Goal: Task Accomplishment & Management: Manage account settings

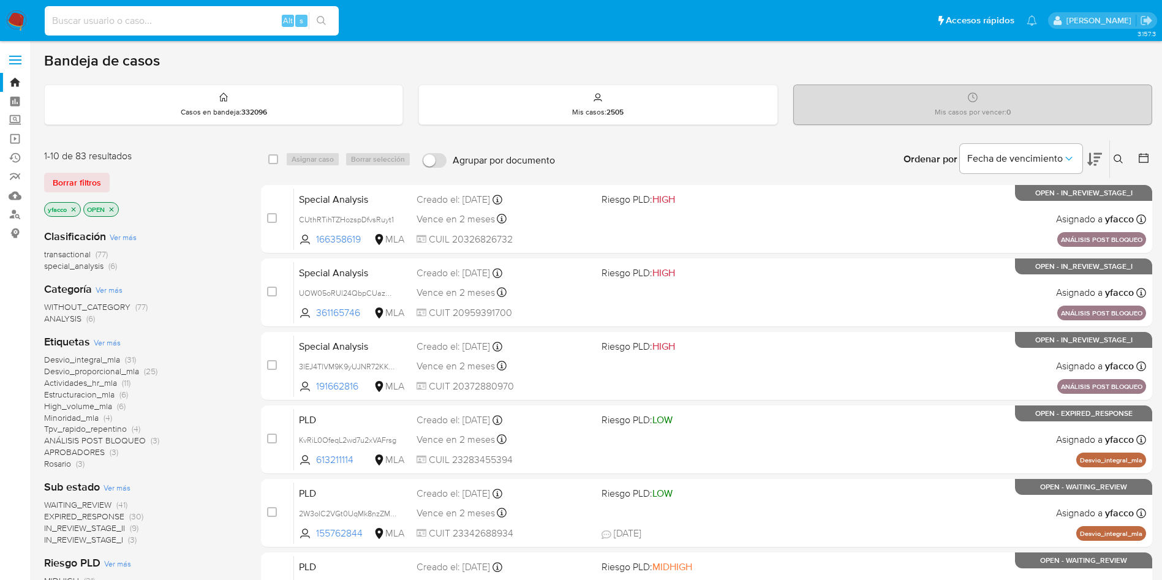
click at [94, 19] on input at bounding box center [192, 21] width 294 height 16
paste input "DuBxtJvs6dEsxVrPdmfT4cXM"
type input "DuBxtJvs6dEsxVrPdmfT4cXM"
click at [160, 27] on input at bounding box center [192, 21] width 294 height 16
paste input "DuBxtJvs6dEsxVrPdmfT4cXM"
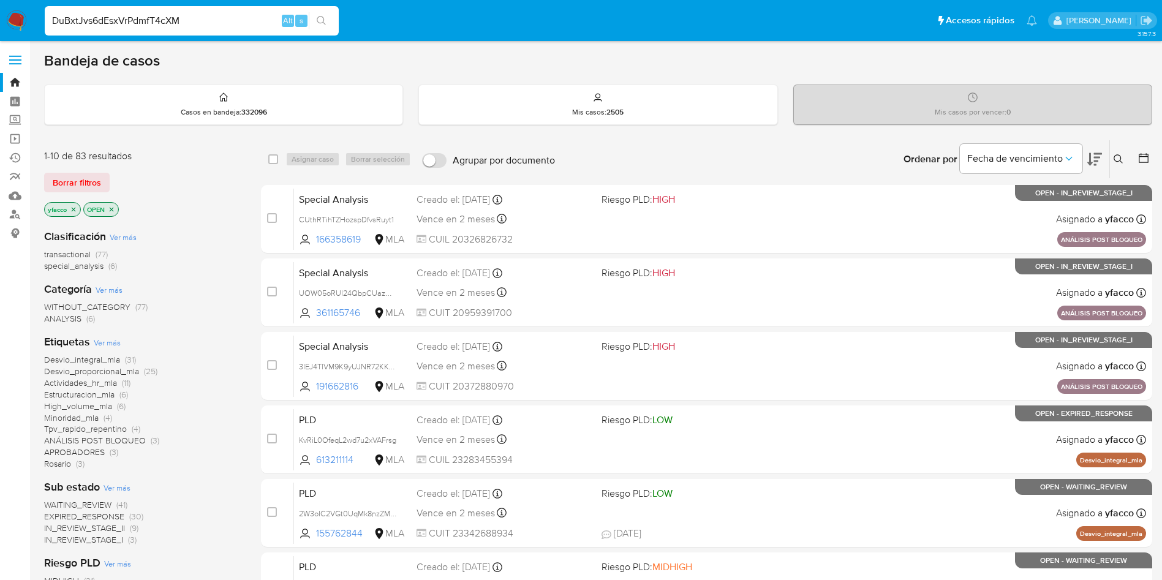
type input "DuBxtJvs6dEsxVrPdmfT4cXM"
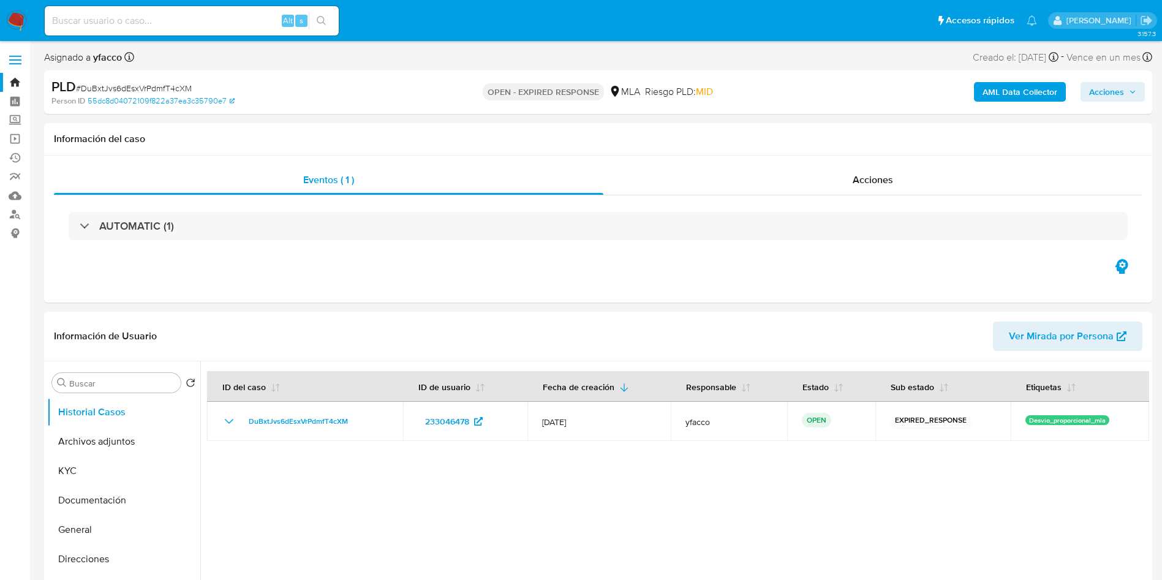
select select "10"
click at [180, 23] on input at bounding box center [192, 21] width 294 height 16
paste input "DuBxtJvs6dEsxVrPdmfT4cXM"
type input "DuBxtJvs6dEsxVrPdmfT4cXM"
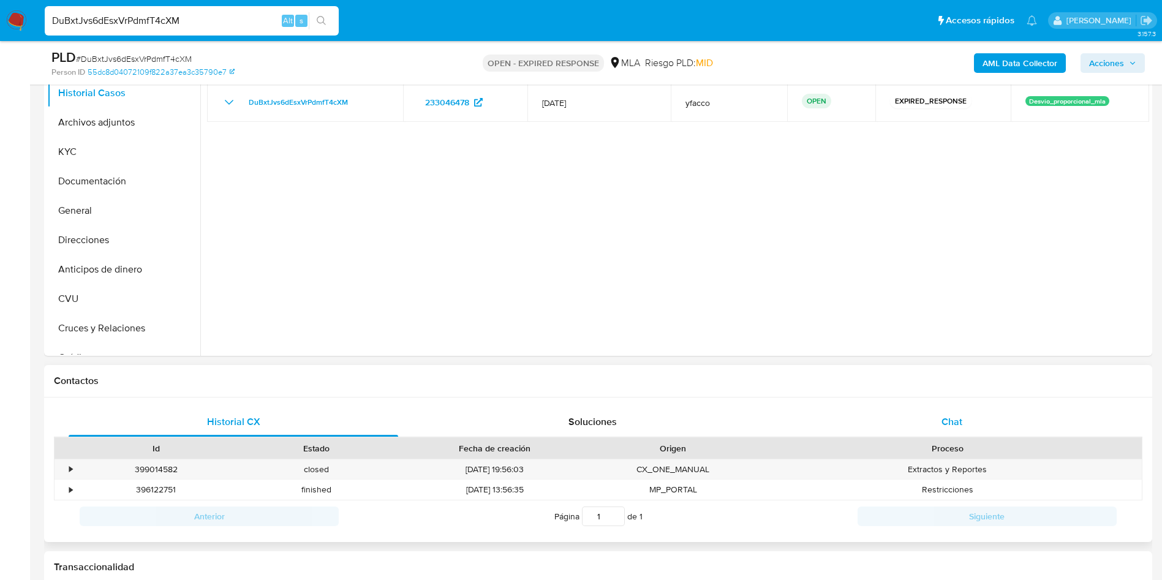
click at [940, 425] on div "Chat" at bounding box center [952, 421] width 330 height 29
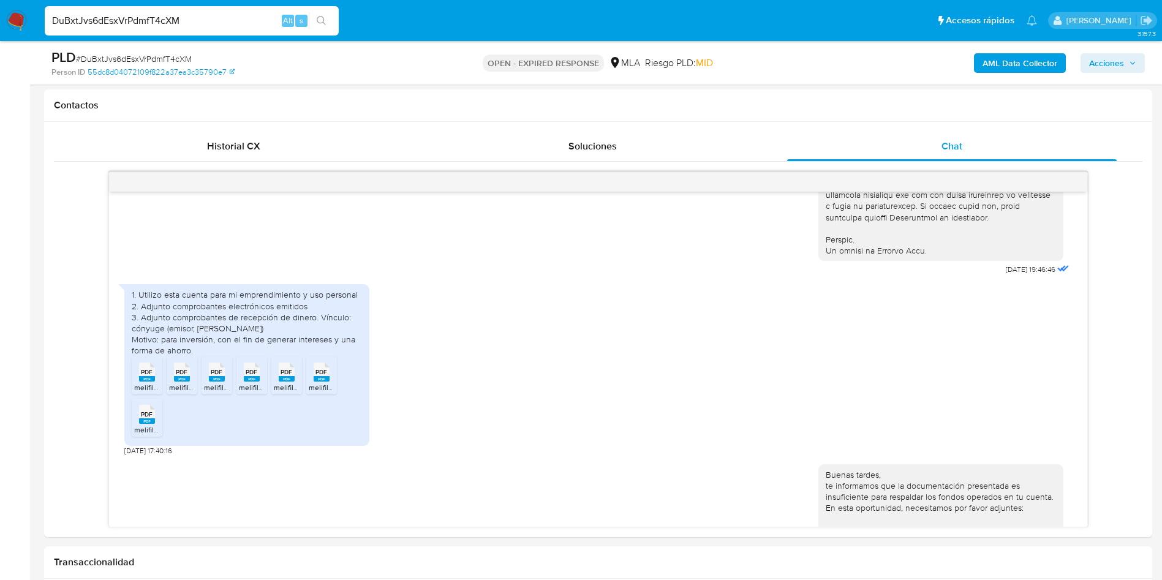
scroll to position [589, 0]
drag, startPoint x: 172, startPoint y: 333, endPoint x: 283, endPoint y: 329, distance: 111.6
click at [283, 329] on div "1. Utilizo esta cuenta para mi emprendimiento y uso personal 2. Adjunto comprob…" at bounding box center [247, 323] width 230 height 67
drag, startPoint x: 160, startPoint y: 340, endPoint x: 322, endPoint y: 342, distance: 162.4
click at [322, 342] on div "1. Utilizo esta cuenta para mi emprendimiento y uso personal 2. Adjunto comprob…" at bounding box center [247, 323] width 230 height 67
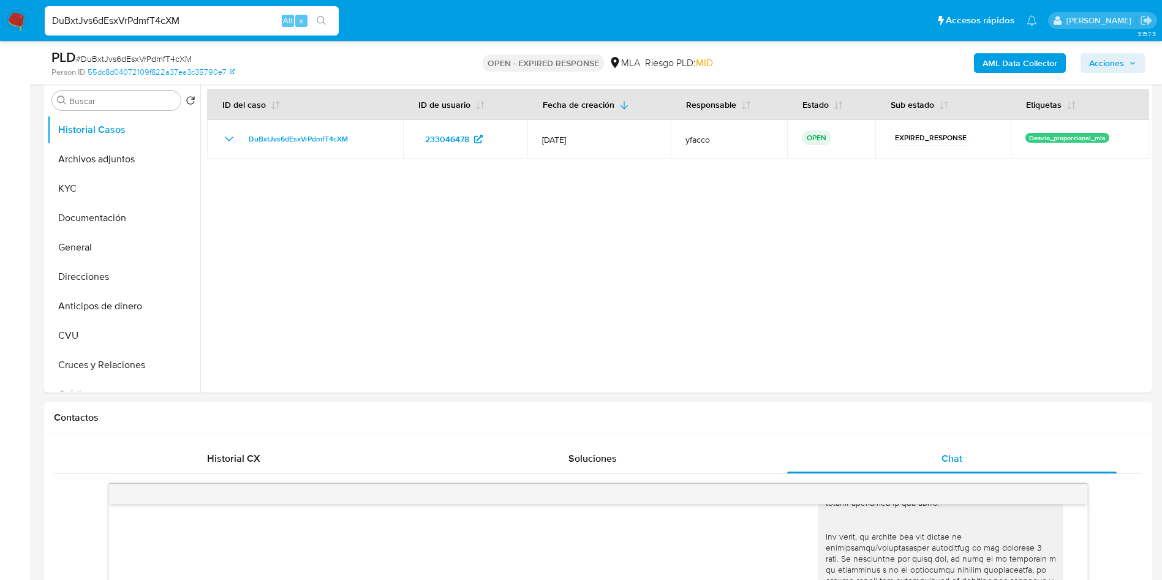
scroll to position [184, 0]
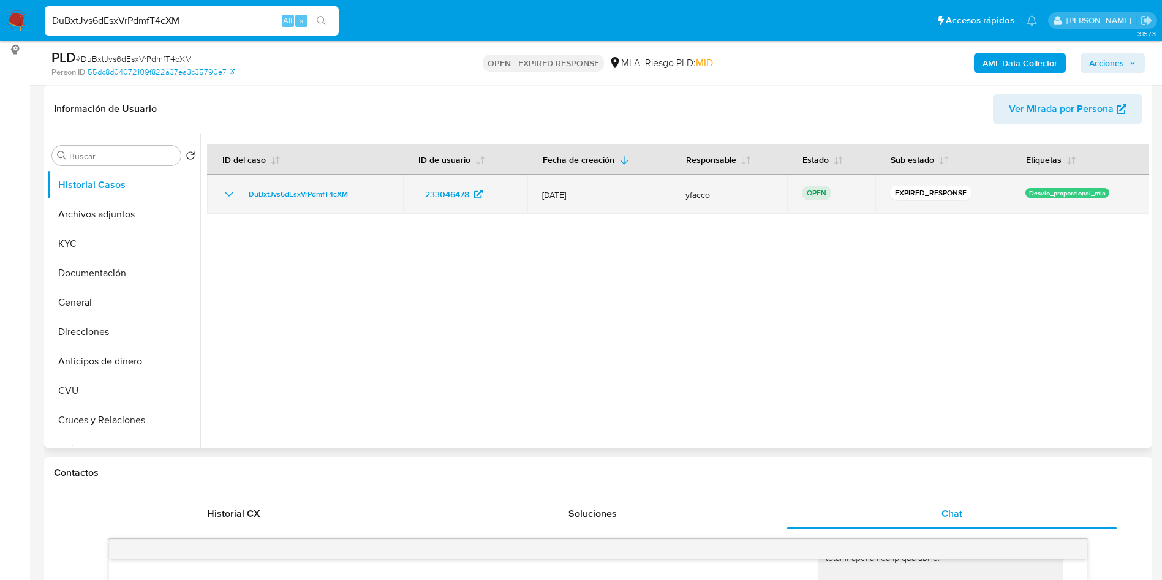
drag, startPoint x: 240, startPoint y: 198, endPoint x: 358, endPoint y: 198, distance: 118.3
click at [358, 198] on div "DuBxtJvs6dEsxVrPdmfT4cXM" at bounding box center [305, 194] width 167 height 15
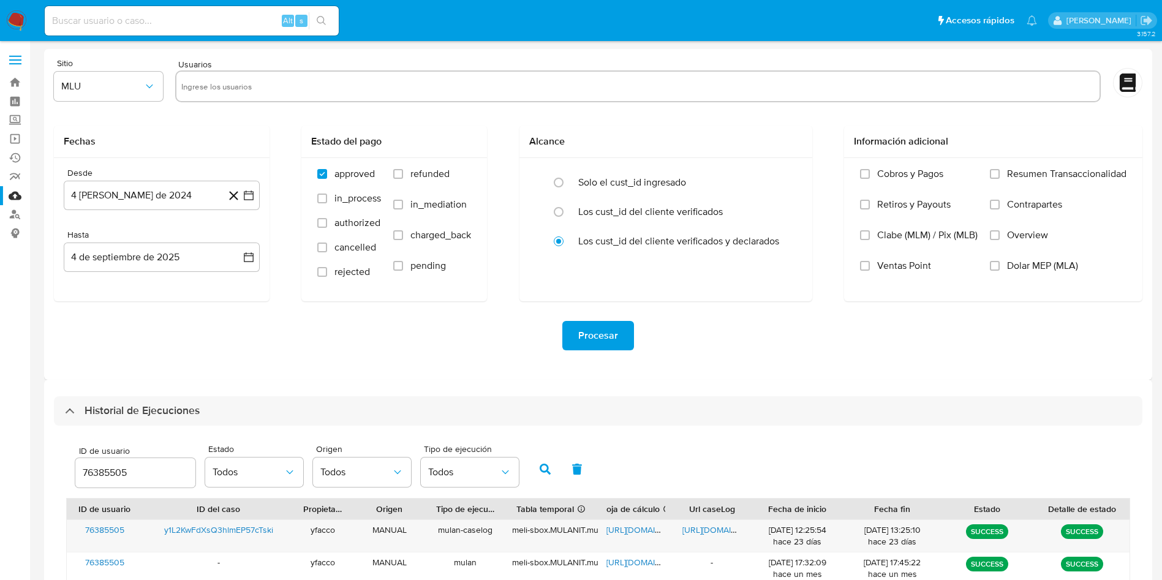
select select "10"
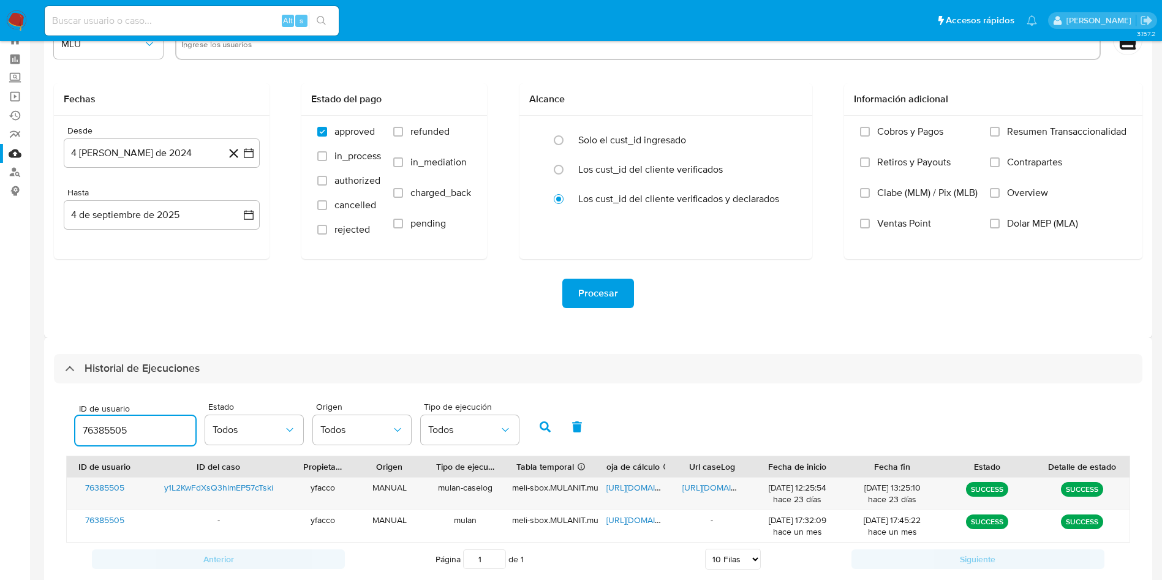
drag, startPoint x: 0, startPoint y: 0, endPoint x: 143, endPoint y: 429, distance: 452.0
click at [143, 429] on input "76385505" at bounding box center [135, 431] width 120 height 16
drag, startPoint x: 143, startPoint y: 428, endPoint x: 0, endPoint y: 385, distance: 149.2
click at [0, 395] on section "Bandeja Tablero Screening Búsqueda en Listas Watchlist Herramientas Operaciones…" at bounding box center [581, 285] width 1162 height 654
type input "233046478"
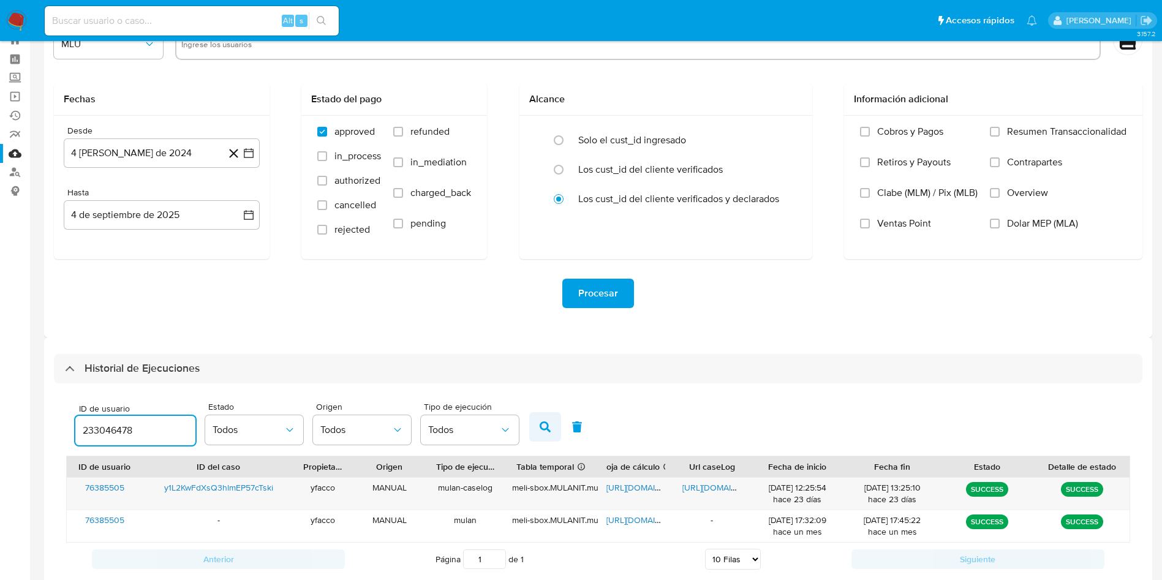
click at [545, 436] on button "button" at bounding box center [545, 426] width 32 height 29
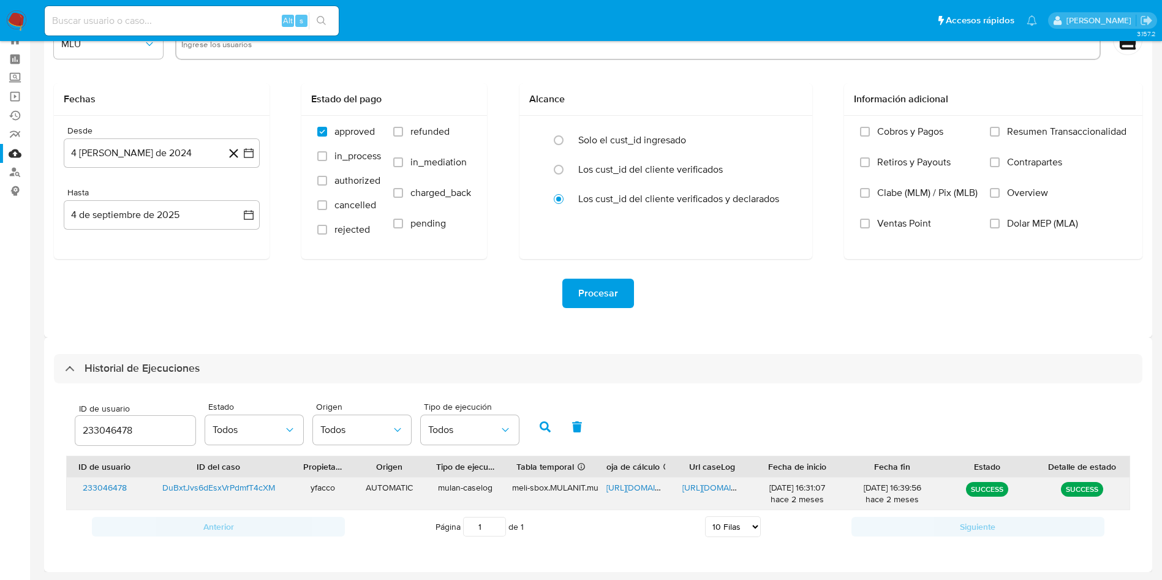
click at [709, 489] on span "https://docs.google.com/document/d/1HKC6KK7VDIO6-05MNY5Y4BkDFOlJQj3eG5BWQdjOgBU…" at bounding box center [725, 488] width 85 height 12
drag, startPoint x: 147, startPoint y: 430, endPoint x: 0, endPoint y: 341, distance: 171.5
click at [0, 374] on section "Bandeja Tablero Screening Búsqueda en Listas Watchlist Herramientas Operaciones…" at bounding box center [581, 269] width 1162 height 623
type input "163448682"
click at [547, 434] on button "button" at bounding box center [545, 426] width 32 height 29
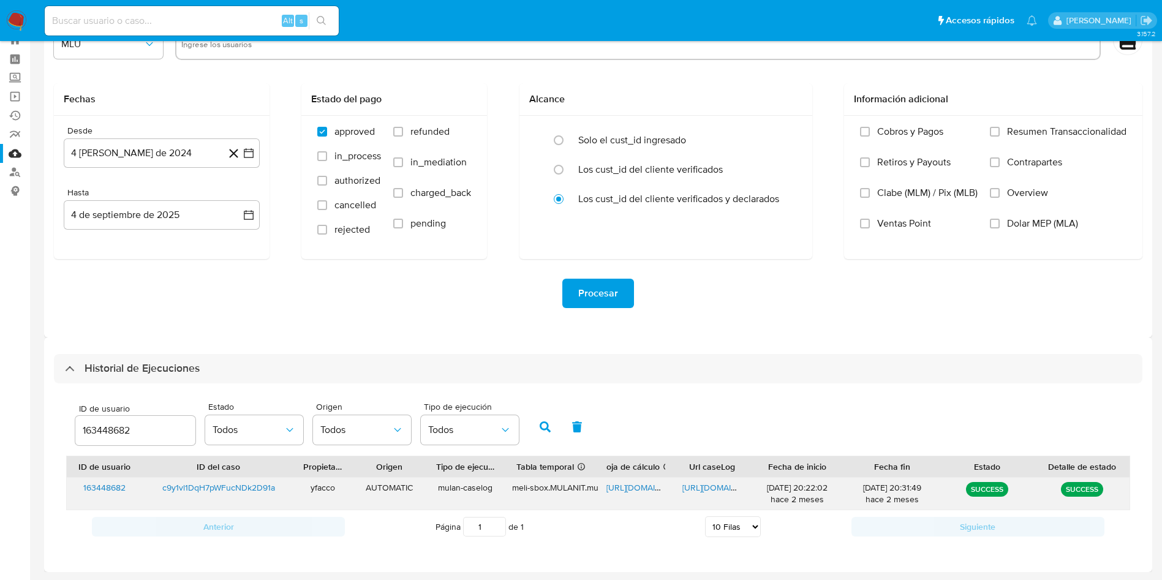
click at [714, 490] on span "https://docs.google.com/document/d/1PVjx29eq5kU_yTSHqXdYc_pc2FxVeLSNnVvKTr_yfC4…" at bounding box center [725, 488] width 85 height 12
drag, startPoint x: 167, startPoint y: 433, endPoint x: 4, endPoint y: 401, distance: 166.1
click at [7, 403] on section "Bandeja Tablero Screening Búsqueda en Listas Watchlist Herramientas Operaciones…" at bounding box center [581, 269] width 1162 height 623
type input "665860634"
click at [543, 431] on icon "button" at bounding box center [545, 427] width 11 height 11
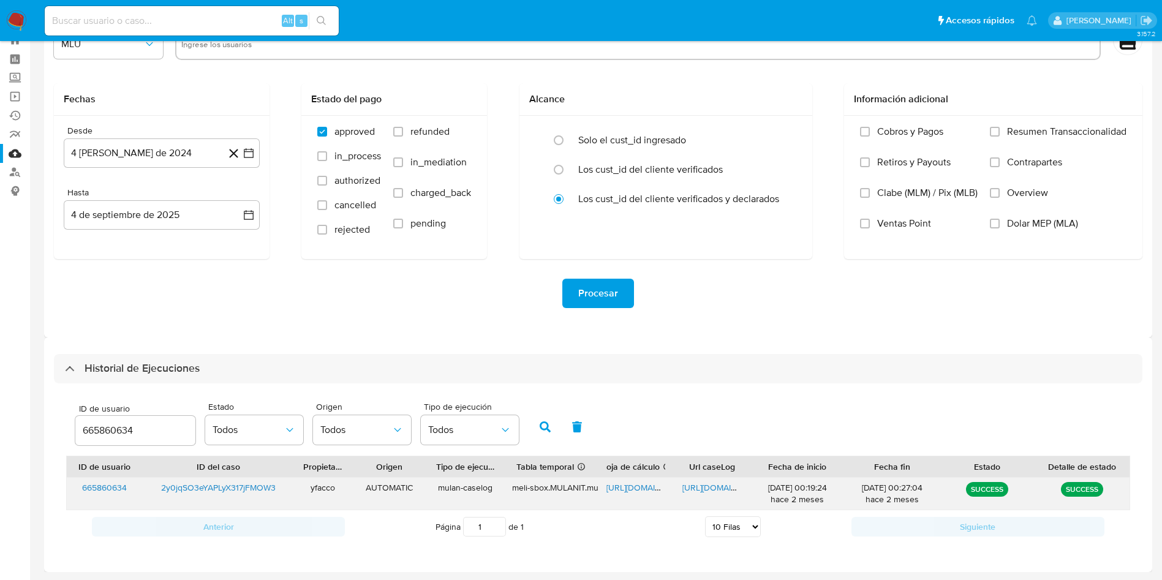
click at [710, 492] on span "https://docs.google.com/document/d/145lp4F_JXjU61YHh8fDprbW3PM_vZ0Cry-gNMWoDbWQ…" at bounding box center [725, 488] width 85 height 12
drag, startPoint x: 140, startPoint y: 426, endPoint x: 0, endPoint y: 417, distance: 140.0
click at [0, 417] on section "Bandeja Tablero Screening Búsqueda en Listas Watchlist Herramientas Operaciones…" at bounding box center [581, 269] width 1162 height 623
type input "627816124"
click at [537, 439] on button "button" at bounding box center [545, 426] width 32 height 29
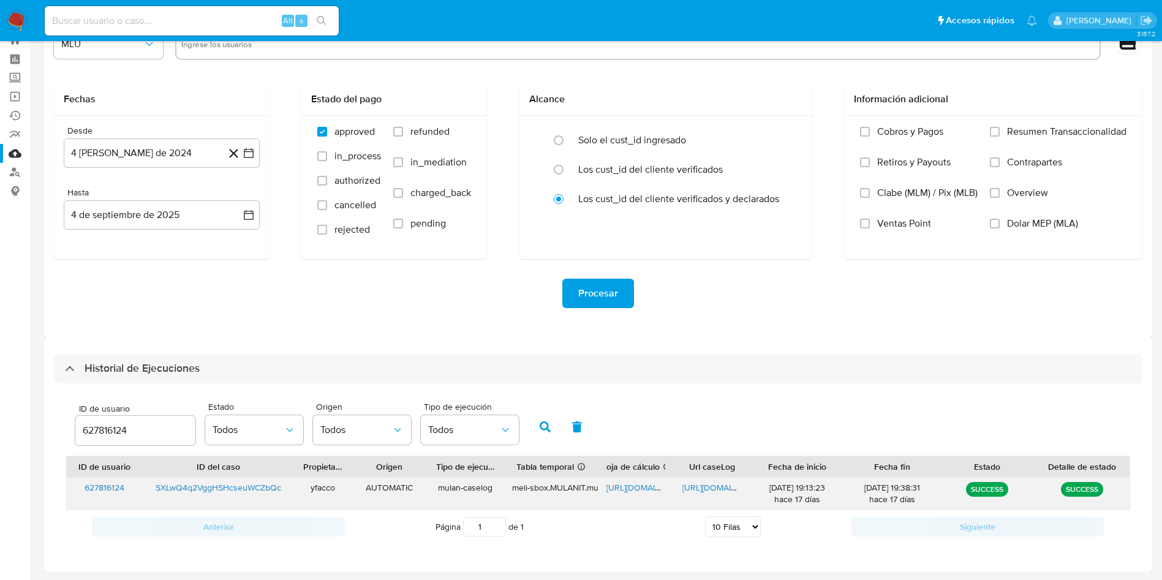
click at [635, 490] on span "https://docs.google.com/spreadsheets/d/1VU8yviKSZu384yBVobGtHSQYZ4r7GT2GHH62W7_…" at bounding box center [649, 488] width 85 height 12
click at [703, 490] on span "https://docs.google.com/document/d/1cHEh2iMojcMPG4JMwHcsxALZ4yUNk5-Os2is_pfVMtA…" at bounding box center [725, 488] width 85 height 12
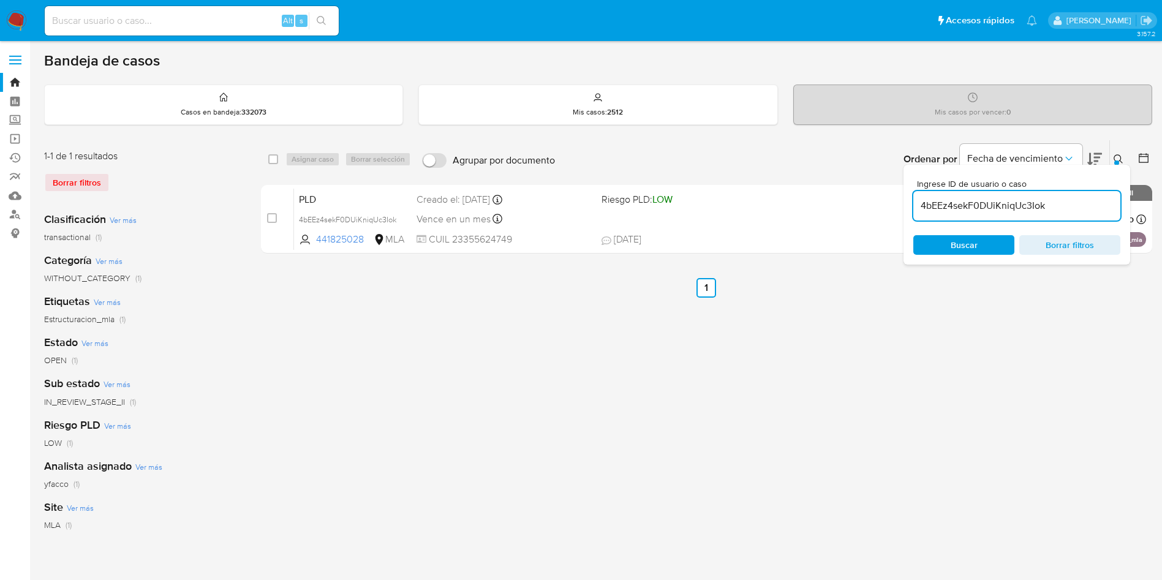
click at [1072, 203] on input "4bEEz4sekF0DUiKniqUc3Iok" at bounding box center [1017, 206] width 207 height 16
paste input "DuBxtJvs6dEsxVrPdmfT4cXM"
type input "DuBxtJvs6dEsxVrPdmfT4cXM"
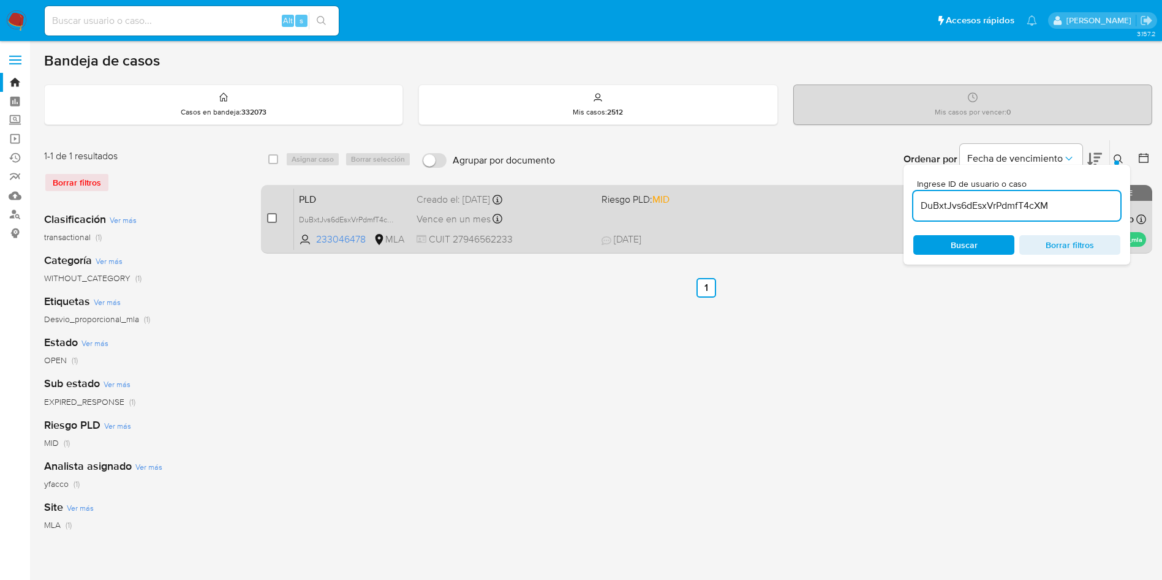
click at [270, 222] on input "checkbox" at bounding box center [272, 218] width 10 height 10
checkbox input "true"
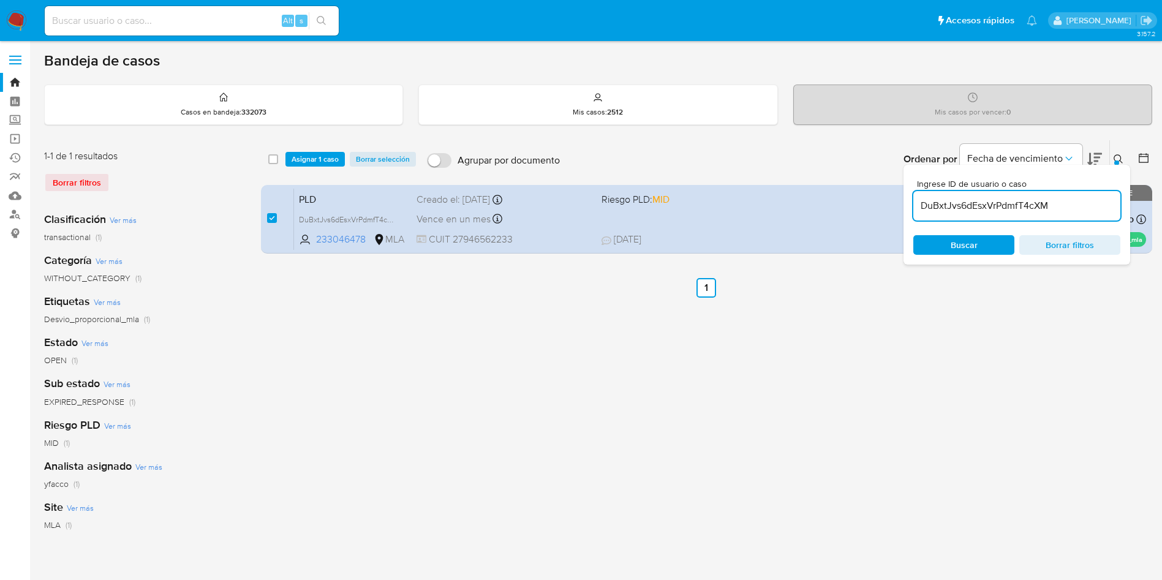
click at [303, 168] on div "select-all-cases-checkbox Asignar 1 caso Borrar selección Agrupar por documento…" at bounding box center [706, 159] width 891 height 38
click at [303, 167] on div "select-all-cases-checkbox Asignar 1 caso Borrar selección Agrupar por documento…" at bounding box center [706, 159] width 891 height 38
click at [303, 163] on span "Asignar 1 caso" at bounding box center [315, 159] width 47 height 12
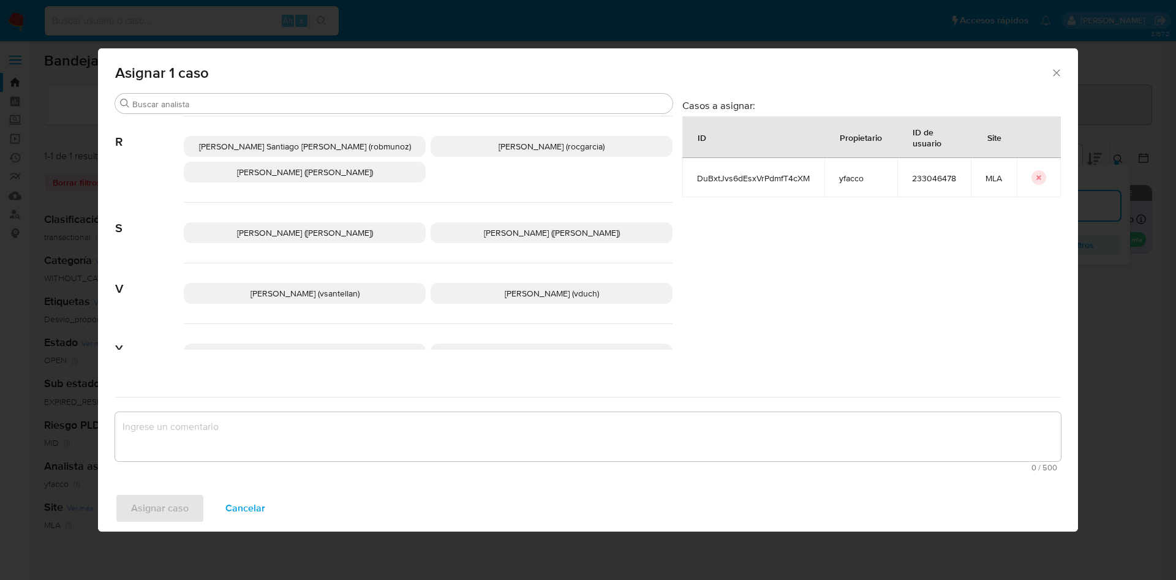
scroll to position [1034, 0]
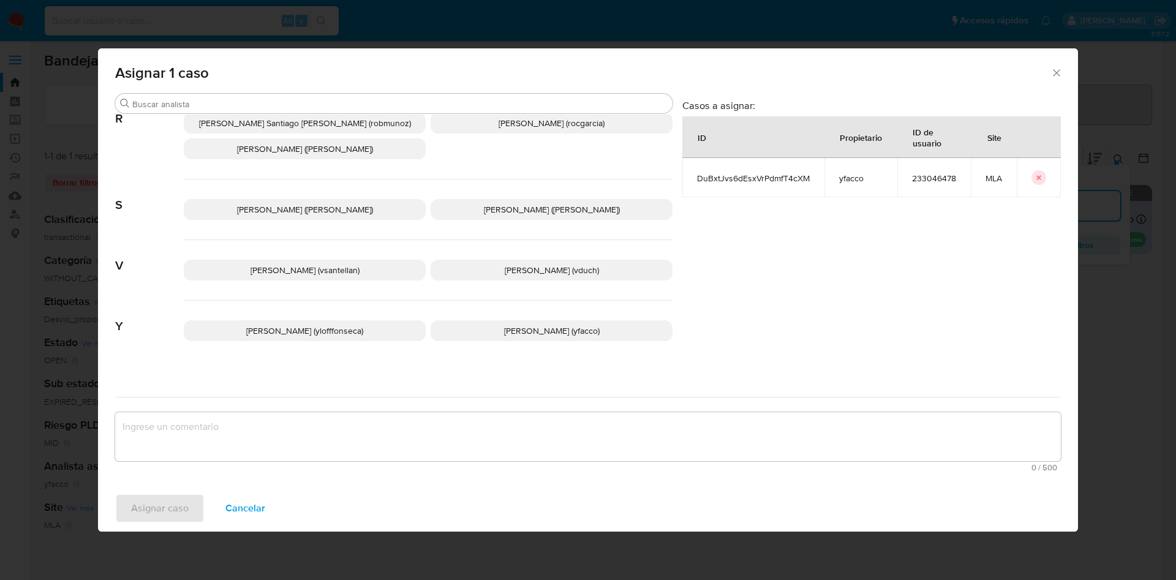
click at [482, 320] on p "Yesica Paola Facco (yfacco)" at bounding box center [552, 330] width 242 height 21
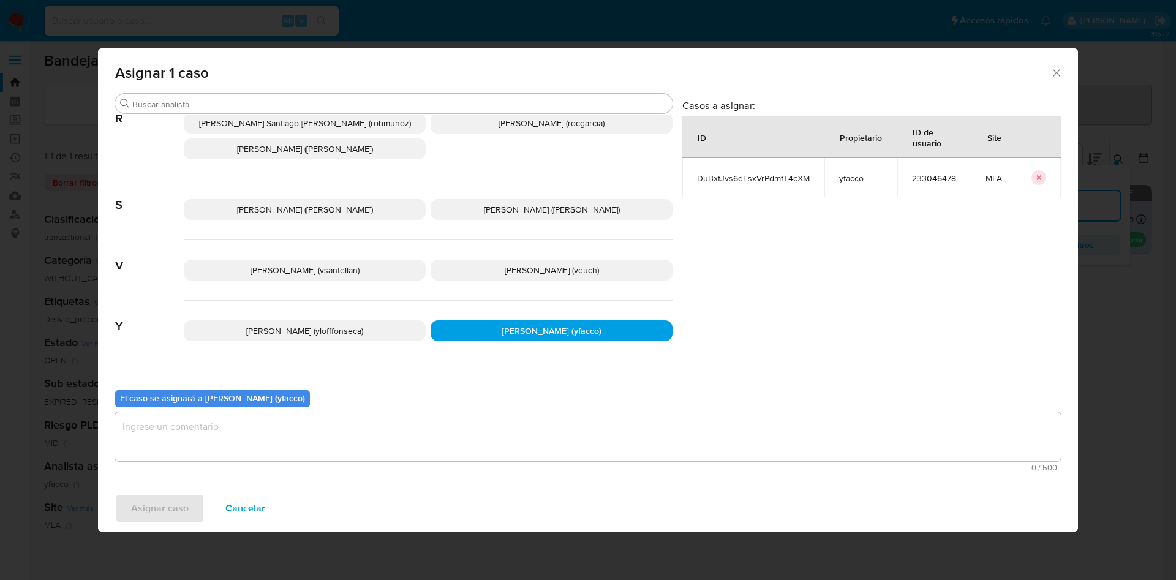
click at [290, 457] on textarea "assign-modal" at bounding box center [588, 436] width 946 height 49
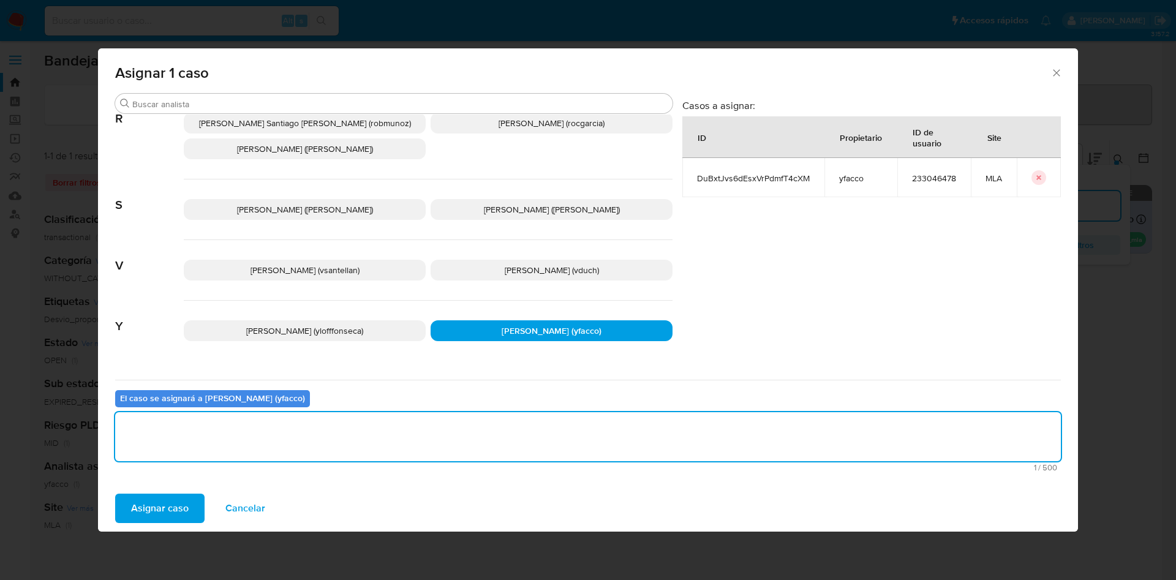
click at [179, 505] on span "Asignar caso" at bounding box center [160, 508] width 58 height 27
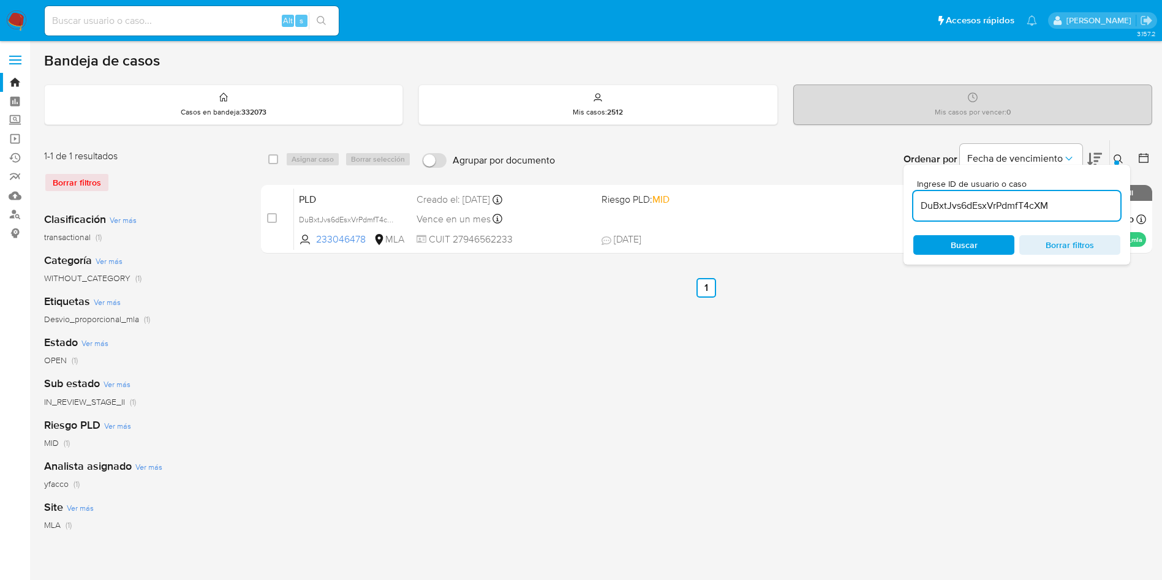
click at [1060, 208] on input "DuBxtJvs6dEsxVrPdmfT4cXM" at bounding box center [1017, 206] width 207 height 16
paste input "c9y1vl1DqH7pWFucNDk2D91a"
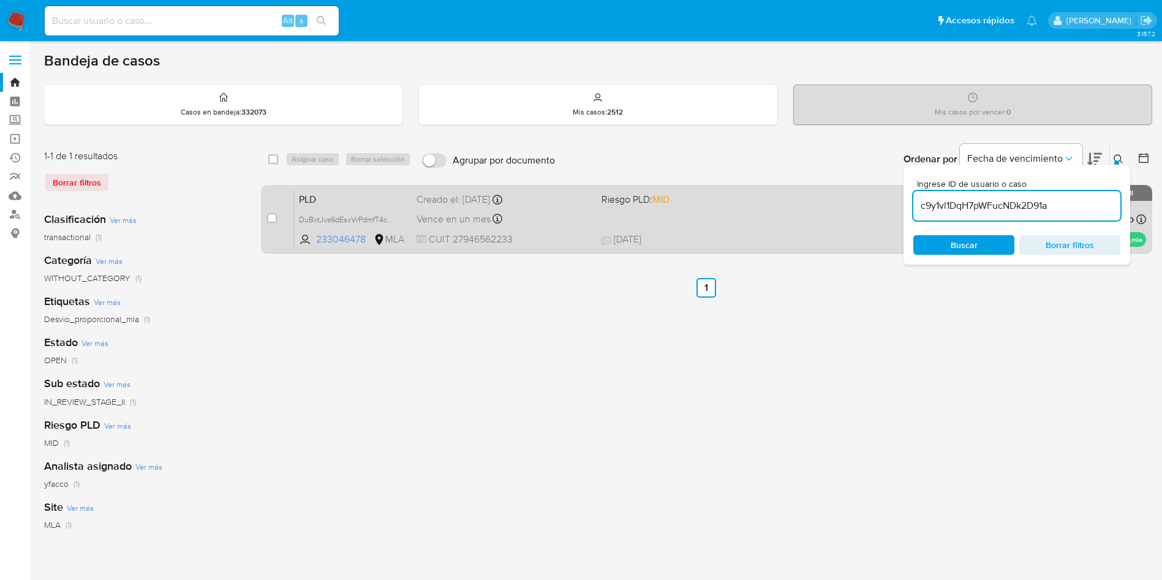
type input "c9y1vl1DqH7pWFucNDk2D91a"
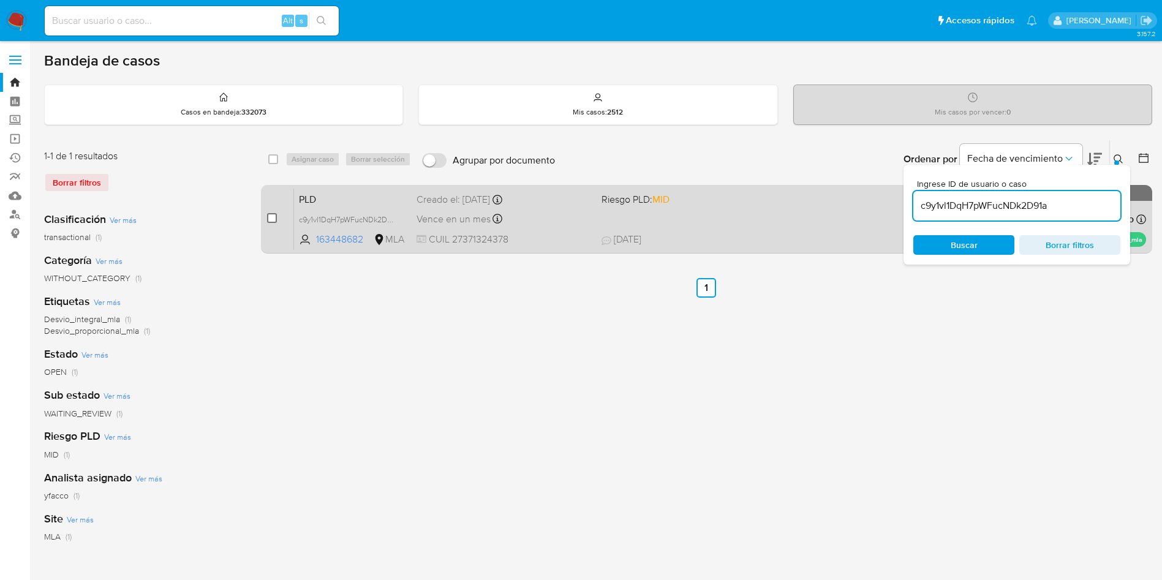
click at [276, 219] on input "checkbox" at bounding box center [272, 218] width 10 height 10
checkbox input "true"
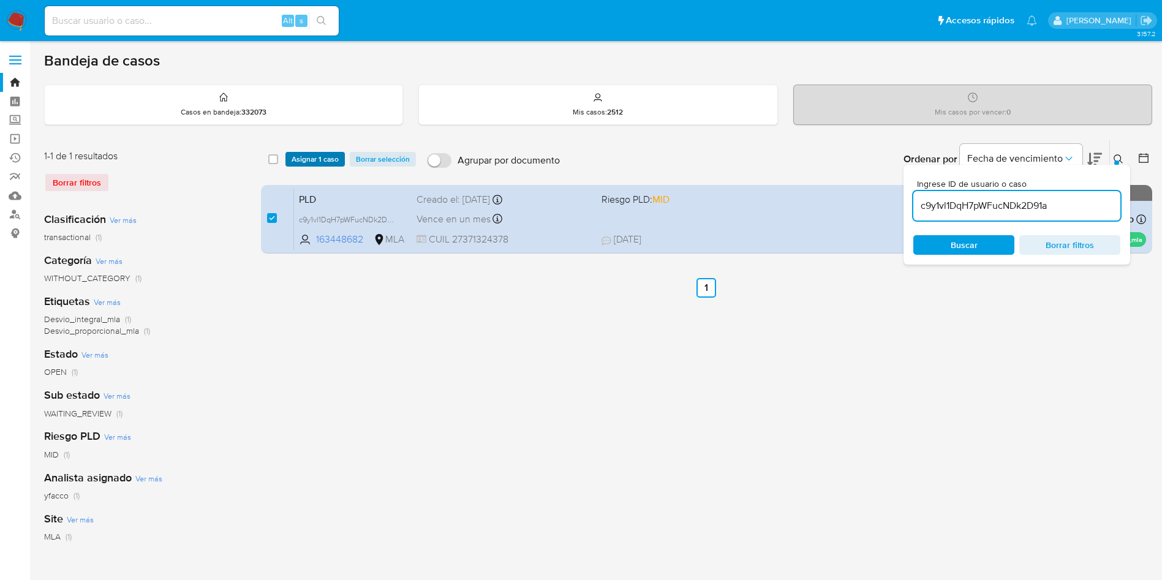
click at [312, 158] on span "Asignar 1 caso" at bounding box center [315, 159] width 47 height 12
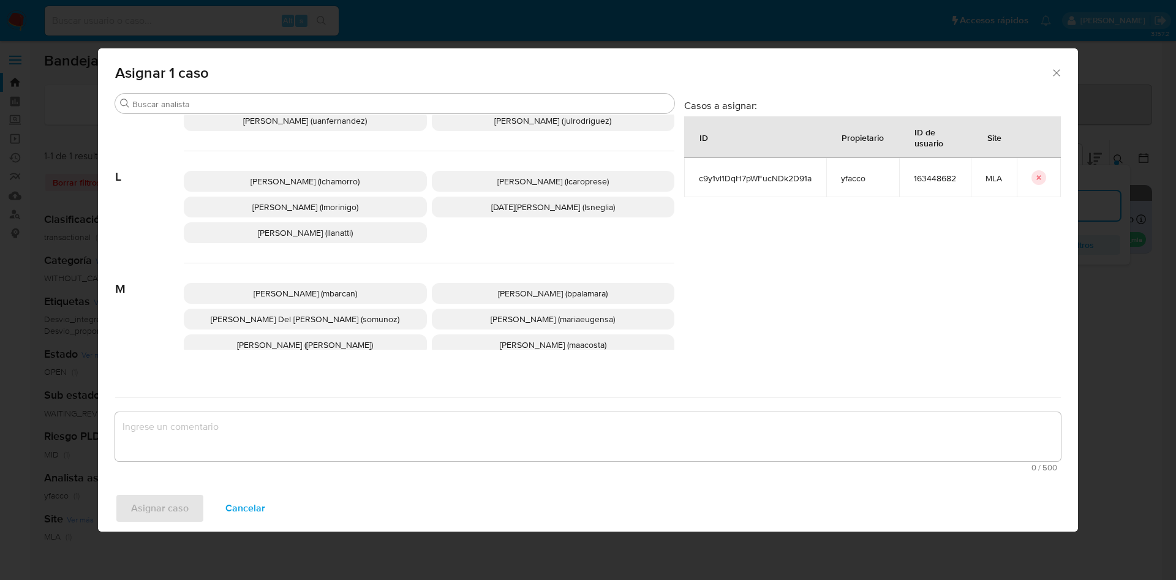
scroll to position [1034, 0]
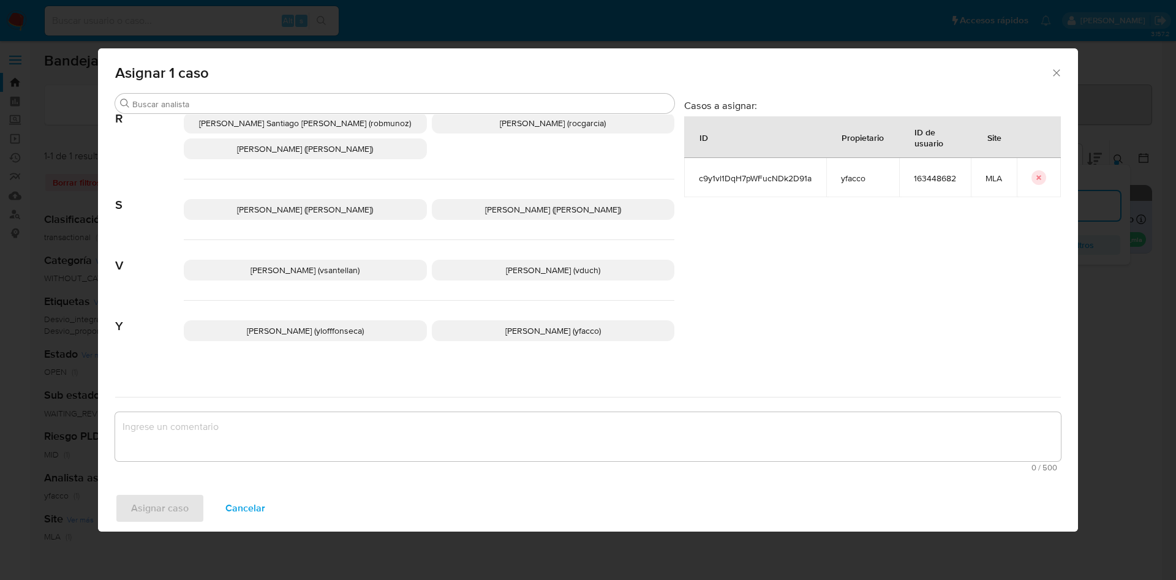
click at [517, 325] on span "Yesica Paola Facco (yfacco)" at bounding box center [553, 331] width 96 height 12
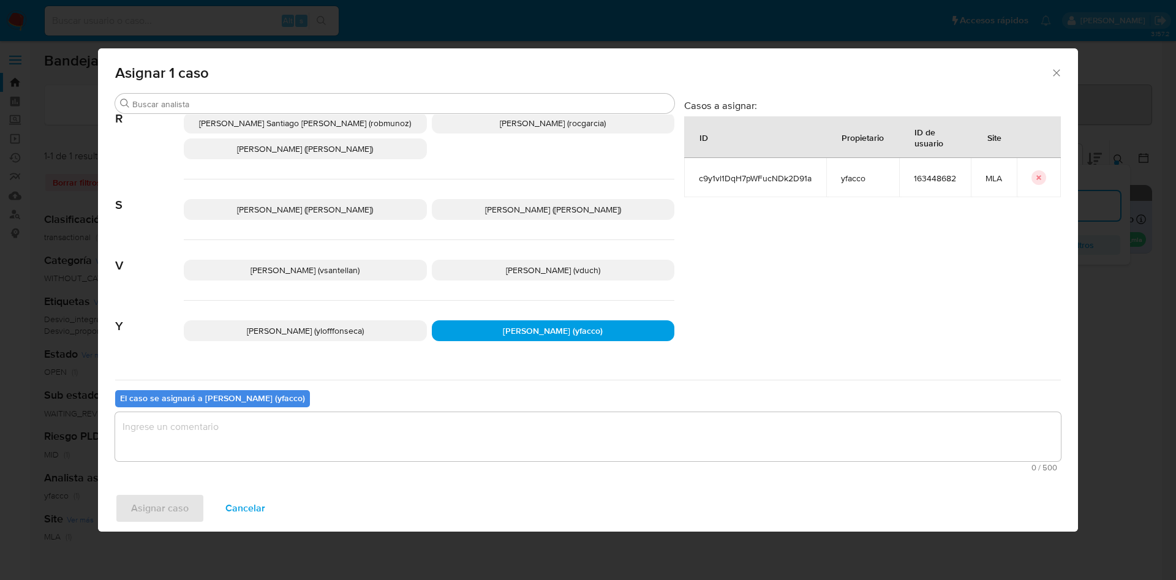
click at [384, 445] on textarea "assign-modal" at bounding box center [588, 436] width 946 height 49
click at [194, 519] on button "Asignar caso" at bounding box center [159, 508] width 89 height 29
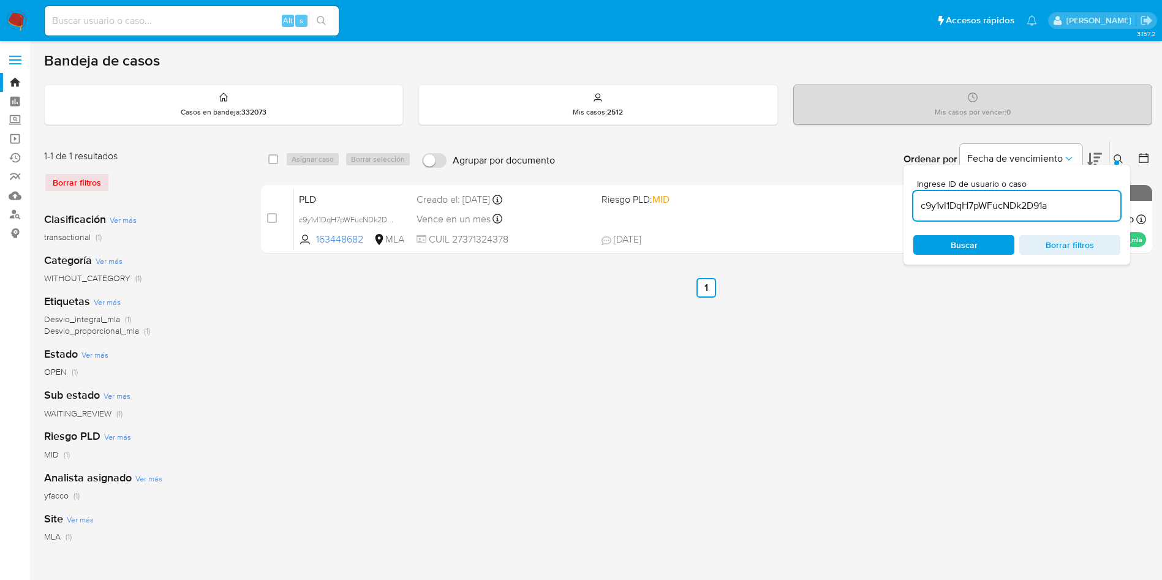
click at [1068, 210] on input "c9y1vl1DqH7pWFucNDk2D91a" at bounding box center [1017, 206] width 207 height 16
paste input "c9y1vl1DqH7pWFucNDk2D91a"
type input "c9y1vl1DqH7pWFucNDk2D91a"
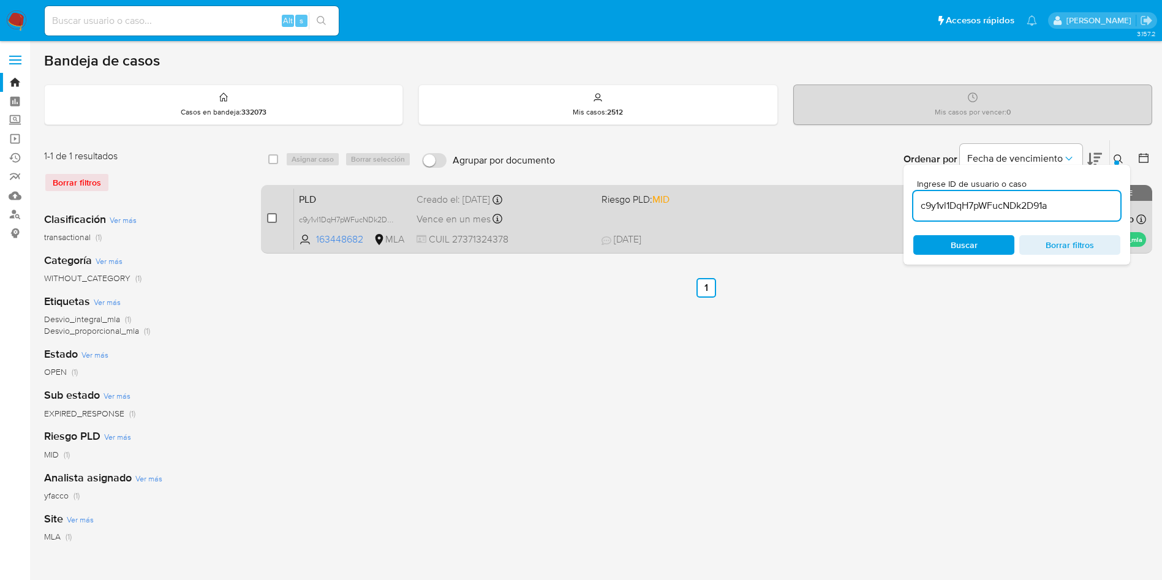
click at [274, 220] on input "checkbox" at bounding box center [272, 218] width 10 height 10
checkbox input "true"
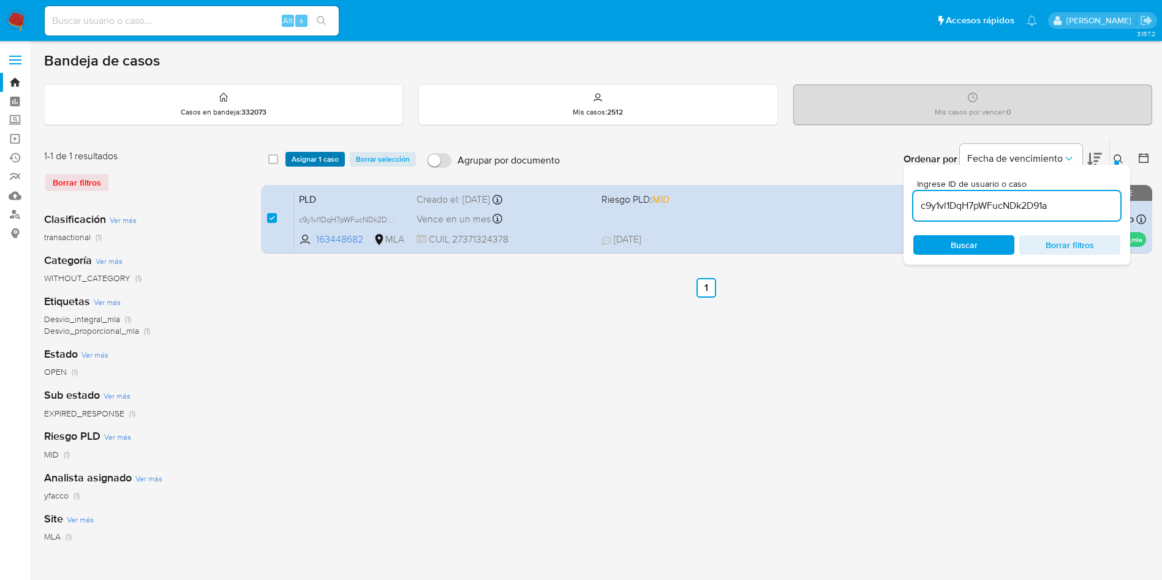
click at [303, 165] on span "Asignar 1 caso" at bounding box center [315, 159] width 47 height 12
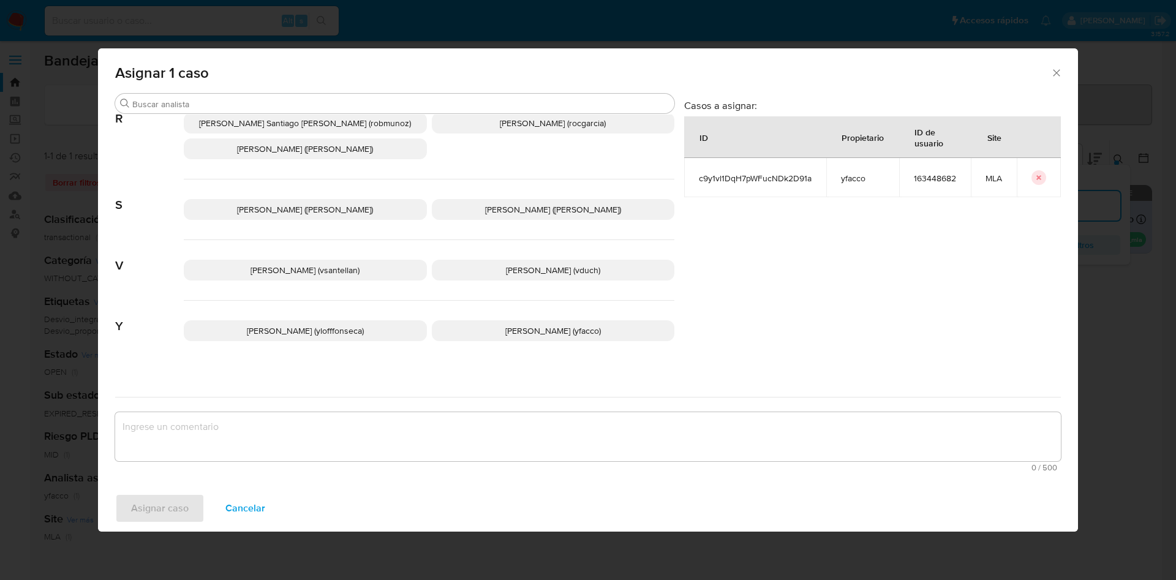
click at [472, 320] on p "Yesica Paola Facco (yfacco)" at bounding box center [553, 330] width 243 height 21
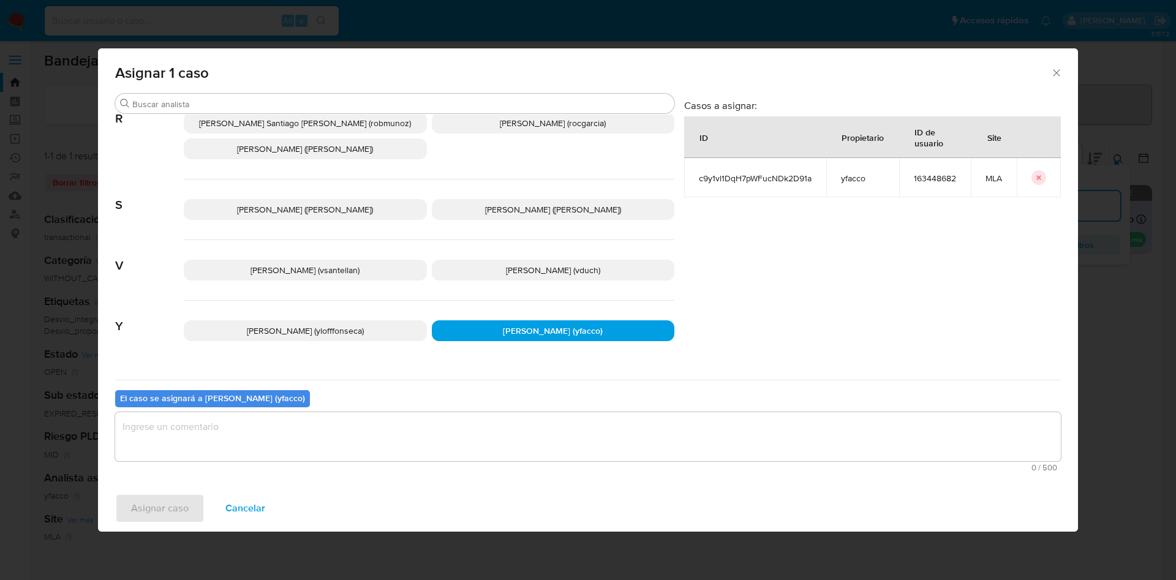
click at [281, 429] on textarea "assign-modal" at bounding box center [588, 436] width 946 height 49
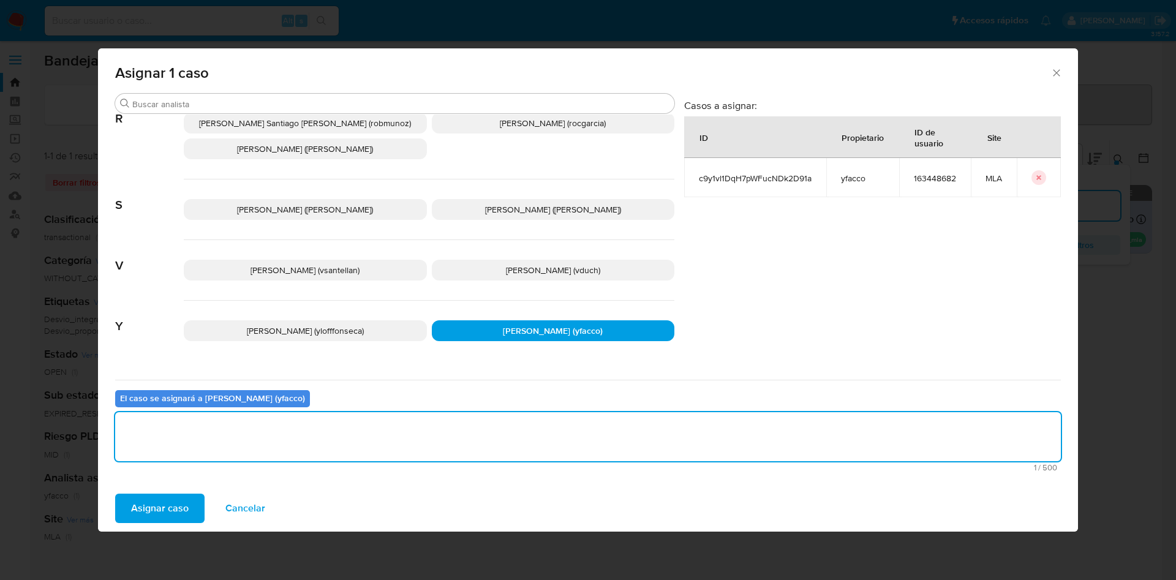
click at [141, 512] on span "Asignar caso" at bounding box center [160, 508] width 58 height 27
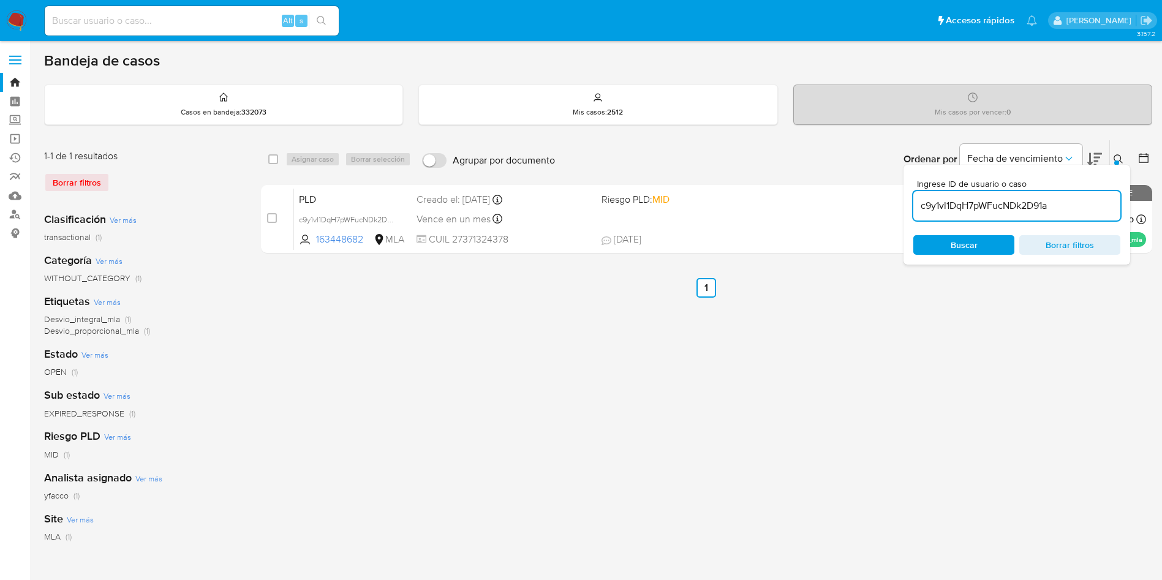
click at [1059, 209] on input "c9y1vl1DqH7pWFucNDk2D91a" at bounding box center [1017, 206] width 207 height 16
paste input "c9y1vl1DqH7pWFucNDk2D91a"
type input "c9y1vl1DqH7pWFucNDk2D91a"
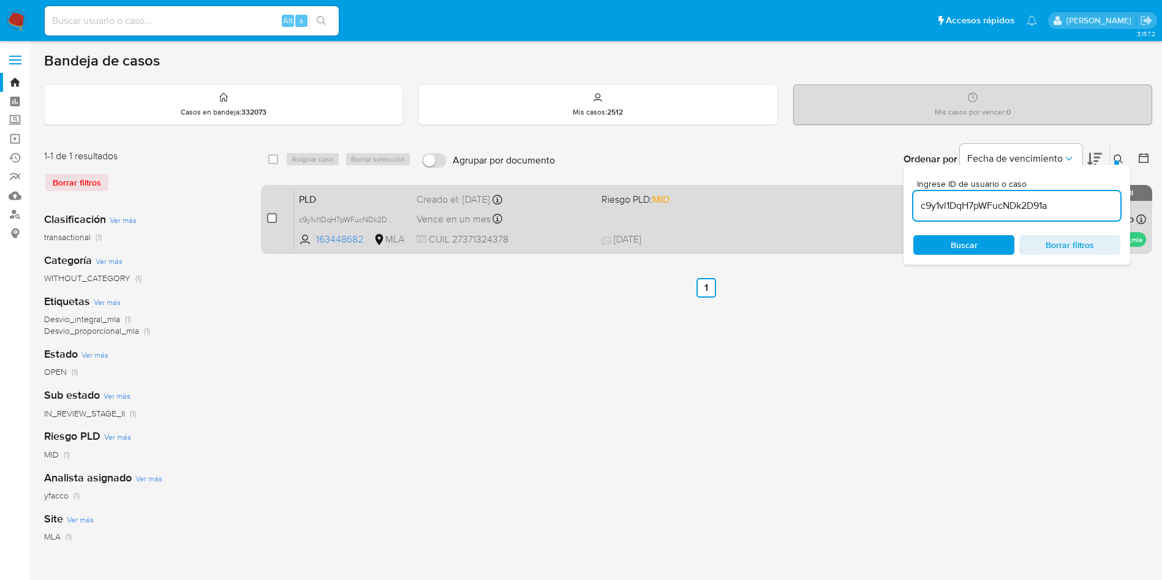
click at [275, 218] on input "checkbox" at bounding box center [272, 218] width 10 height 10
checkbox input "true"
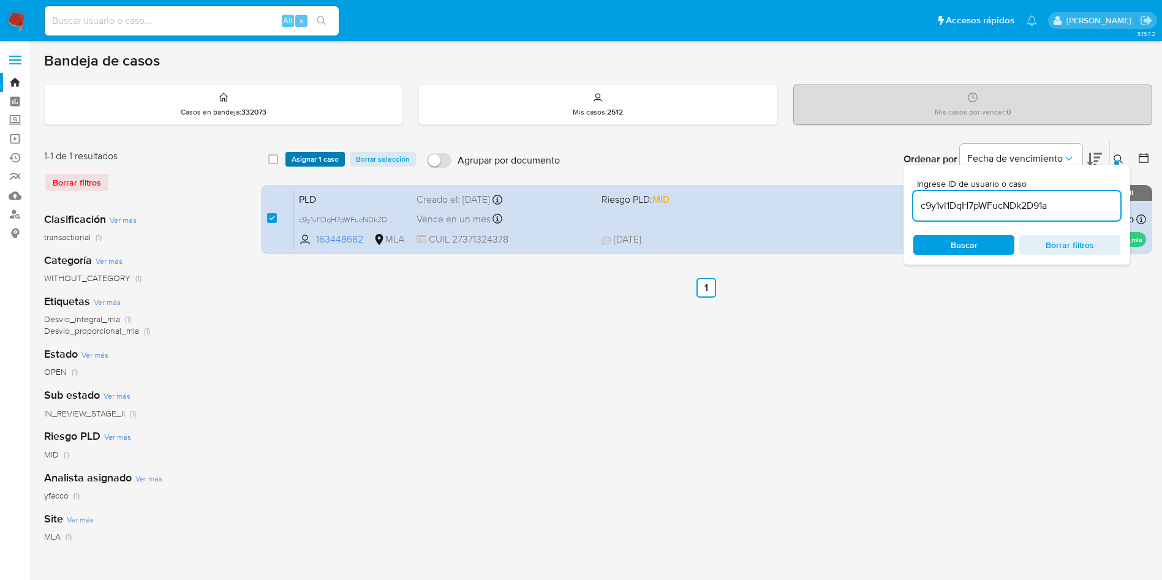
click at [305, 164] on span "Asignar 1 caso" at bounding box center [315, 159] width 47 height 12
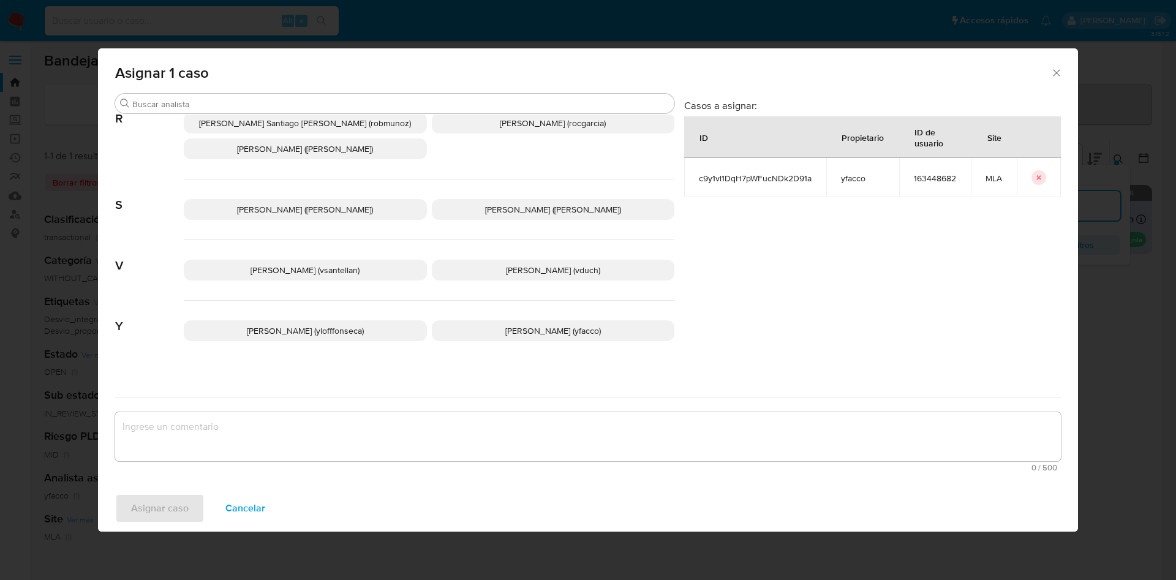
click at [517, 325] on span "Yesica Paola Facco (yfacco)" at bounding box center [553, 331] width 96 height 12
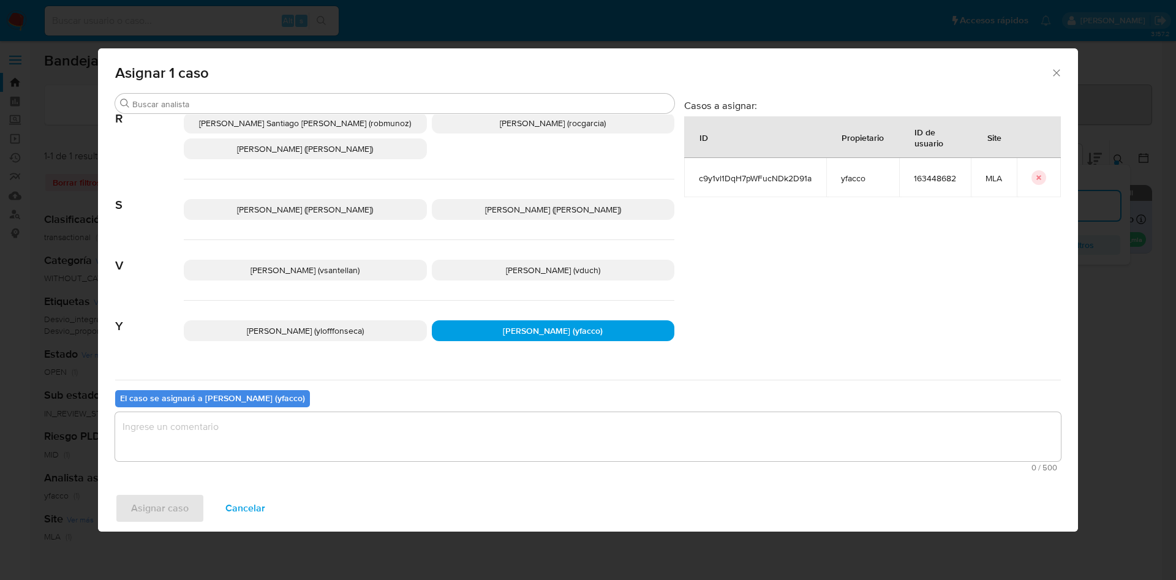
click at [336, 458] on textarea "assign-modal" at bounding box center [588, 436] width 946 height 49
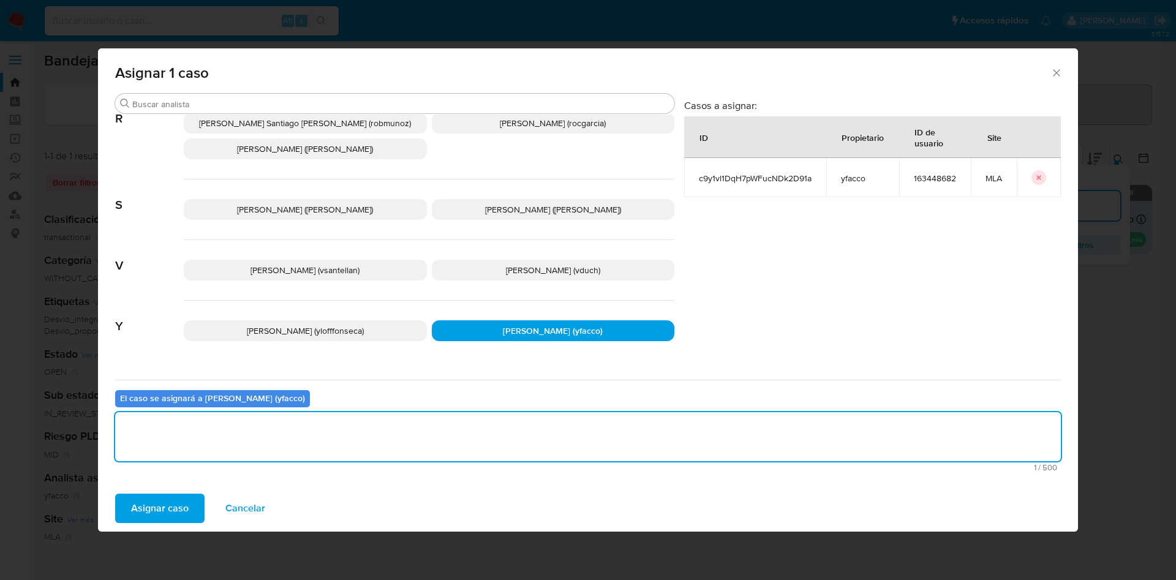
click at [175, 513] on span "Asignar caso" at bounding box center [160, 508] width 58 height 27
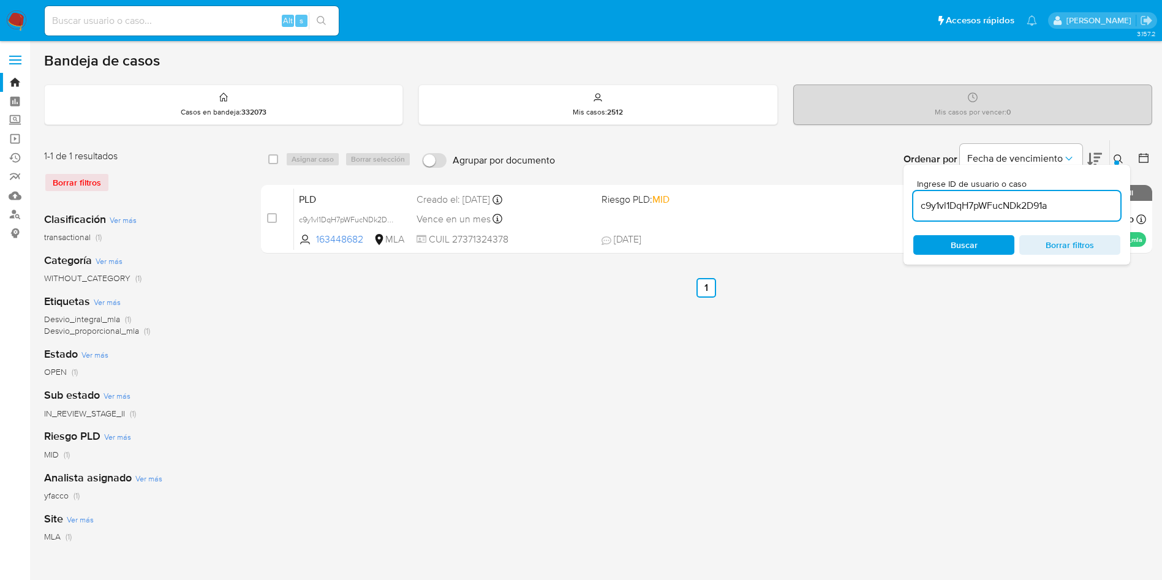
click at [1068, 208] on input "c9y1vl1DqH7pWFucNDk2D91a" at bounding box center [1017, 206] width 207 height 16
paste input "2y0jqSO3eYAPLyX317jFMOW3"
type input "2y0jqSO3eYAPLyX317jFMOW3"
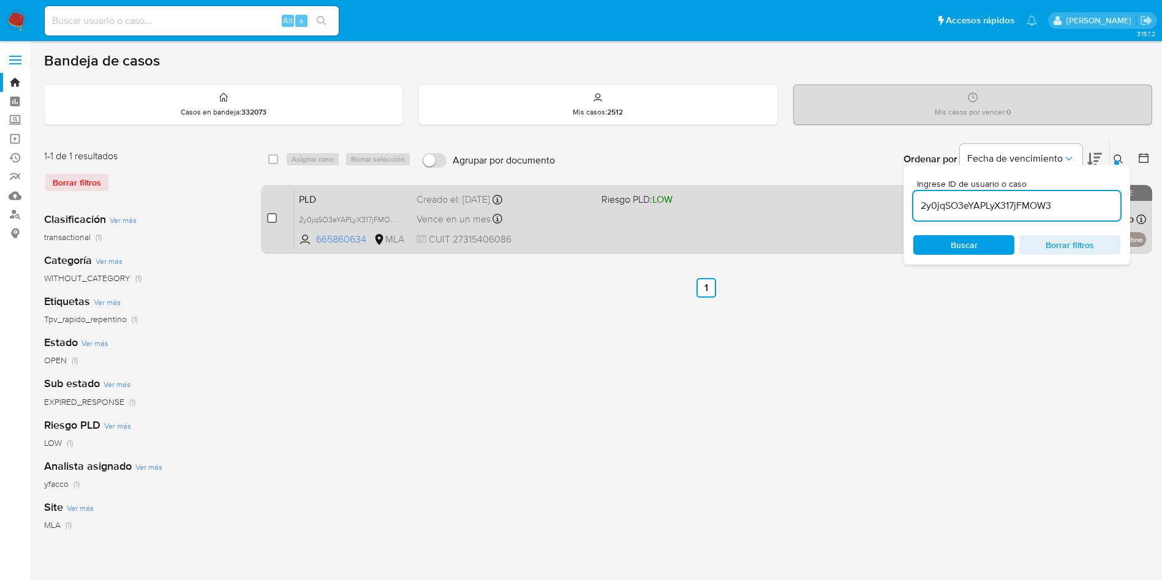
click at [276, 219] on input "checkbox" at bounding box center [272, 218] width 10 height 10
checkbox input "true"
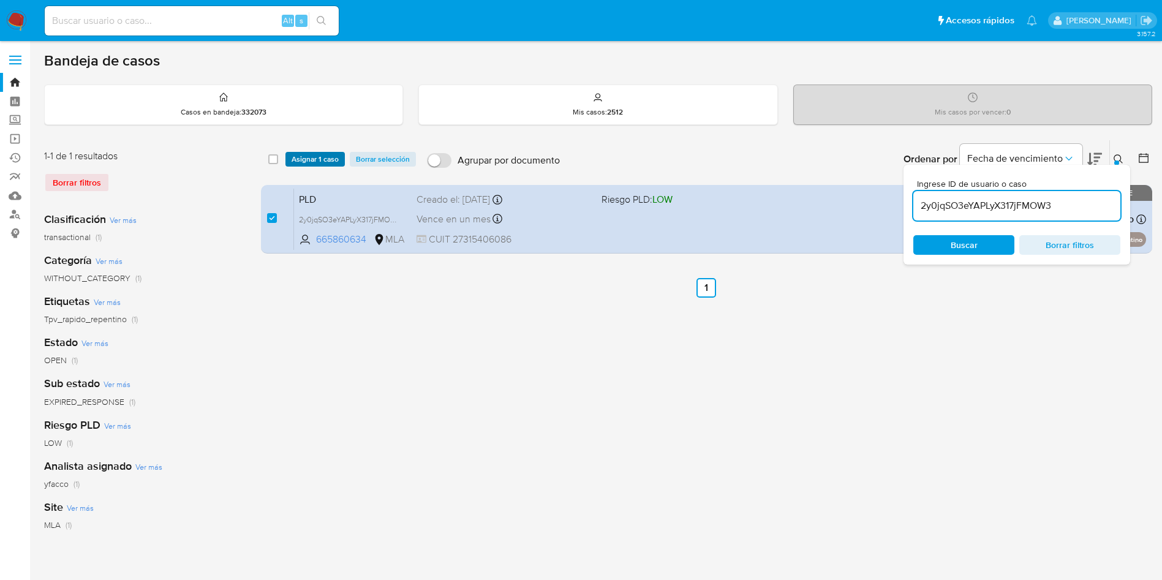
click at [312, 165] on span "Asignar 1 caso" at bounding box center [315, 159] width 47 height 12
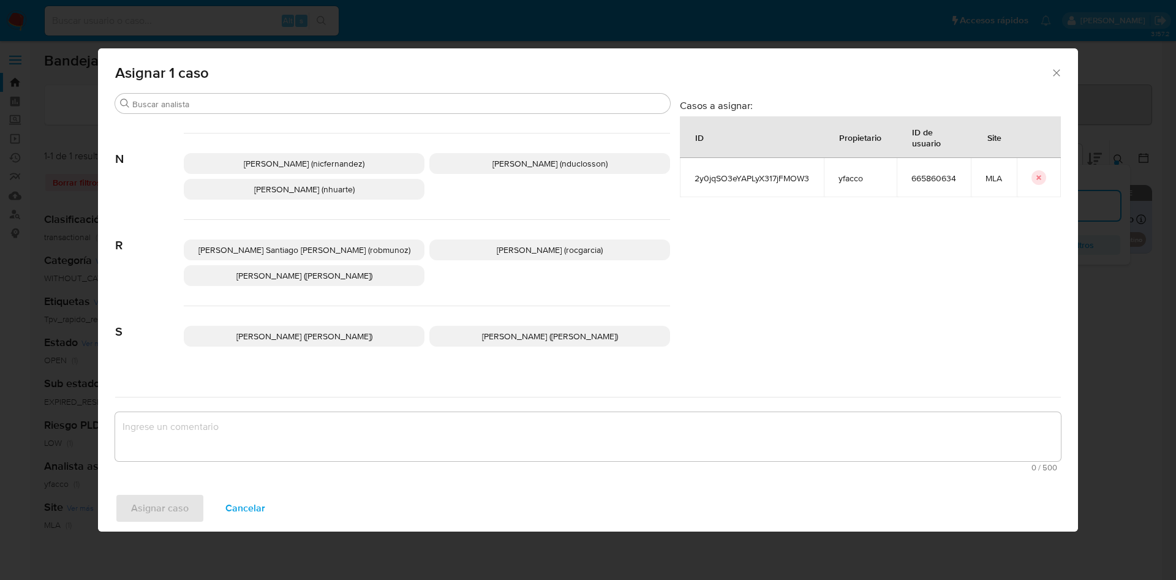
scroll to position [1034, 0]
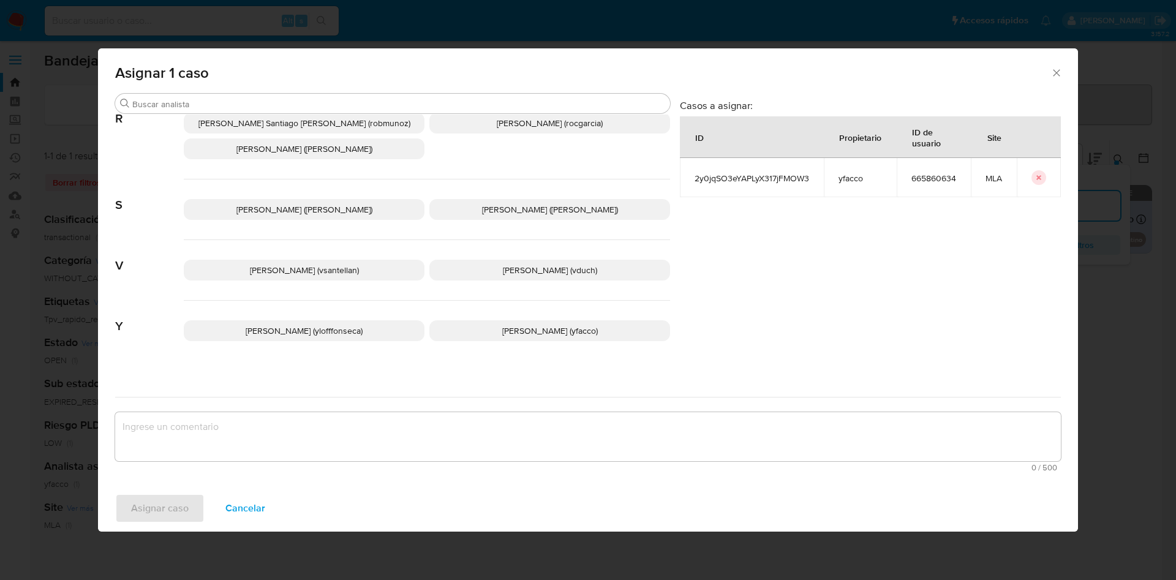
click at [482, 325] on p "Yesica Paola Facco (yfacco)" at bounding box center [550, 330] width 241 height 21
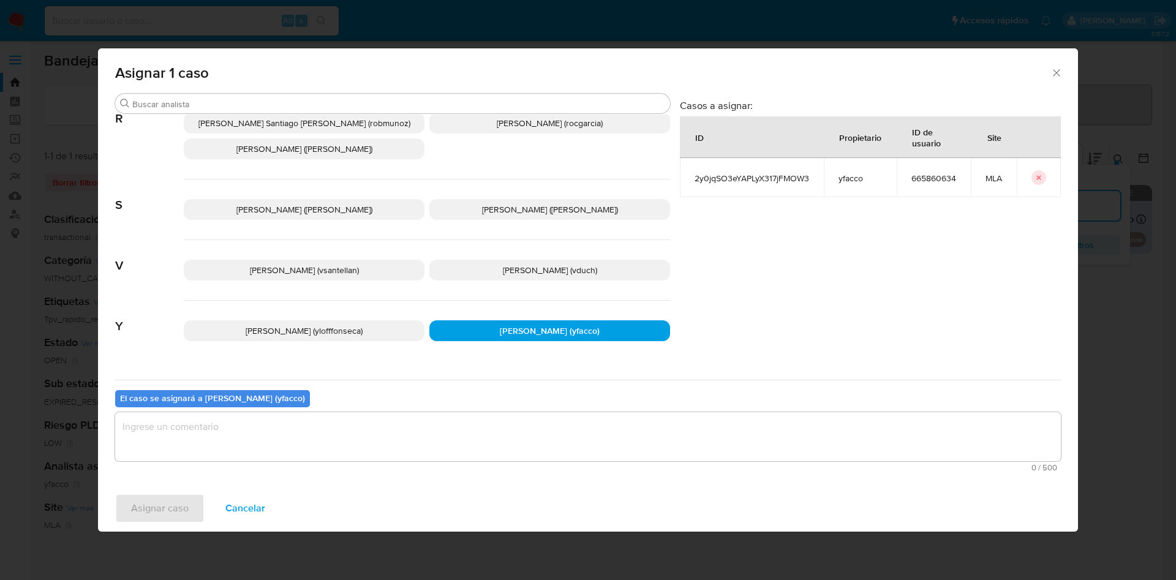
click at [399, 435] on textarea "assign-modal" at bounding box center [588, 436] width 946 height 49
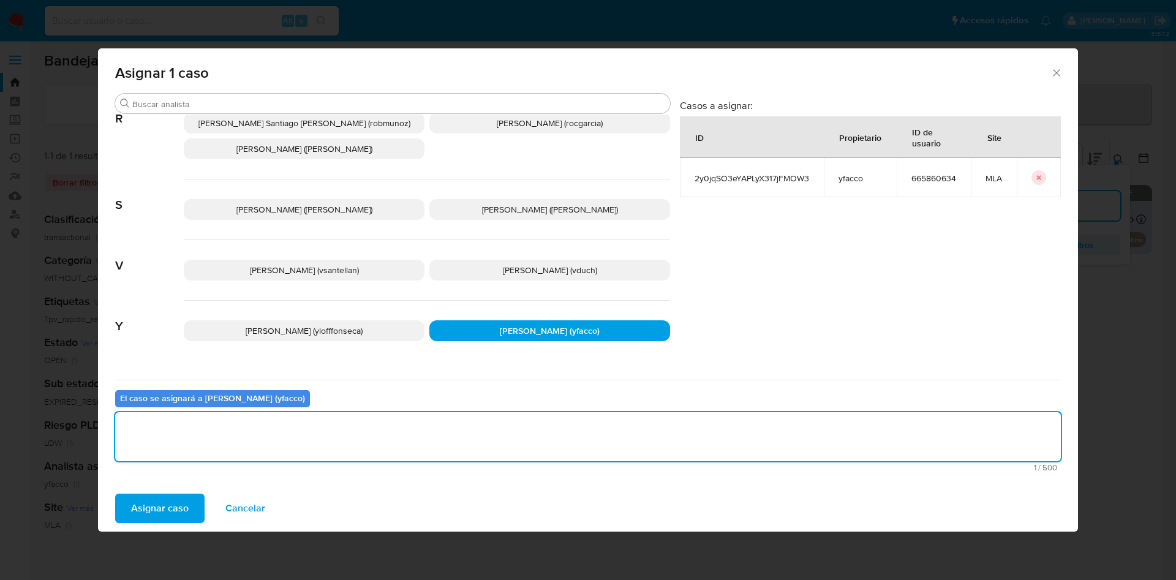
click at [162, 507] on span "Asignar caso" at bounding box center [160, 508] width 58 height 27
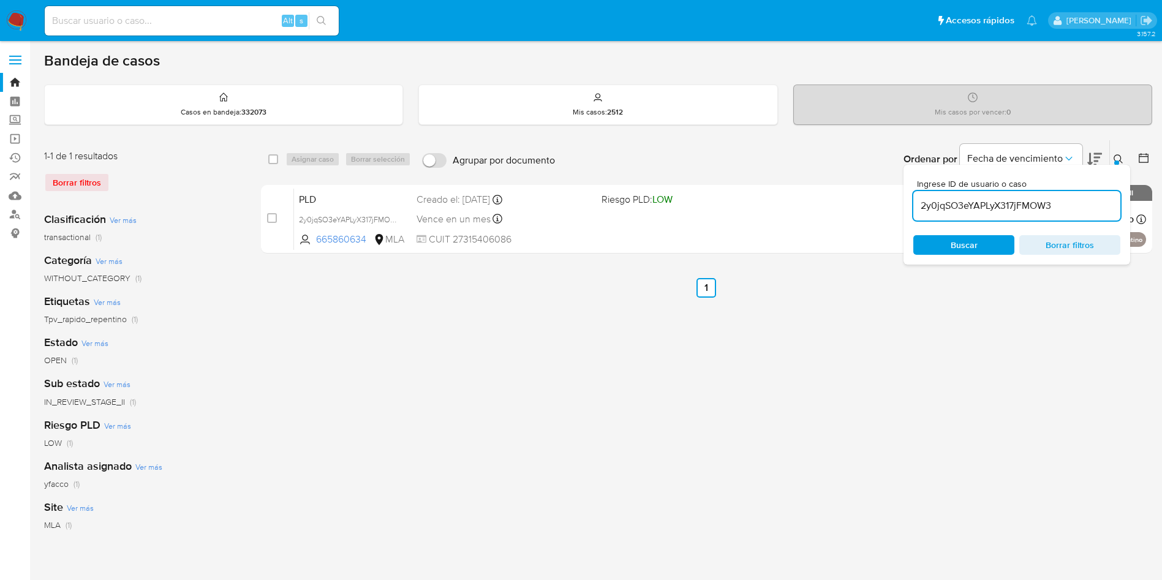
click at [1073, 211] on input "2y0jqSO3eYAPLyX317jFMOW3" at bounding box center [1017, 206] width 207 height 16
paste input "3rzyIO6EhXTDvKko6OzFERhb"
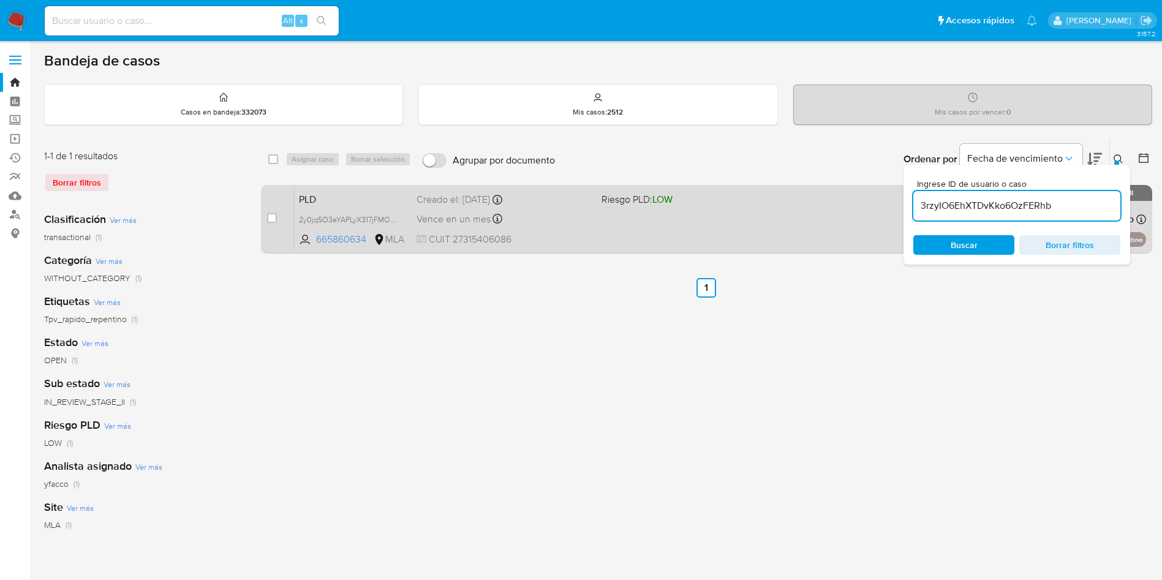
type input "3rzyIO6EhXTDvKko6OzFERhb"
click at [277, 220] on div "case-item-checkbox No es posible asignar el caso" at bounding box center [280, 219] width 27 height 62
click at [274, 217] on input "checkbox" at bounding box center [272, 218] width 10 height 10
checkbox input "true"
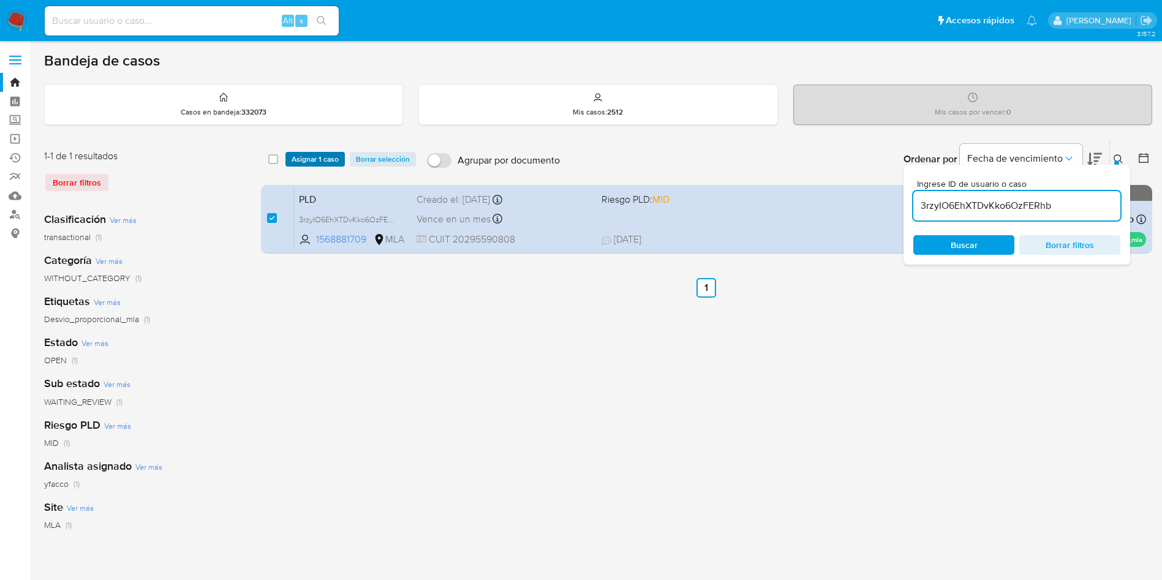
click at [315, 161] on span "Asignar 1 caso" at bounding box center [315, 159] width 47 height 12
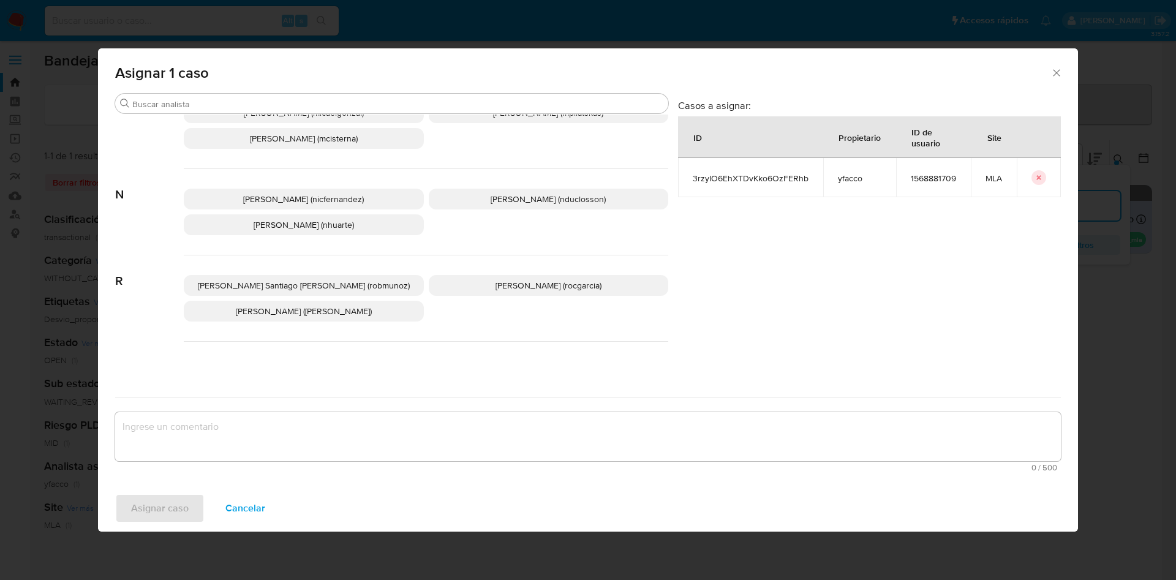
scroll to position [1034, 0]
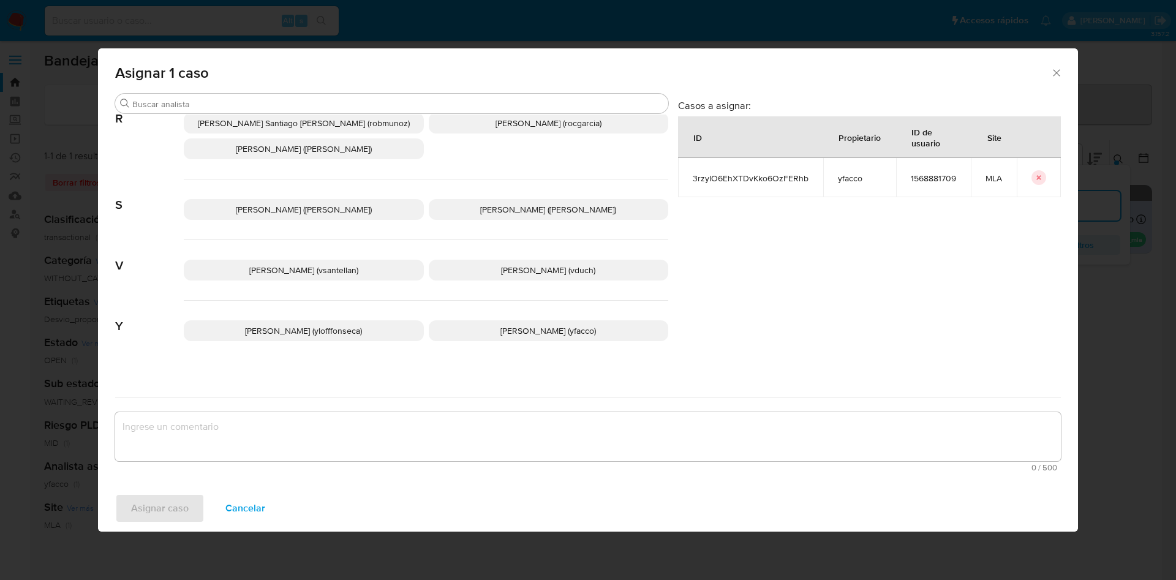
click at [501, 325] on span "Yesica Paola Facco (yfacco)" at bounding box center [549, 331] width 96 height 12
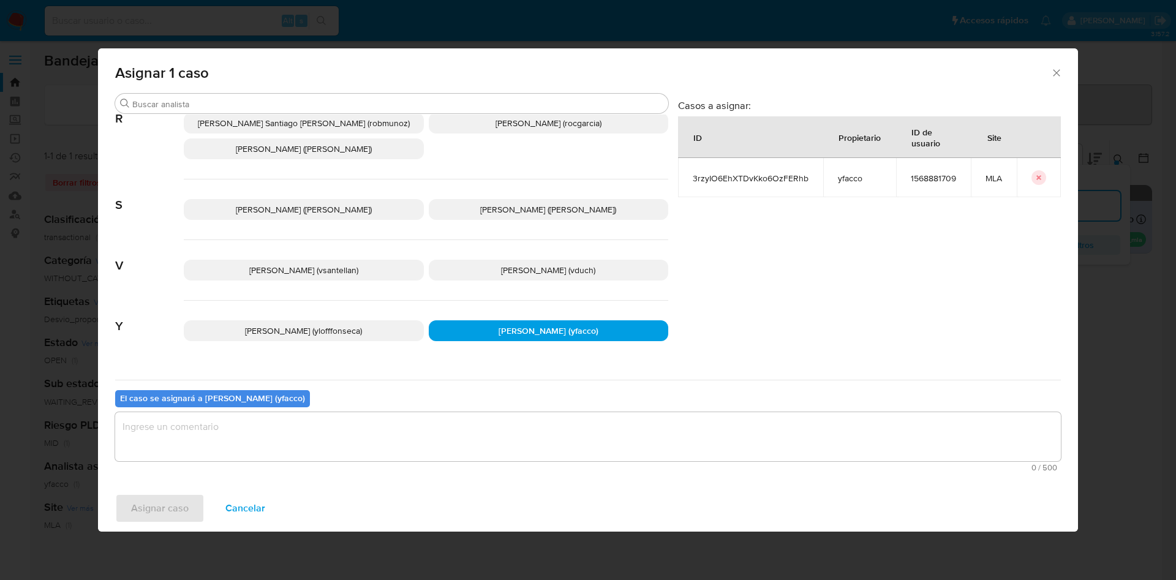
click at [424, 424] on textarea "assign-modal" at bounding box center [588, 436] width 946 height 49
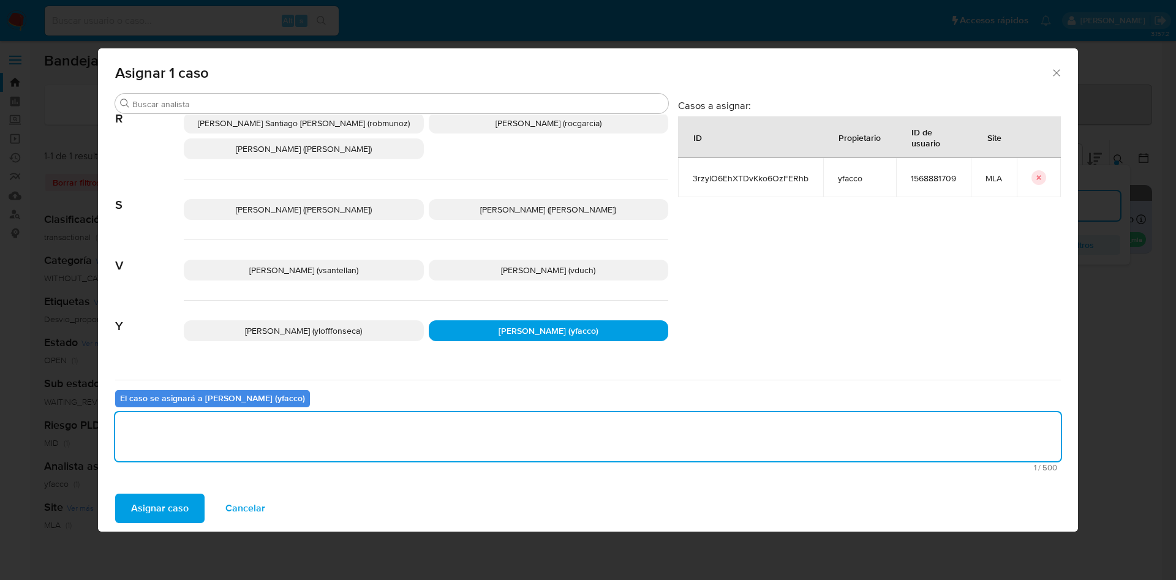
click at [178, 499] on span "Asignar caso" at bounding box center [160, 508] width 58 height 27
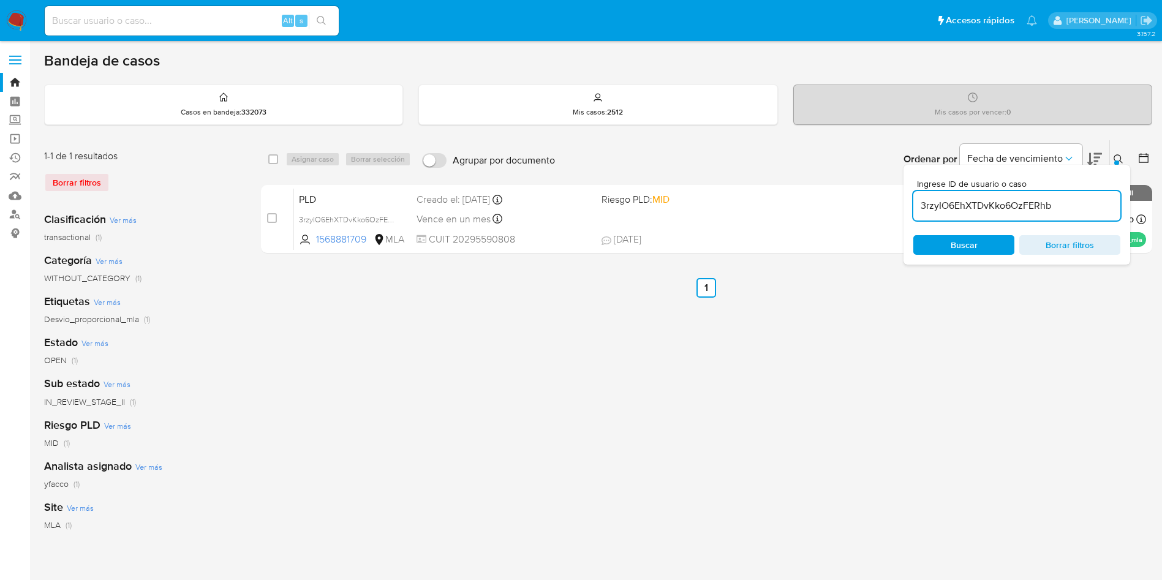
click at [1069, 213] on input "3rzyIO6EhXTDvKko6OzFERhb" at bounding box center [1017, 206] width 207 height 16
paste input "UDMzPgk8kyyKcDxY5PLioFwI"
type input "UDMzPgk8kyyKcDxY5PLioFwI"
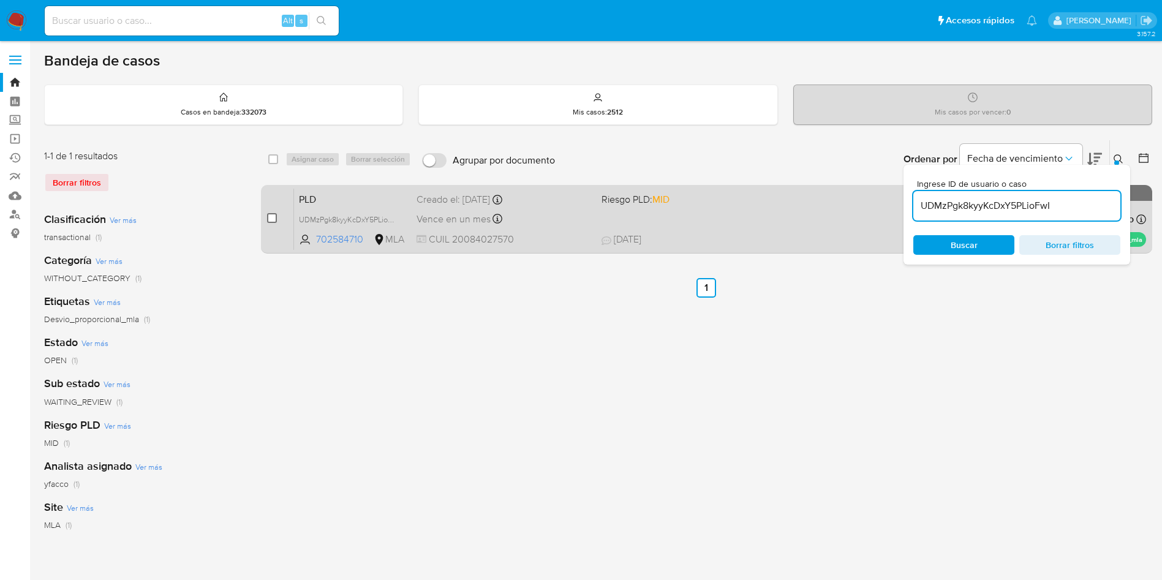
click at [274, 219] on input "checkbox" at bounding box center [272, 218] width 10 height 10
checkbox input "true"
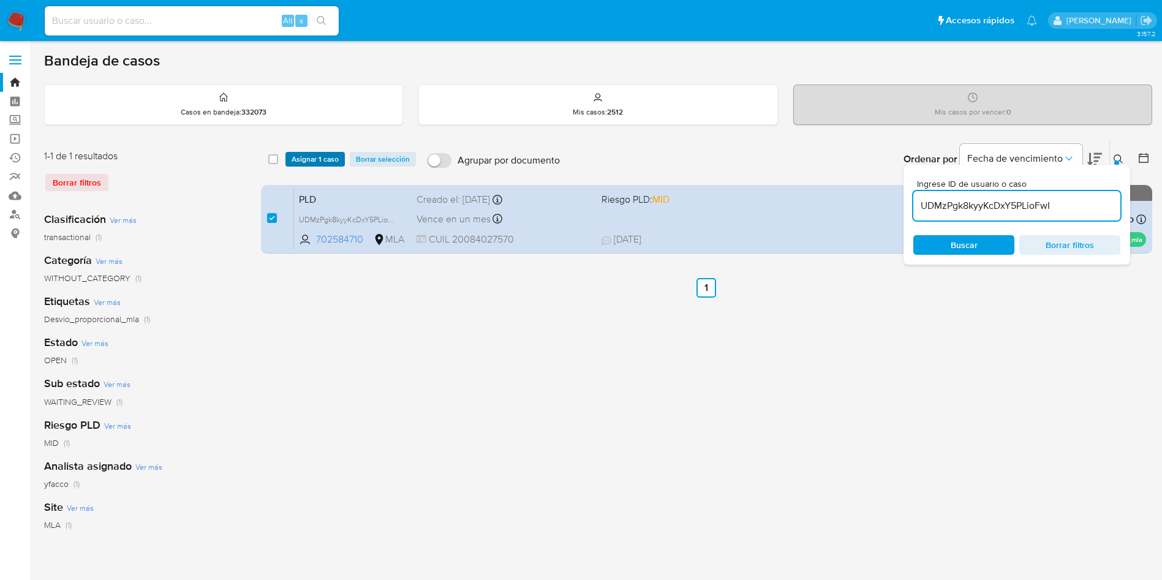
click at [316, 160] on span "Asignar 1 caso" at bounding box center [315, 159] width 47 height 12
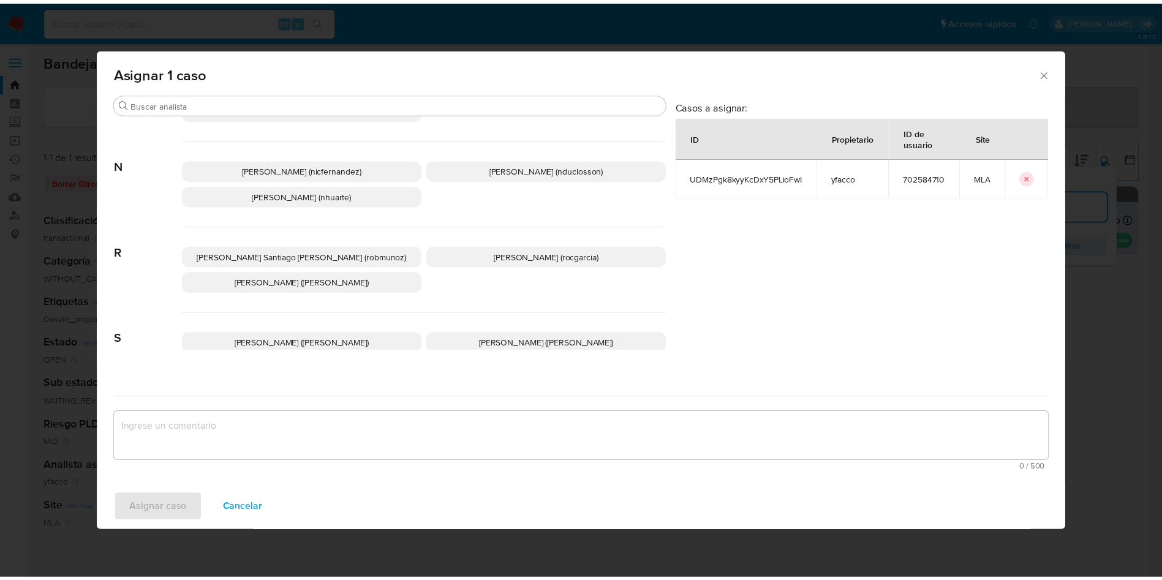
scroll to position [1034, 0]
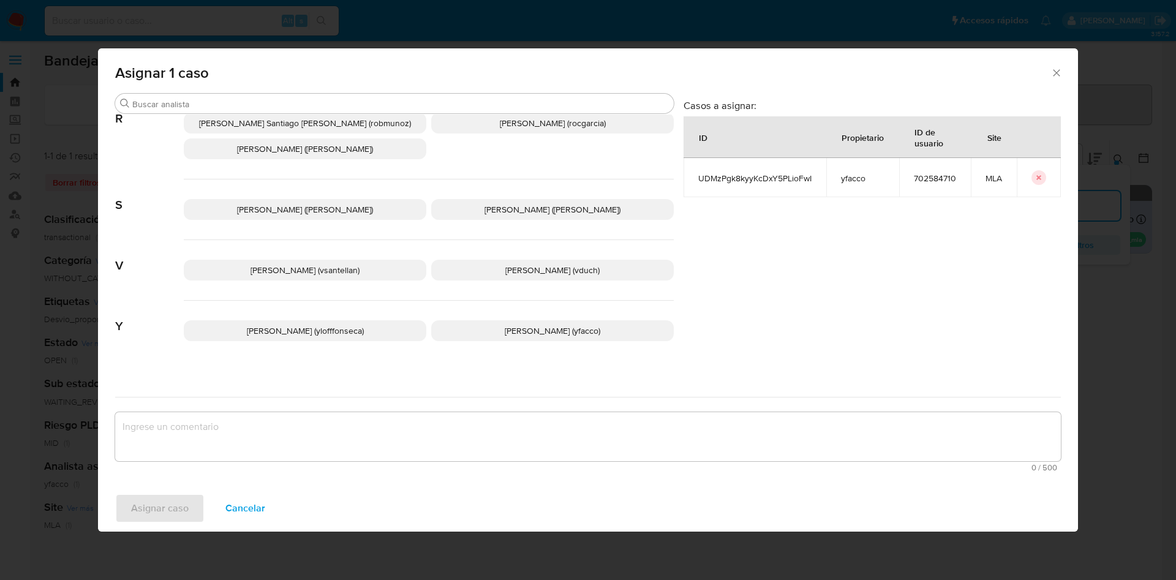
click at [505, 325] on span "Yesica Paola Facco (yfacco)" at bounding box center [553, 331] width 96 height 12
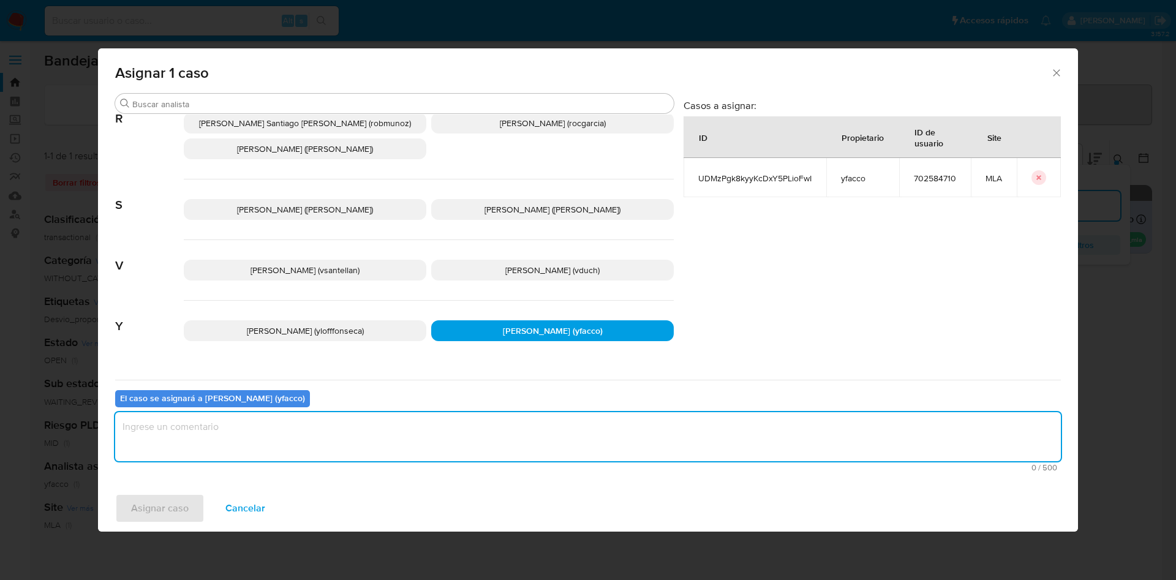
click at [405, 431] on textarea "assign-modal" at bounding box center [588, 436] width 946 height 49
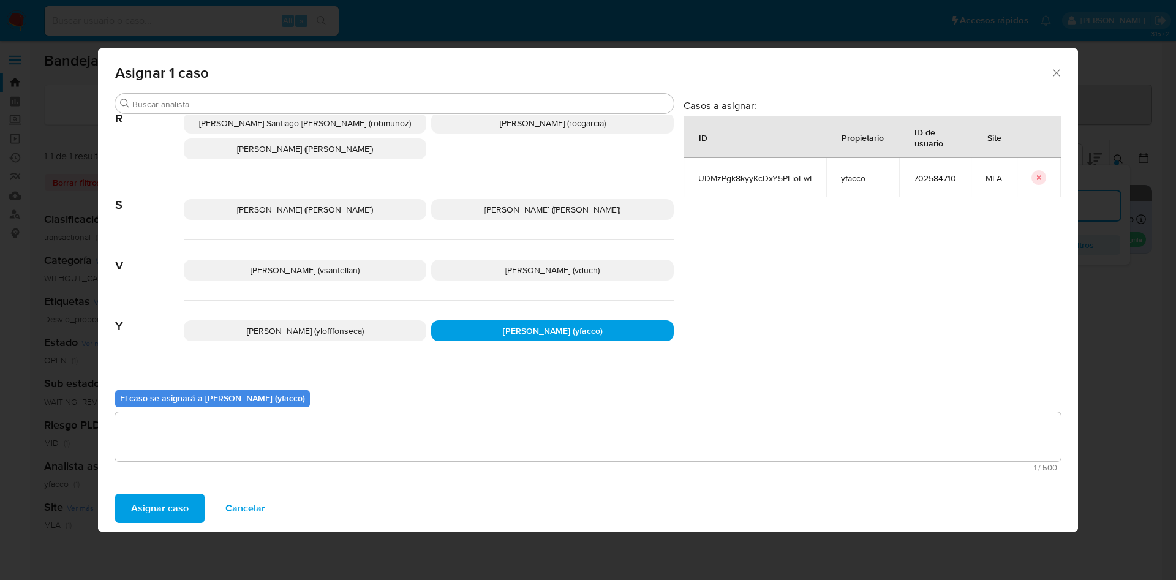
click at [137, 511] on span "Asignar caso" at bounding box center [160, 508] width 58 height 27
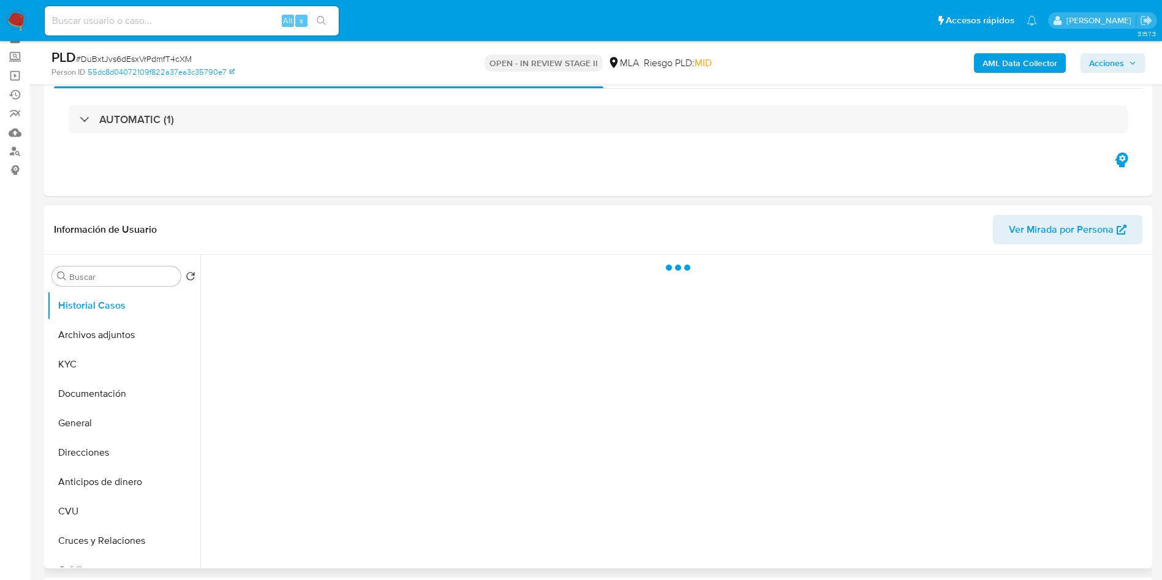
scroll to position [184, 0]
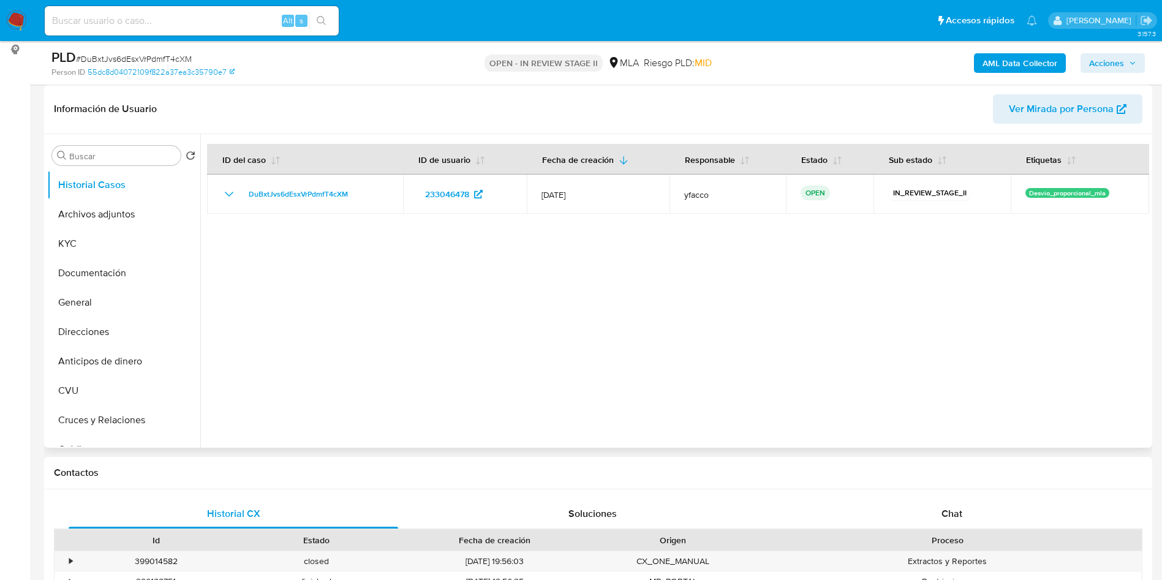
select select "10"
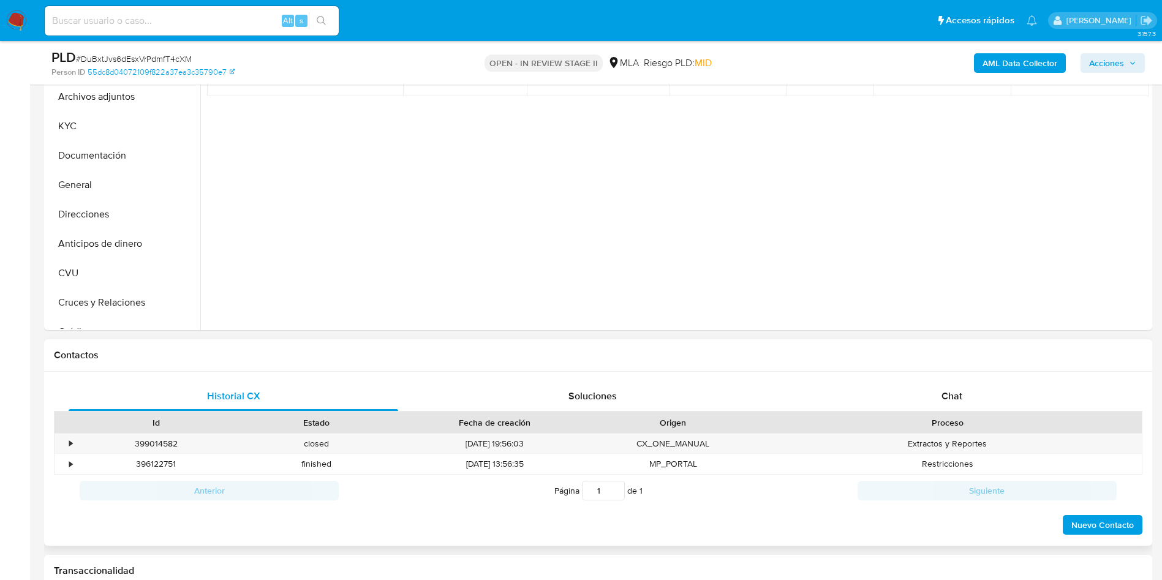
scroll to position [460, 0]
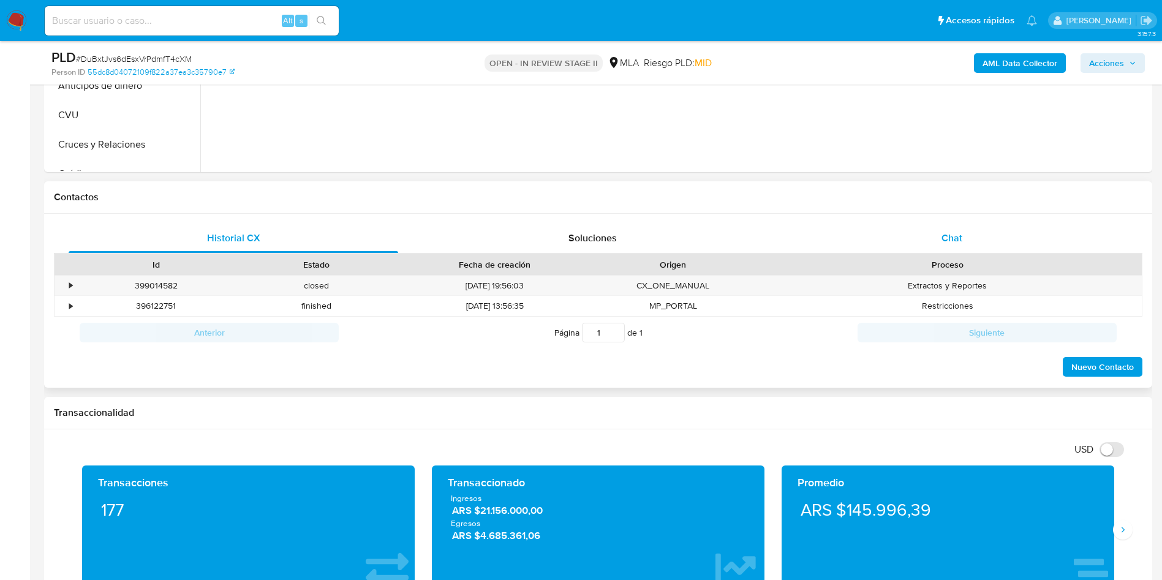
click at [922, 237] on div "Chat" at bounding box center [952, 238] width 330 height 29
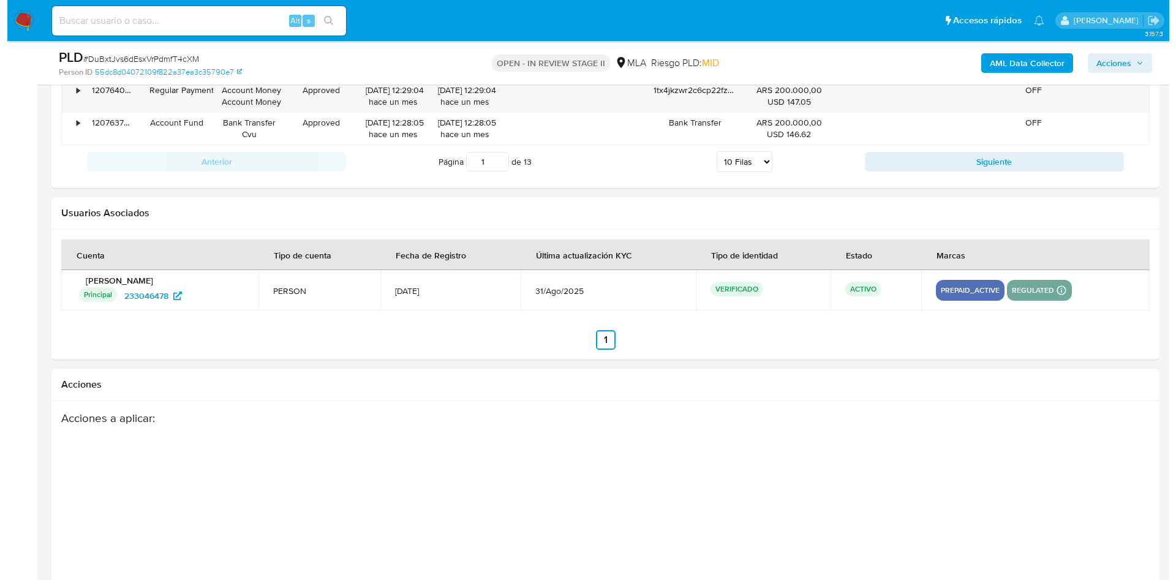
scroll to position [2155, 0]
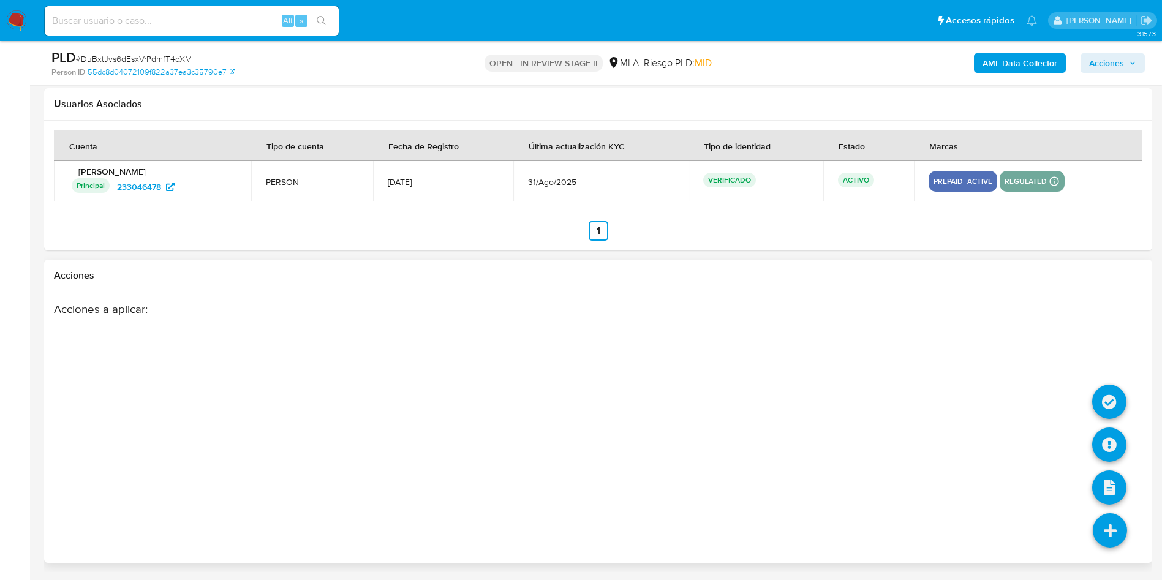
click at [1110, 533] on icon at bounding box center [1110, 530] width 34 height 34
click at [1113, 445] on icon at bounding box center [1109, 445] width 34 height 34
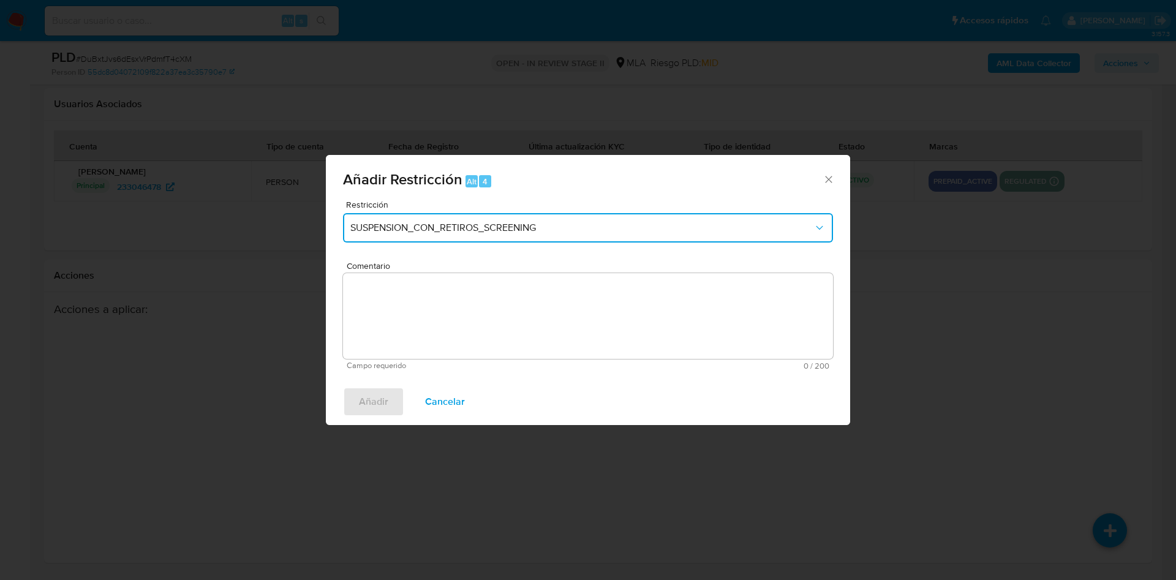
click at [512, 235] on button "SUSPENSION_CON_RETIROS_SCREENING" at bounding box center [588, 227] width 490 height 29
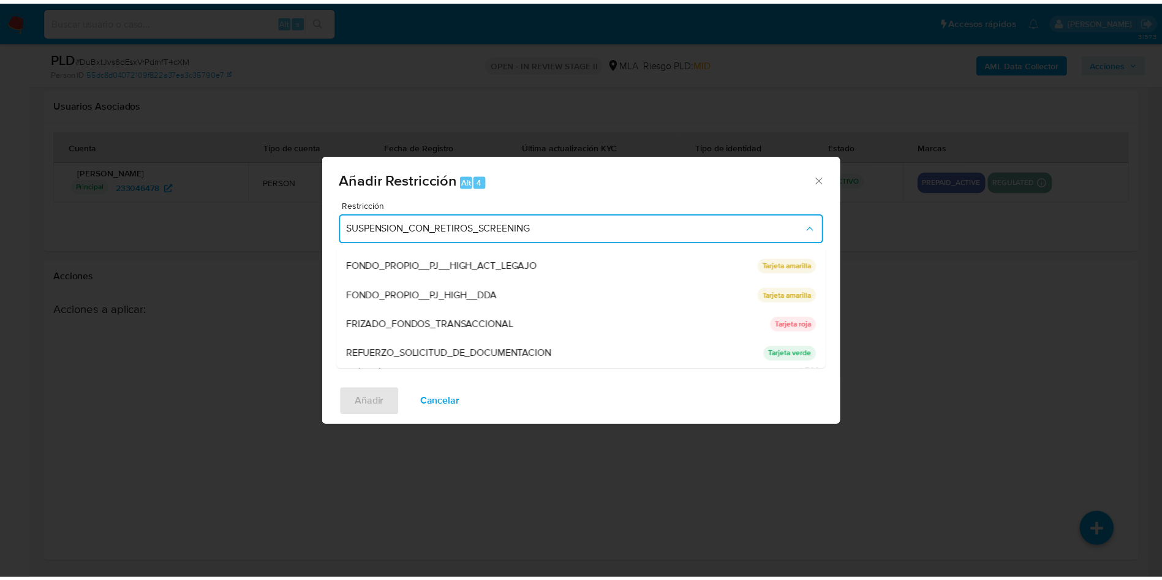
scroll to position [260, 0]
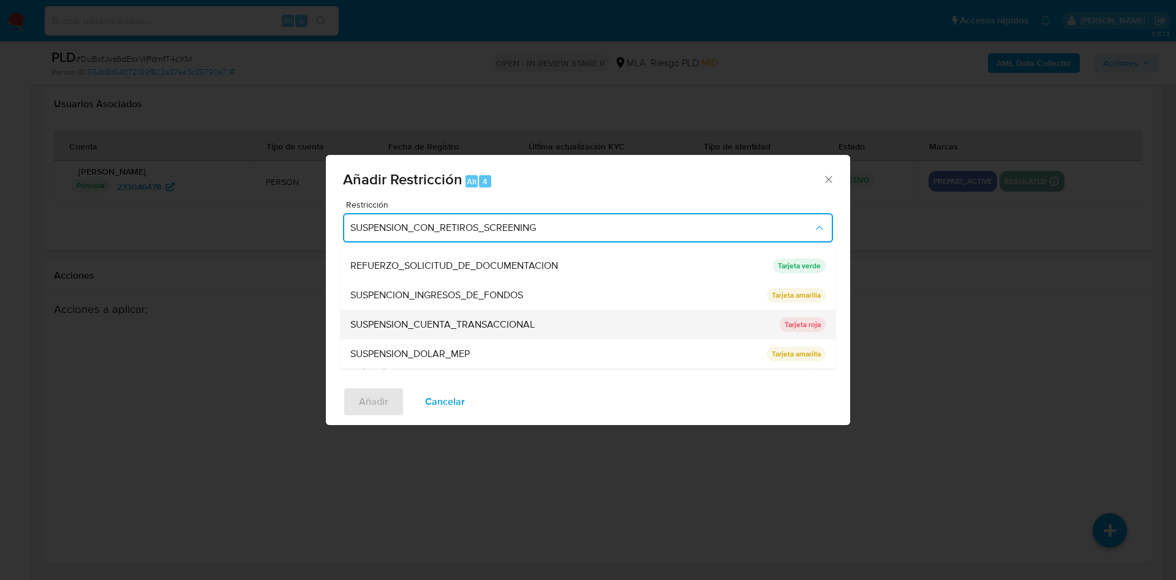
click at [494, 326] on span "SUSPENSION_CUENTA_TRANSACCIONAL" at bounding box center [442, 325] width 184 height 12
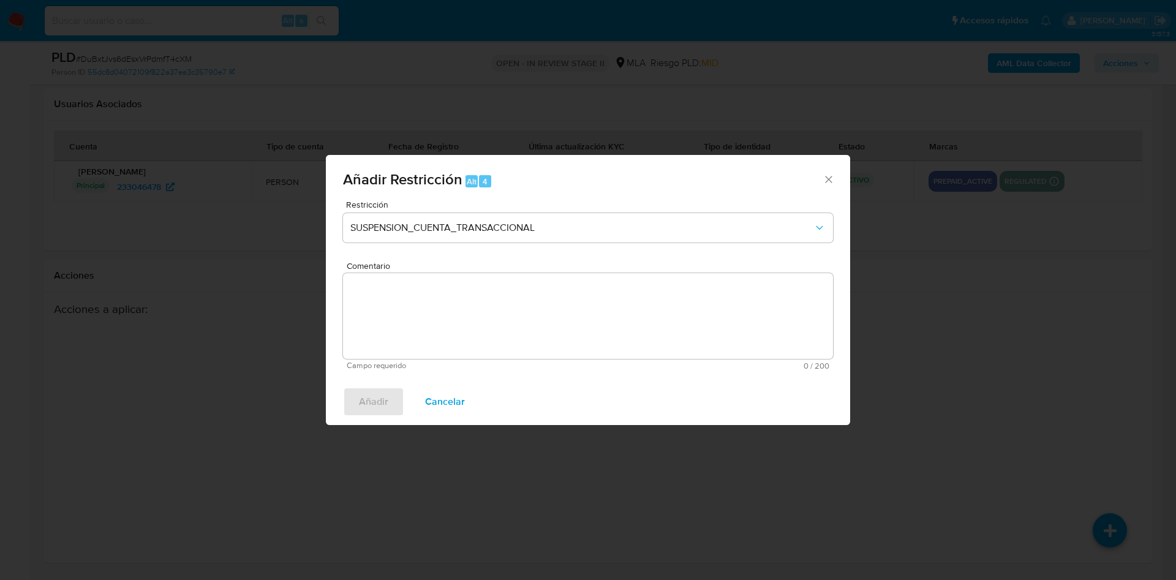
click at [435, 326] on textarea "Comentario" at bounding box center [588, 316] width 490 height 86
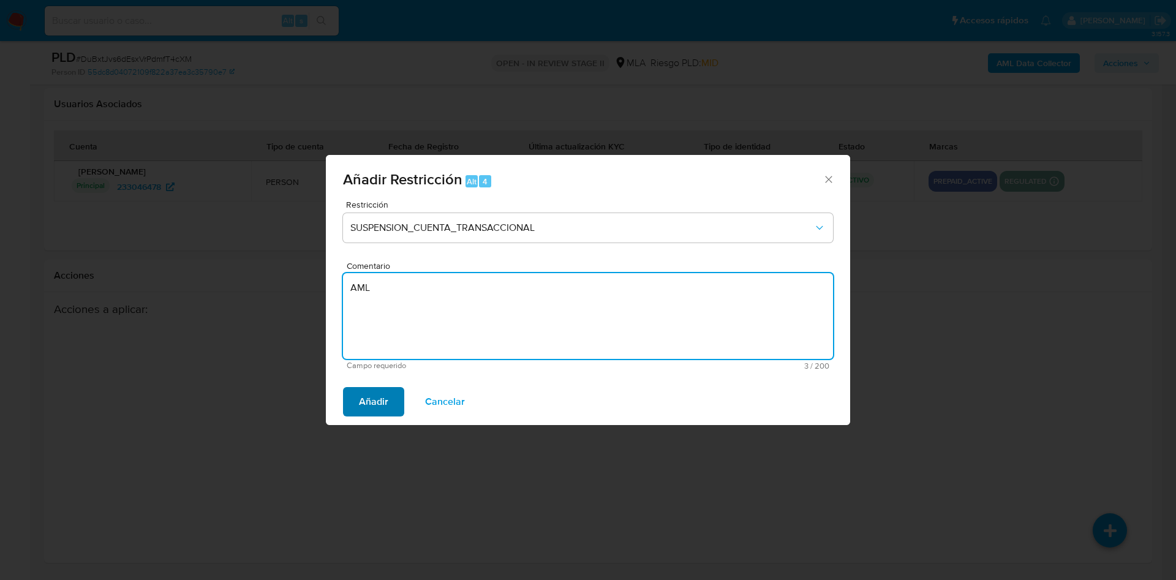
type textarea "AML"
click at [378, 409] on span "Añadir" at bounding box center [373, 401] width 29 height 27
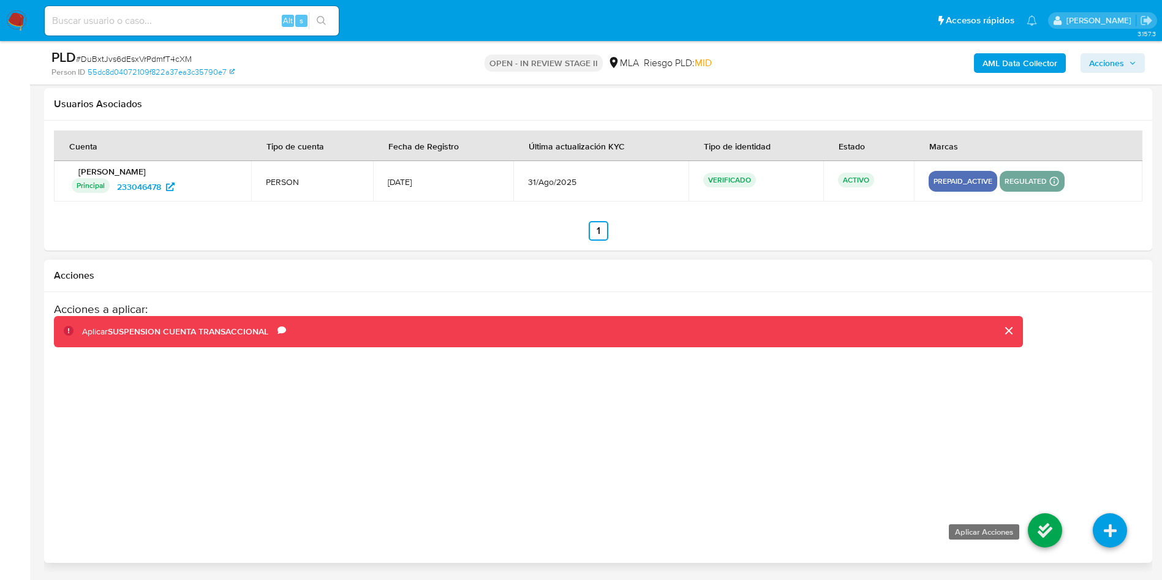
click at [1038, 528] on icon at bounding box center [1045, 530] width 34 height 34
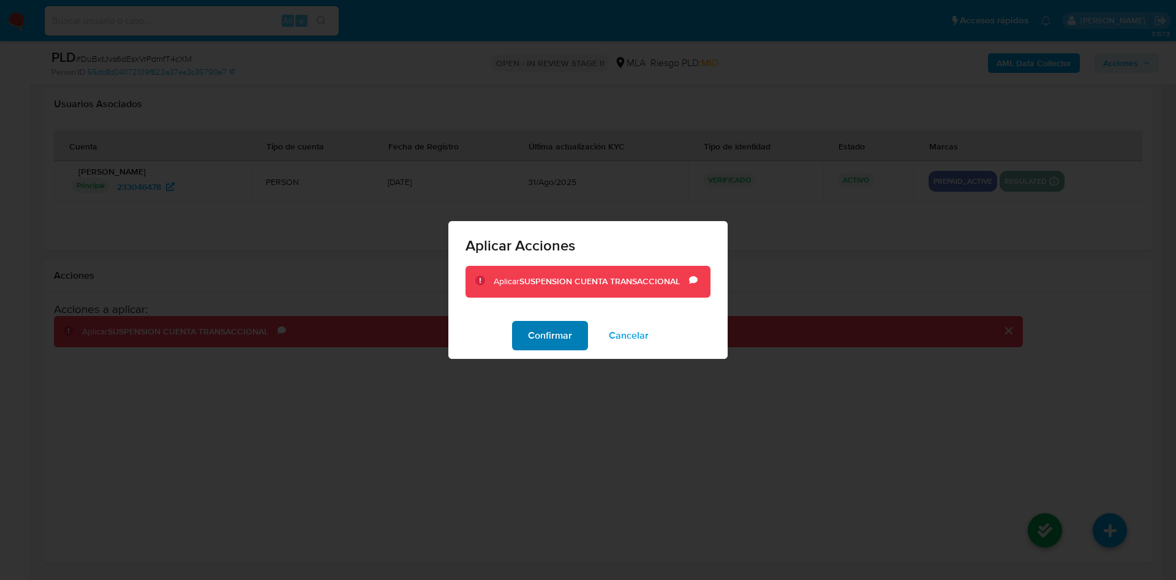
click at [561, 325] on span "Confirmar" at bounding box center [550, 335] width 44 height 27
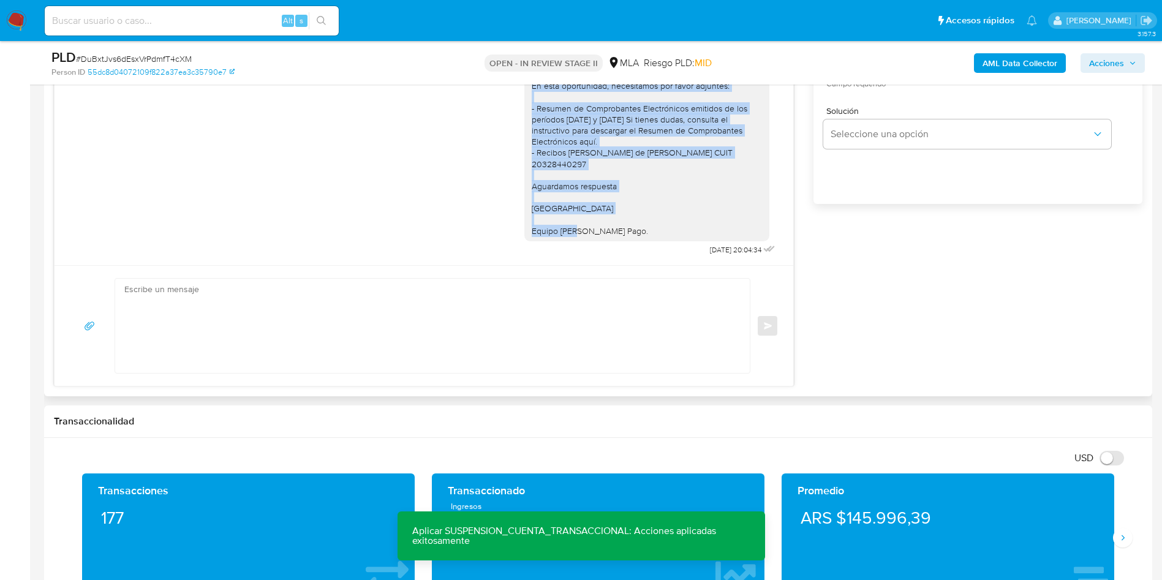
scroll to position [868, 0]
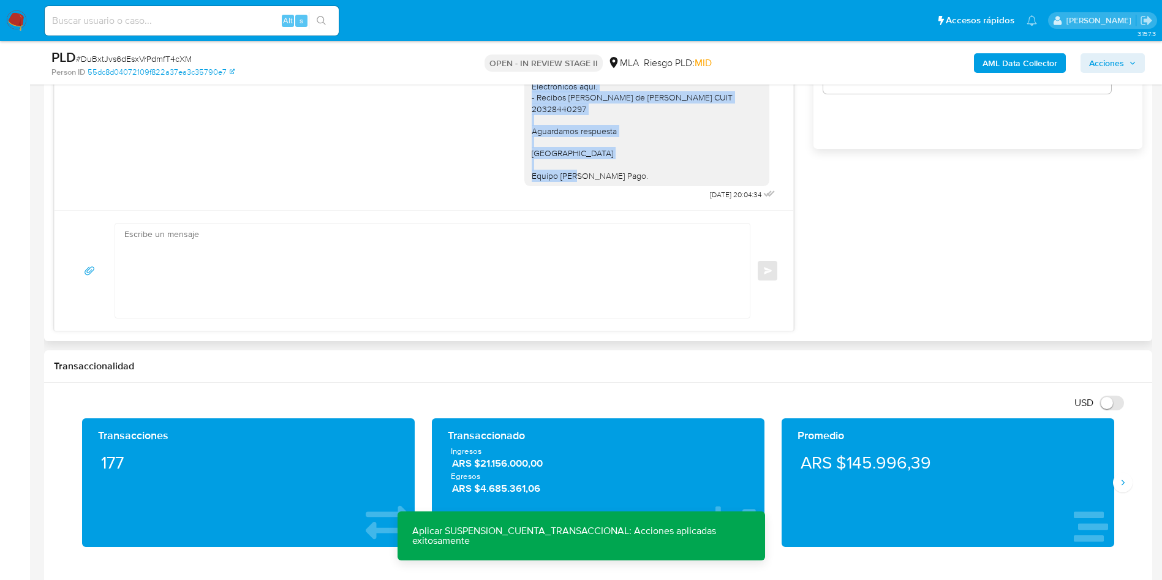
drag, startPoint x: 518, startPoint y: 184, endPoint x: 628, endPoint y: 189, distance: 110.4
click at [628, 189] on div "Buenas tardes, te informamos que la documentación presentada es insuficiente pa…" at bounding box center [651, 91] width 254 height 225
copy div "Buenas tardes, te informamos que la documentación presentada es insuficiente pa…"
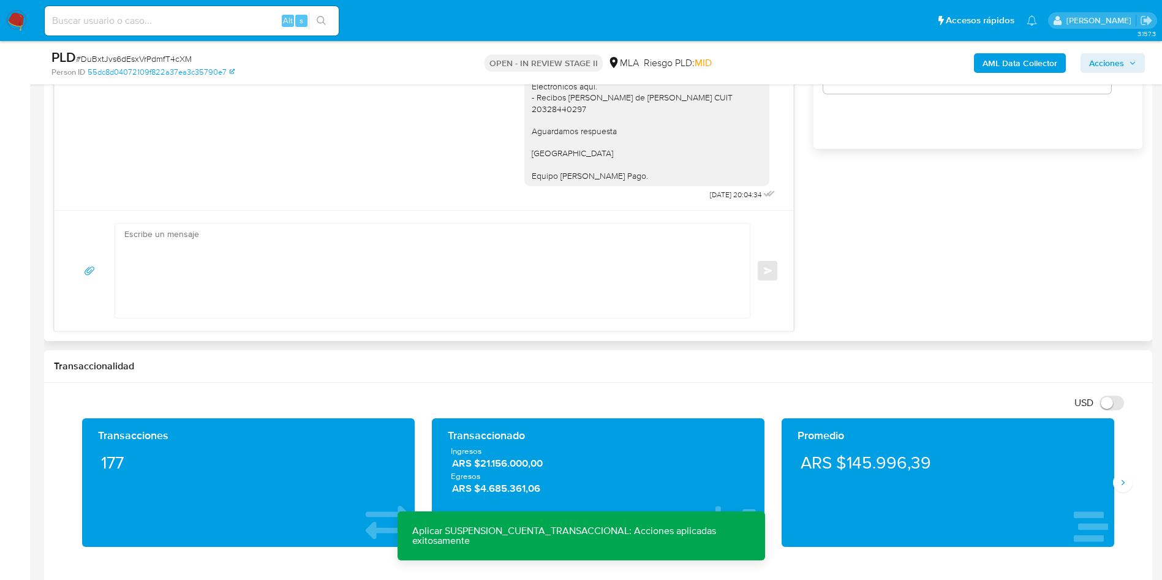
click at [275, 240] on textarea at bounding box center [429, 271] width 610 height 94
paste textarea "Buenas tardes, te informamos que la documentación presentada es insuficiente pa…"
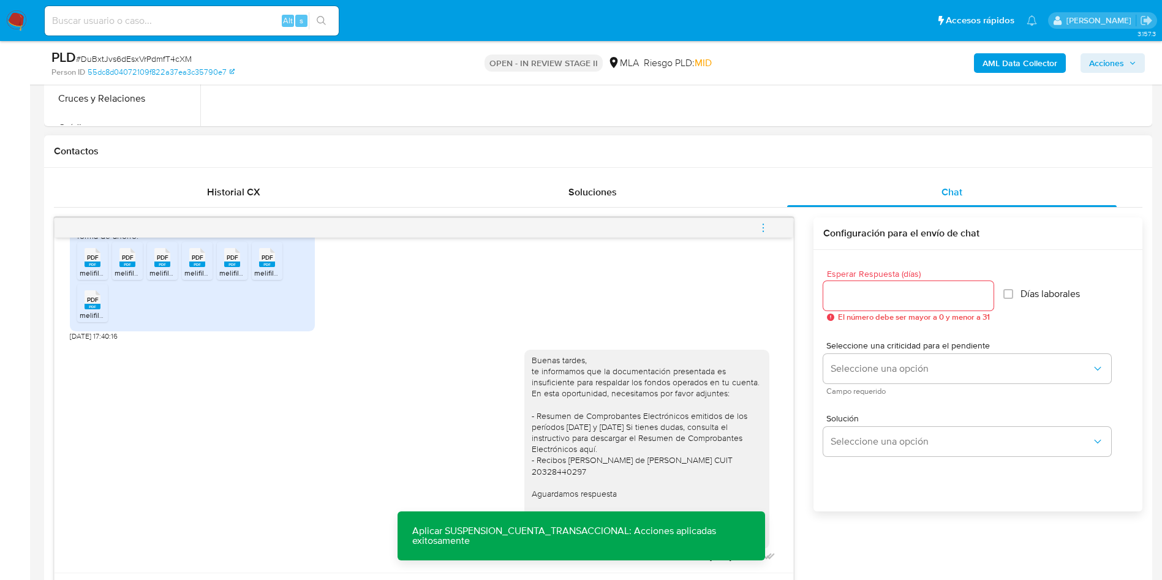
scroll to position [501, 0]
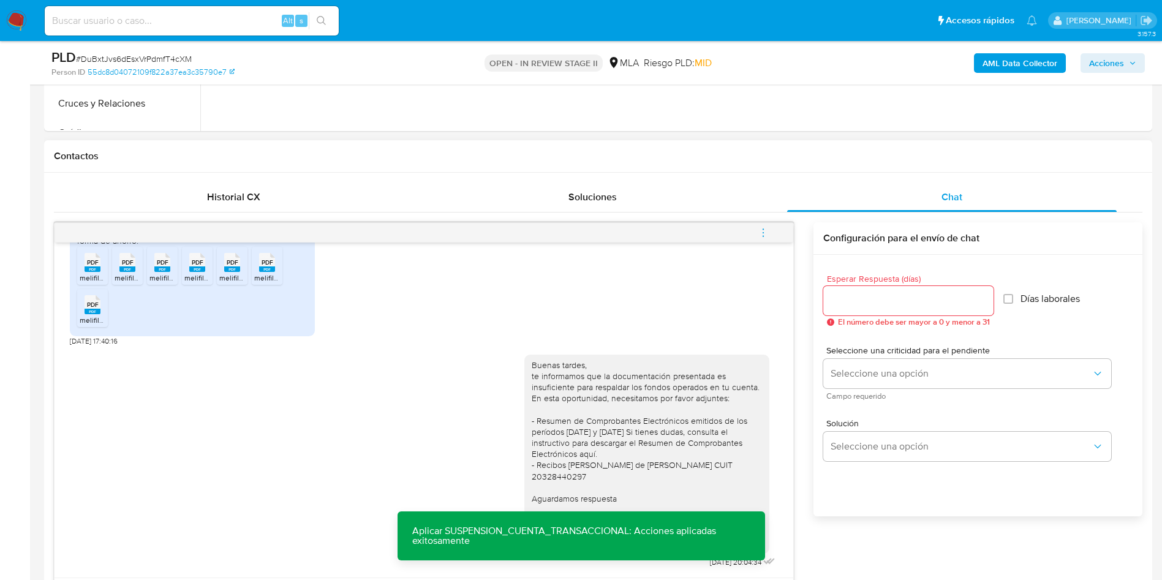
type textarea "Buenas tardes, te informamos que la documentación presentada es insuficiente pa…"
click at [864, 303] on input "Esperar Respuesta (días)" at bounding box center [908, 301] width 170 height 16
type input "2"
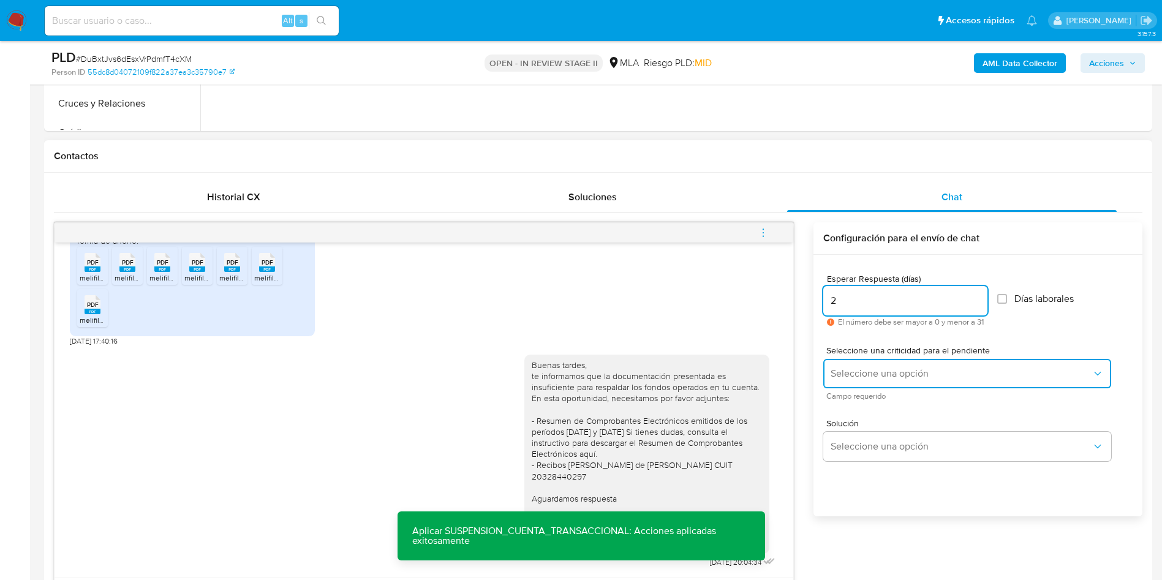
click at [873, 373] on span "Seleccione una opción" at bounding box center [961, 374] width 261 height 12
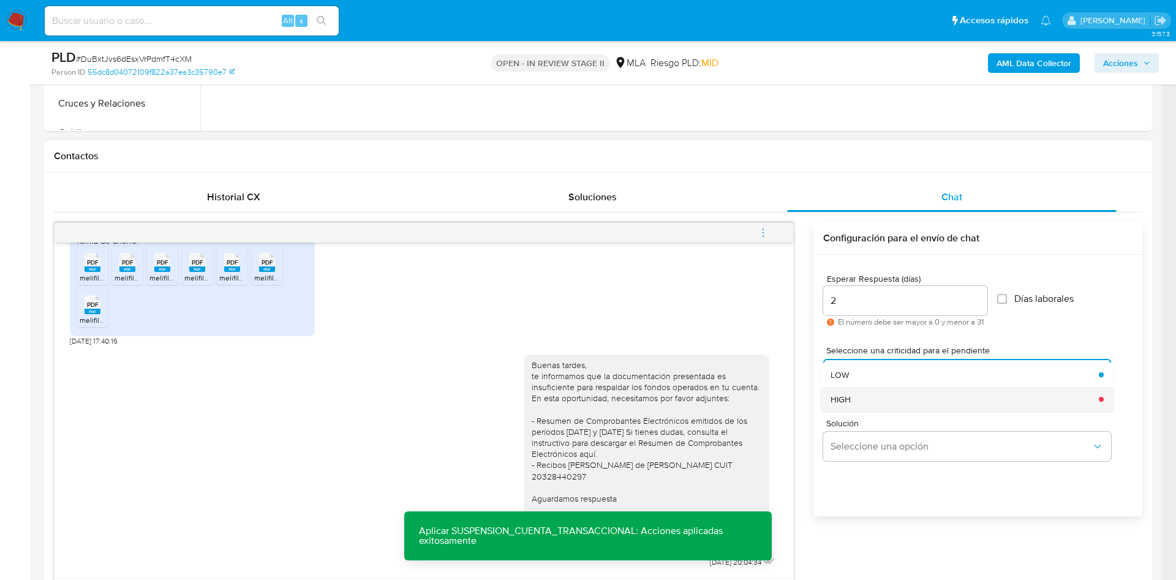
click at [875, 398] on div "HIGH" at bounding box center [961, 399] width 261 height 25
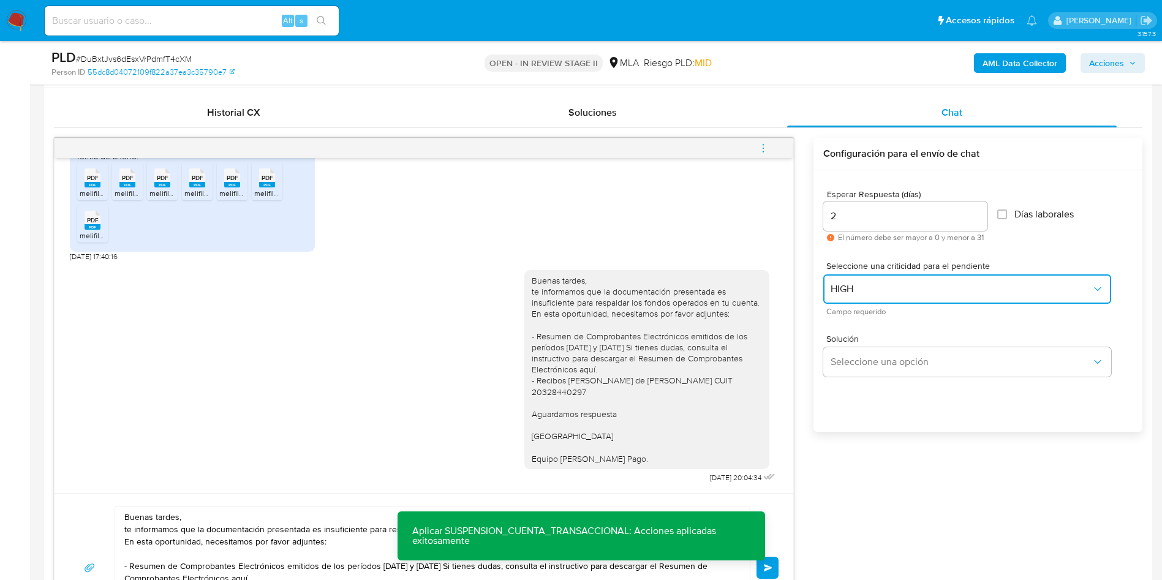
scroll to position [684, 0]
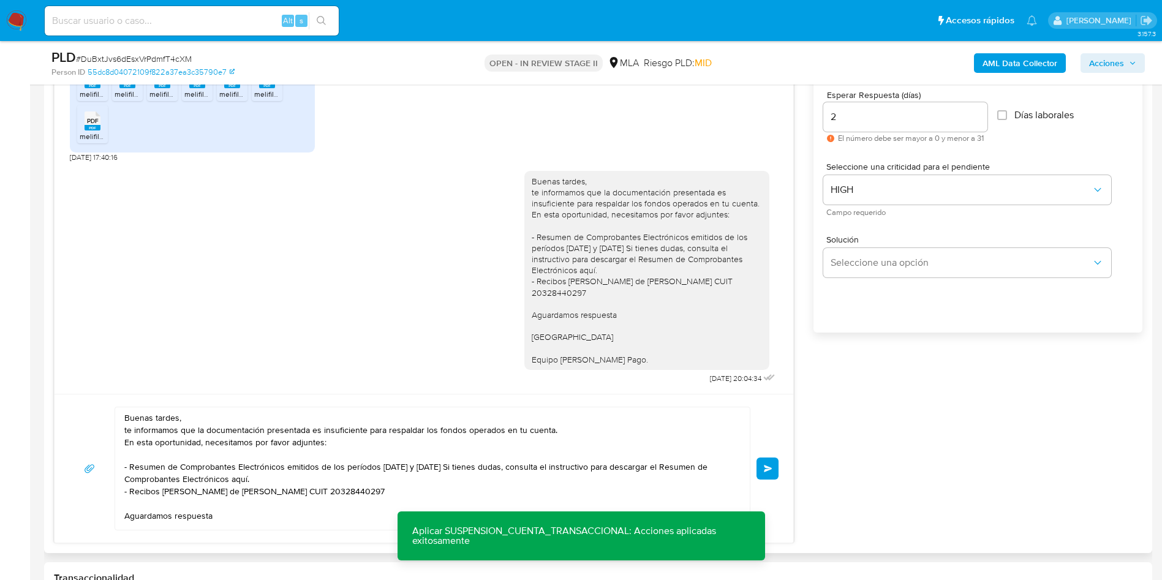
click at [774, 472] on button "Enviar" at bounding box center [768, 469] width 22 height 22
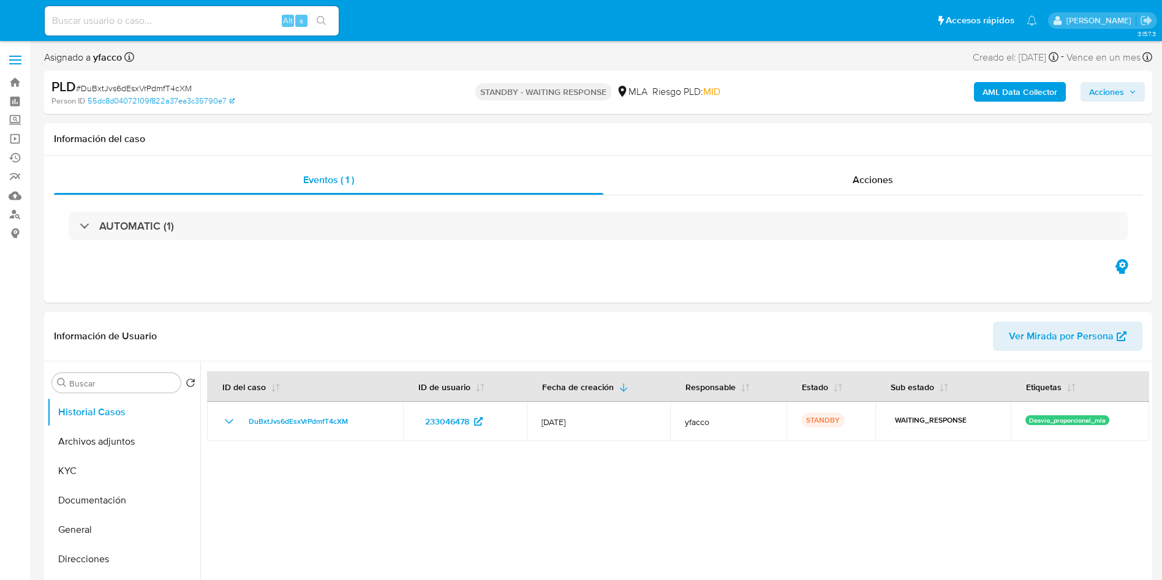
select select "10"
click at [235, 29] on div "Alt s" at bounding box center [192, 20] width 294 height 29
click at [235, 21] on input at bounding box center [192, 21] width 294 height 16
paste input "c9y1vl1DqH7pWFucNDk2D91a"
type input "c9y1vl1DqH7pWFucNDk2D91a"
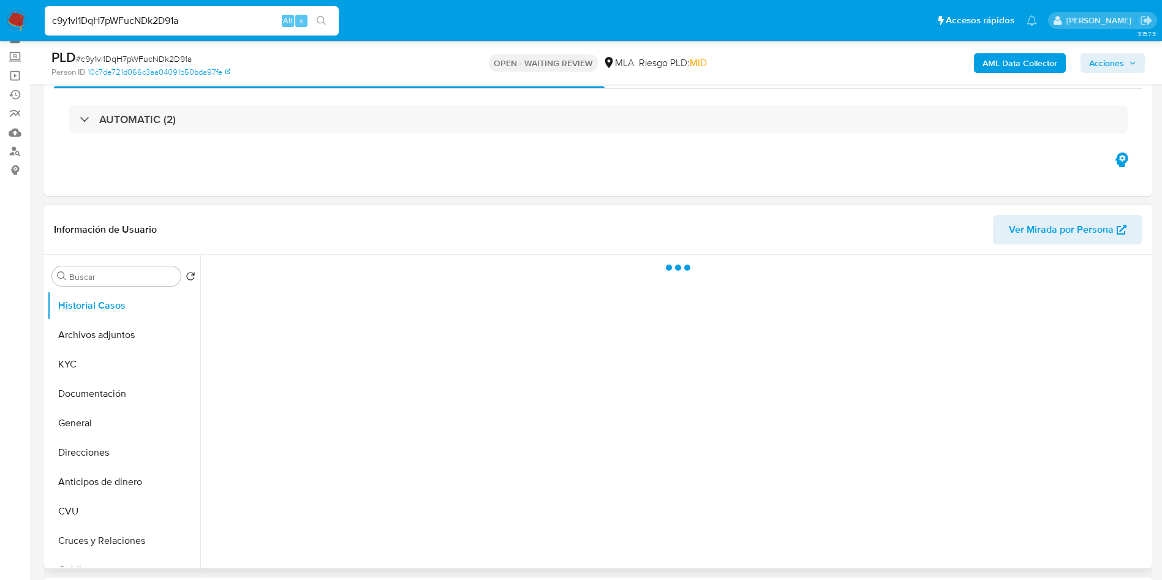
scroll to position [92, 0]
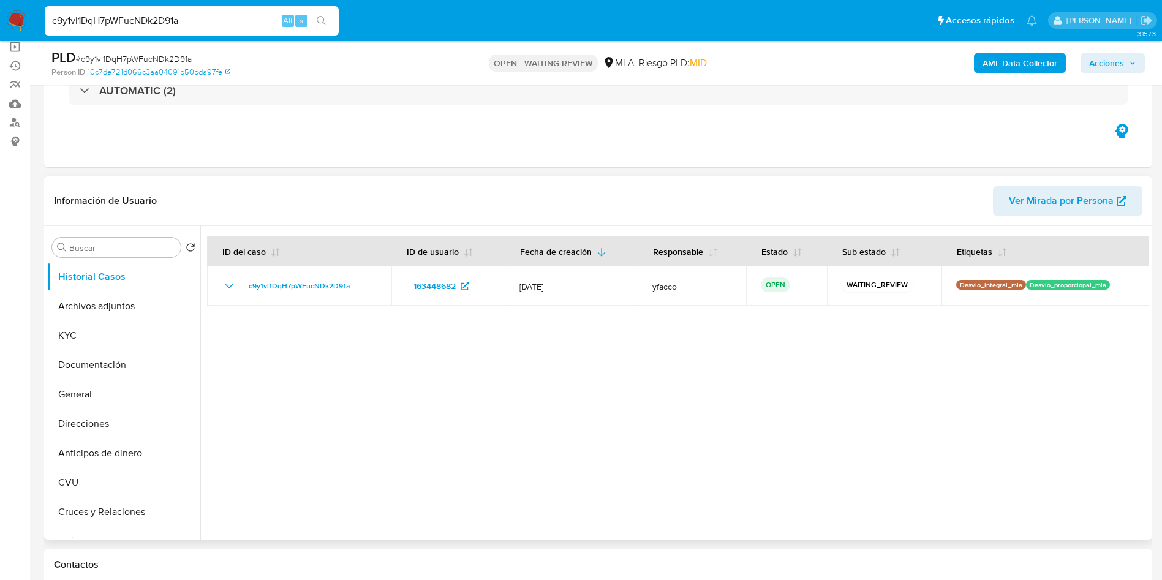
select select "10"
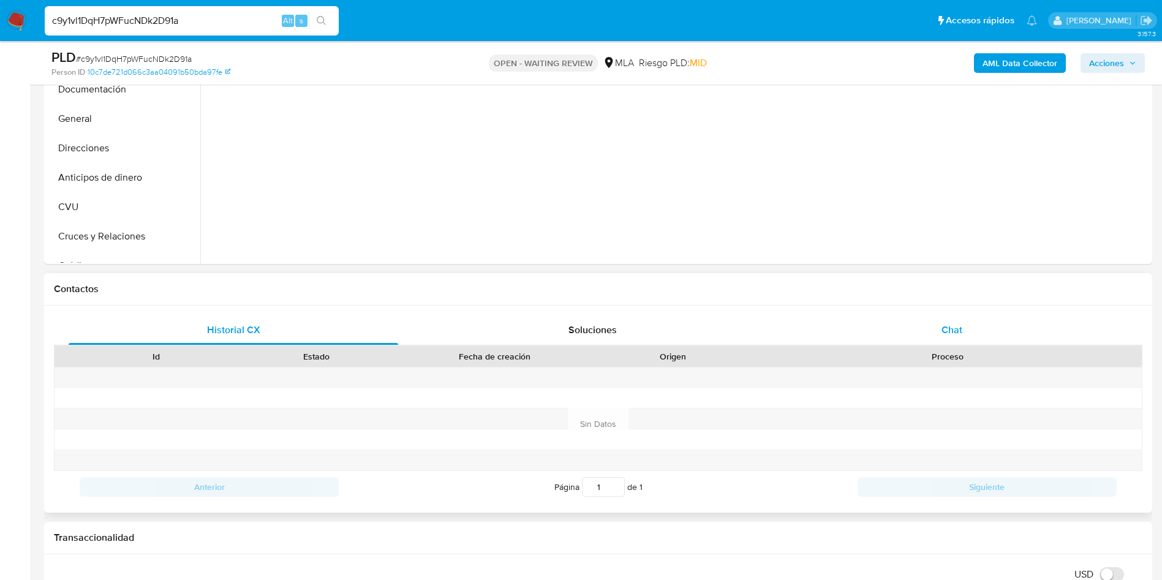
click at [937, 341] on div "Chat" at bounding box center [952, 330] width 330 height 29
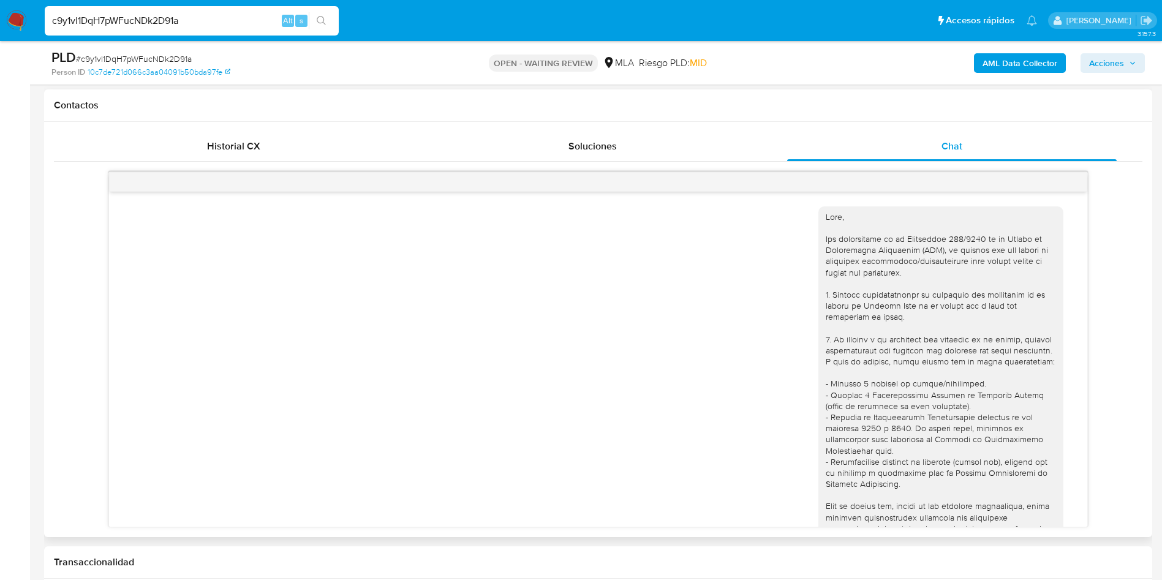
scroll to position [880, 0]
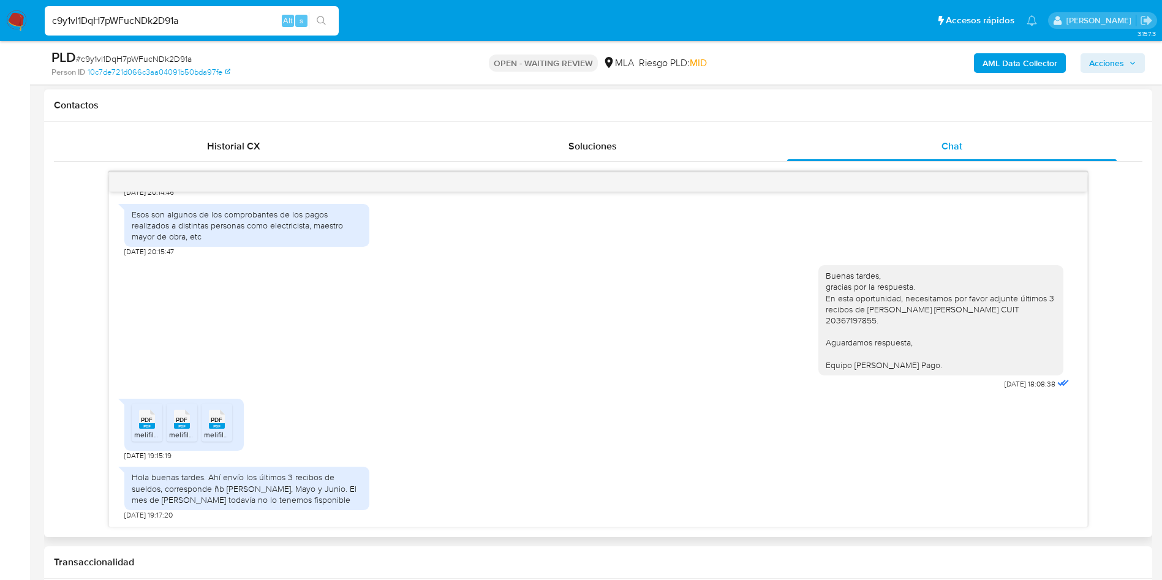
click at [138, 430] on span "melifile7574598297255989743.pdf" at bounding box center [191, 435] width 115 height 10
click at [172, 422] on div "PDF PDF" at bounding box center [182, 418] width 26 height 24
click at [224, 436] on span "melifile2124752862507261424.pdf" at bounding box center [260, 435] width 113 height 10
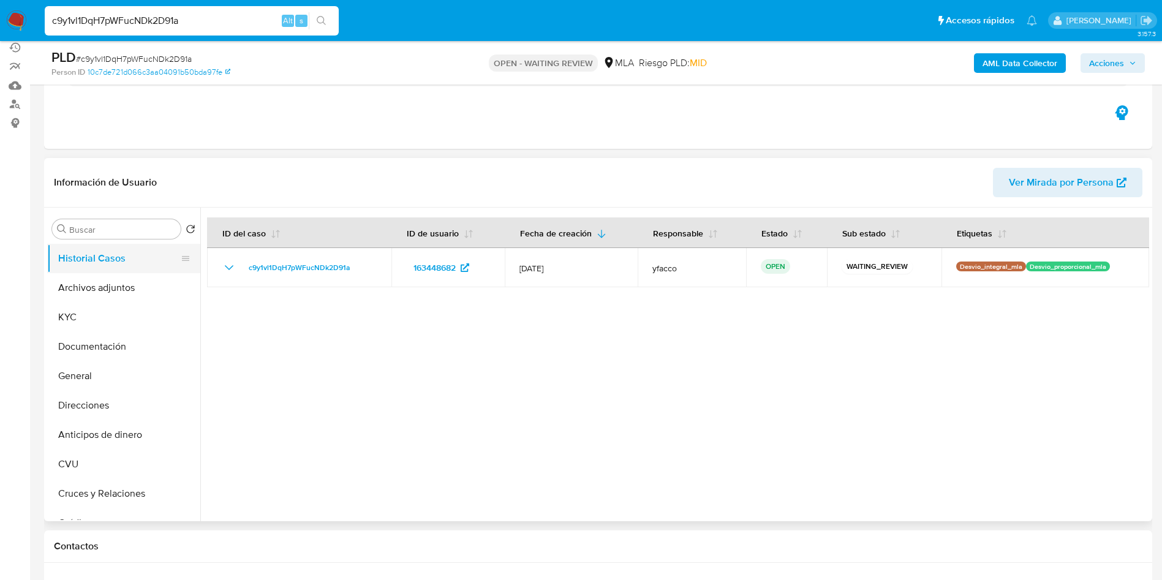
scroll to position [92, 0]
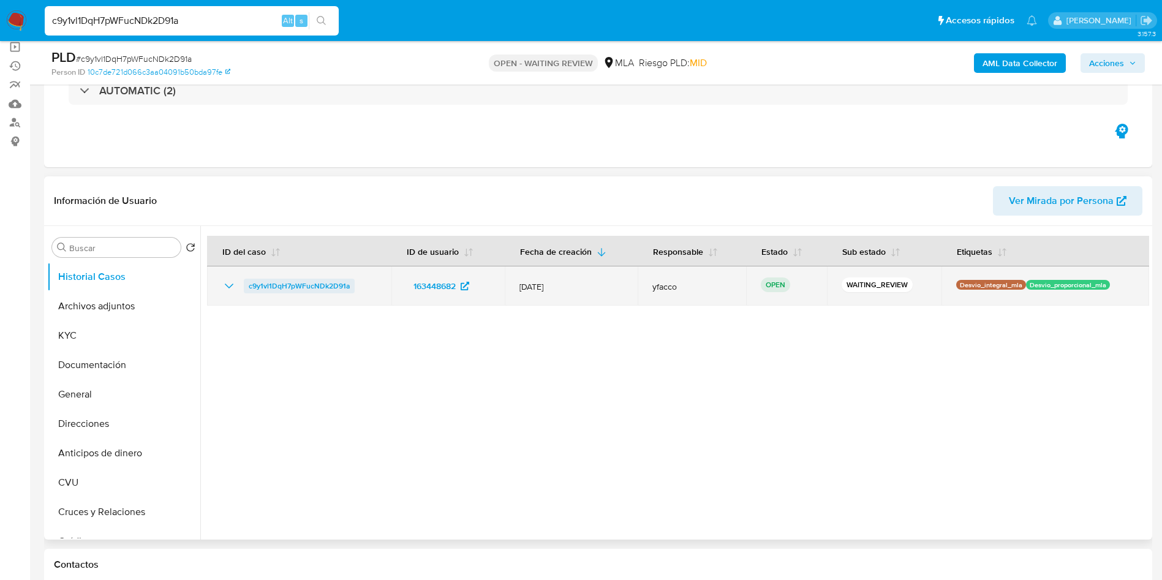
drag, startPoint x: 237, startPoint y: 293, endPoint x: 352, endPoint y: 290, distance: 115.8
click at [352, 290] on div "c9y1vl1DqH7pWFucNDk2D91a" at bounding box center [299, 286] width 155 height 15
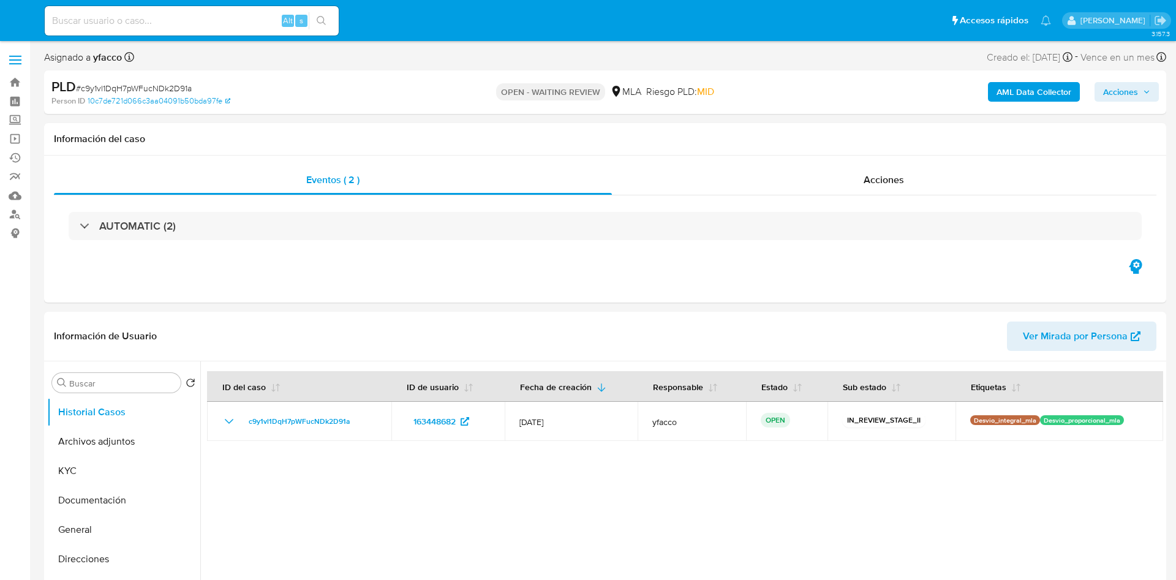
select select "10"
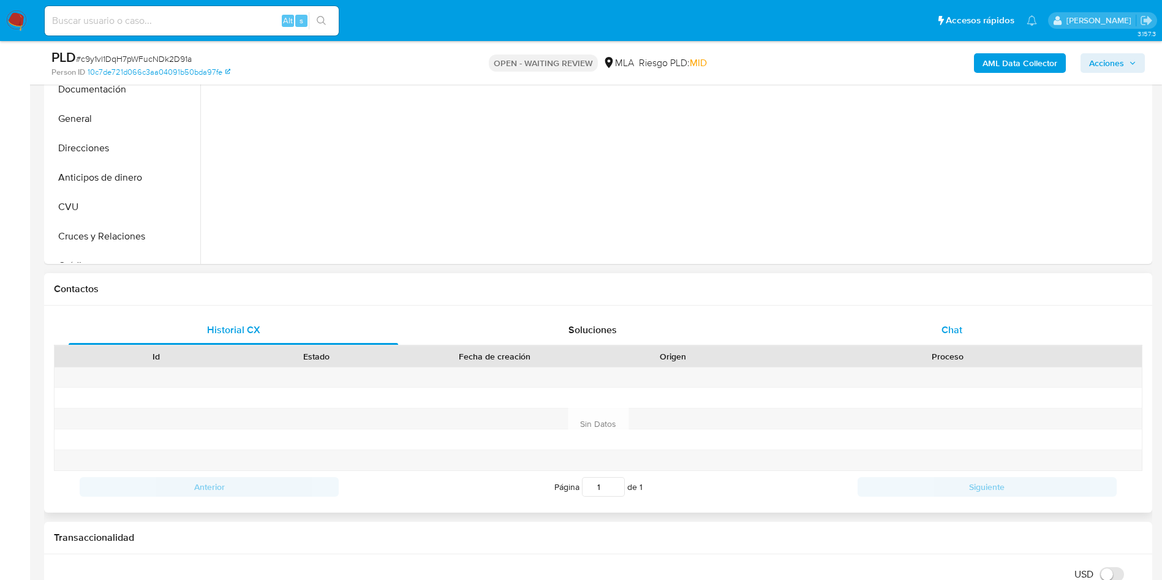
click at [964, 329] on div "Chat" at bounding box center [952, 330] width 330 height 29
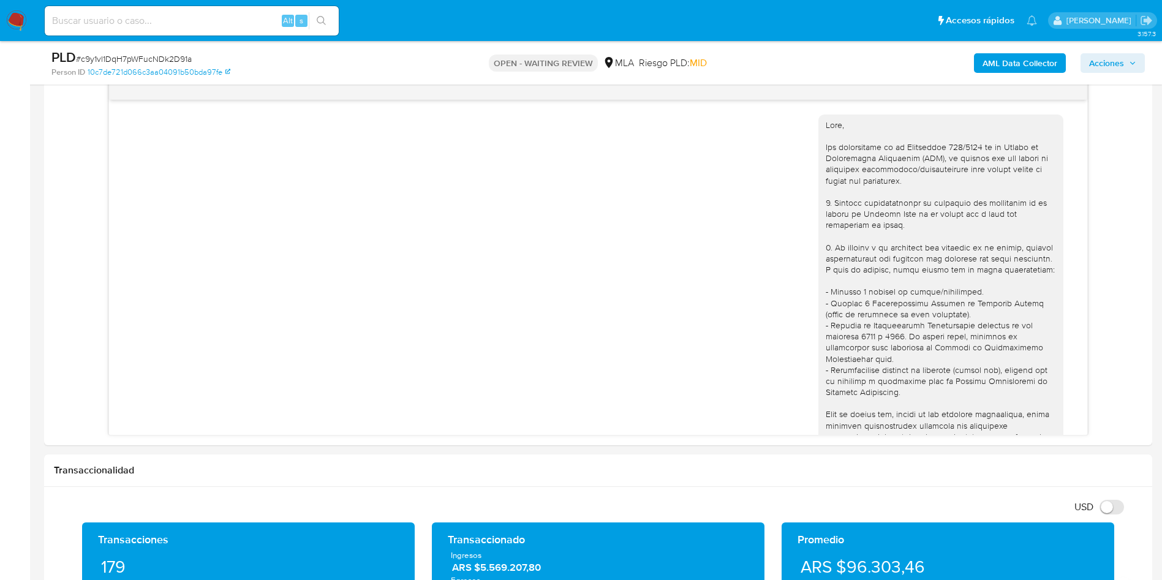
scroll to position [880, 0]
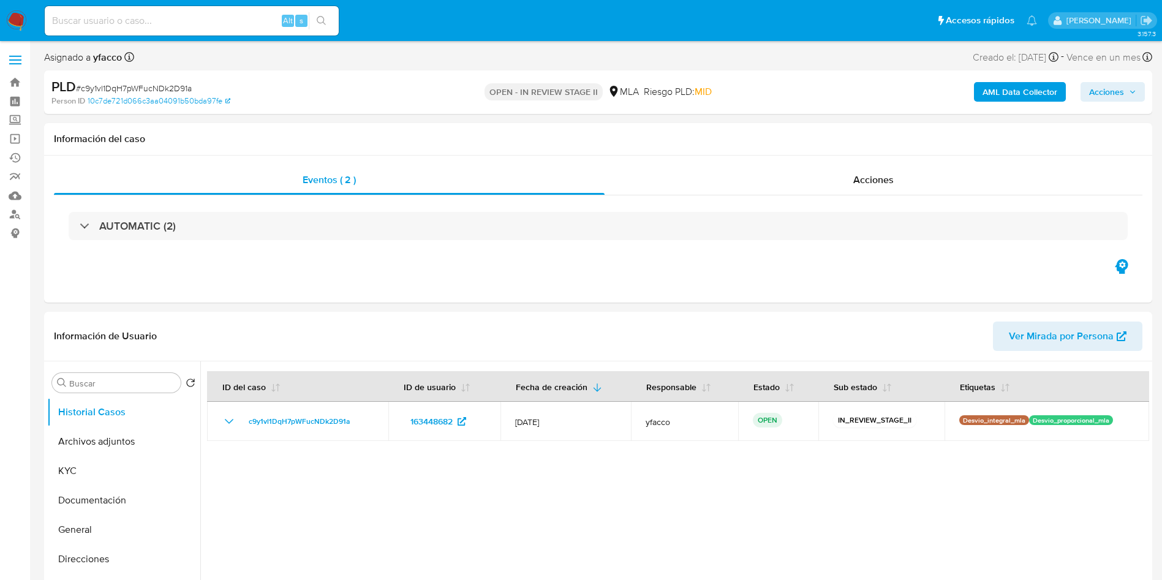
select select "10"
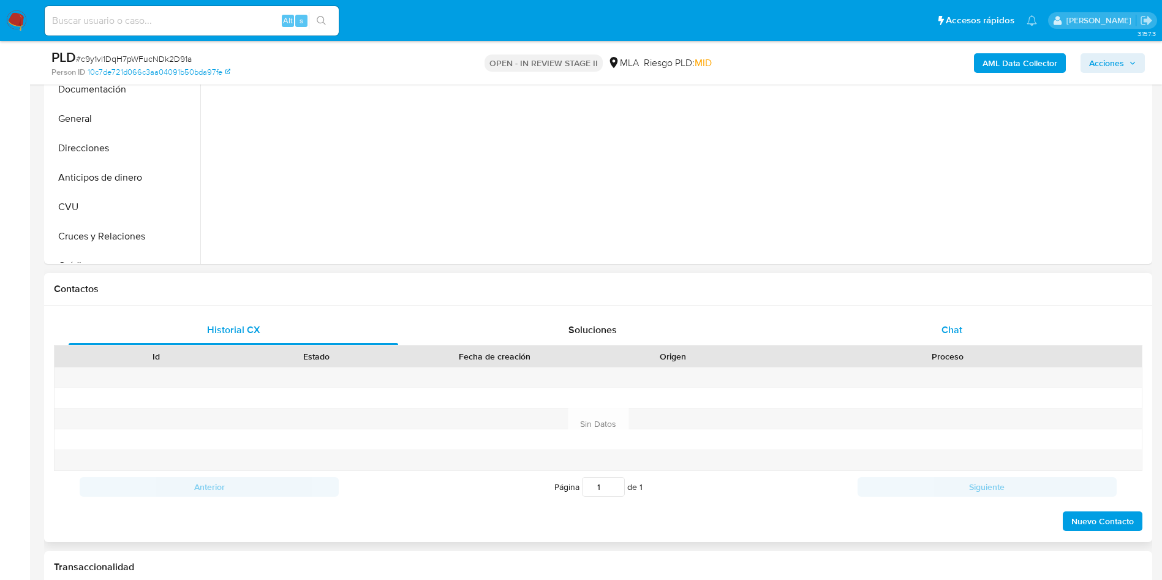
click at [929, 335] on div "Chat" at bounding box center [952, 330] width 330 height 29
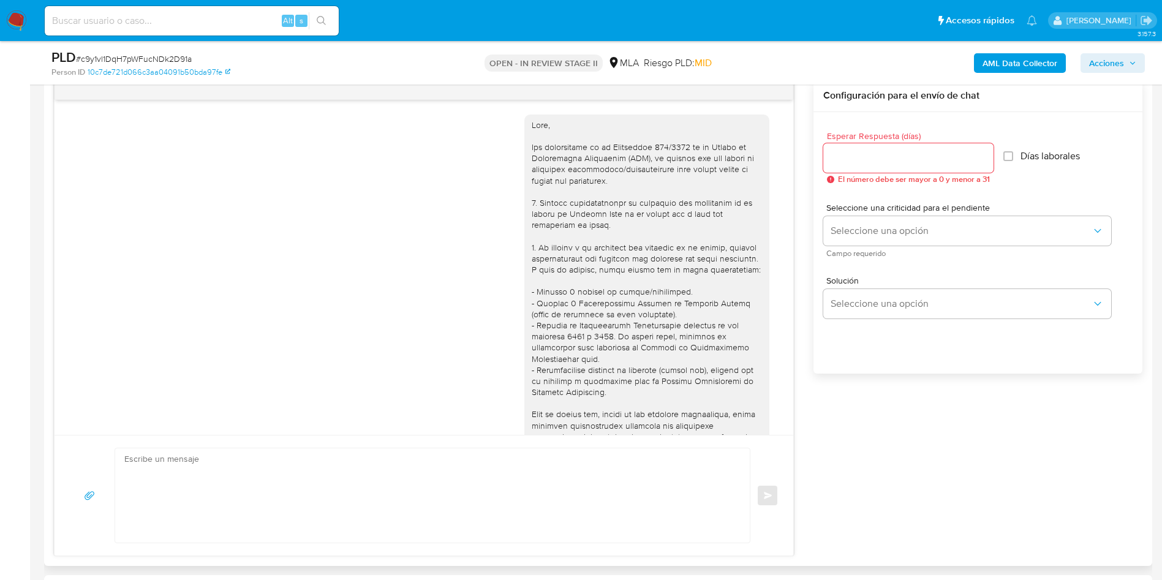
scroll to position [880, 0]
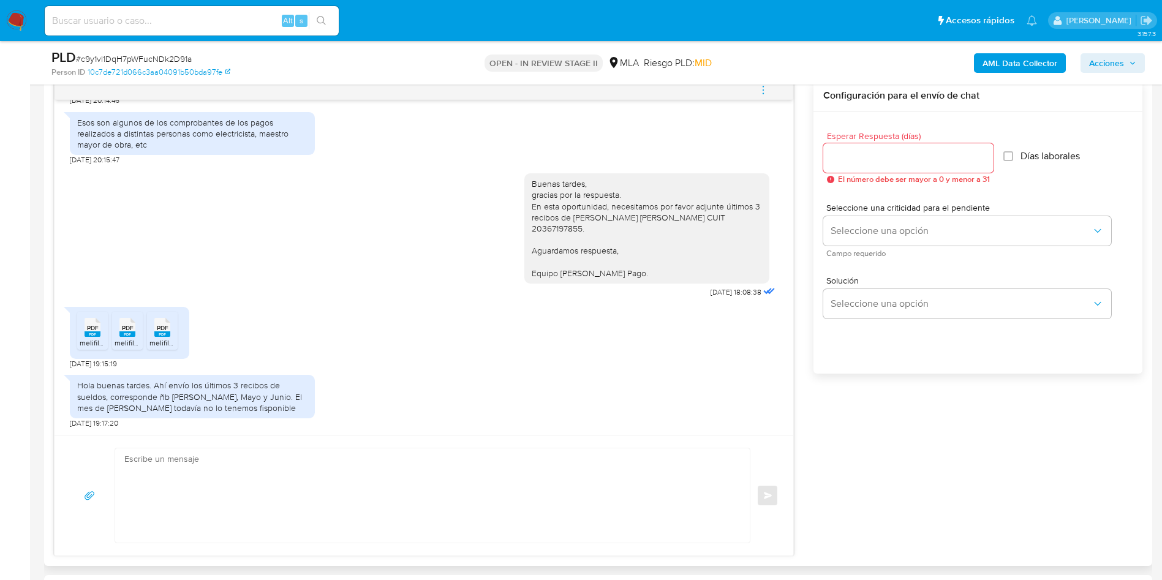
click at [284, 459] on textarea at bounding box center [429, 495] width 610 height 94
paste textarea "Hola XXX, Muchas gracias por la respuesta. Te informamos que el uso de la cuent…"
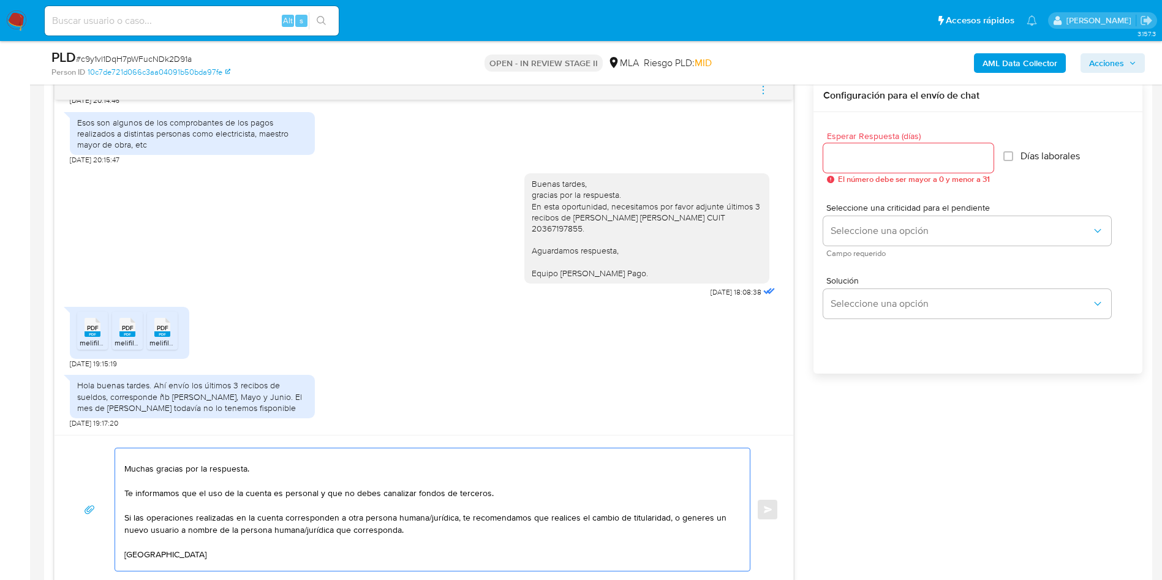
scroll to position [0, 0]
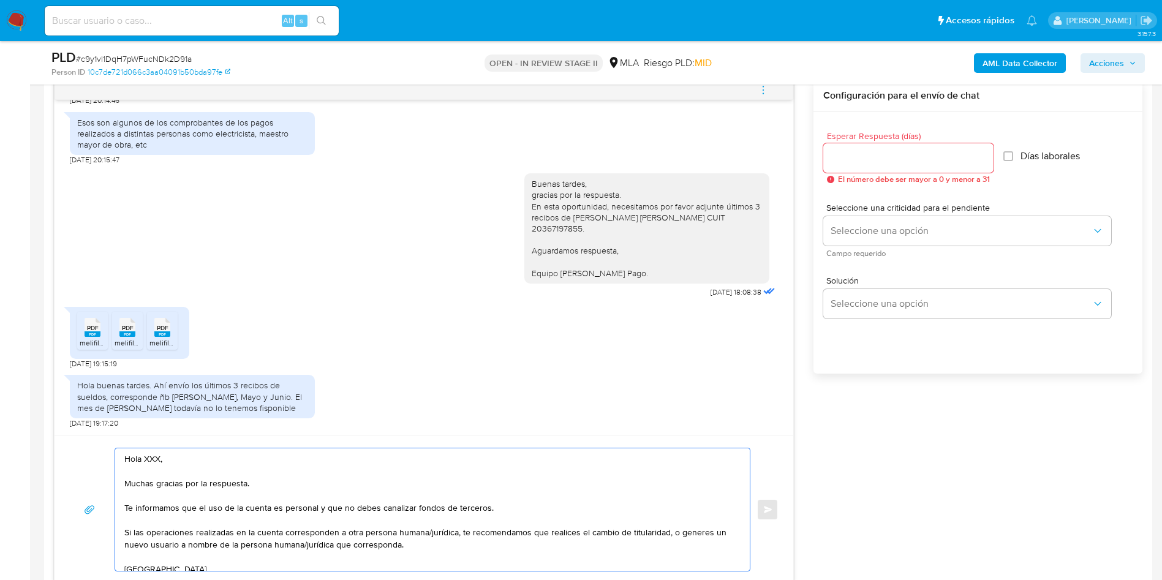
click at [155, 456] on textarea "Hola XXX, Muchas gracias por la respuesta. Te informamos que el uso de la cuent…" at bounding box center [429, 509] width 610 height 123
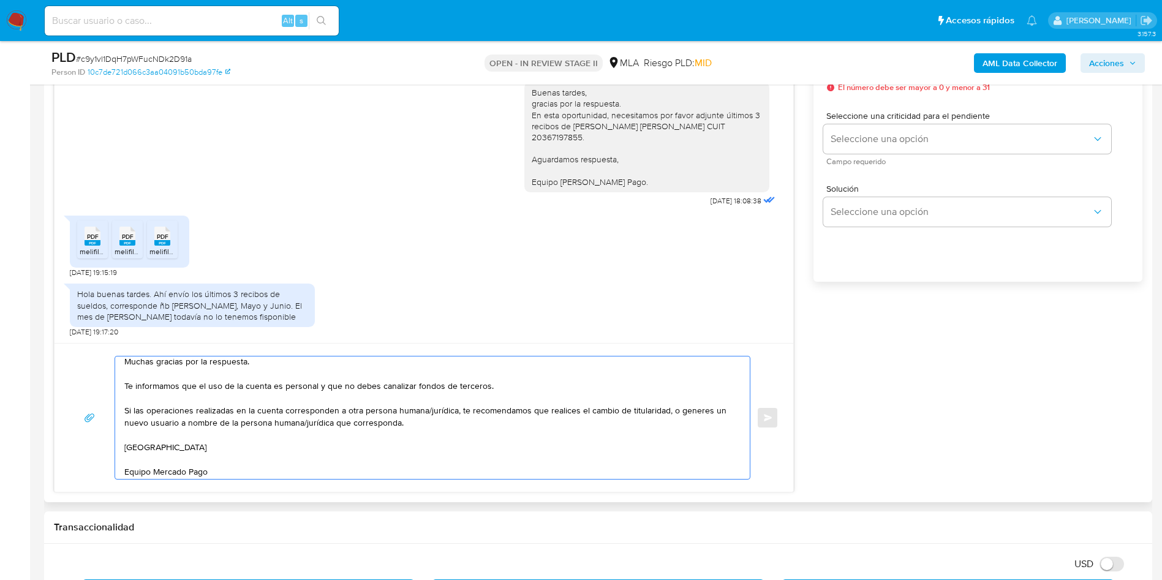
scroll to position [45, 0]
drag, startPoint x: 427, startPoint y: 398, endPoint x: 454, endPoint y: 392, distance: 27.8
click at [454, 392] on textarea "Hola, Muchas gracias por la respuesta. Te informamos que el uso de la cuenta es…" at bounding box center [429, 418] width 610 height 123
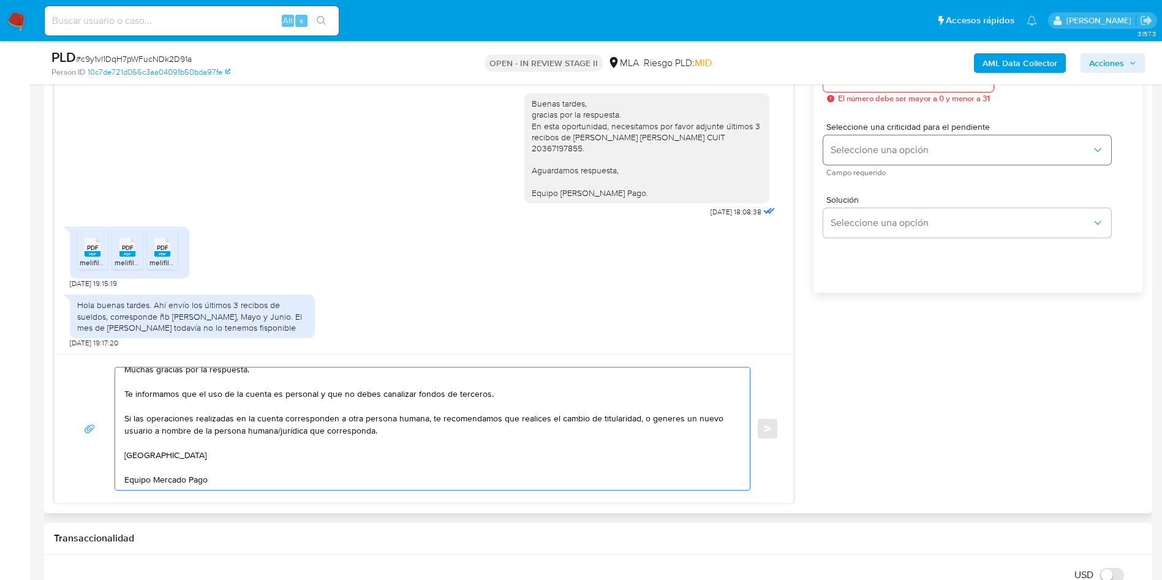
scroll to position [551, 0]
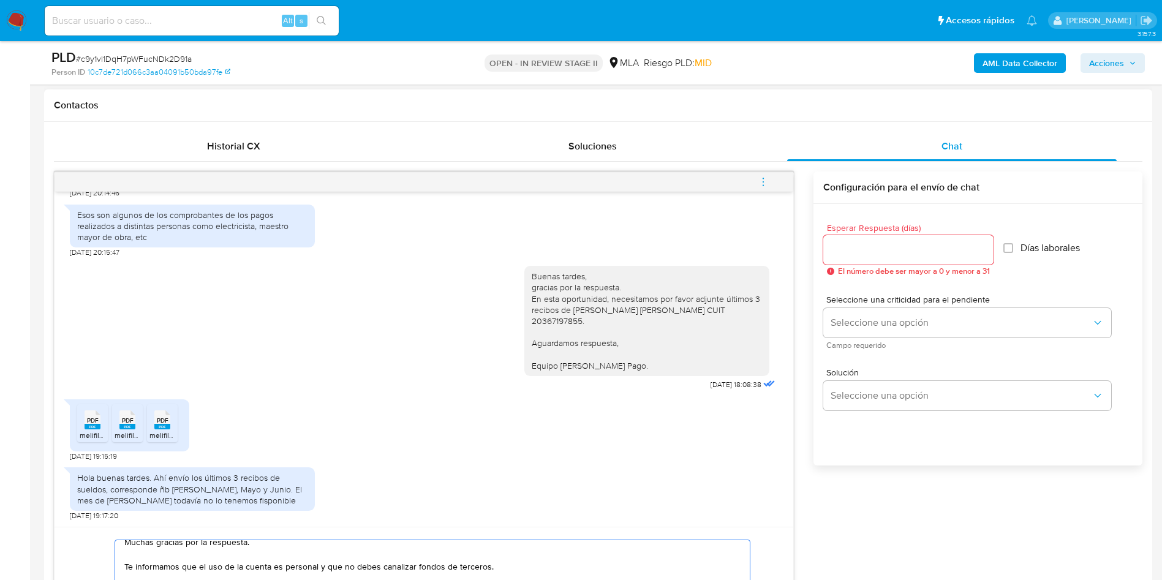
type textarea "Hola, Muchas gracias por la respuesta. Te informamos que el uso de la cuenta es…"
click at [875, 249] on input "Esperar Respuesta (días)" at bounding box center [908, 250] width 170 height 16
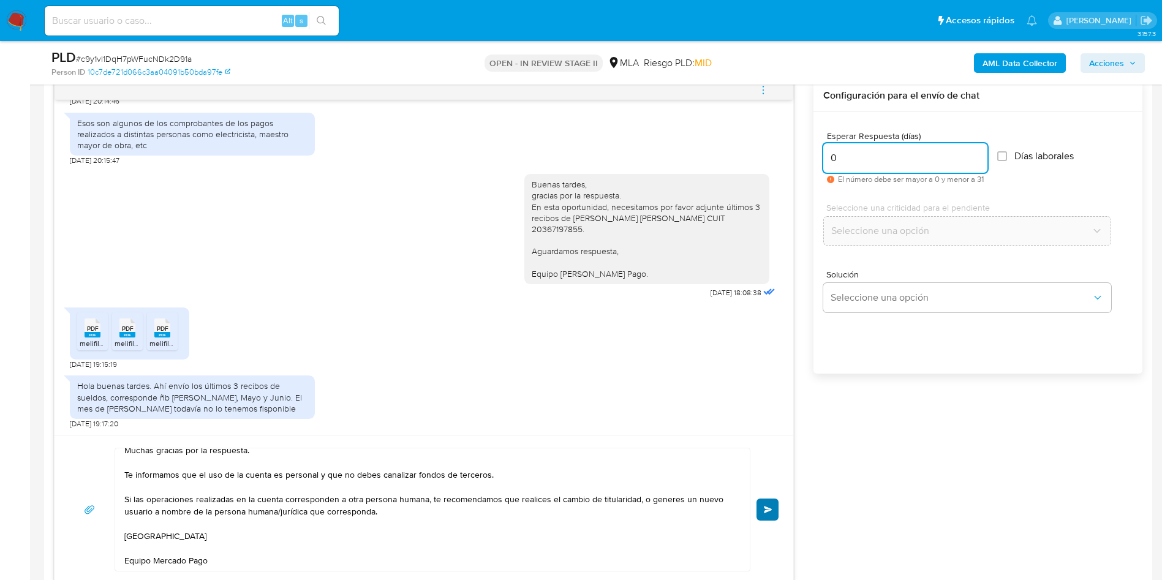
type input "0"
click at [771, 508] on span "Enviar" at bounding box center [768, 509] width 9 height 7
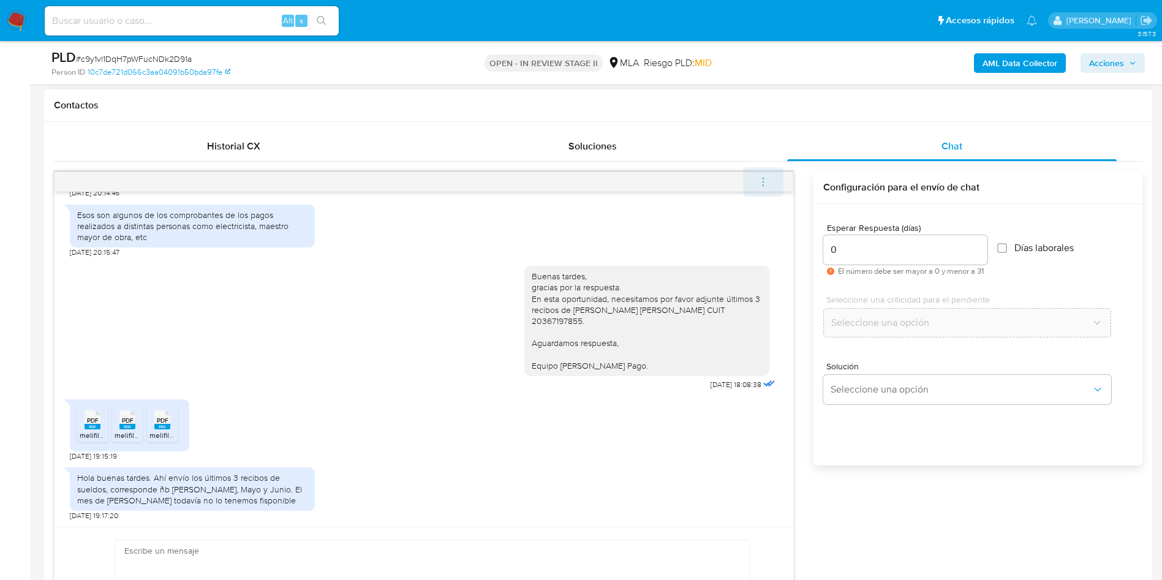
scroll to position [0, 0]
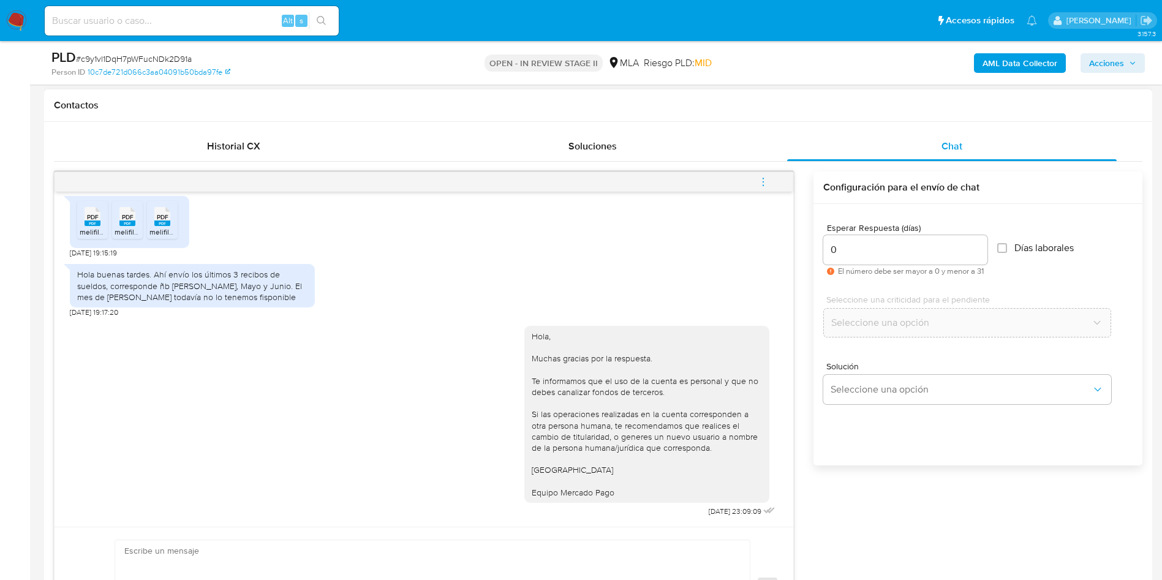
click at [765, 181] on icon "menu-action" at bounding box center [763, 181] width 11 height 11
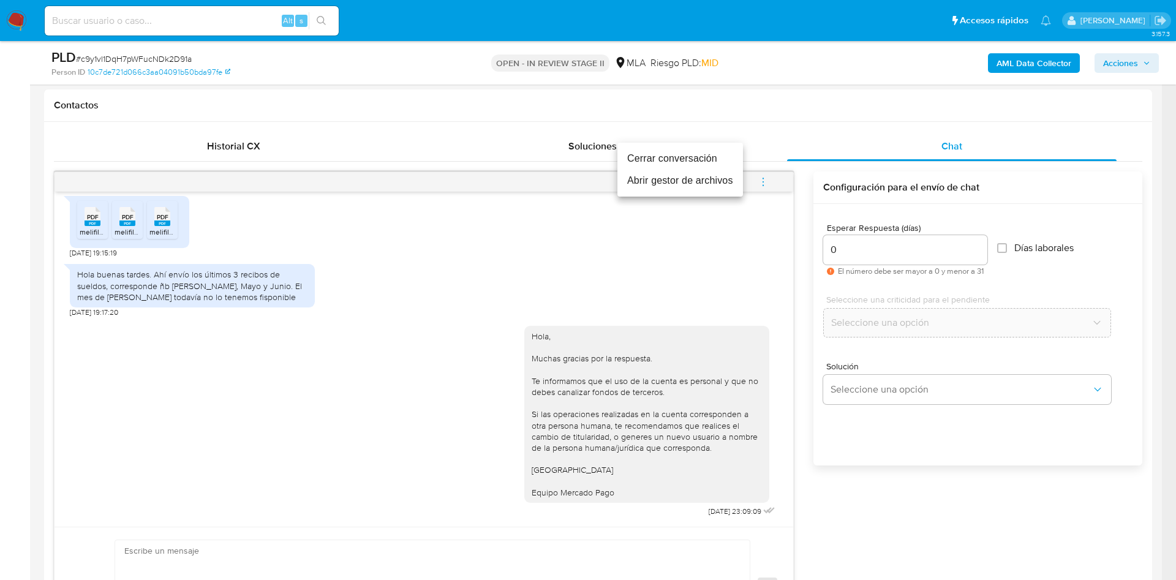
click at [643, 156] on li "Cerrar conversación" at bounding box center [681, 159] width 126 height 22
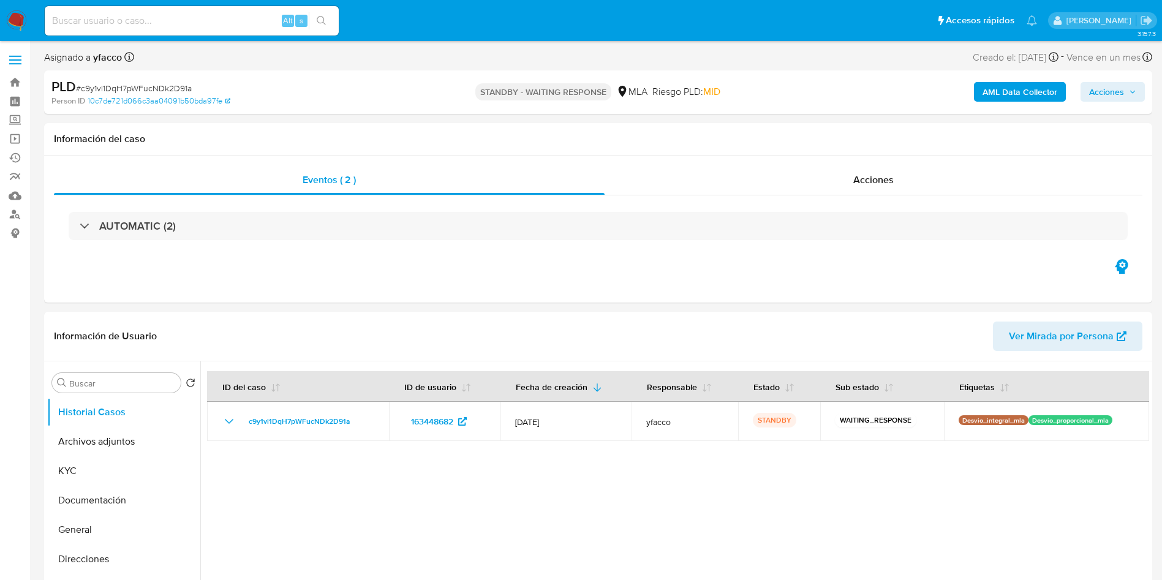
select select "10"
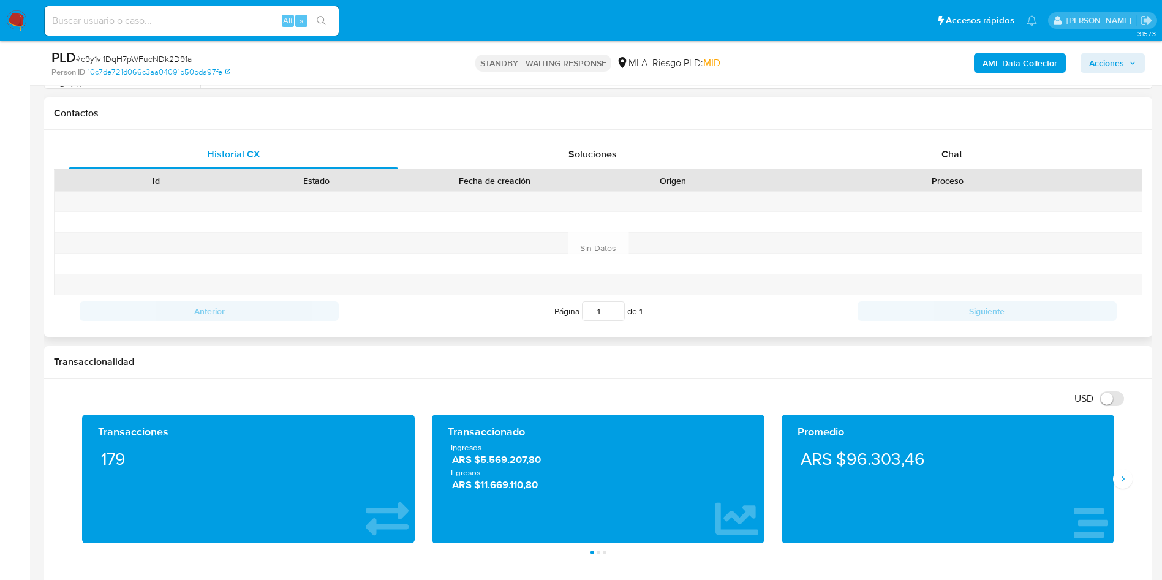
scroll to position [551, 0]
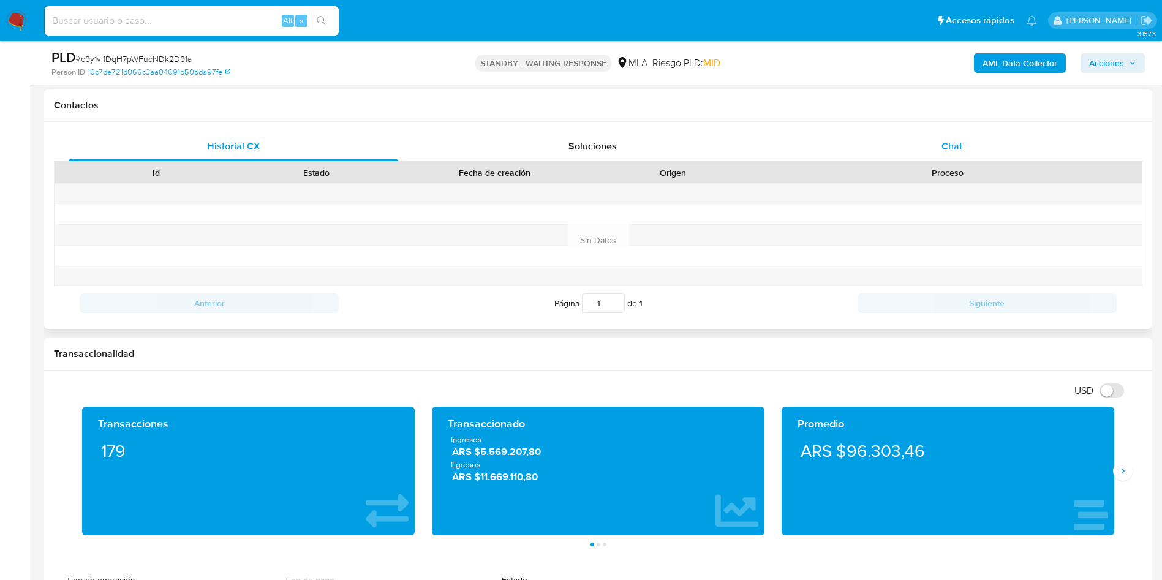
click at [942, 142] on span "Chat" at bounding box center [952, 146] width 21 height 14
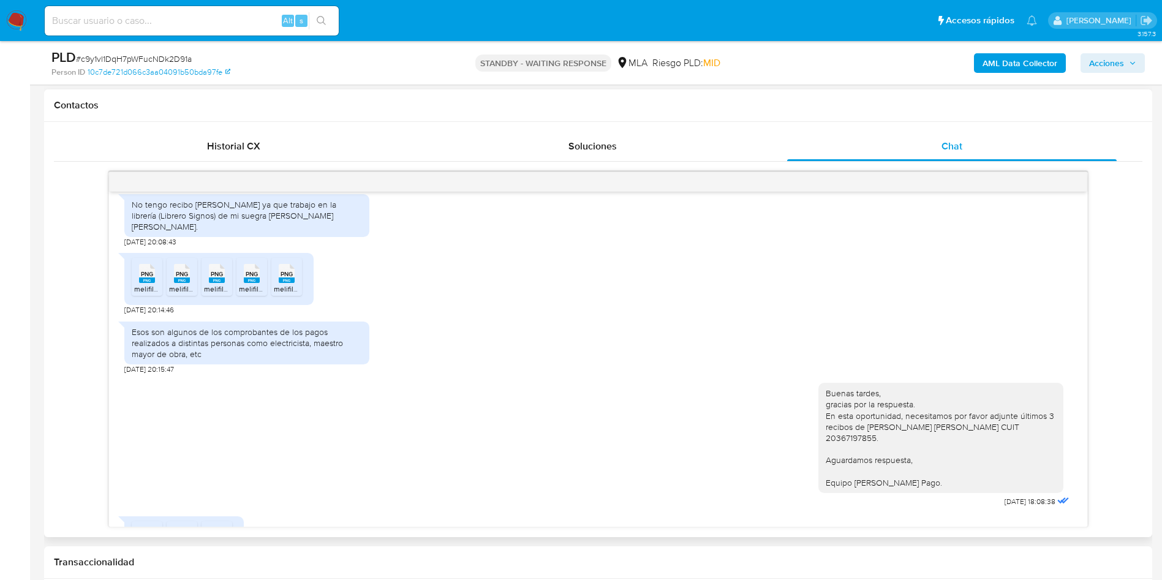
scroll to position [735, 0]
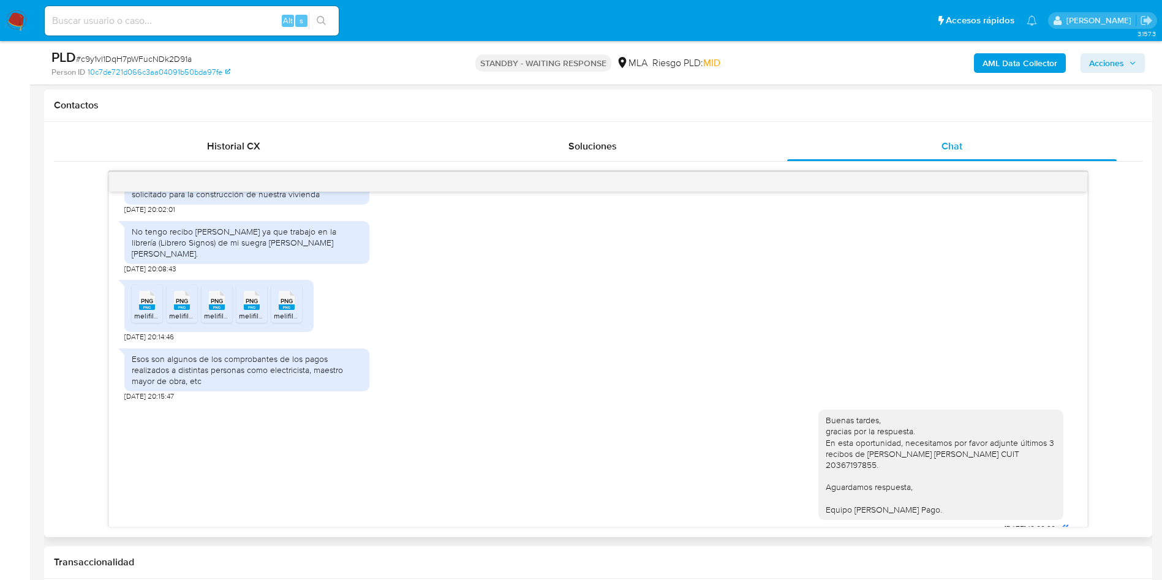
click at [149, 321] on span "melifile6979085039362607269.png" at bounding box center [193, 316] width 119 height 10
click at [175, 311] on icon "PNG" at bounding box center [182, 300] width 16 height 21
click at [219, 305] on span "PNG" at bounding box center [217, 301] width 12 height 8
click at [250, 310] on rect at bounding box center [252, 308] width 16 height 6
click at [289, 310] on rect at bounding box center [287, 308] width 16 height 6
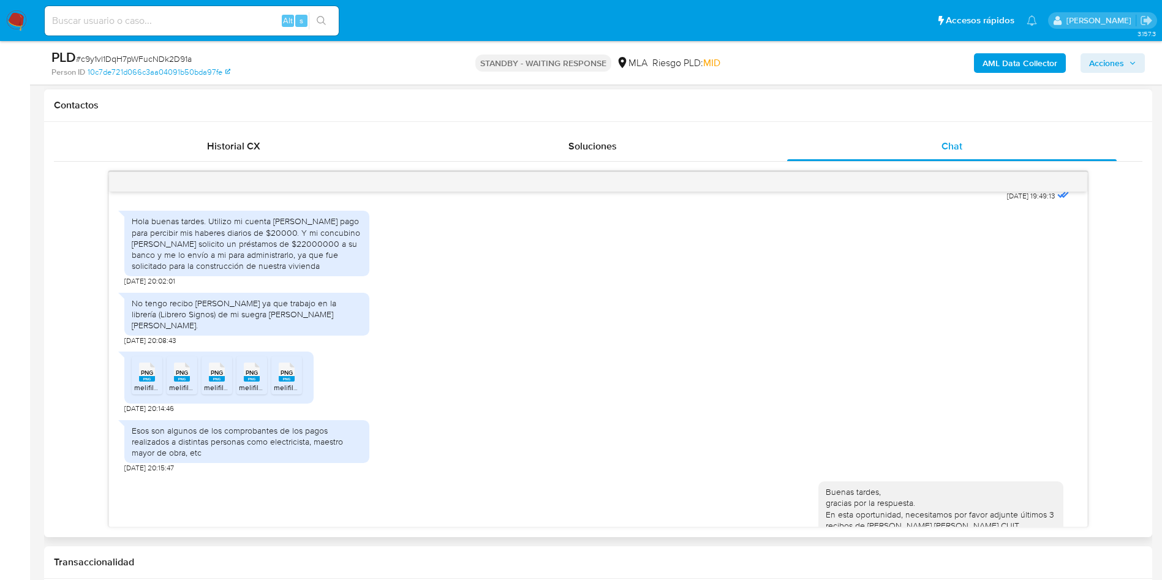
scroll to position [623, 0]
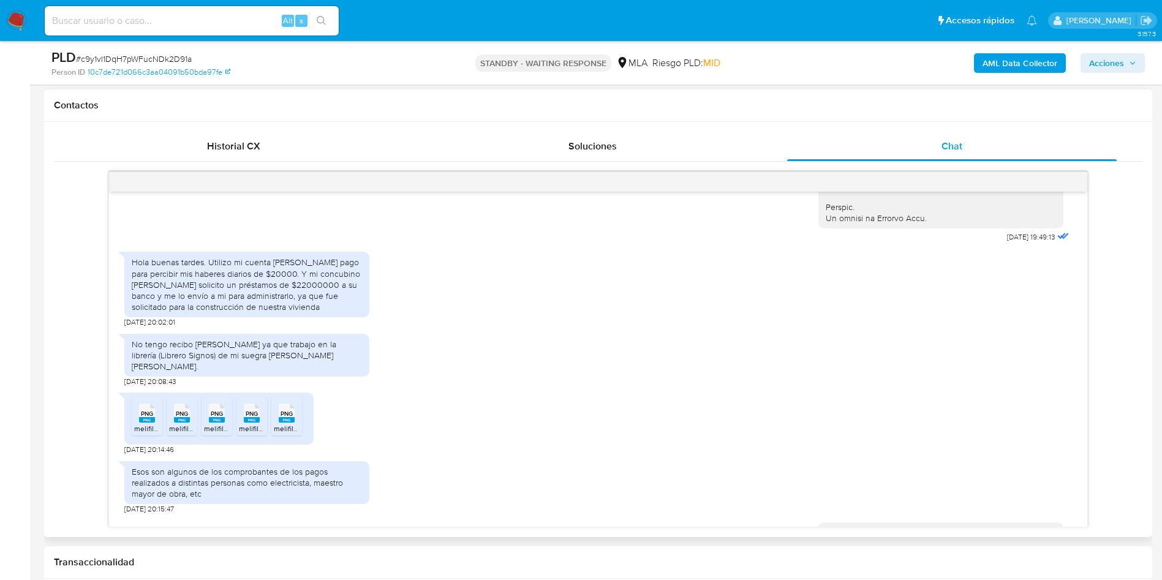
drag, startPoint x: 207, startPoint y: 289, endPoint x: 331, endPoint y: 336, distance: 132.2
click at [331, 317] on div "Hola buenas tardes. Utilizo mi cuenta [PERSON_NAME] pago para percibir mis habe…" at bounding box center [246, 285] width 245 height 66
copy div "Utilizo mi cuenta [PERSON_NAME] pago para percibir mis haberes diarios de $2000…"
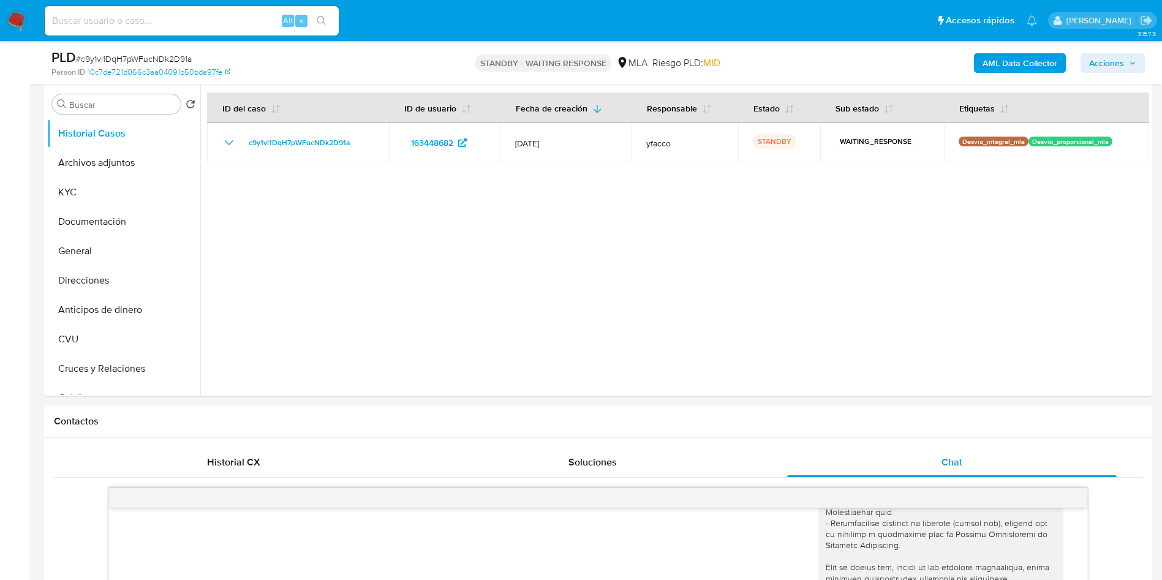
scroll to position [184, 0]
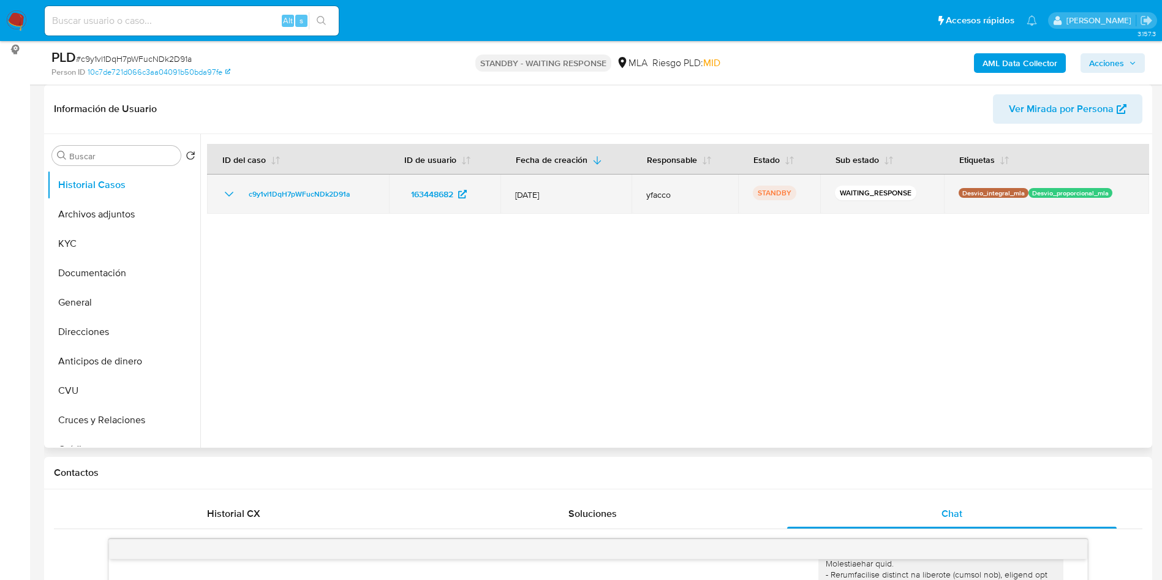
drag, startPoint x: 238, startPoint y: 195, endPoint x: 356, endPoint y: 196, distance: 117.6
click at [356, 196] on div "c9y1vl1DqH7pWFucNDk2D91a" at bounding box center [298, 194] width 153 height 15
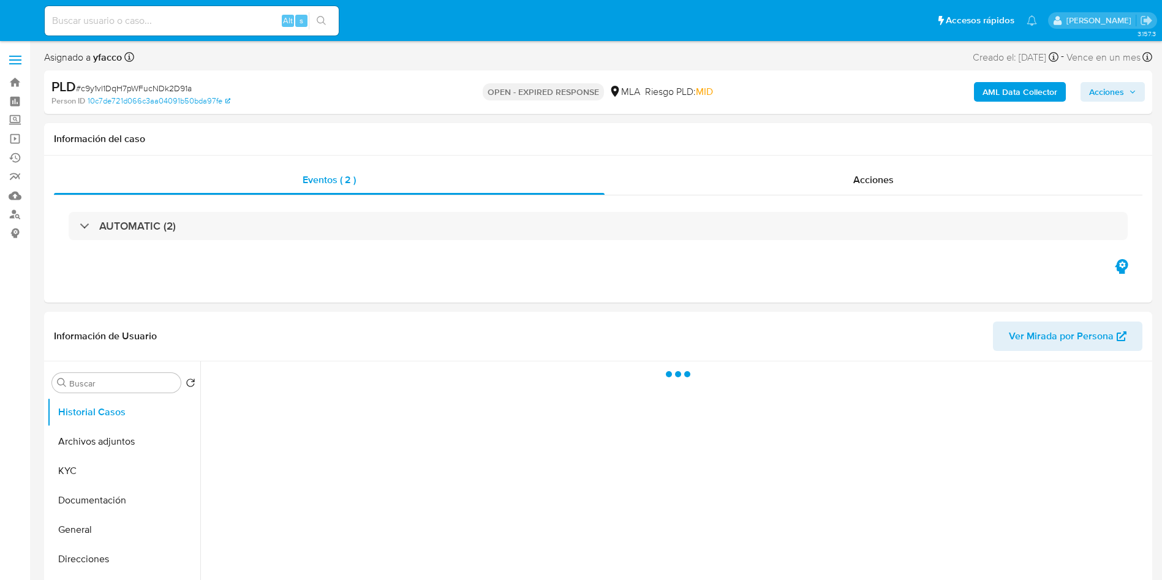
select select "10"
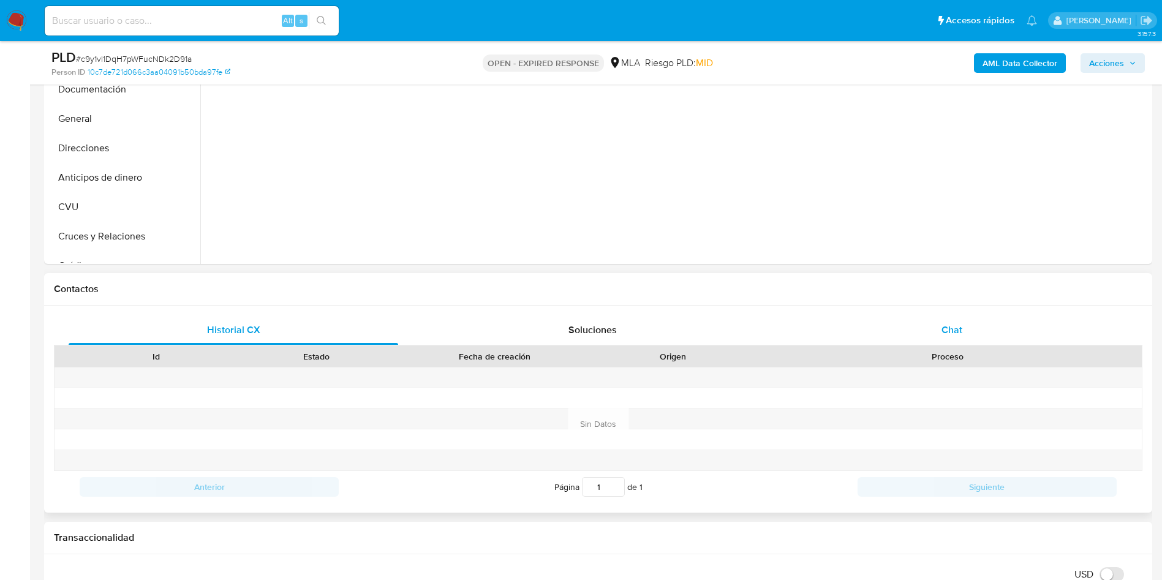
click at [950, 331] on span "Chat" at bounding box center [952, 330] width 21 height 14
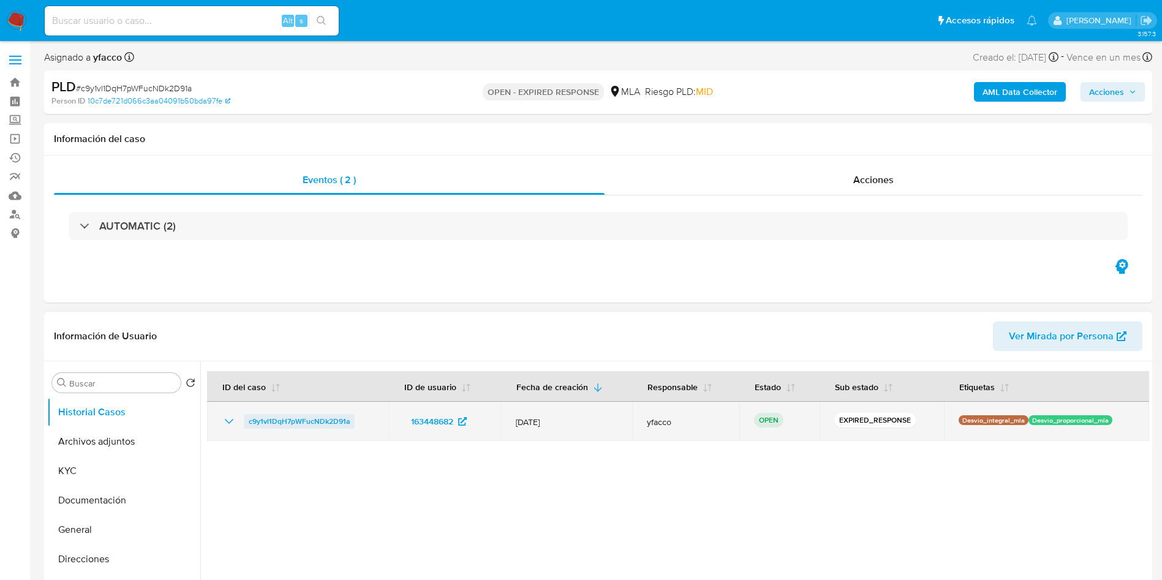
drag, startPoint x: 238, startPoint y: 422, endPoint x: 351, endPoint y: 417, distance: 112.8
click at [351, 417] on div "c9y1vl1DqH7pWFucNDk2D91a" at bounding box center [298, 421] width 153 height 15
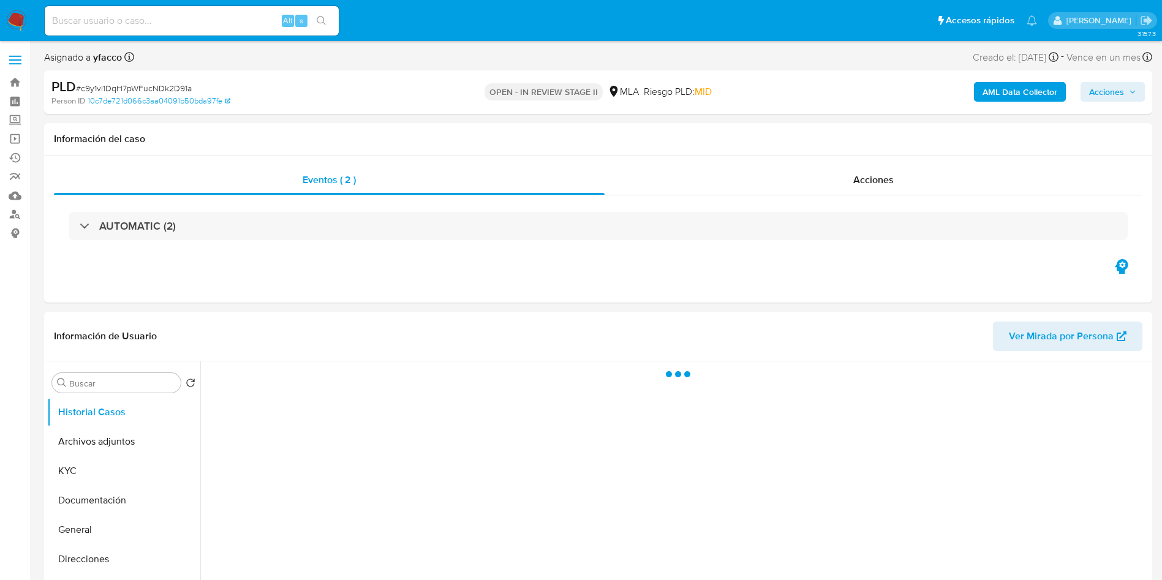
select select "10"
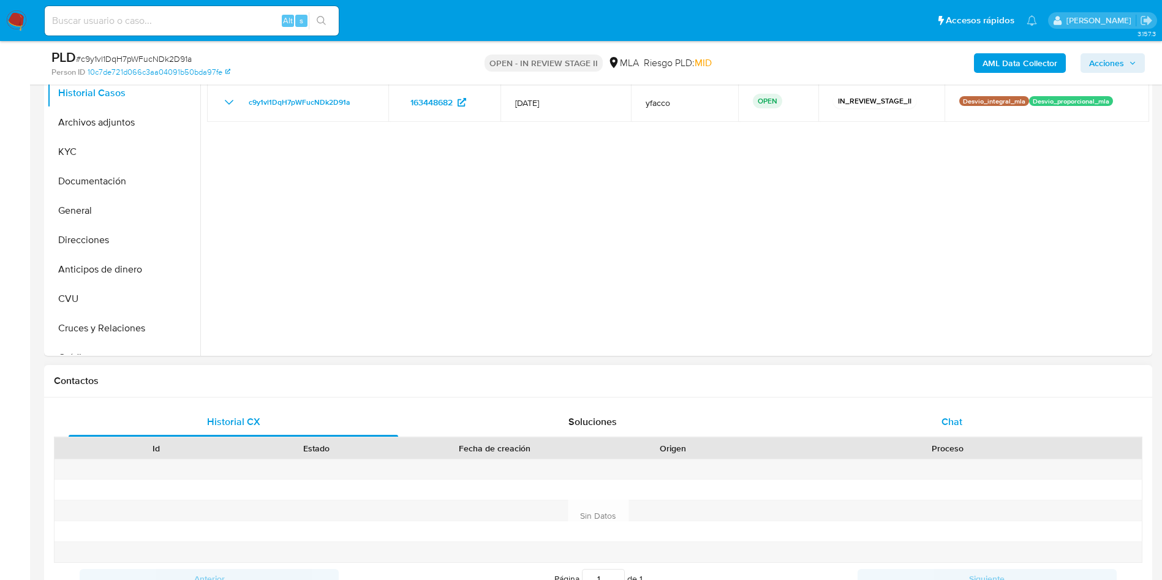
click at [971, 425] on div "Chat" at bounding box center [952, 421] width 330 height 29
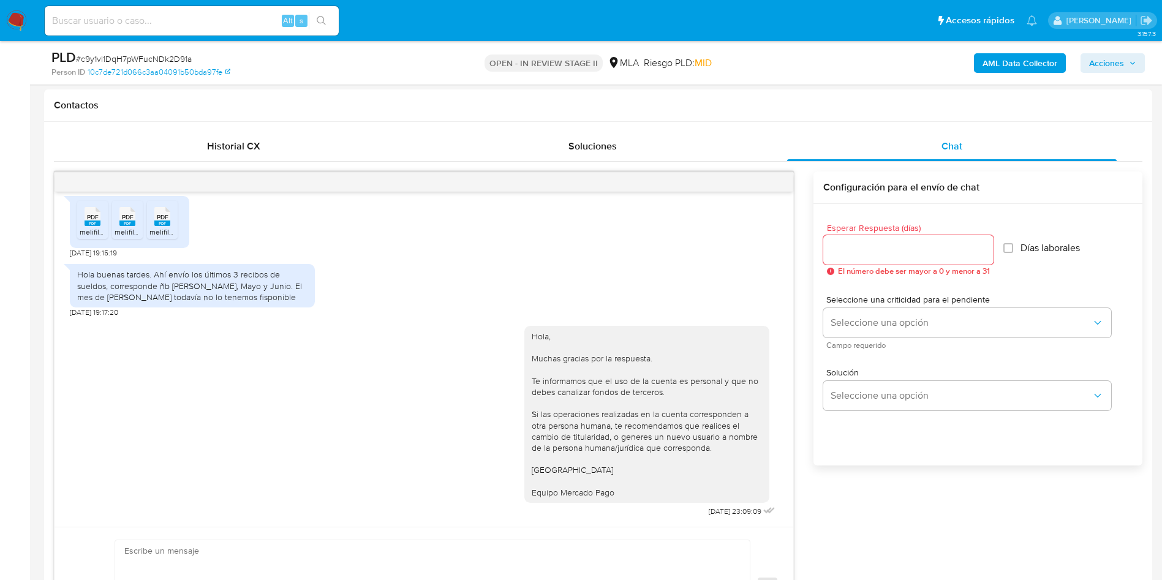
scroll to position [92, 0]
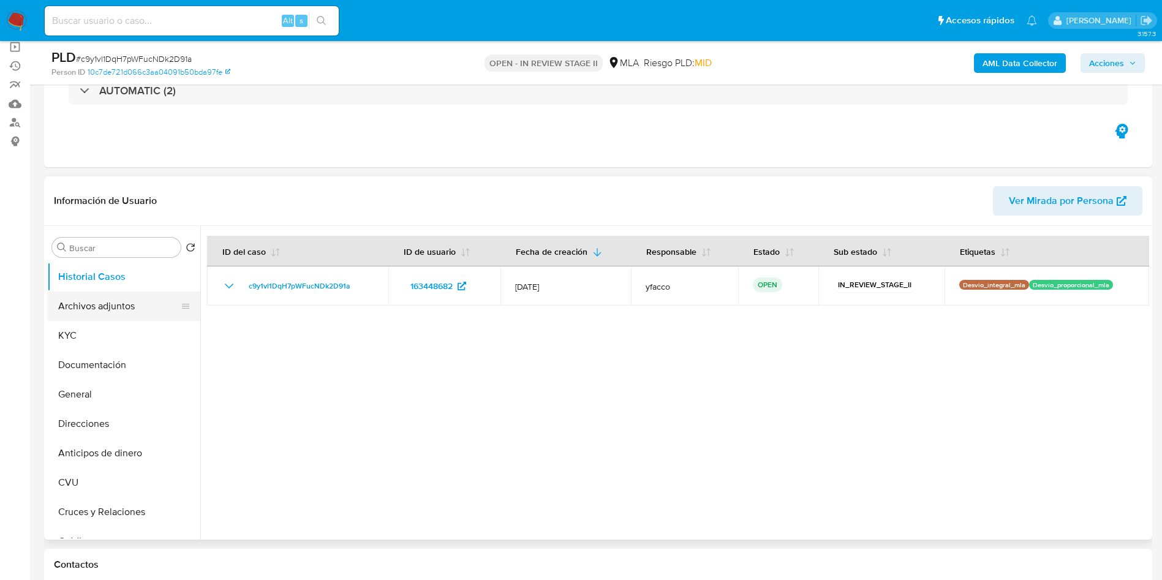
click at [121, 313] on button "Archivos adjuntos" at bounding box center [118, 306] width 143 height 29
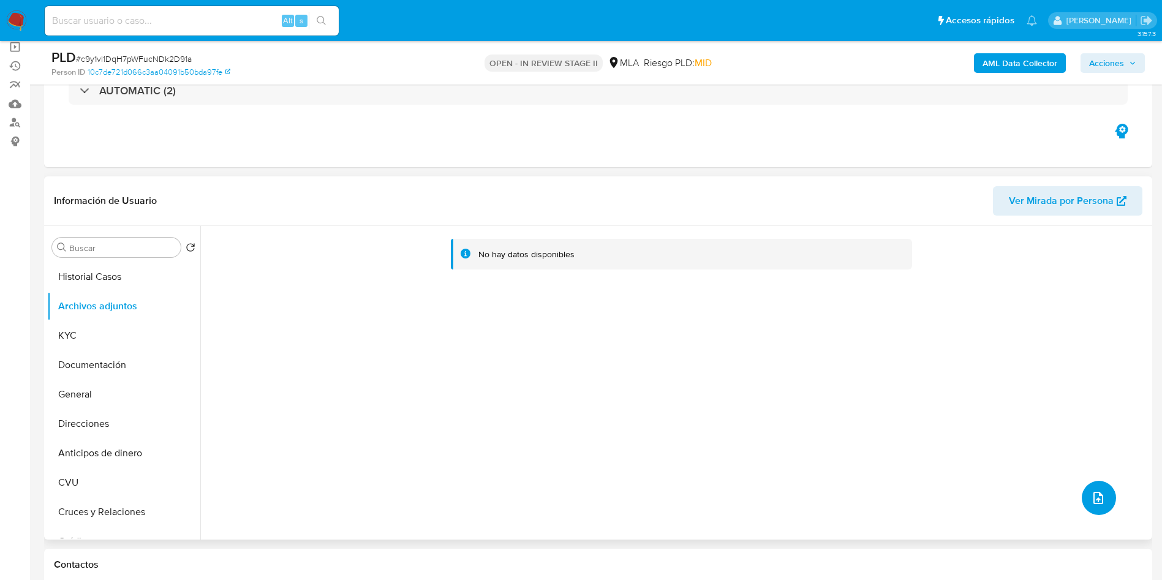
click at [1082, 495] on button "upload-file" at bounding box center [1099, 498] width 34 height 34
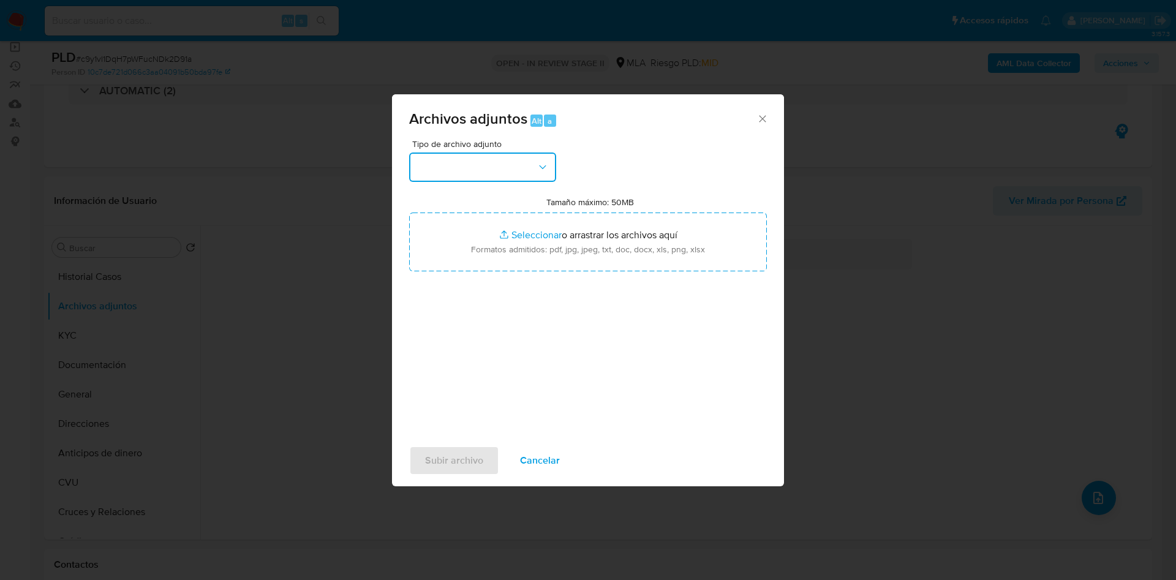
click at [515, 173] on button "button" at bounding box center [482, 167] width 147 height 29
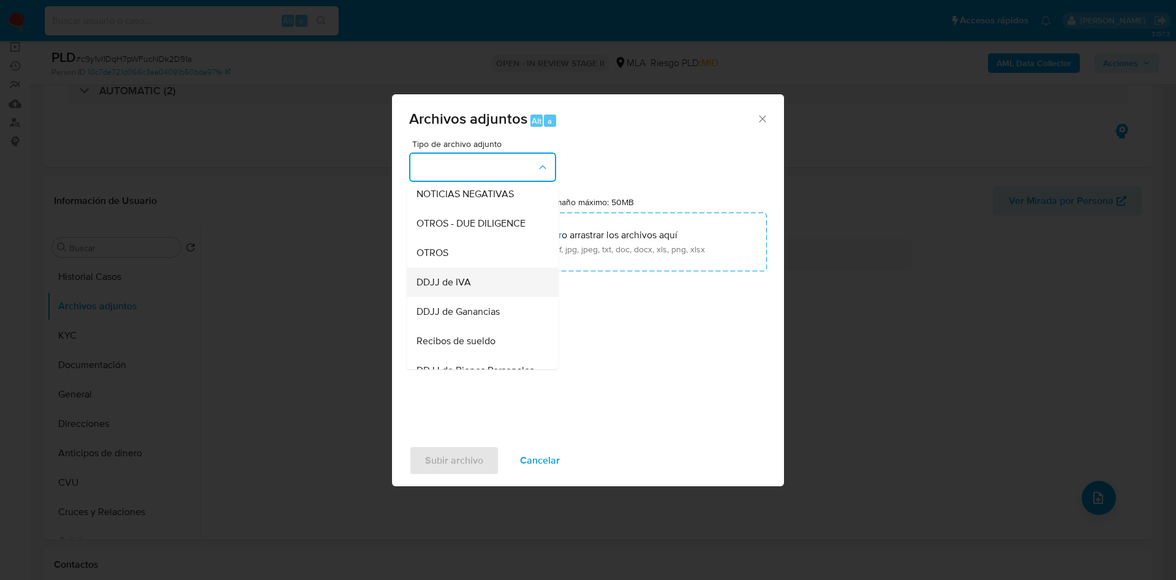
scroll to position [184, 0]
click at [438, 258] on span "OTROS" at bounding box center [433, 252] width 32 height 12
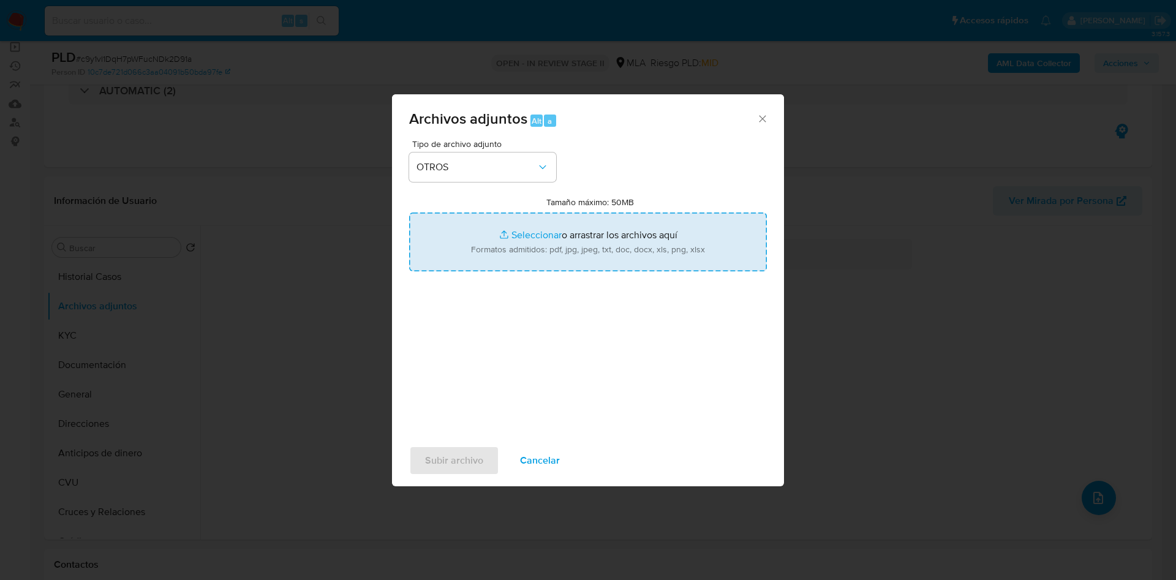
click at [526, 229] on input "Tamaño máximo: 50MB Seleccionar archivos" at bounding box center [588, 242] width 358 height 59
type input "C:\fakepath\Movimientos 163448682.xlsx"
click at [534, 233] on input "Tamaño máximo: 50MB Seleccionar archivos" at bounding box center [588, 242] width 358 height 59
type input "C:\fakepath\Caselog c9y1vl1DqH7pWFucNDk2D91a_2025_07_17_19_31_28.docx"
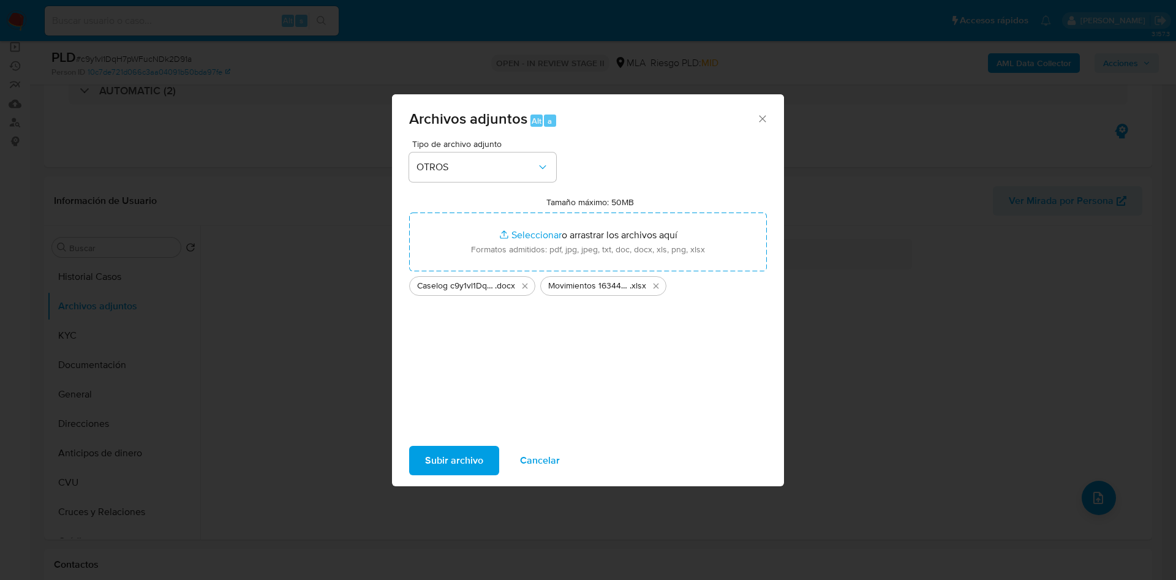
click at [447, 455] on span "Subir archivo" at bounding box center [454, 460] width 58 height 27
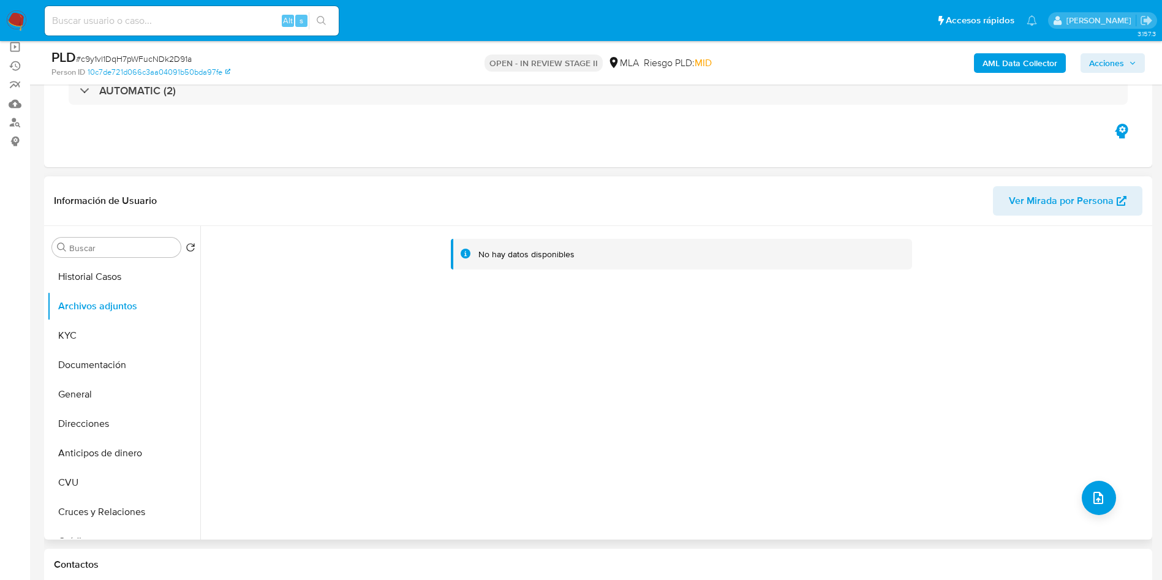
click at [1116, 510] on div "No hay datos disponibles" at bounding box center [674, 383] width 949 height 314
click at [1108, 502] on button "upload-file" at bounding box center [1099, 498] width 34 height 34
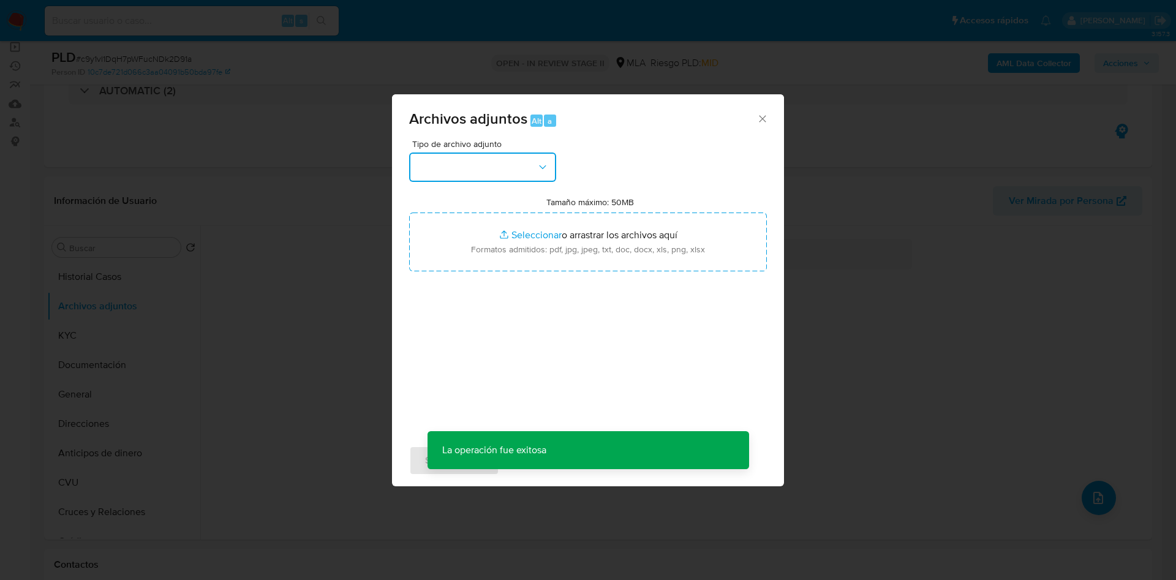
click at [517, 161] on button "button" at bounding box center [482, 167] width 147 height 29
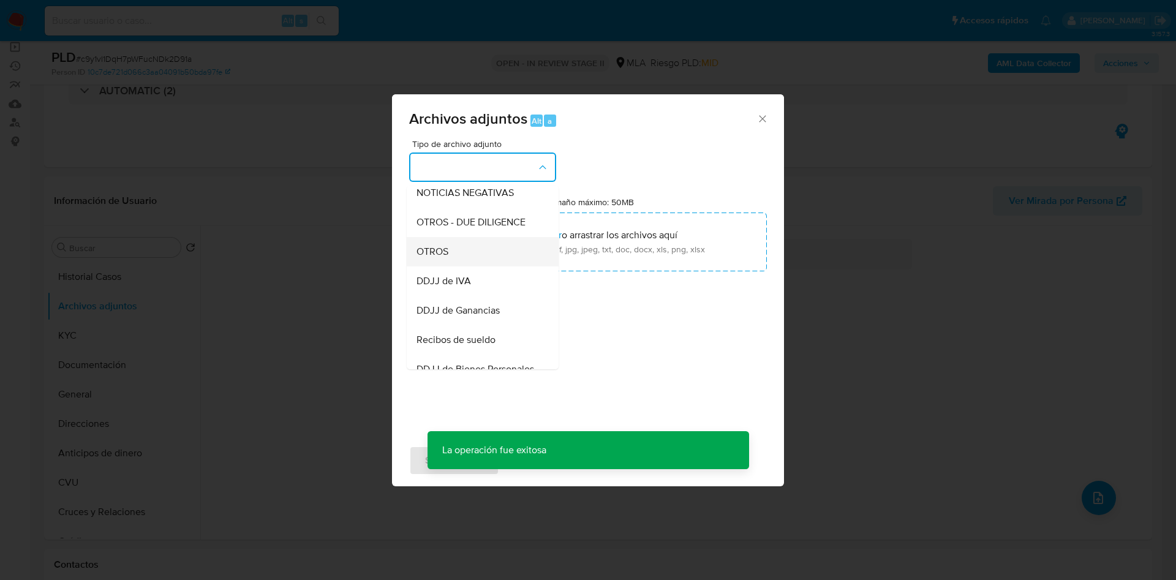
click at [422, 258] on span "OTROS" at bounding box center [433, 252] width 32 height 12
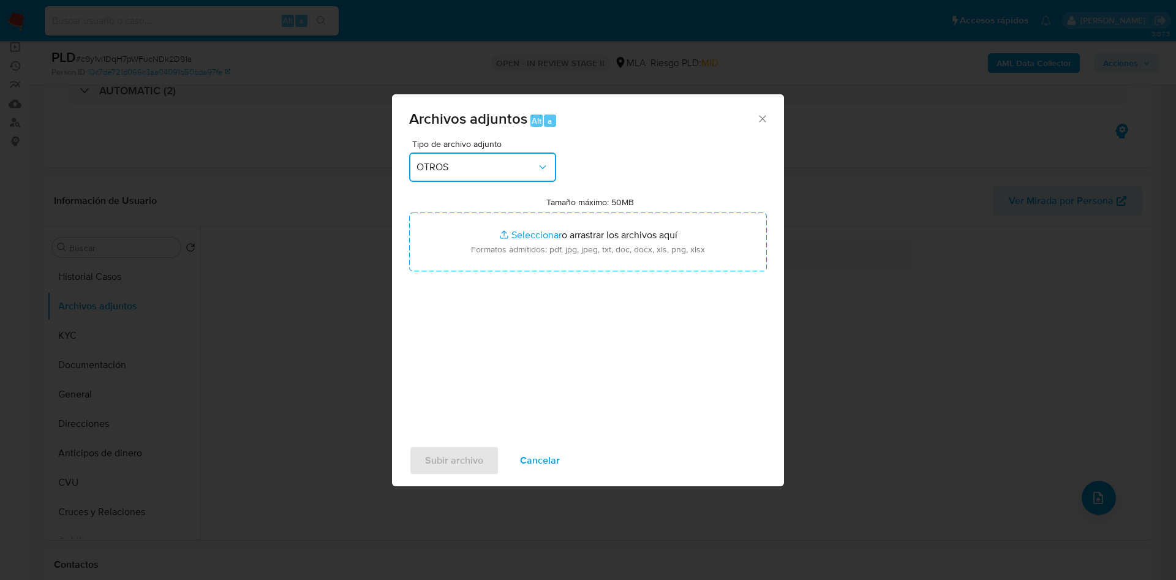
click at [496, 167] on span "OTROS" at bounding box center [477, 167] width 120 height 12
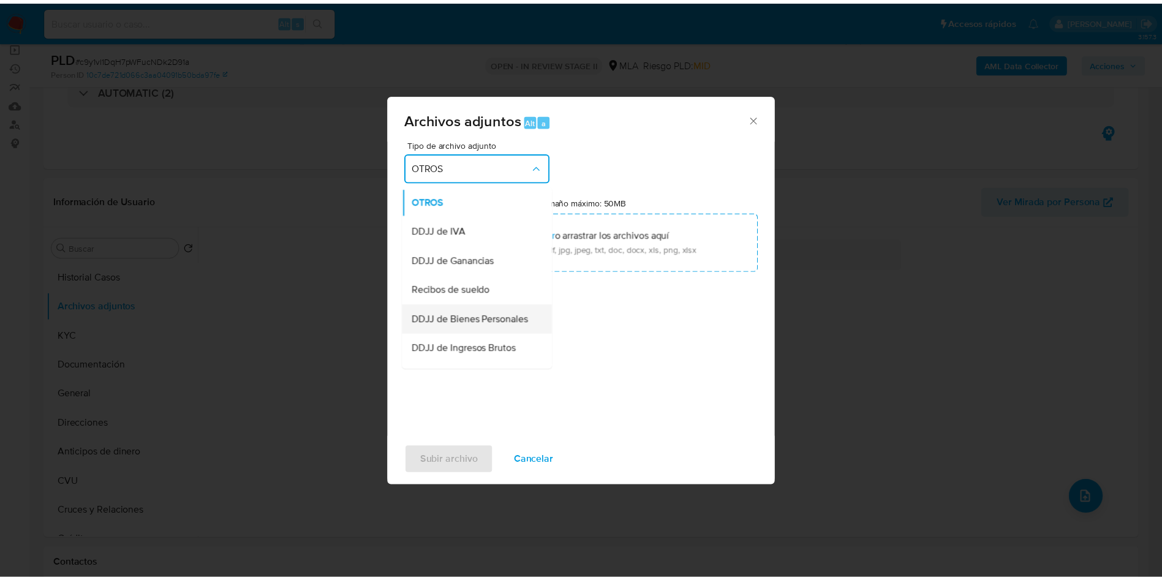
scroll to position [262, 0]
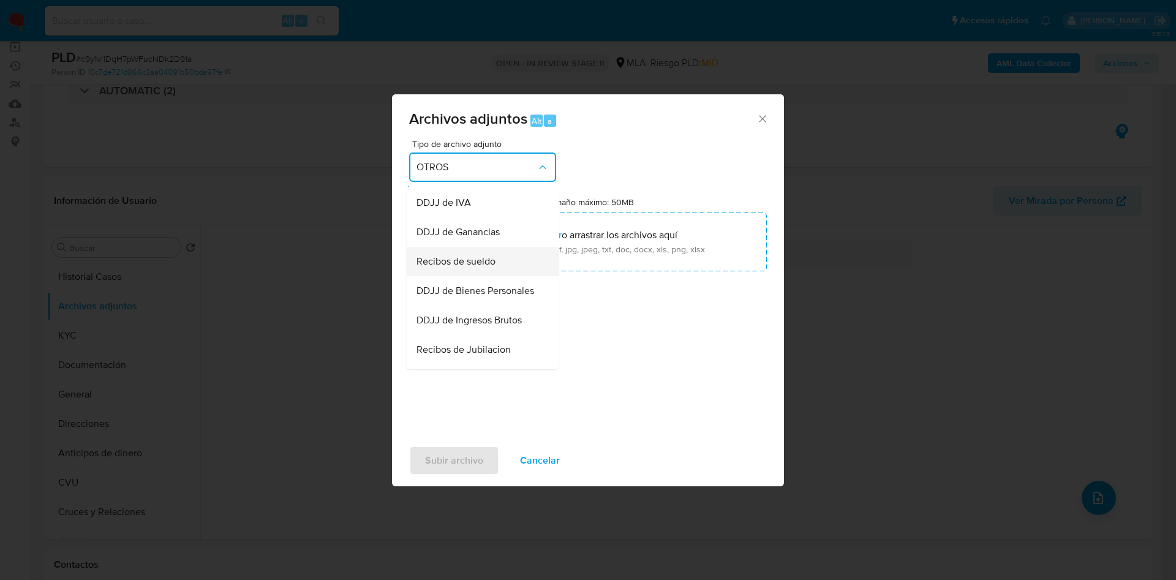
click at [477, 268] on span "Recibos de sueldo" at bounding box center [456, 261] width 79 height 12
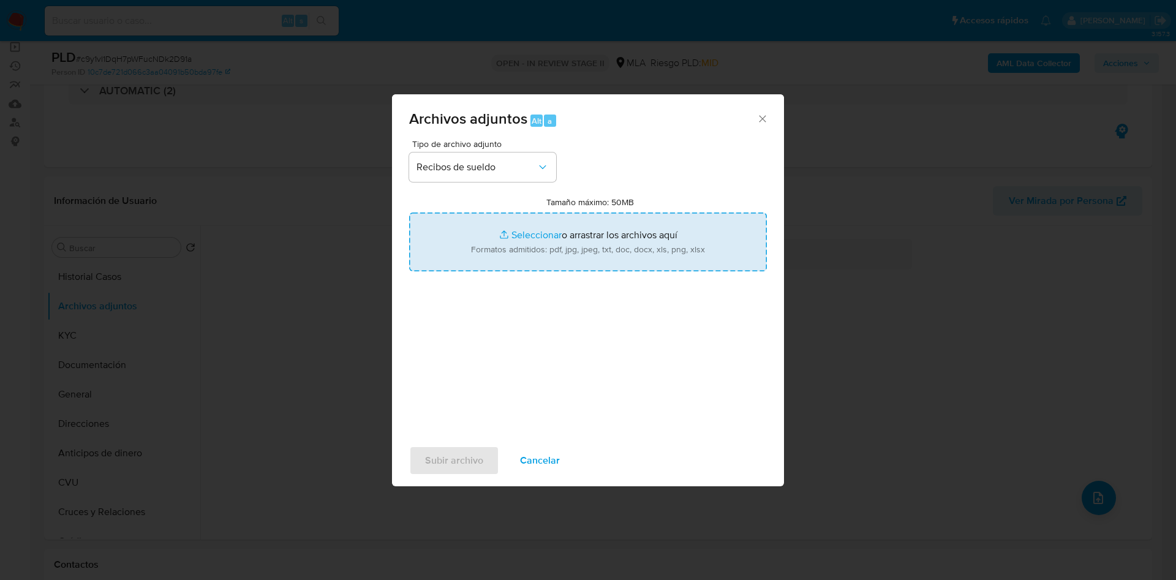
click at [521, 232] on input "Tamaño máximo: 50MB Seleccionar archivos" at bounding box center [588, 242] width 358 height 59
type input "C:\fakepath\Elias Daniel Bustos (conyuge).pdf"
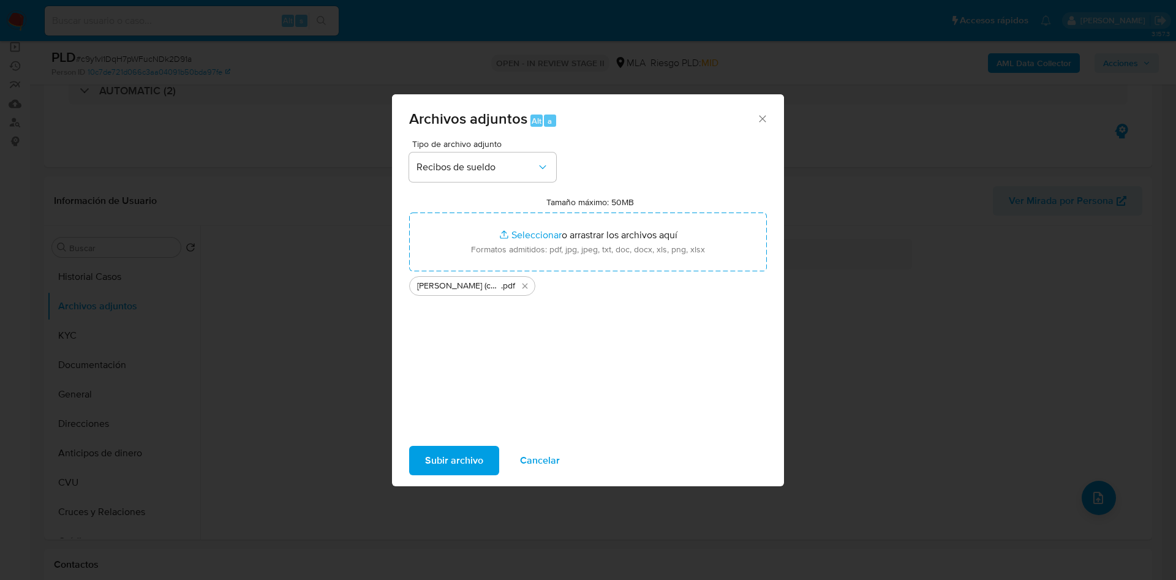
click at [464, 465] on span "Subir archivo" at bounding box center [454, 460] width 58 height 27
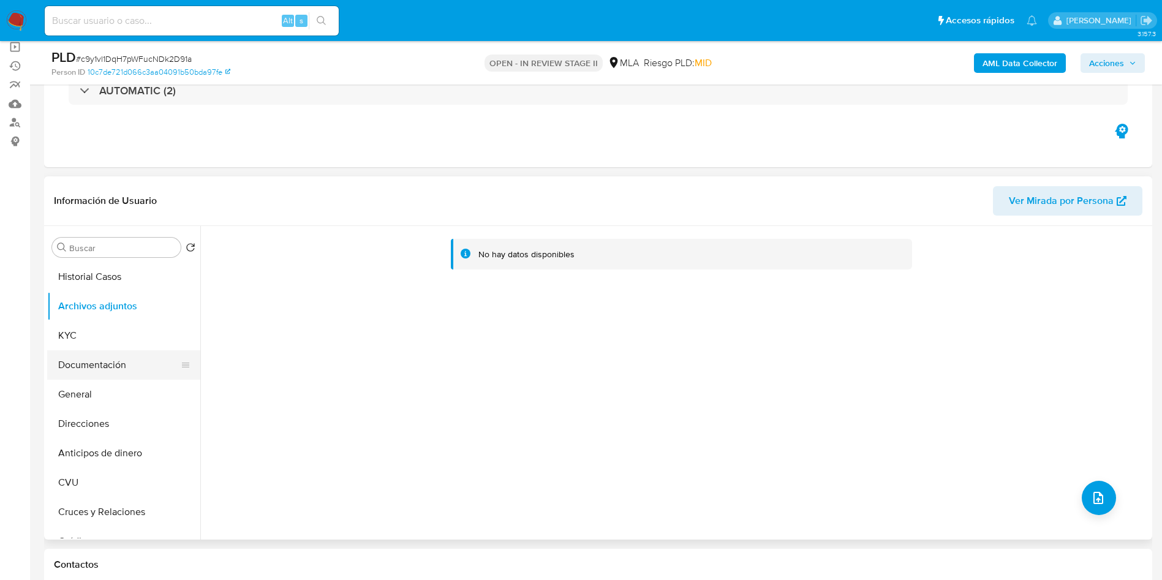
click at [126, 352] on button "Documentación" at bounding box center [118, 364] width 143 height 29
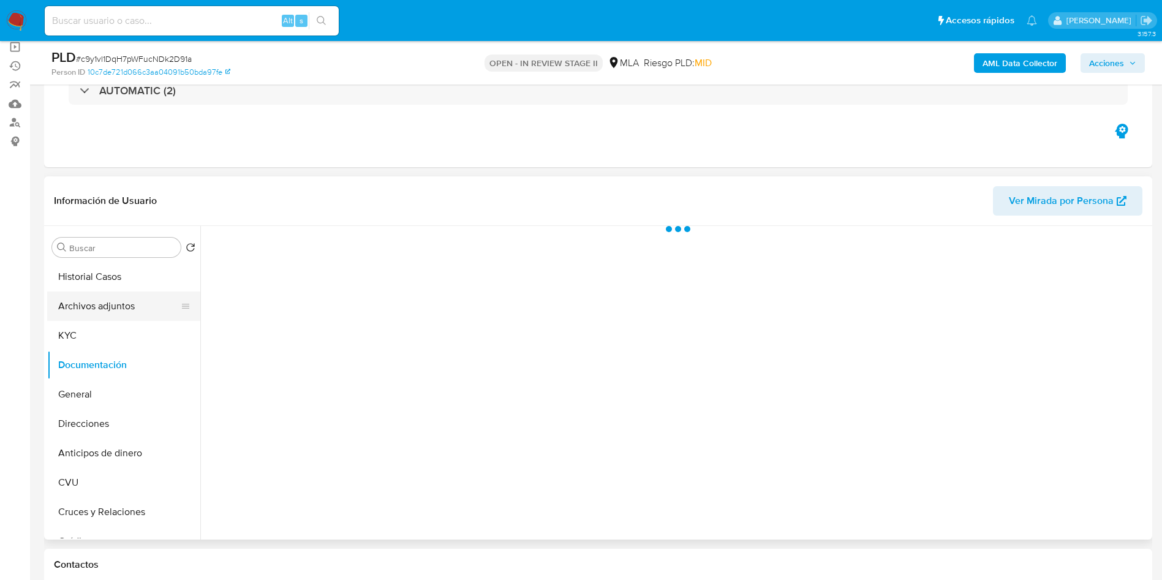
click at [123, 314] on button "Archivos adjuntos" at bounding box center [118, 306] width 143 height 29
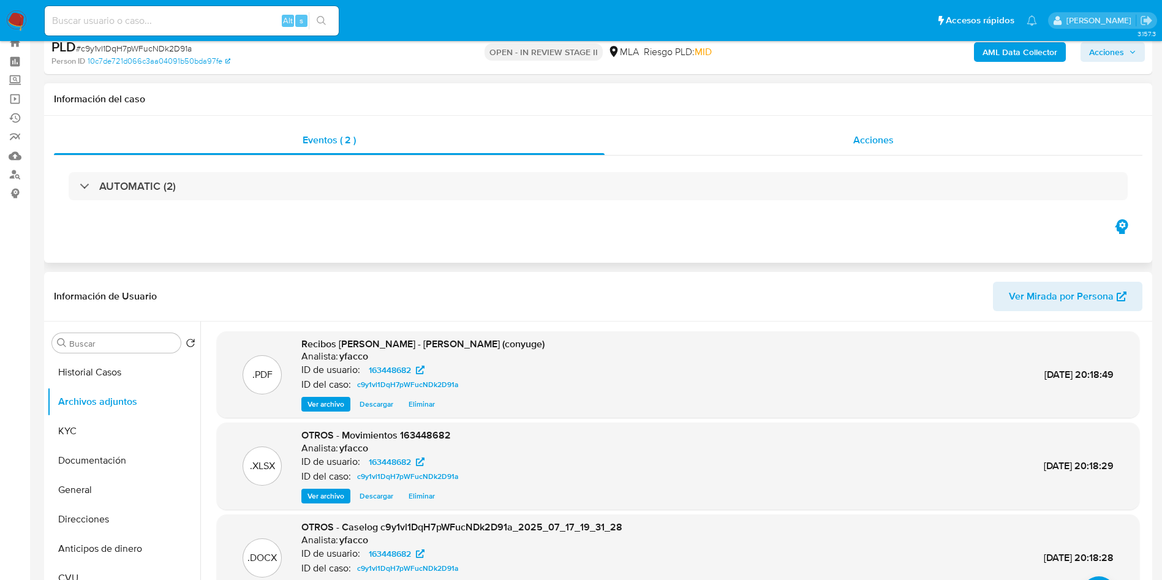
scroll to position [0, 0]
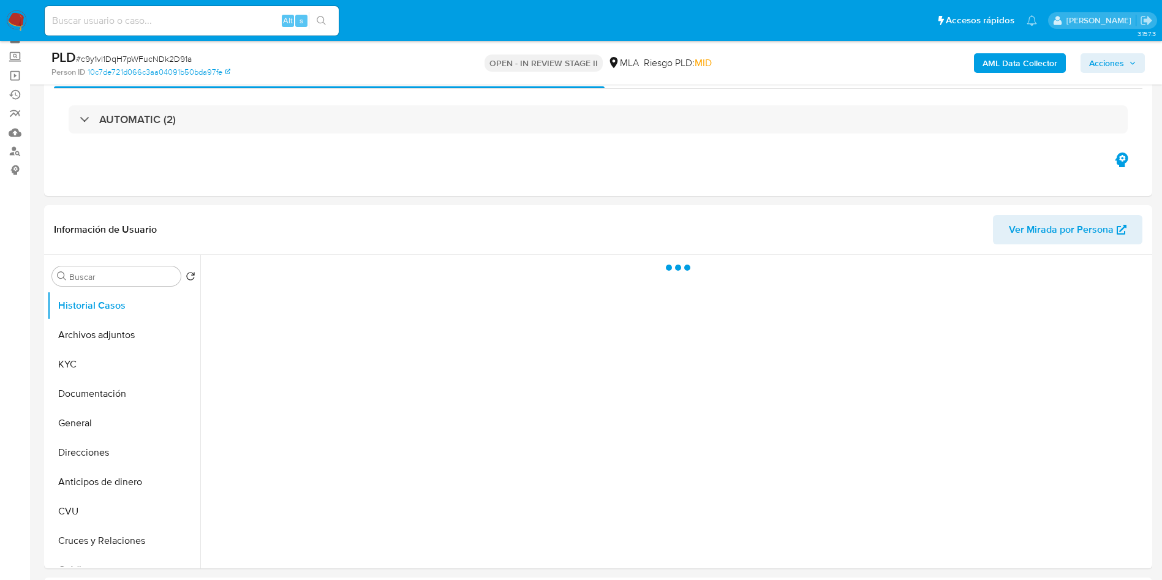
scroll to position [92, 0]
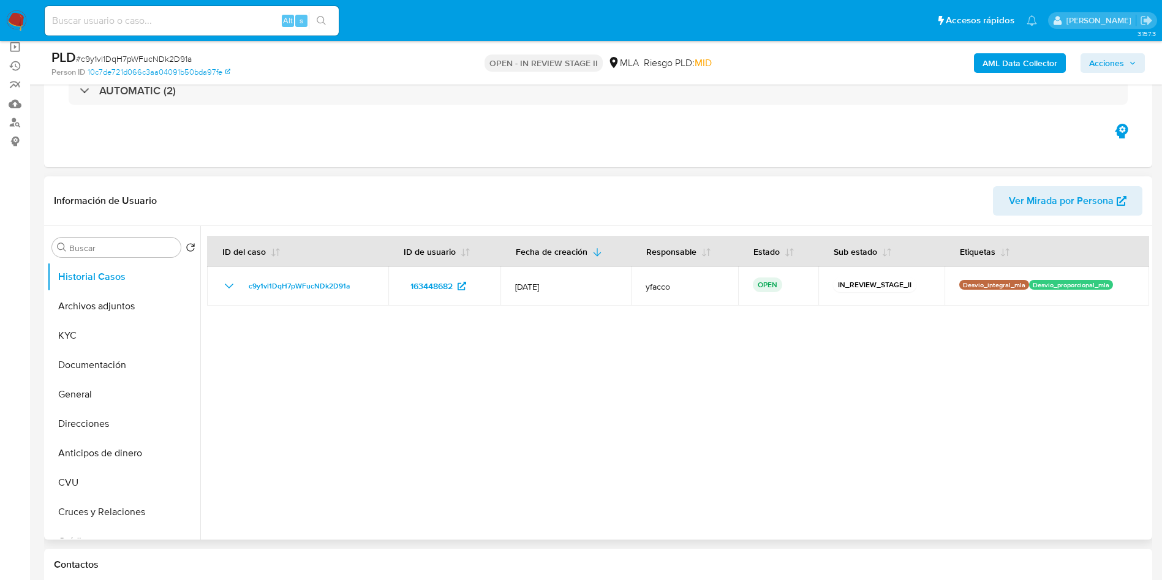
select select "10"
drag, startPoint x: 115, startPoint y: 308, endPoint x: 143, endPoint y: 313, distance: 28.7
click at [115, 308] on button "Archivos adjuntos" at bounding box center [118, 306] width 143 height 29
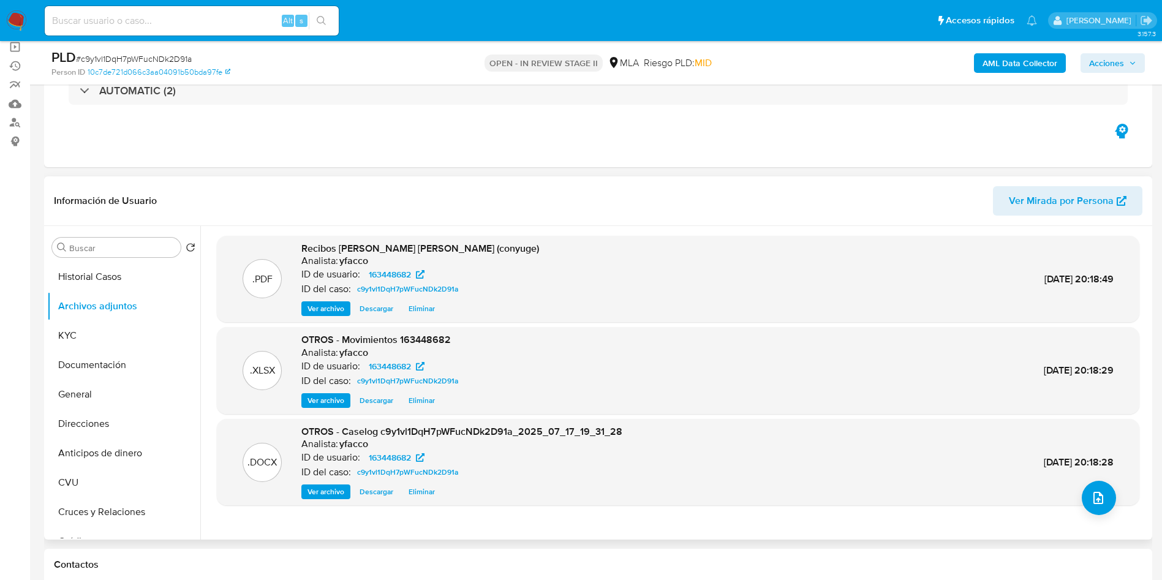
scroll to position [184, 0]
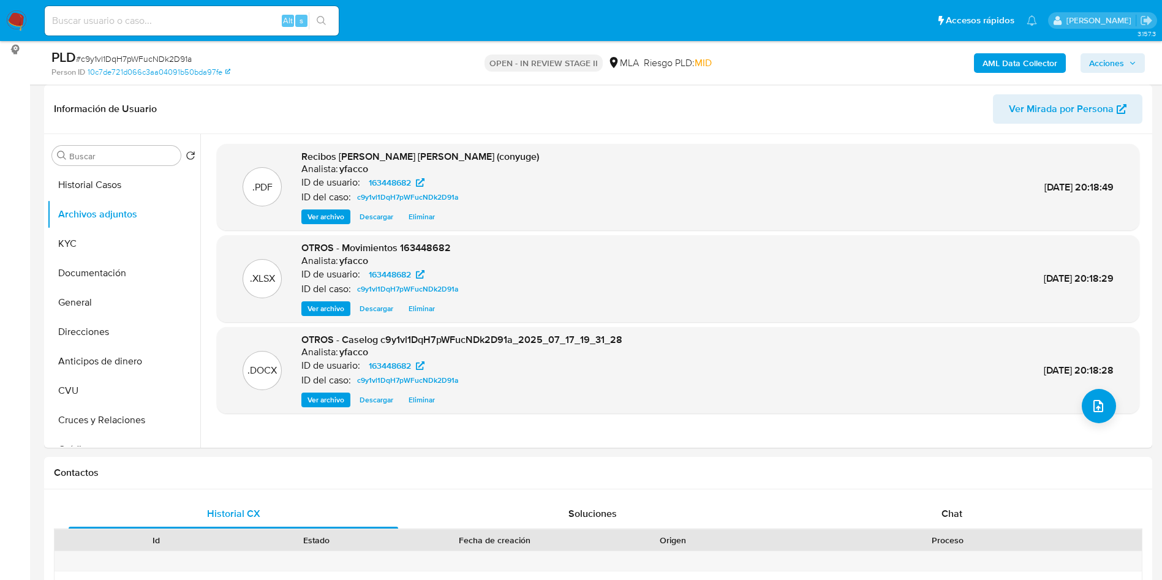
click at [1001, 60] on b "AML Data Collector" at bounding box center [1020, 63] width 75 height 20
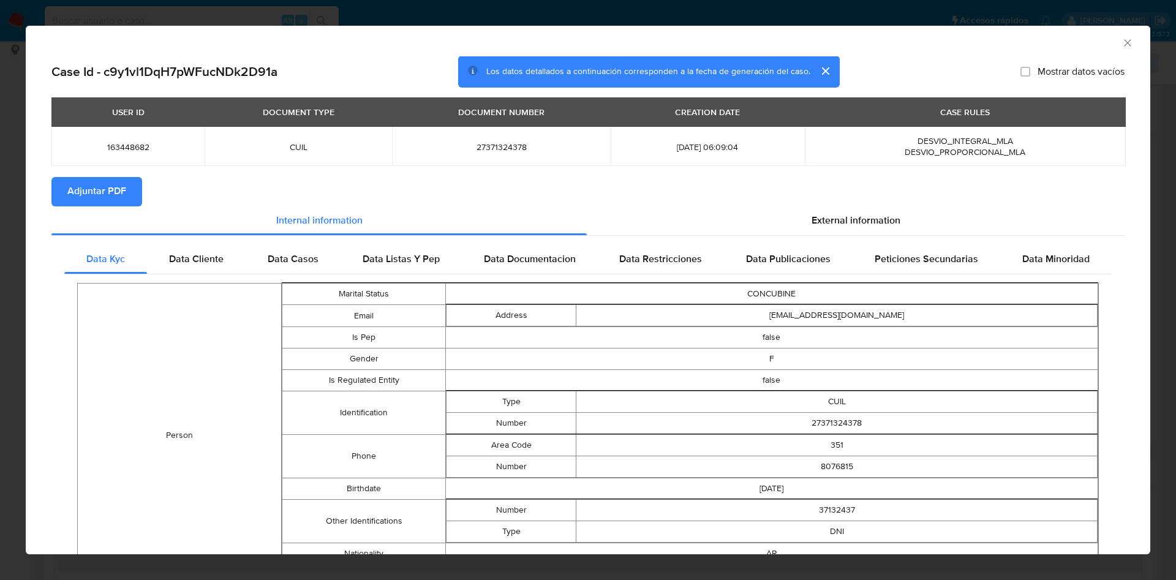
click at [99, 195] on span "Adjuntar PDF" at bounding box center [96, 191] width 59 height 27
click at [1122, 43] on icon "Cerrar ventana" at bounding box center [1128, 43] width 12 height 12
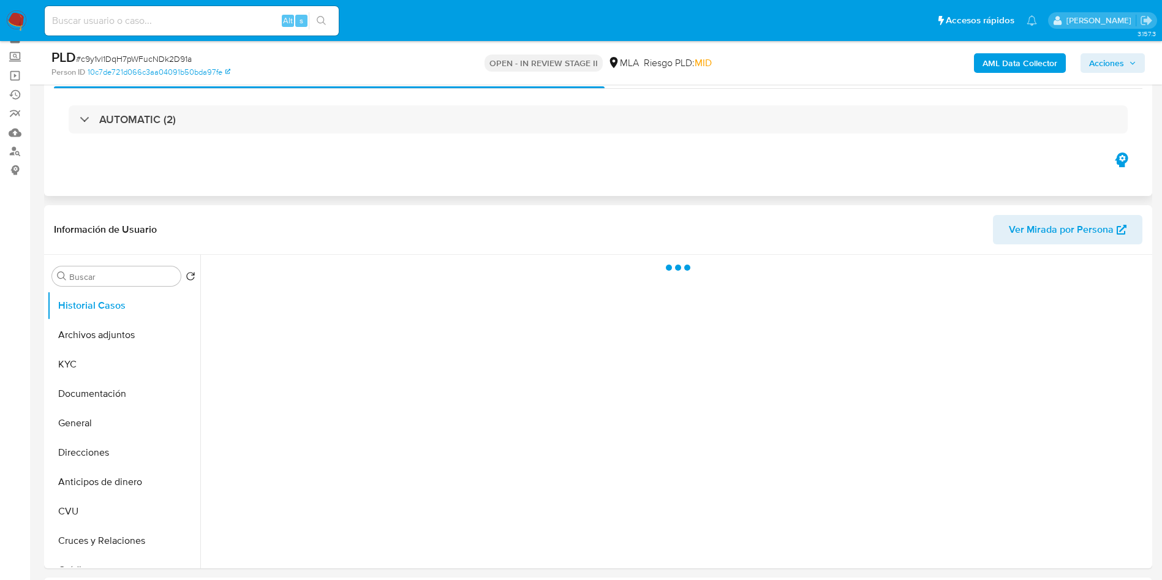
scroll to position [92, 0]
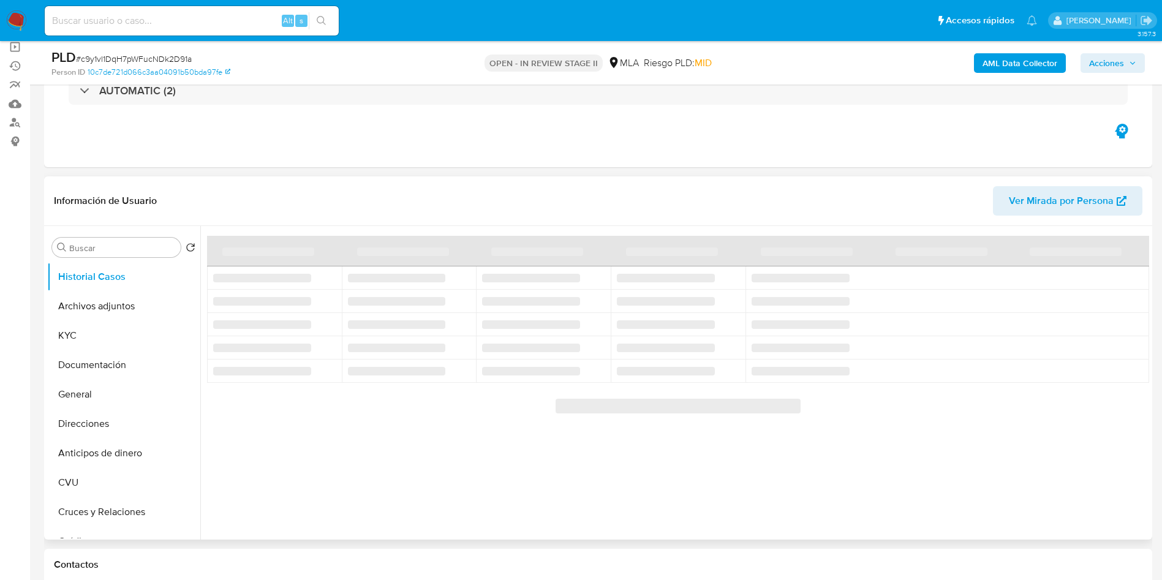
select select "10"
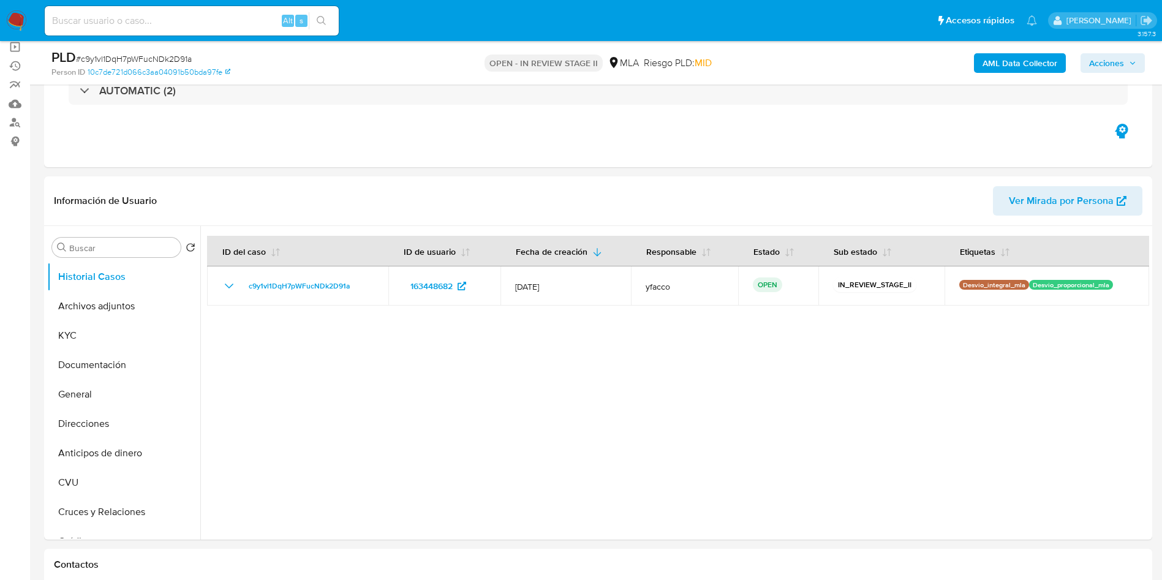
click at [1131, 63] on icon "button" at bounding box center [1132, 62] width 7 height 7
click at [1102, 53] on span "Acciones" at bounding box center [1106, 63] width 35 height 20
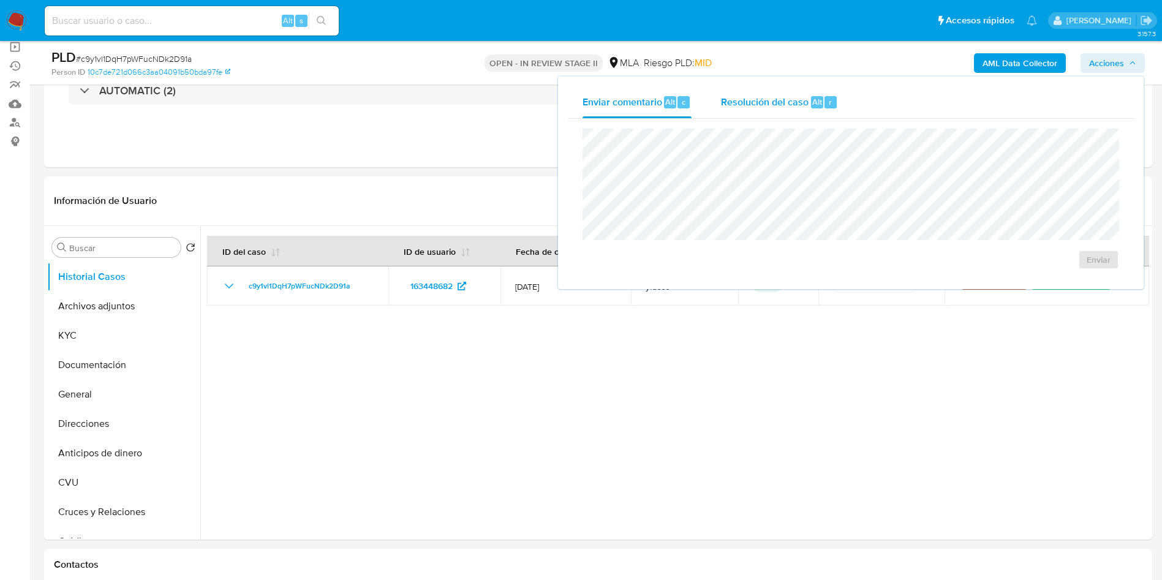
click at [817, 97] on span "Alt" at bounding box center [817, 102] width 10 height 12
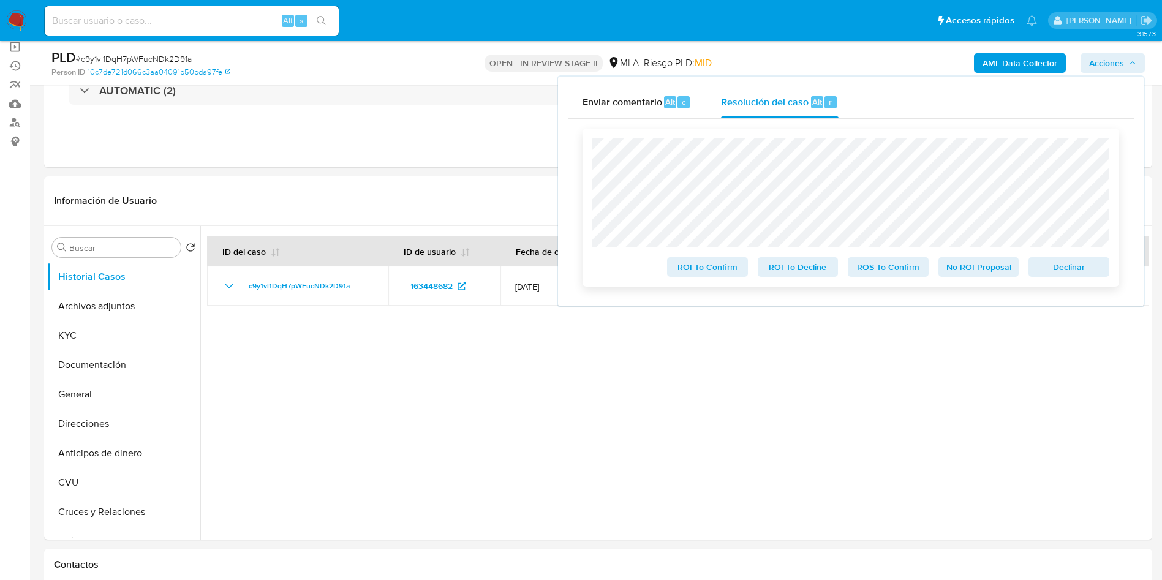
click at [958, 268] on span "No ROI Proposal" at bounding box center [979, 267] width 64 height 17
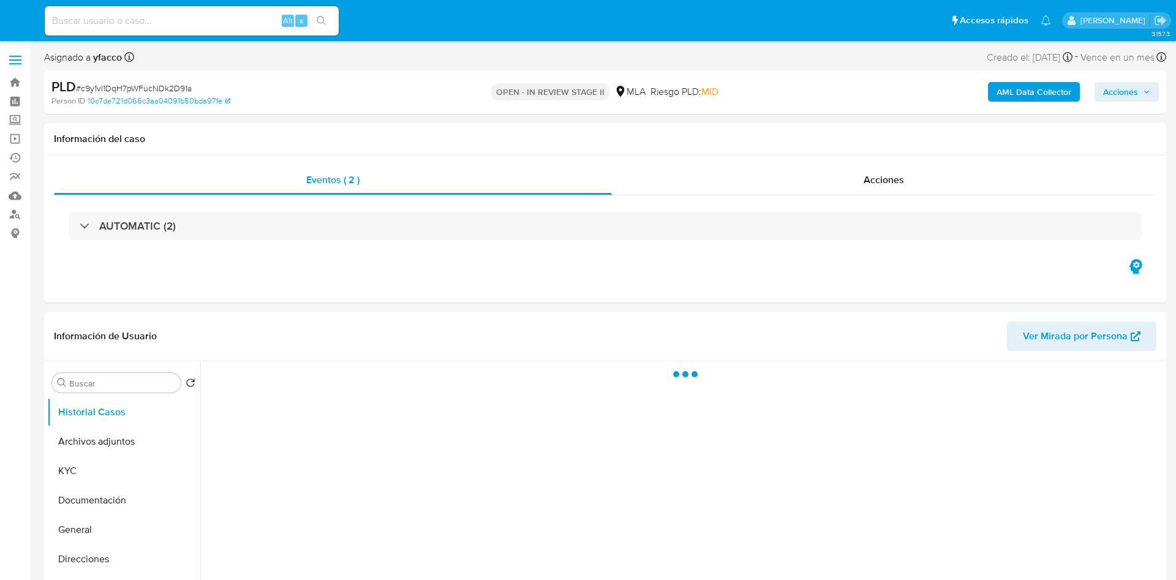
select select "10"
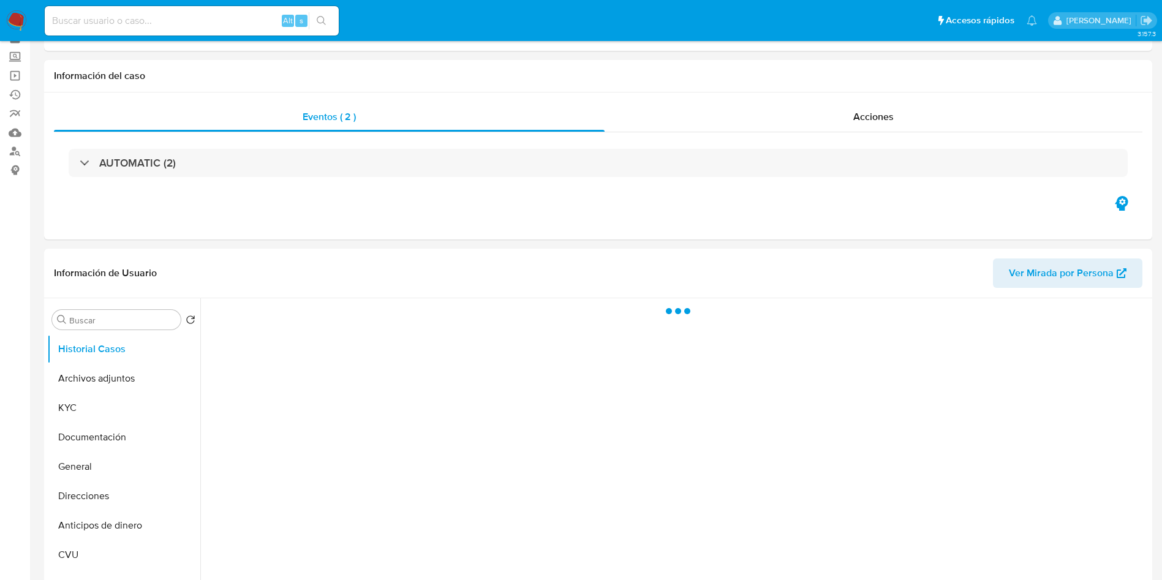
scroll to position [92, 0]
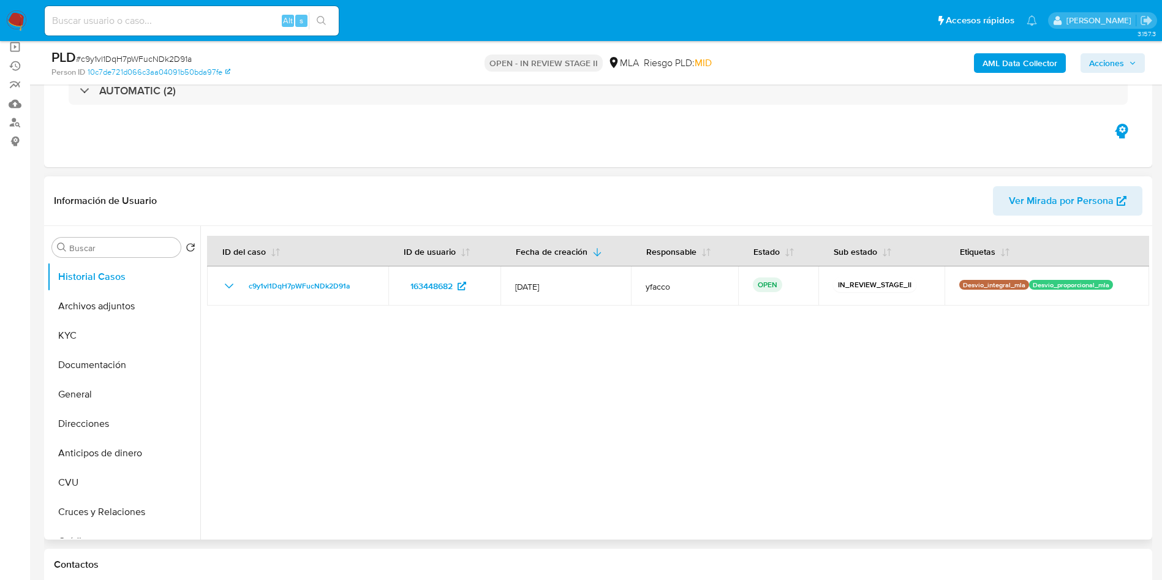
select select "10"
click at [198, 20] on input at bounding box center [192, 21] width 294 height 16
paste input "c9y1vl1DqH7pWFucNDk2D91a"
type input "c9y1vl1DqH7pWFucNDk2D91a"
click at [225, 25] on input "c9y1vl1DqH7pWFucNDk2D91a" at bounding box center [192, 21] width 294 height 16
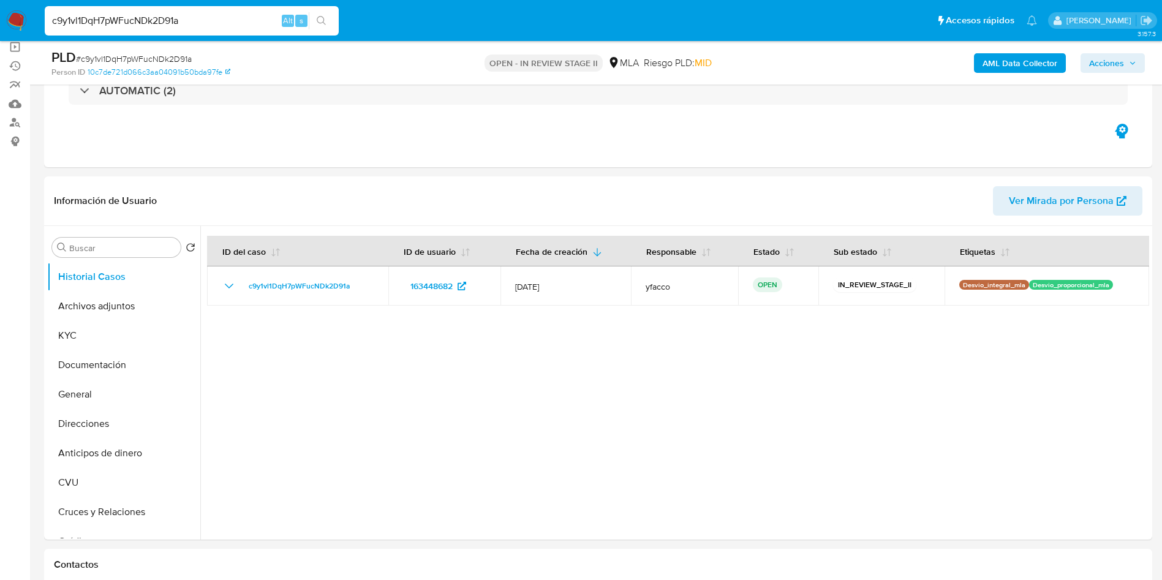
click at [225, 24] on input "c9y1vl1DqH7pWFucNDk2D91a" at bounding box center [192, 21] width 294 height 16
paste input "2y0jqSO3eYAPLyX317jFMOW3"
type input "2y0jqSO3eYAPLyX317jFMOW3"
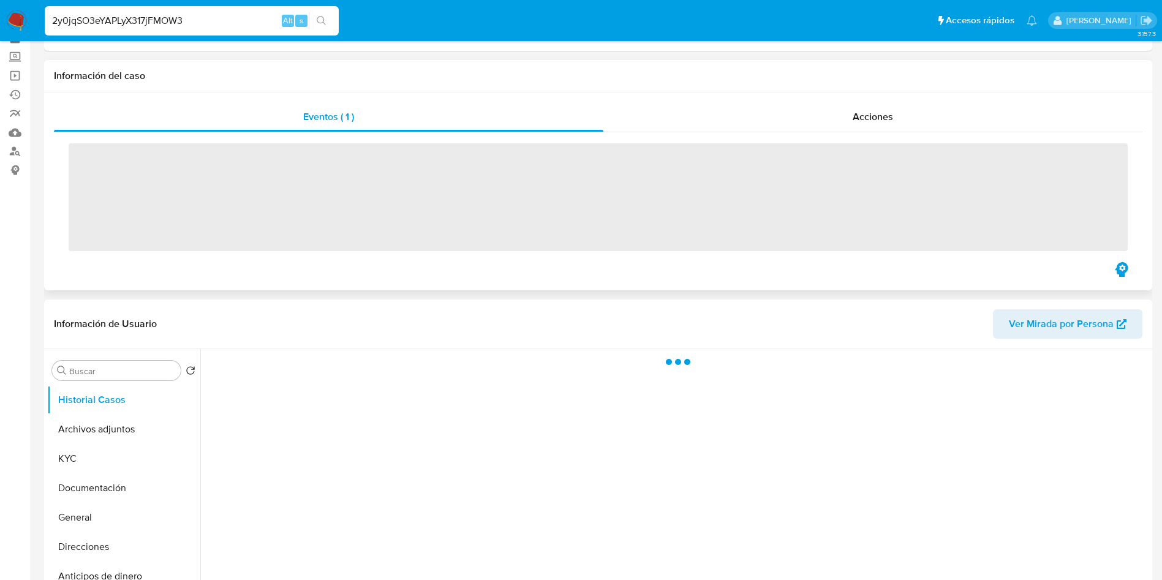
scroll to position [92, 0]
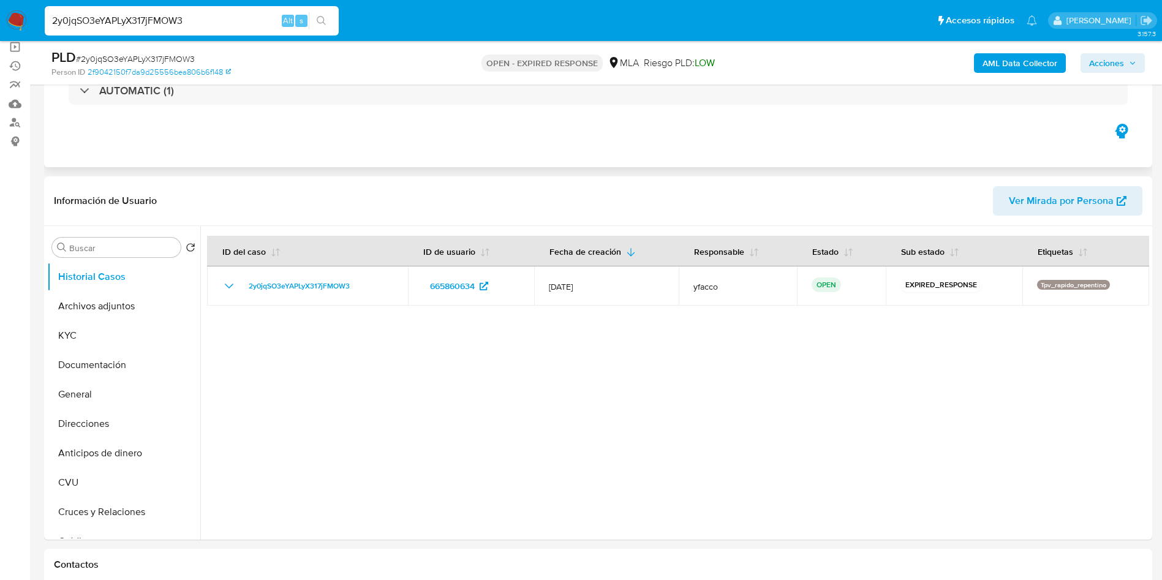
select select "10"
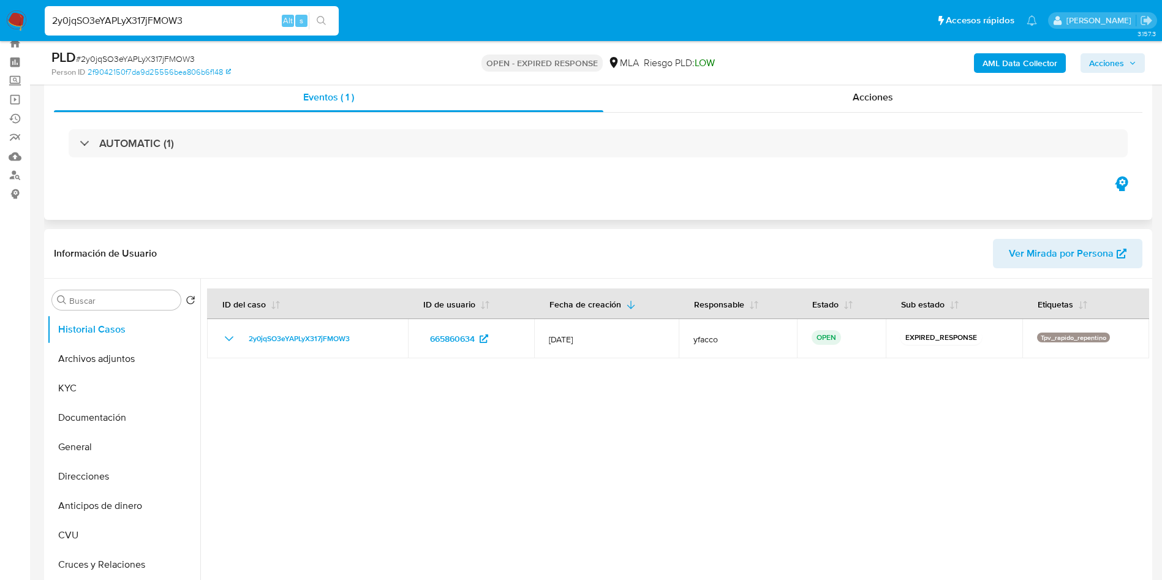
scroll to position [0, 0]
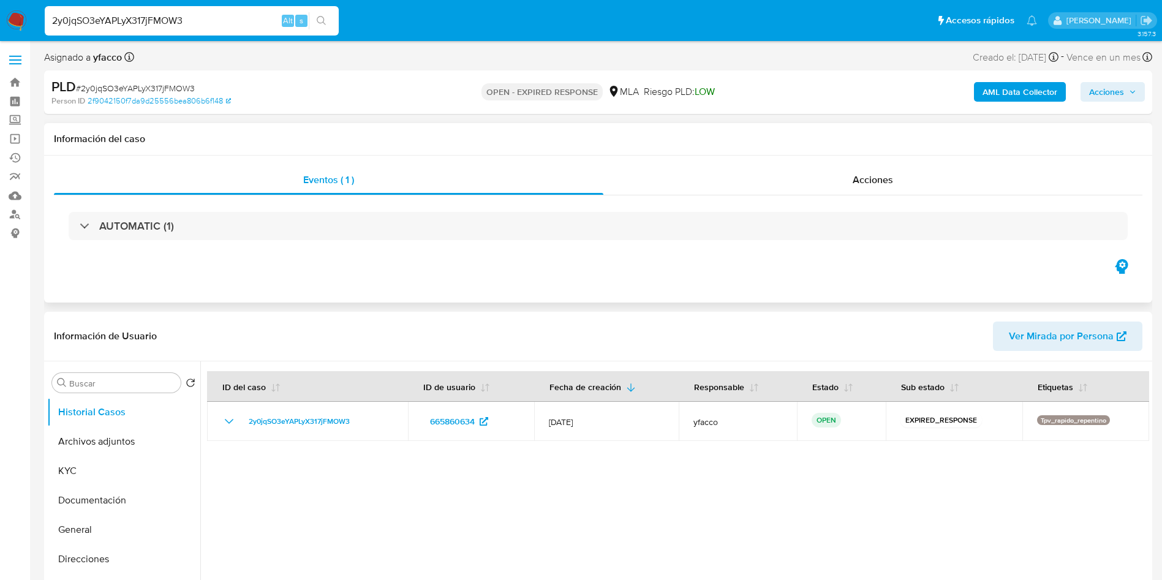
click at [858, 162] on div "Eventos ( 1 ) Acciones AUTOMATIC (1)" at bounding box center [598, 229] width 1108 height 147
click at [860, 171] on div "Acciones" at bounding box center [873, 179] width 539 height 29
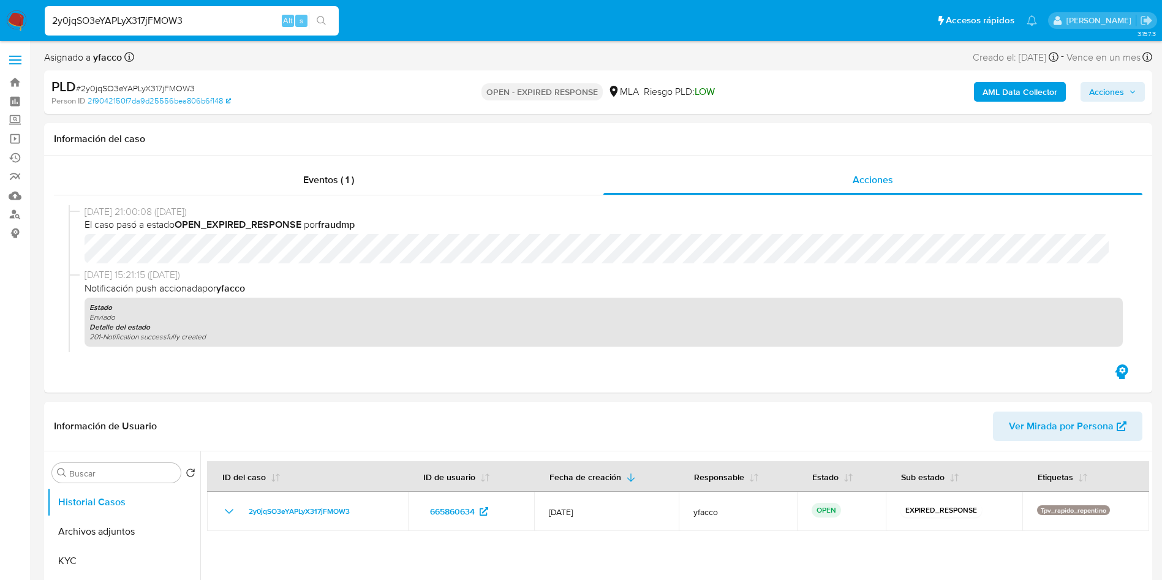
click at [242, 25] on input "2y0jqSO3eYAPLyX317jFMOW3" at bounding box center [192, 21] width 294 height 16
paste input "c9y1vl1DqH7pWFucNDk2D91a"
type input "c9y1vl1DqH7pWFucNDk2D91a"
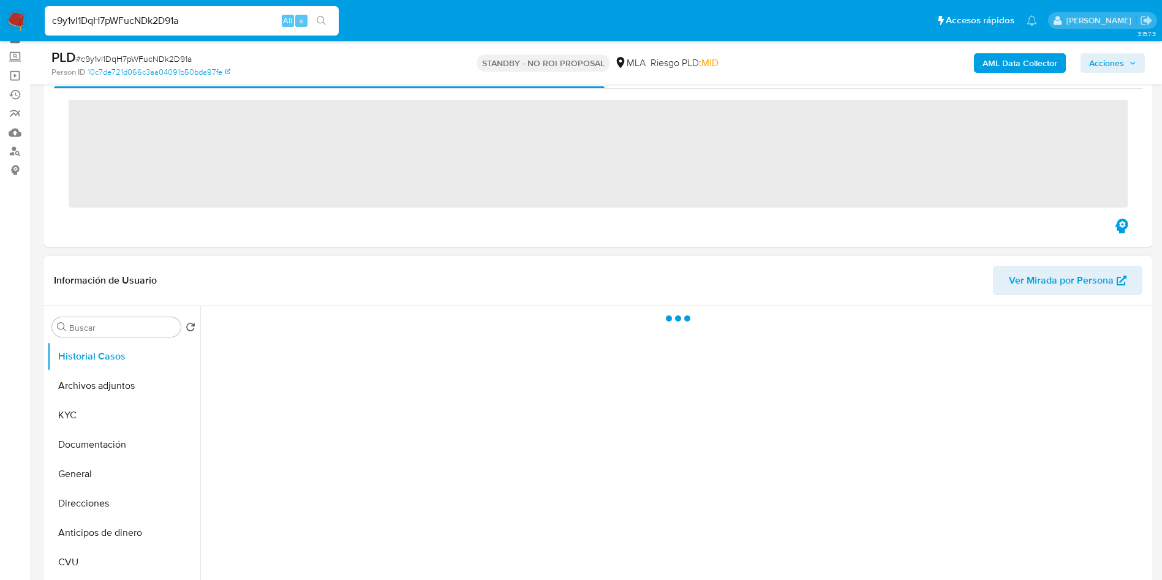
scroll to position [92, 0]
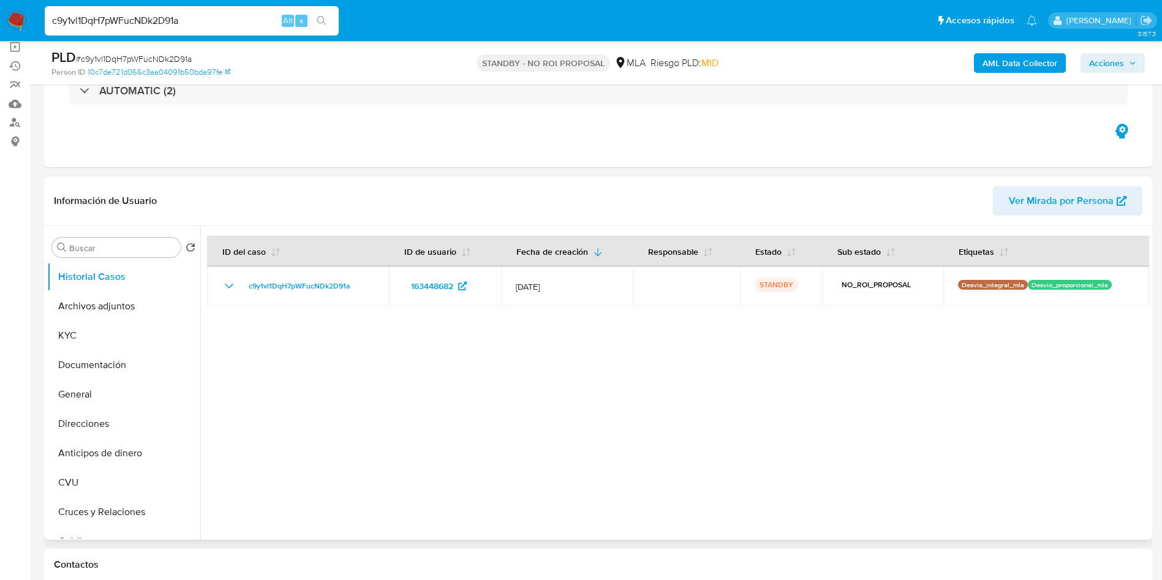
select select "10"
click at [228, 15] on input "c9y1vl1DqH7pWFucNDk2D91a" at bounding box center [192, 21] width 294 height 16
paste input "2y0jqSO3eYAPLyX317jFMOW3"
type input "2y0jqSO3eYAPLyX317jFMOW3"
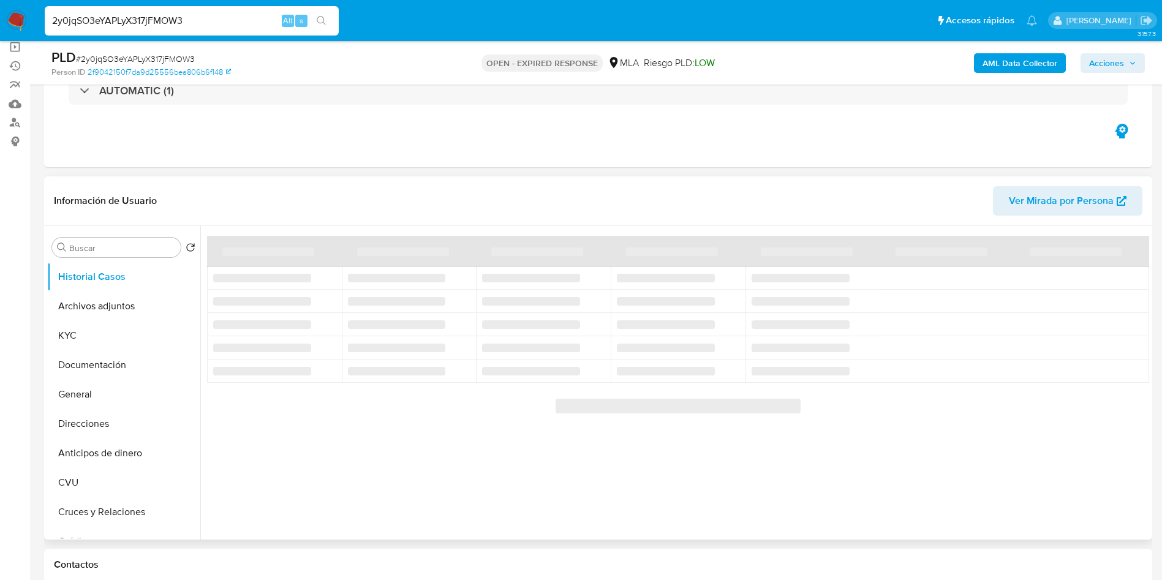
select select "10"
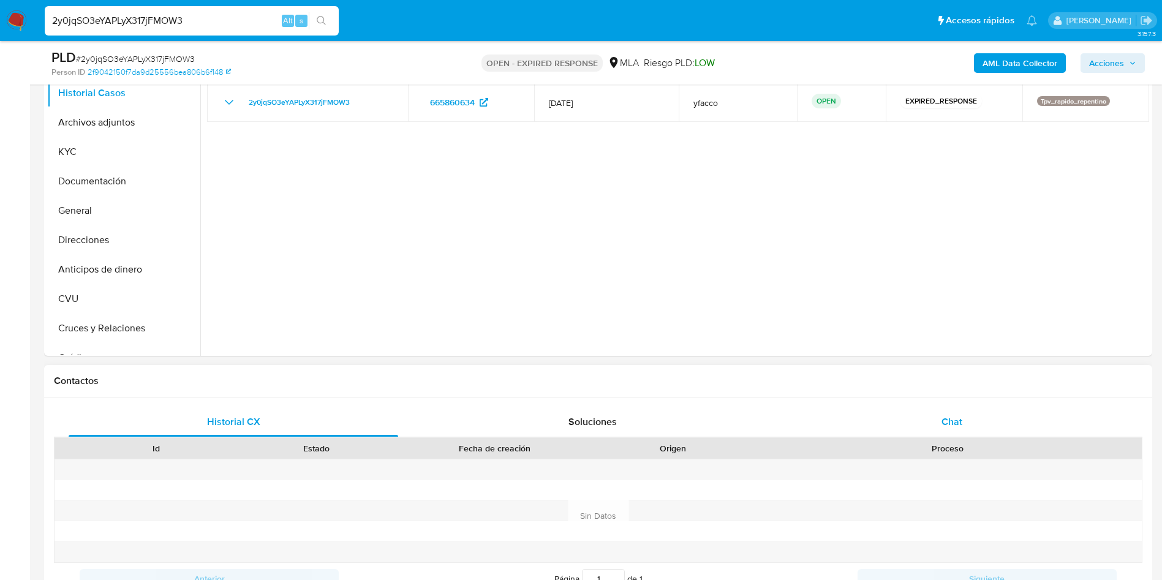
click at [950, 415] on span "Chat" at bounding box center [952, 422] width 21 height 14
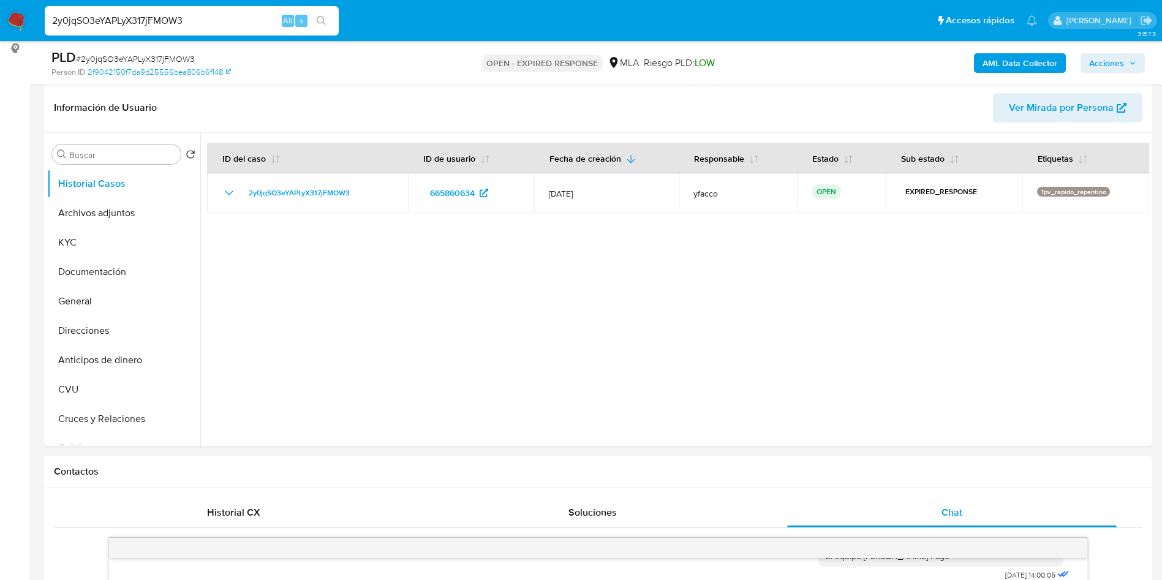
scroll to position [184, 0]
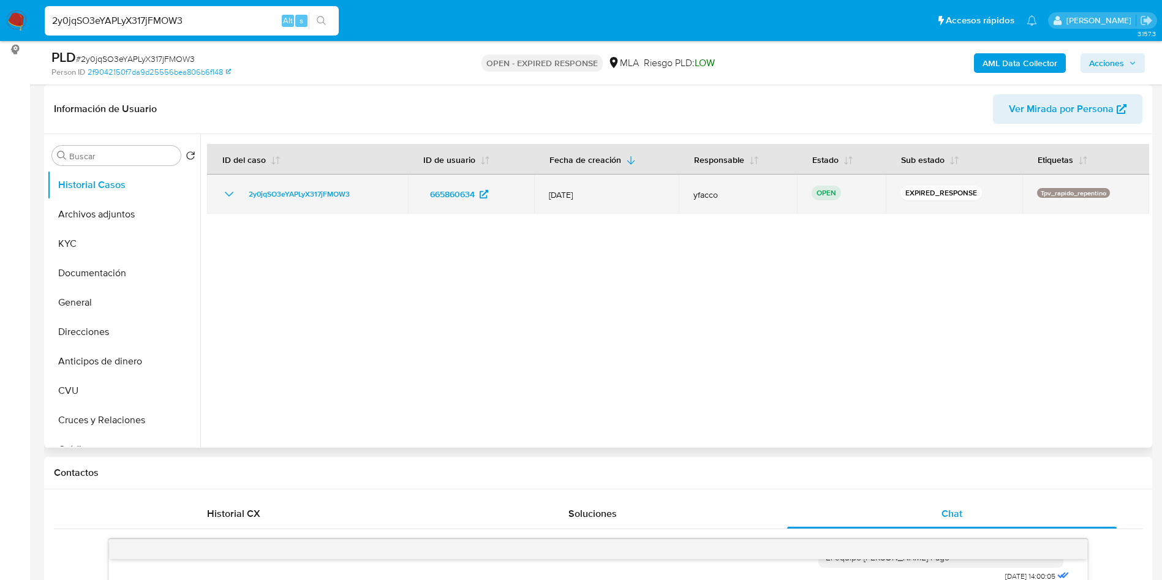
drag, startPoint x: 240, startPoint y: 192, endPoint x: 363, endPoint y: 199, distance: 123.3
click at [361, 199] on div "2y0jqSO3eYAPLyX317jFMOW3" at bounding box center [308, 194] width 172 height 15
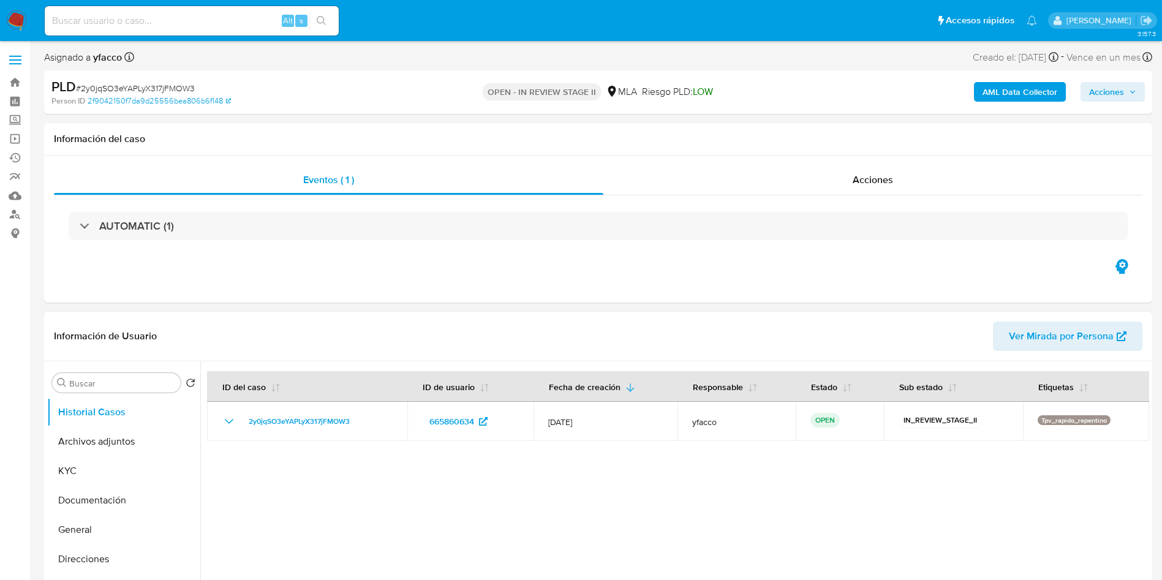
select select "10"
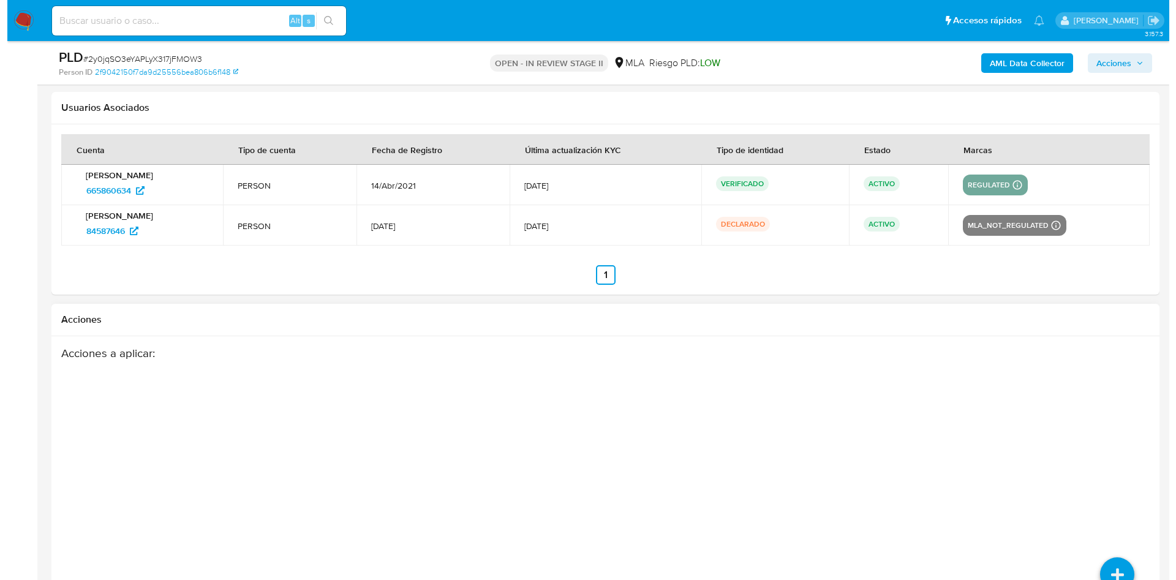
scroll to position [1896, 0]
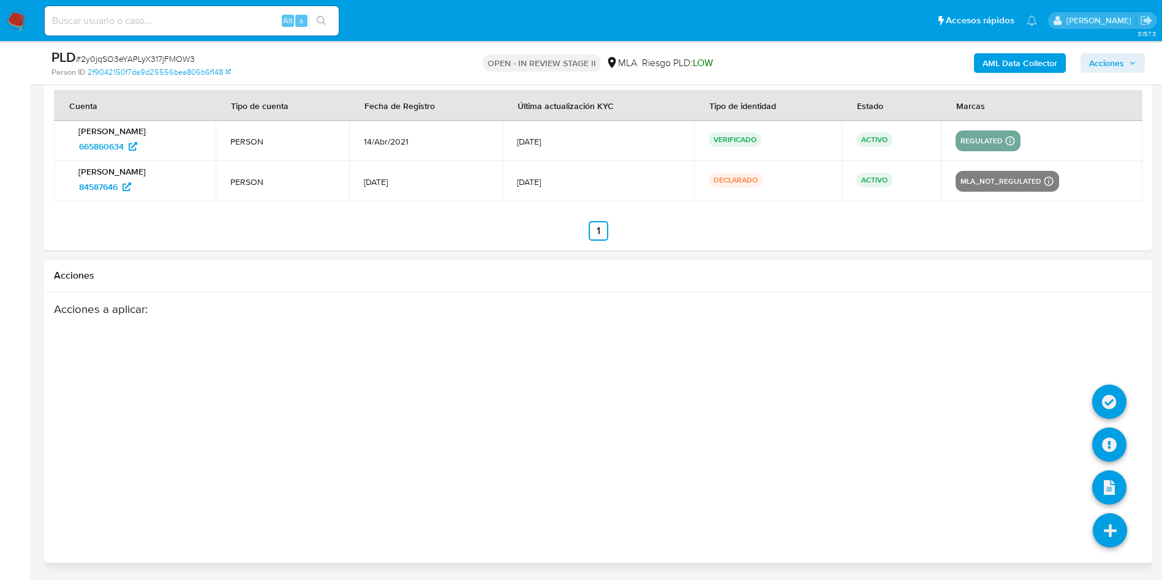
click at [1097, 534] on icon at bounding box center [1110, 530] width 34 height 34
click at [1111, 447] on icon at bounding box center [1109, 445] width 34 height 34
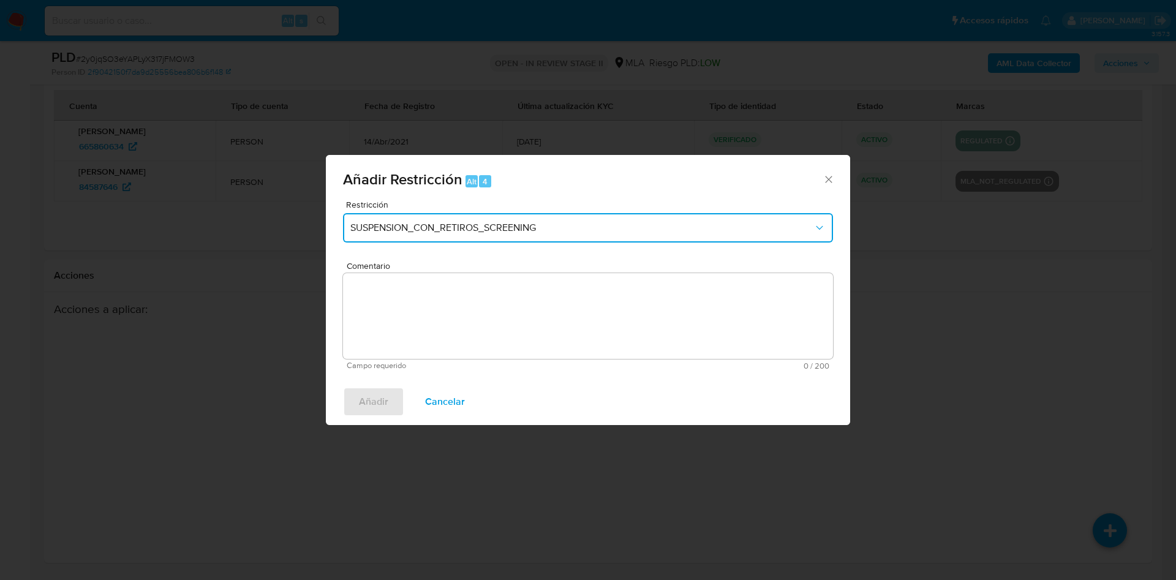
click at [494, 240] on button "SUSPENSION_CON_RETIROS_SCREENING" at bounding box center [588, 227] width 490 height 29
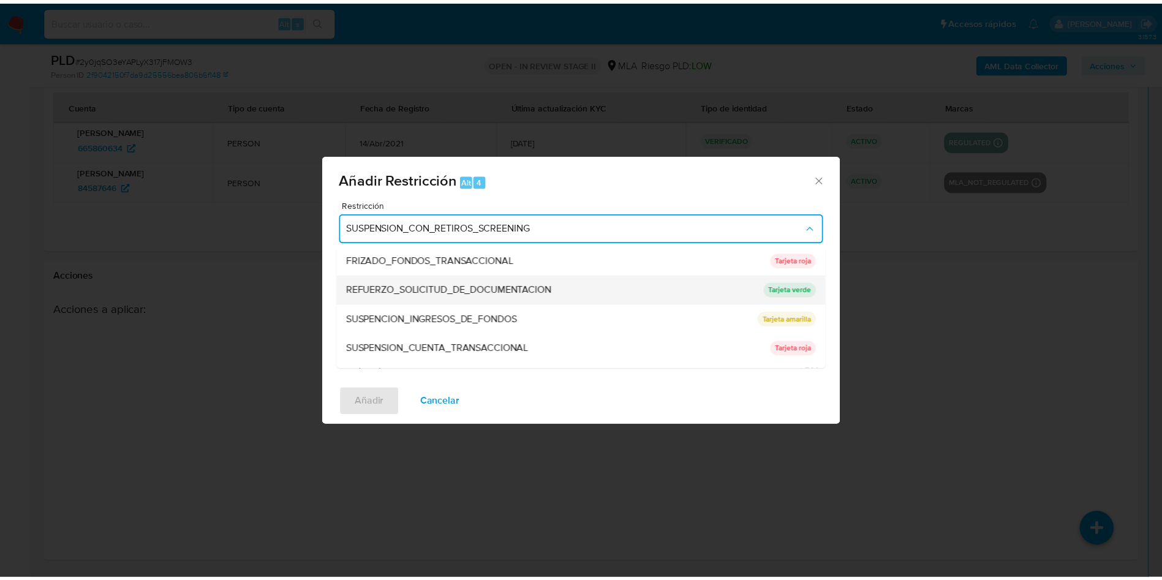
scroll to position [260, 0]
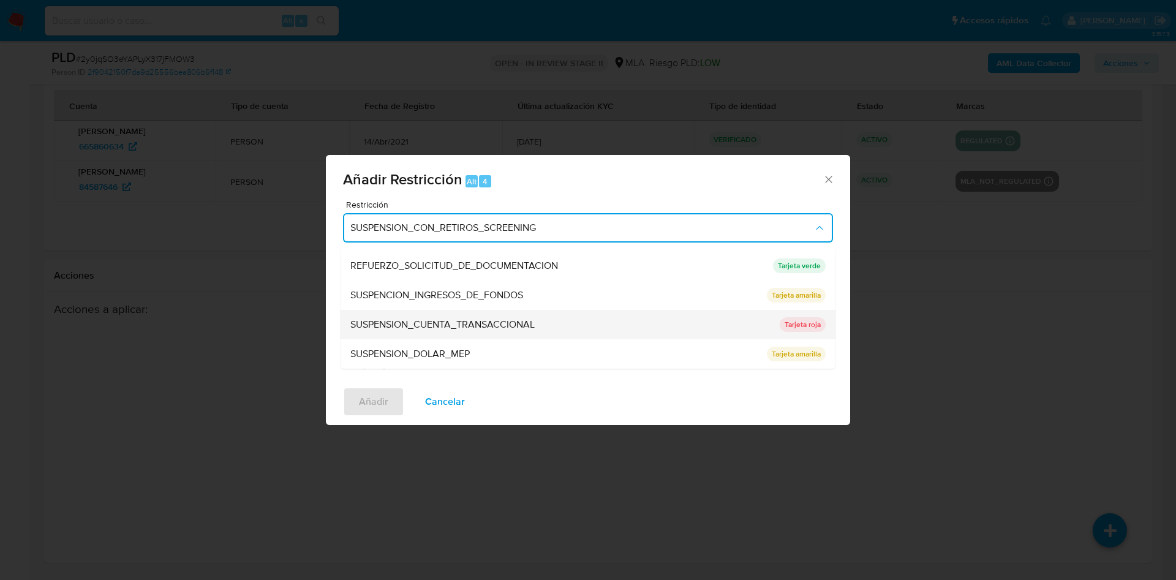
click at [491, 321] on span "SUSPENSION_CUENTA_TRANSACCIONAL" at bounding box center [442, 325] width 184 height 12
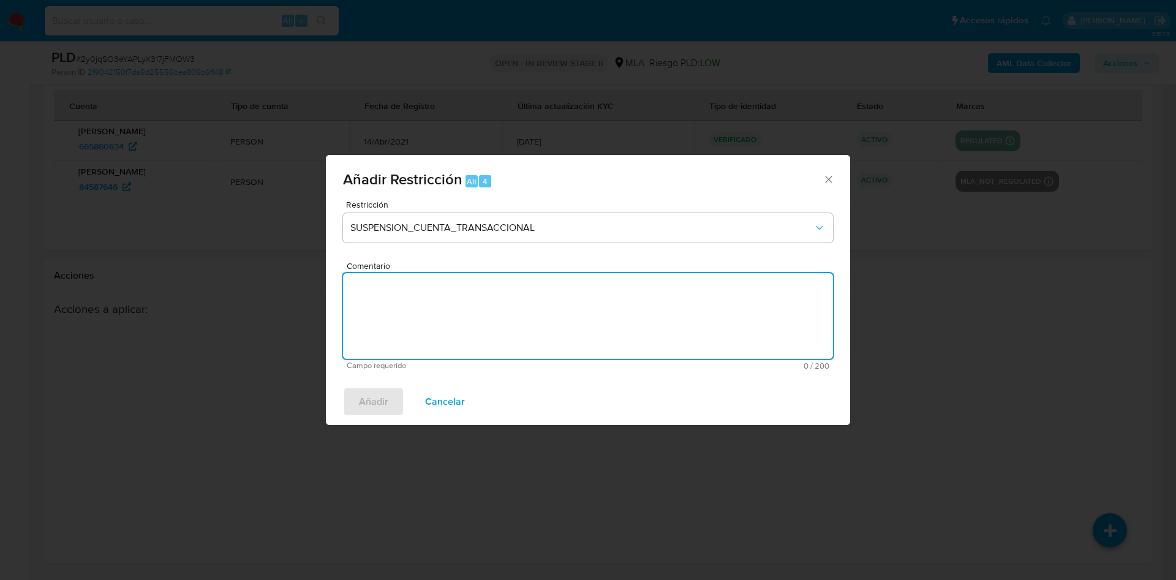
click at [491, 321] on textarea "Comentario" at bounding box center [588, 316] width 490 height 86
type textarea "AML"
click at [371, 405] on span "Añadir" at bounding box center [373, 401] width 29 height 27
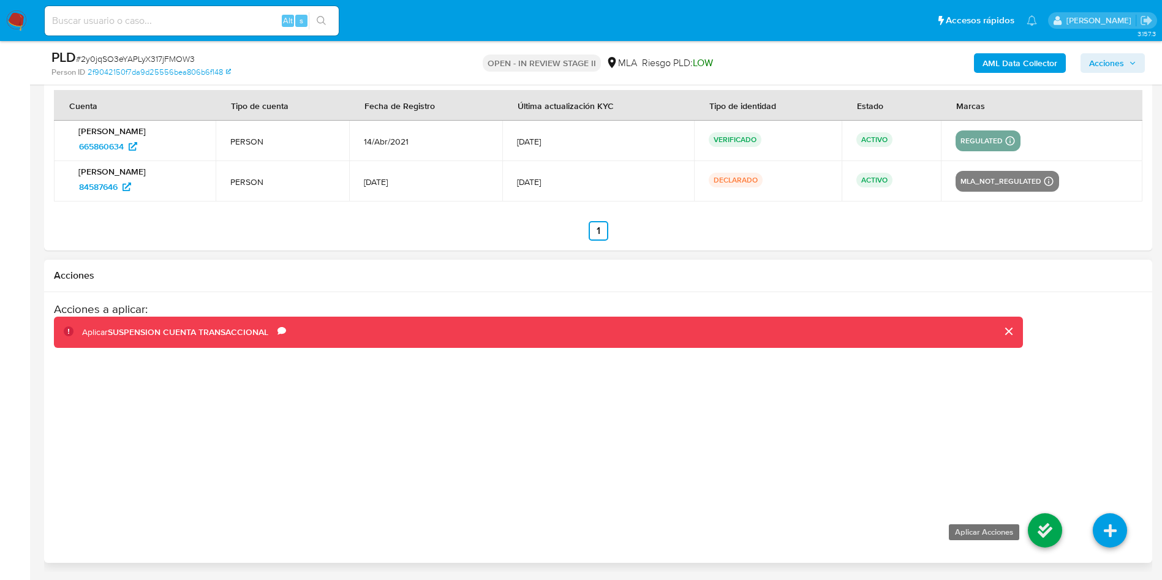
click at [1055, 535] on icon at bounding box center [1045, 530] width 34 height 34
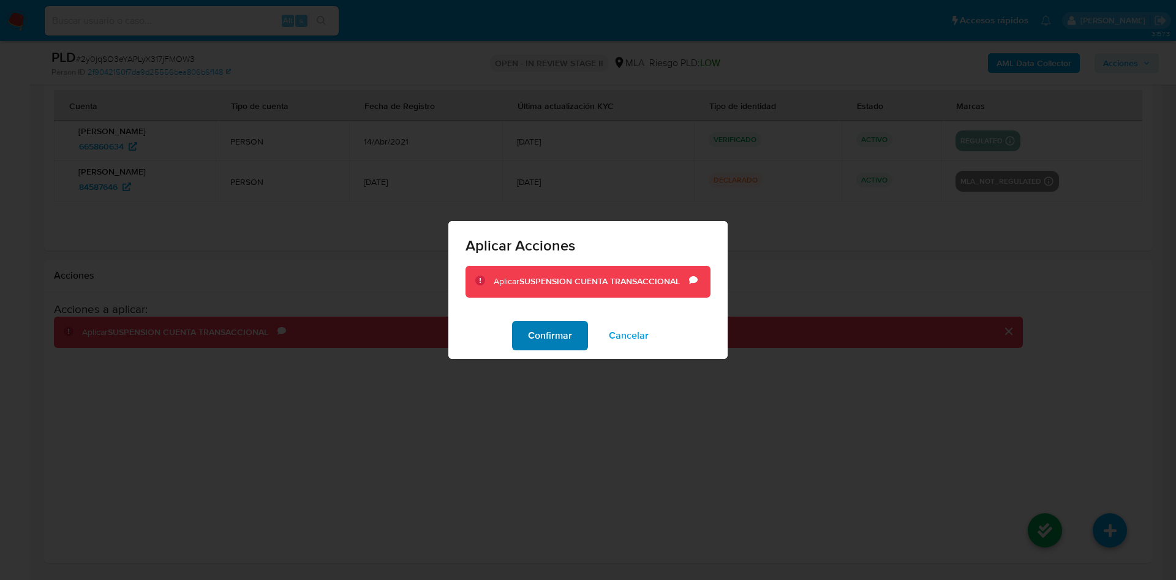
click at [532, 338] on span "Confirmar" at bounding box center [550, 335] width 44 height 27
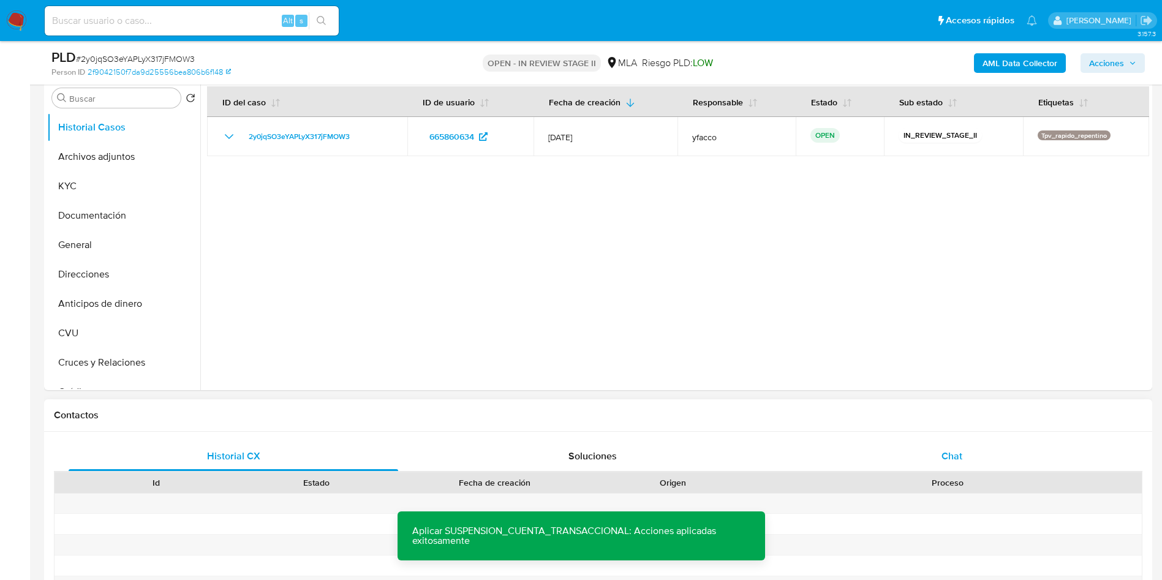
click at [975, 450] on div "Chat" at bounding box center [952, 456] width 330 height 29
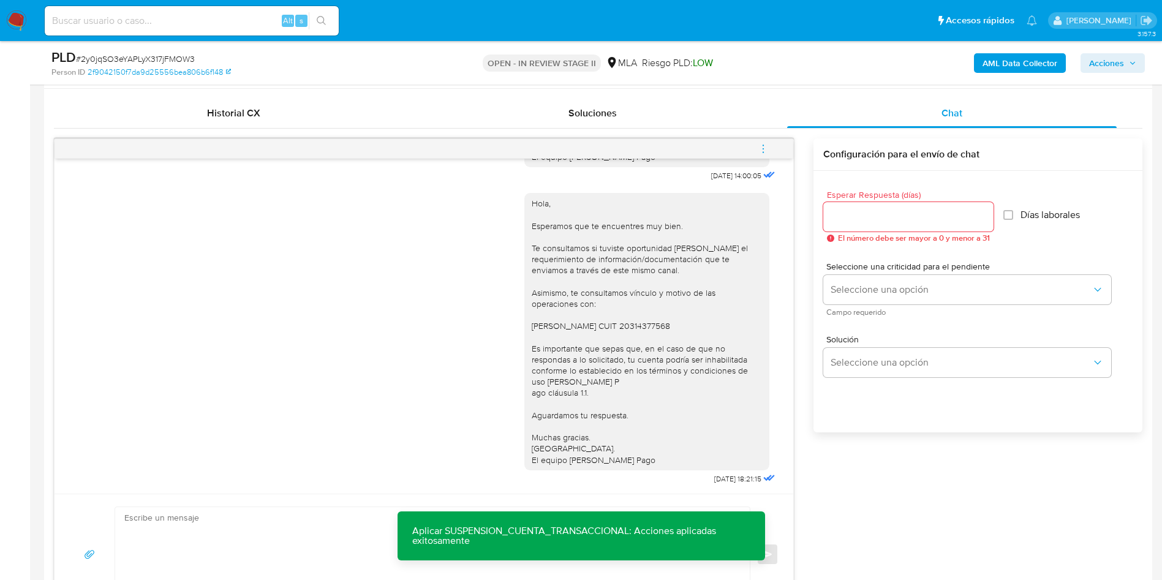
scroll to position [609, 0]
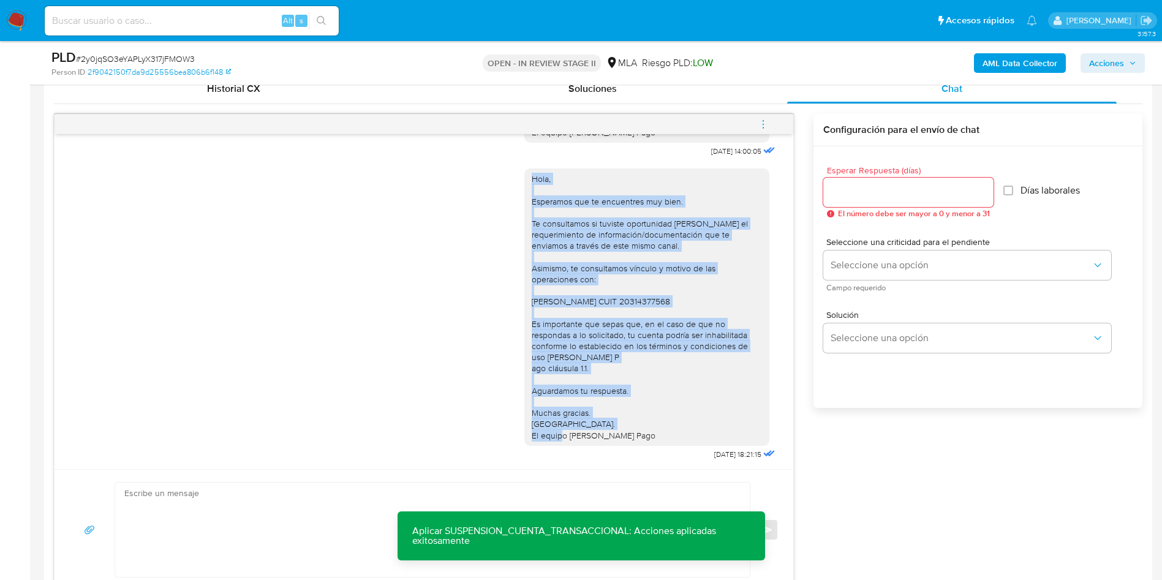
drag, startPoint x: 518, startPoint y: 179, endPoint x: 672, endPoint y: 434, distance: 297.7
click at [672, 434] on div "Hola, Esperamos que te encuentres muy bien. Te consultamos si tuviste oportunid…" at bounding box center [647, 307] width 230 height 268
copy div "Hola, Esperamos que te encuentres muy bien. Te consultamos si tuviste oportunid…"
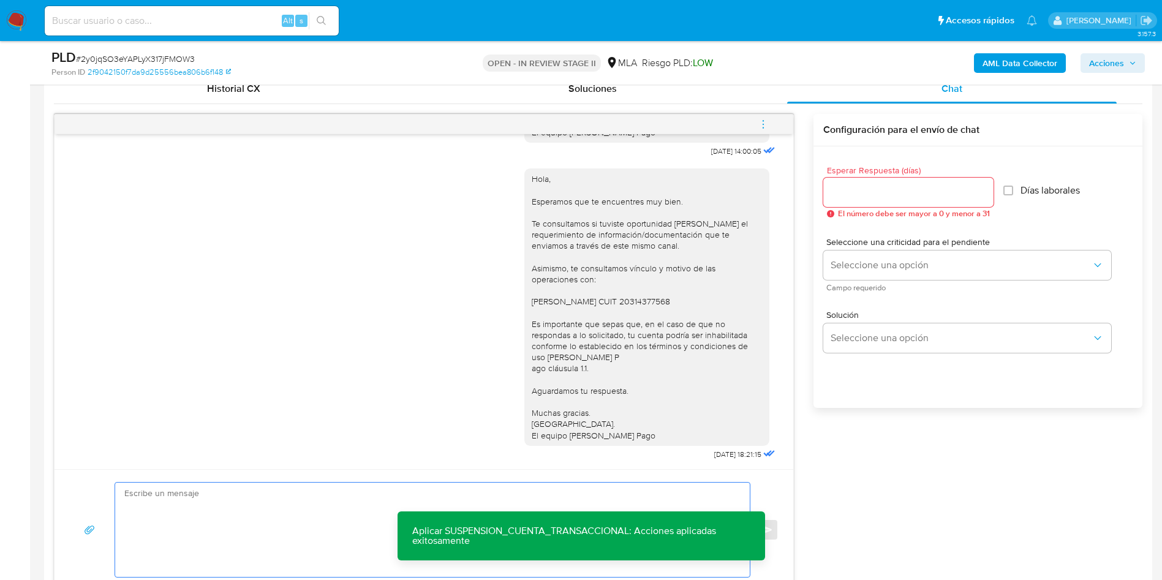
click at [197, 488] on textarea at bounding box center [429, 530] width 610 height 94
paste textarea "Hola, Esperamos que te encuentres muy bien. Te consultamos si tuviste oportunid…"
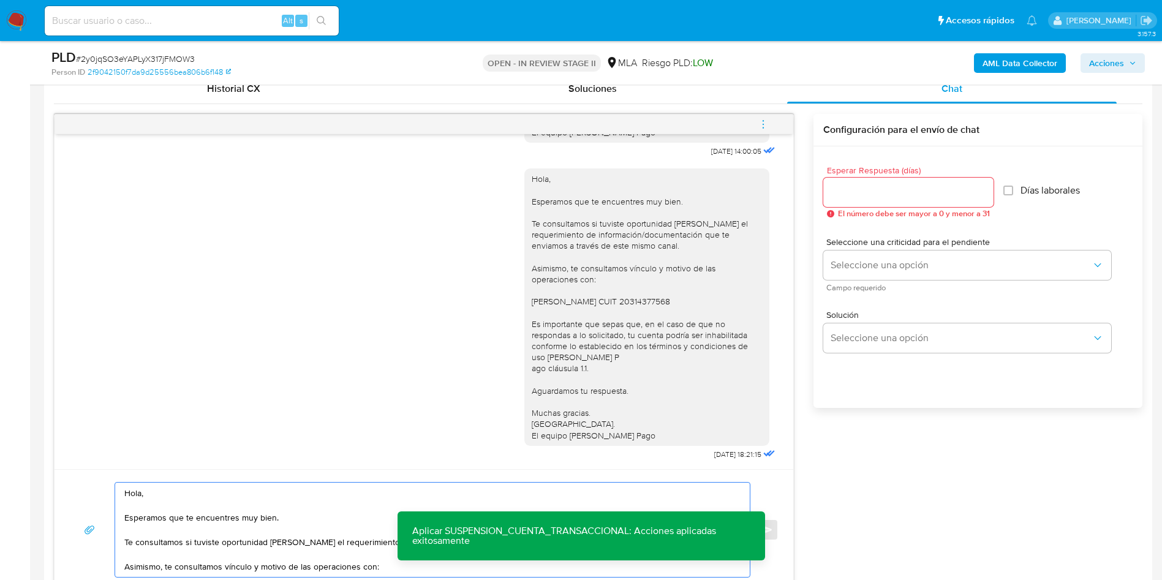
scroll to position [634, 0]
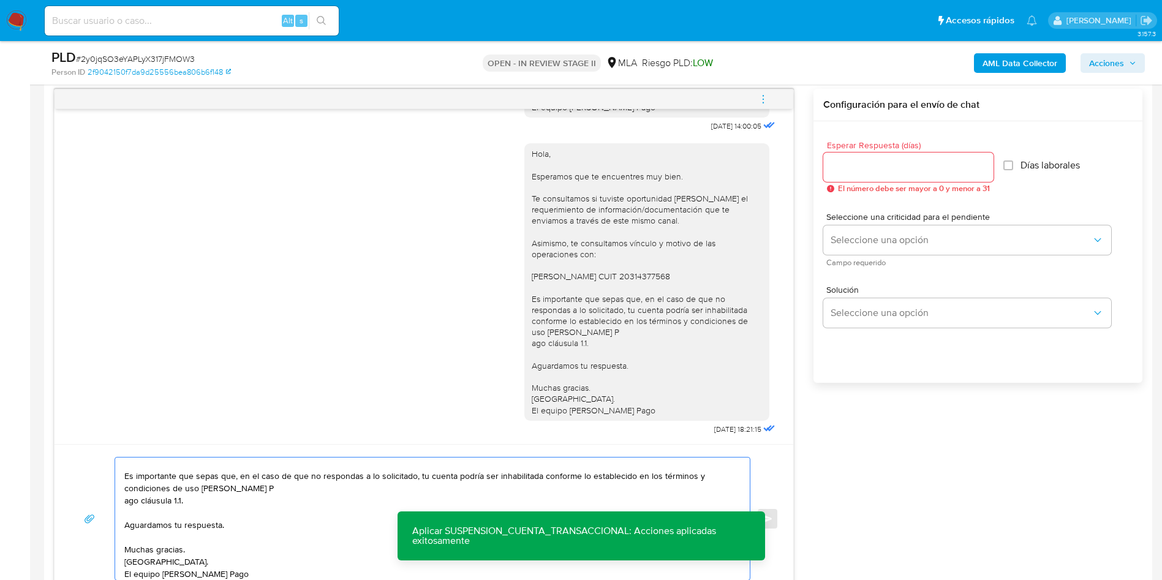
type textarea "Hola, Esperamos que te encuentres muy bien. Te consultamos si tuviste oportunid…"
click at [874, 175] on div at bounding box center [908, 167] width 170 height 29
click at [873, 168] on input "Esperar Respuesta (días)" at bounding box center [908, 167] width 170 height 16
type input "2"
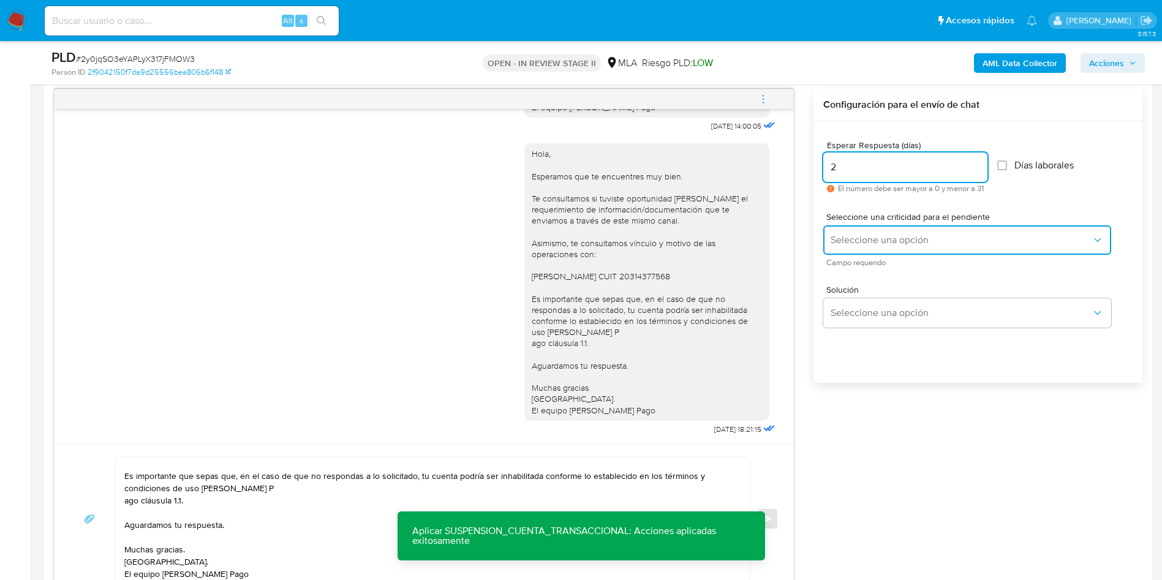
click at [851, 233] on button "Seleccione una opción" at bounding box center [967, 239] width 288 height 29
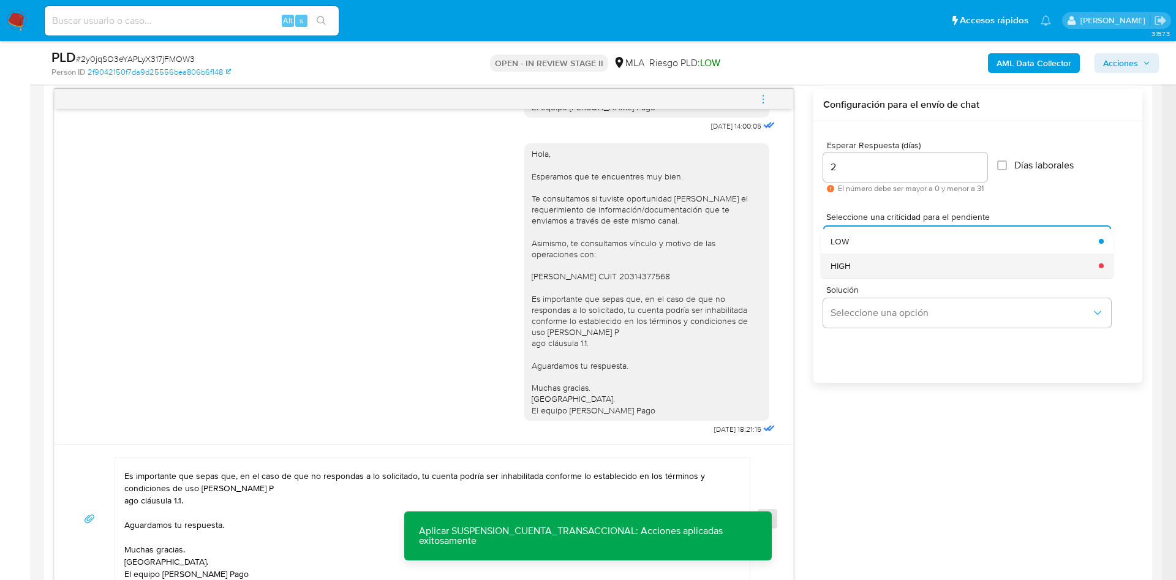
click at [860, 268] on div "HIGH" at bounding box center [961, 266] width 261 height 25
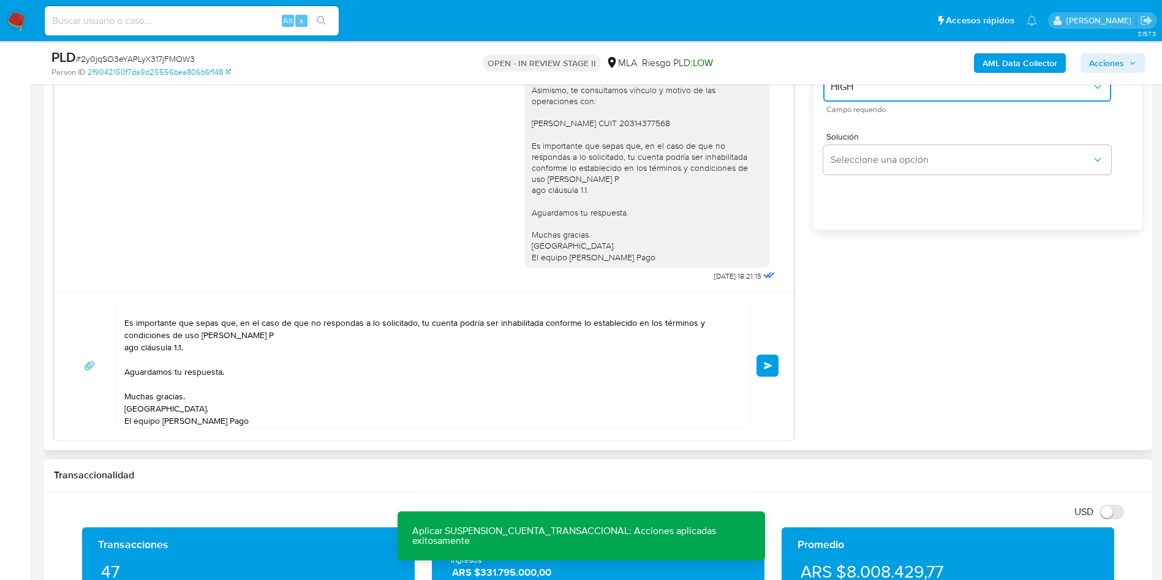
scroll to position [818, 0]
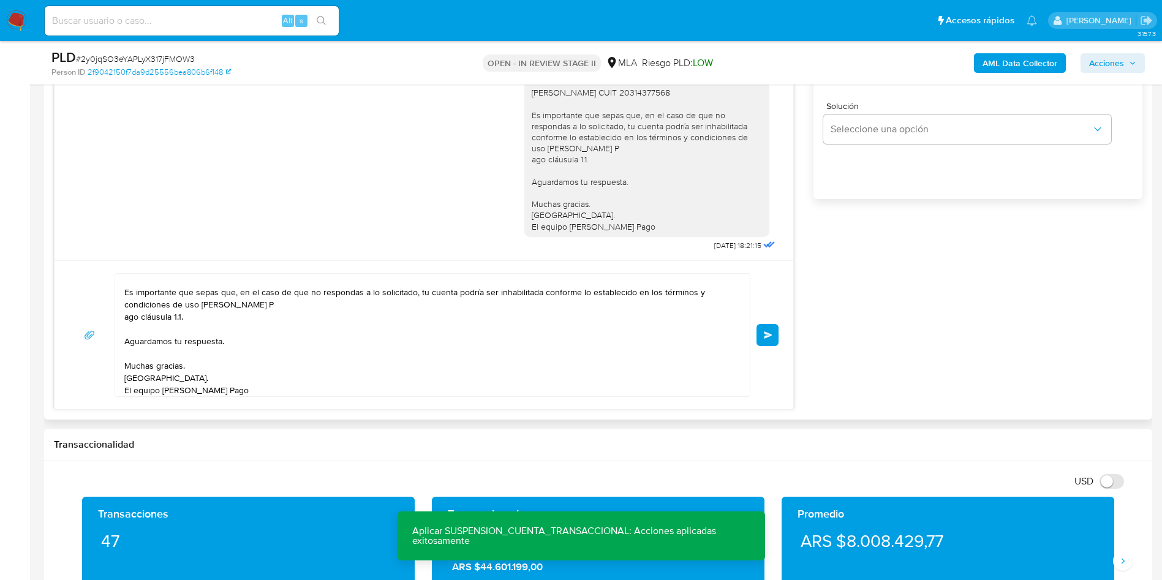
click at [757, 338] on button "Enviar" at bounding box center [768, 335] width 22 height 22
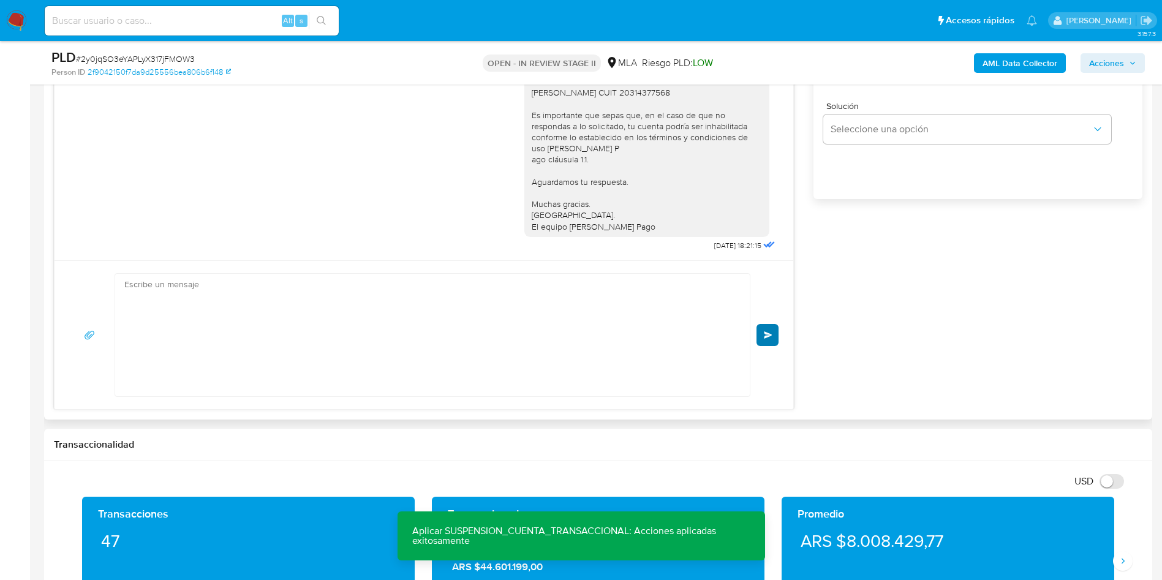
click at [770, 333] on div "Hola, Esperamos que te encuentres muy bien. Te consultamos si tuviste oportunid…" at bounding box center [424, 335] width 710 height 124
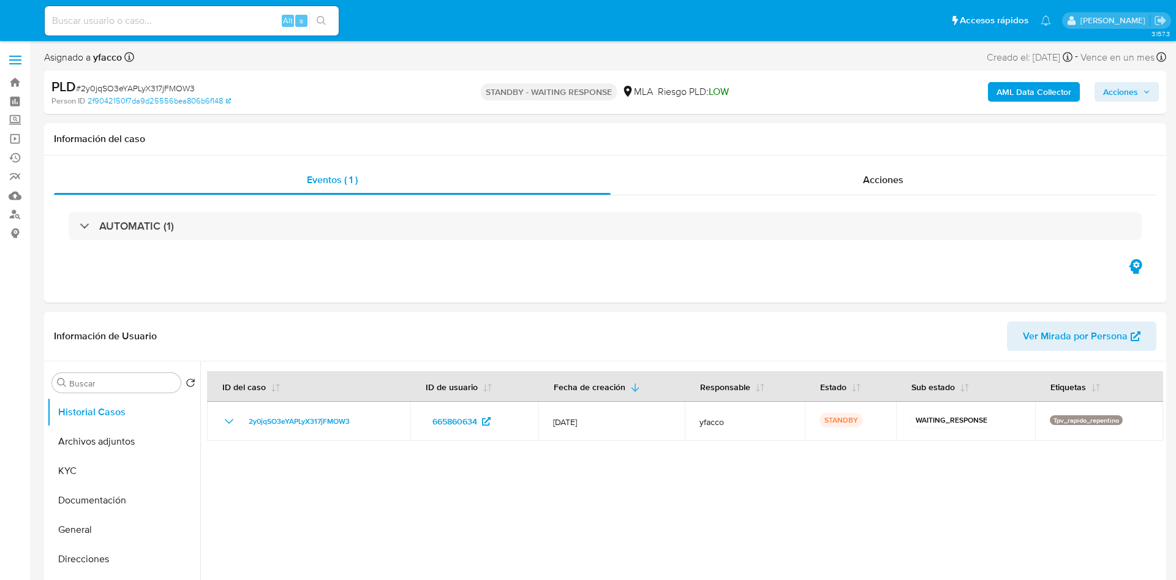
select select "10"
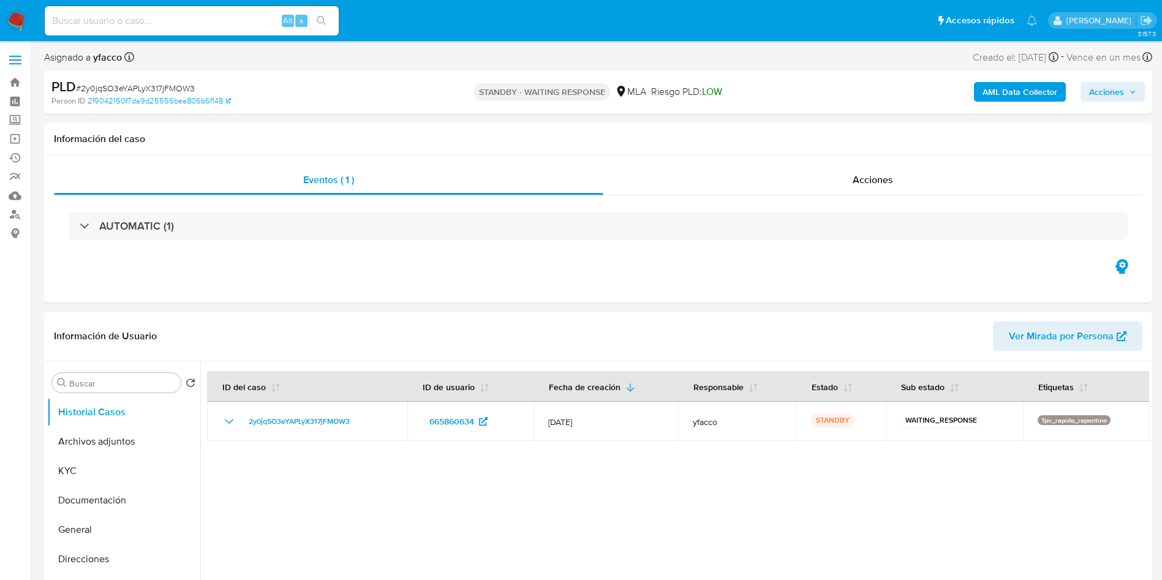
click at [244, 21] on input at bounding box center [192, 21] width 294 height 16
paste input "3rzyIO6EhXTDvKko6OzFERhb"
type input "3rzyIO6EhXTDvKko6OzFERhb"
select select "10"
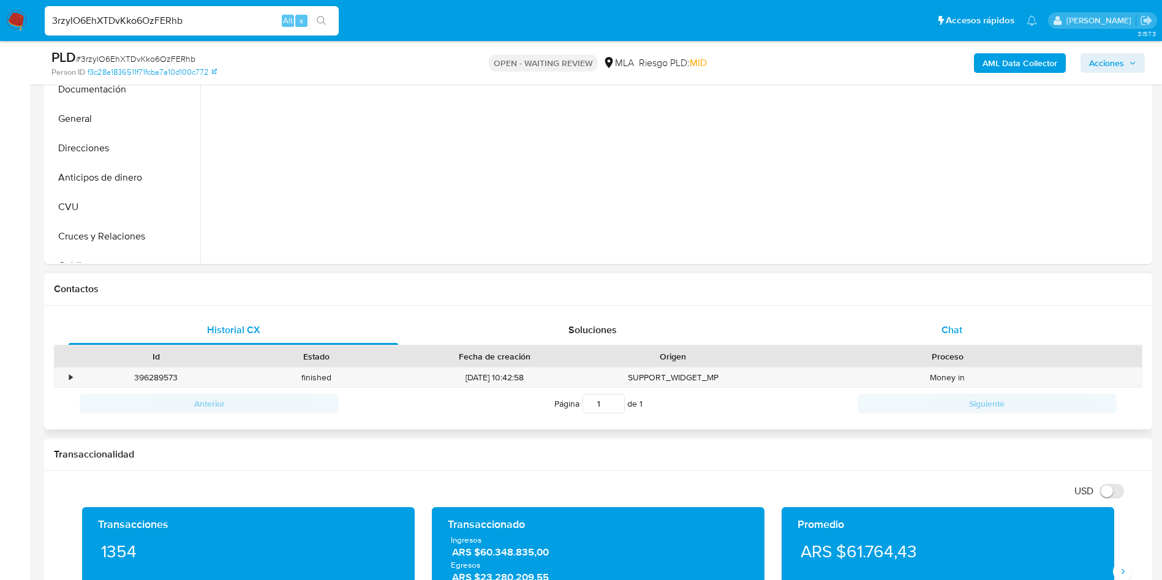
click at [967, 330] on div "Chat" at bounding box center [952, 330] width 330 height 29
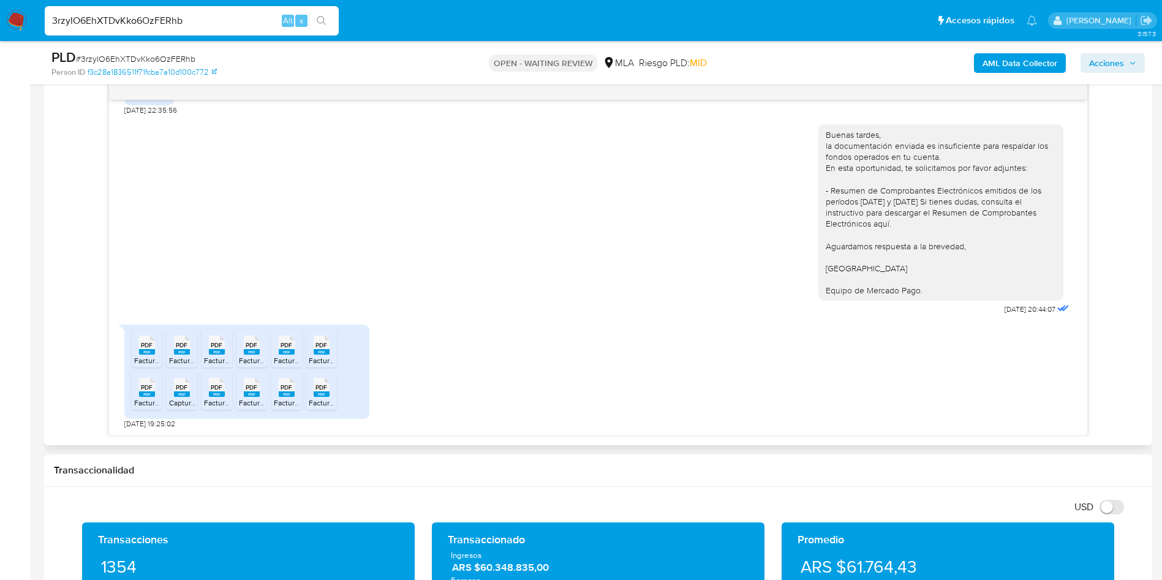
scroll to position [751, 0]
click at [132, 351] on li "PDF PDF Factura no.pdf" at bounding box center [147, 349] width 31 height 38
click at [192, 350] on div "PDF PDF" at bounding box center [182, 344] width 26 height 24
click at [222, 352] on rect at bounding box center [217, 352] width 16 height 6
drag, startPoint x: 254, startPoint y: 352, endPoint x: 324, endPoint y: 357, distance: 70.7
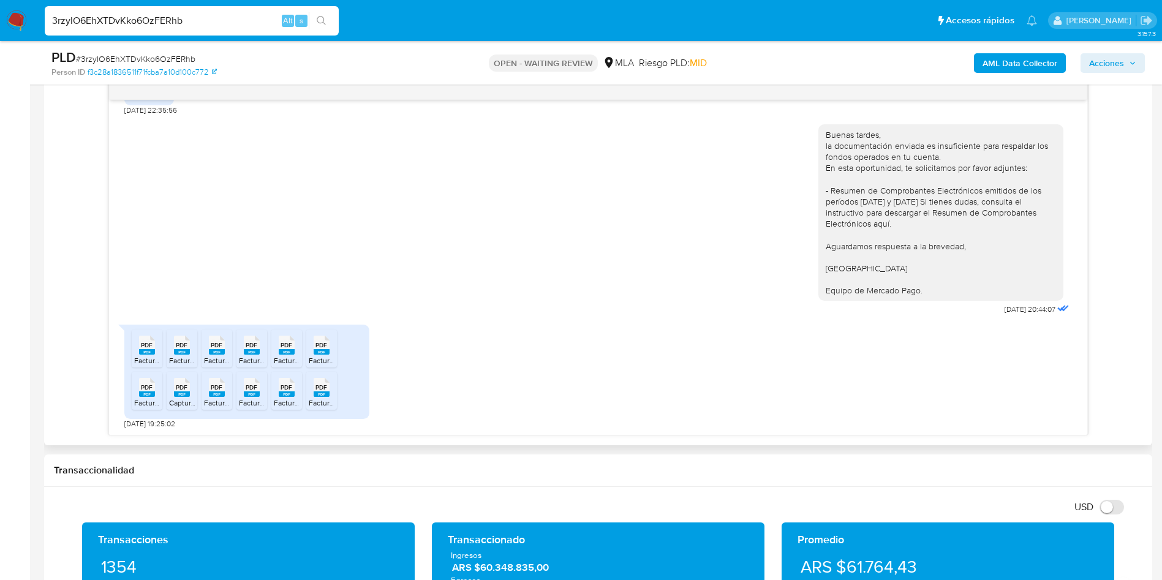
click at [254, 352] on rect at bounding box center [252, 352] width 16 height 6
click at [281, 346] on span "PDF" at bounding box center [287, 345] width 12 height 8
click at [324, 349] on span "PDF" at bounding box center [322, 345] width 12 height 8
click at [141, 395] on rect at bounding box center [147, 395] width 16 height 6
click at [187, 404] on span "Captura de pantalla [DATE] a la(s) 11.49.36.pdf" at bounding box center [242, 403] width 147 height 10
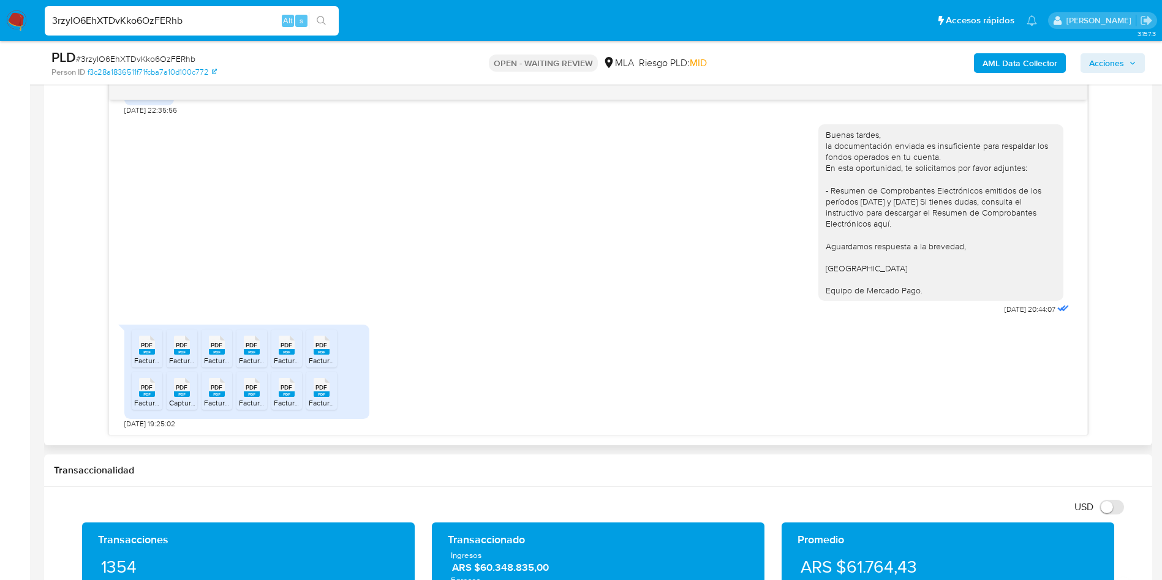
click at [220, 397] on icon "PDF" at bounding box center [217, 387] width 16 height 21
click at [246, 391] on span "PDF" at bounding box center [252, 388] width 12 height 8
click at [283, 391] on span "PDF" at bounding box center [287, 388] width 12 height 8
click at [322, 395] on rect at bounding box center [322, 395] width 16 height 6
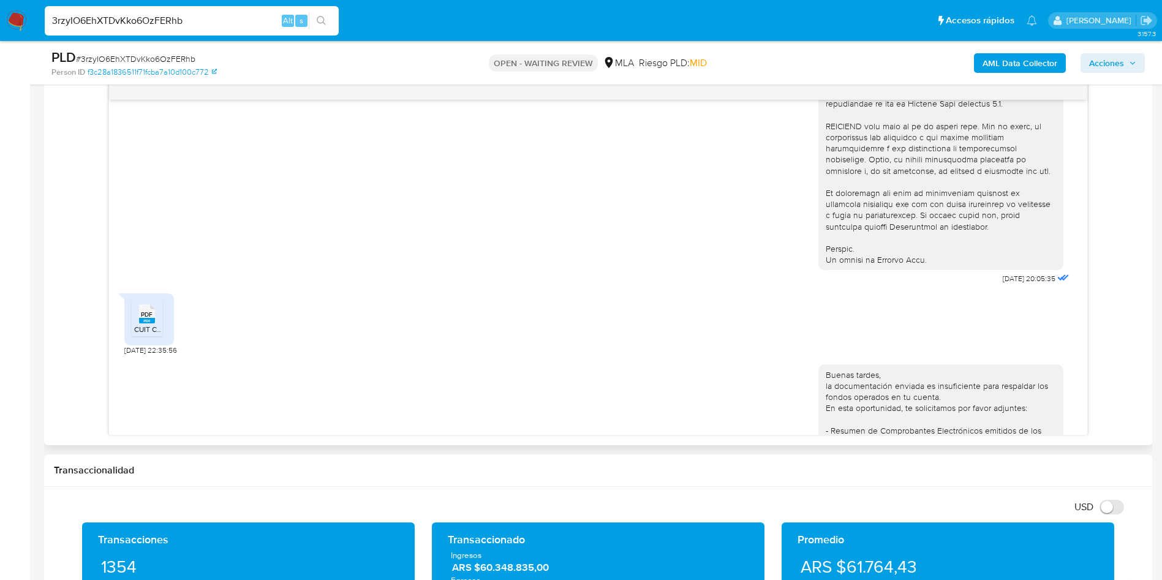
scroll to position [567, 0]
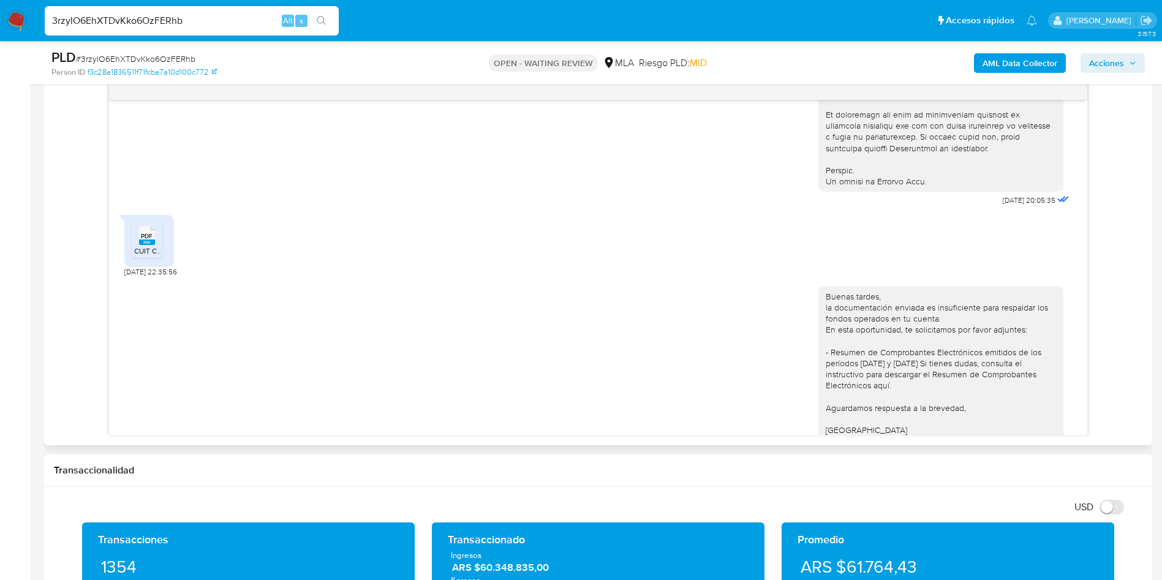
click at [151, 245] on rect at bounding box center [147, 243] width 16 height 6
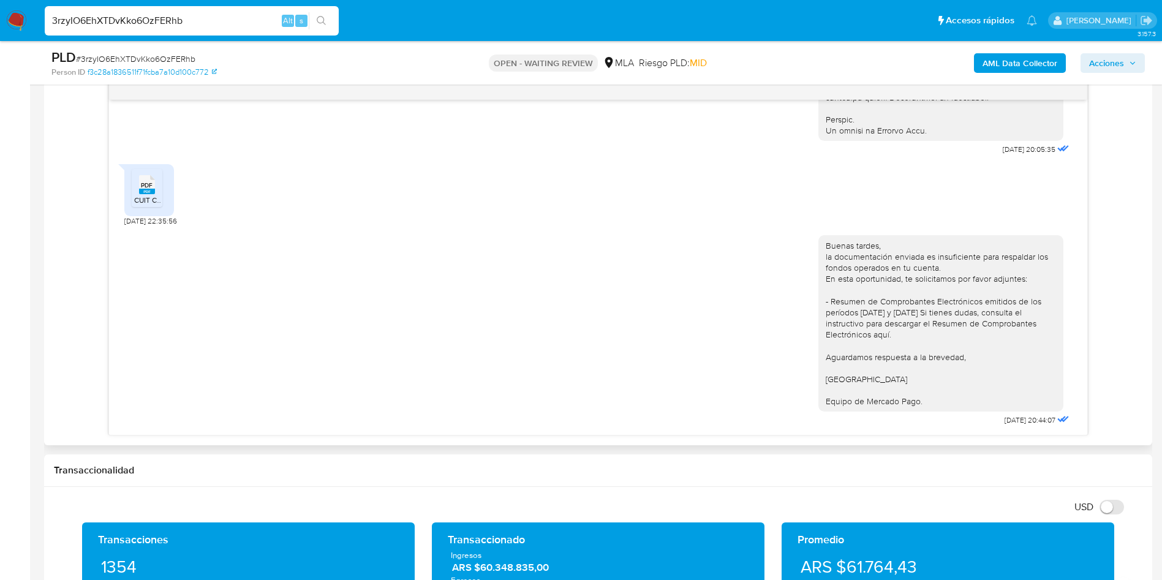
scroll to position [751, 0]
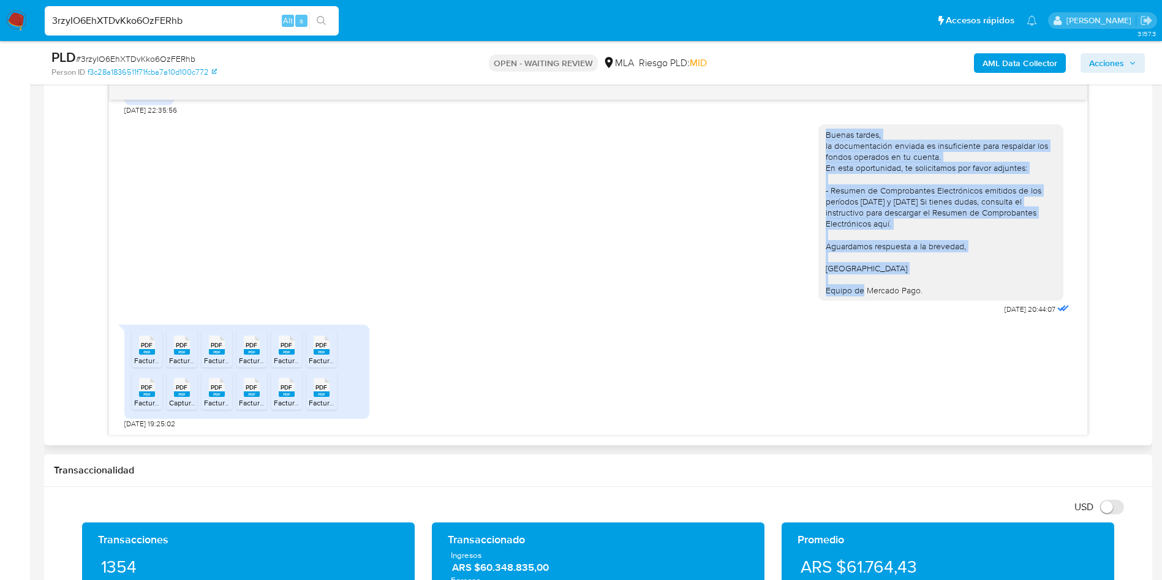
drag, startPoint x: 812, startPoint y: 139, endPoint x: 945, endPoint y: 300, distance: 208.9
click at [945, 300] on div "Buenas tardes, la documentación enviada es insuficiente para respaldar los fond…" at bounding box center [941, 212] width 245 height 177
copy div "Buenas tardes, la documentación enviada es insuficiente para respaldar los fond…"
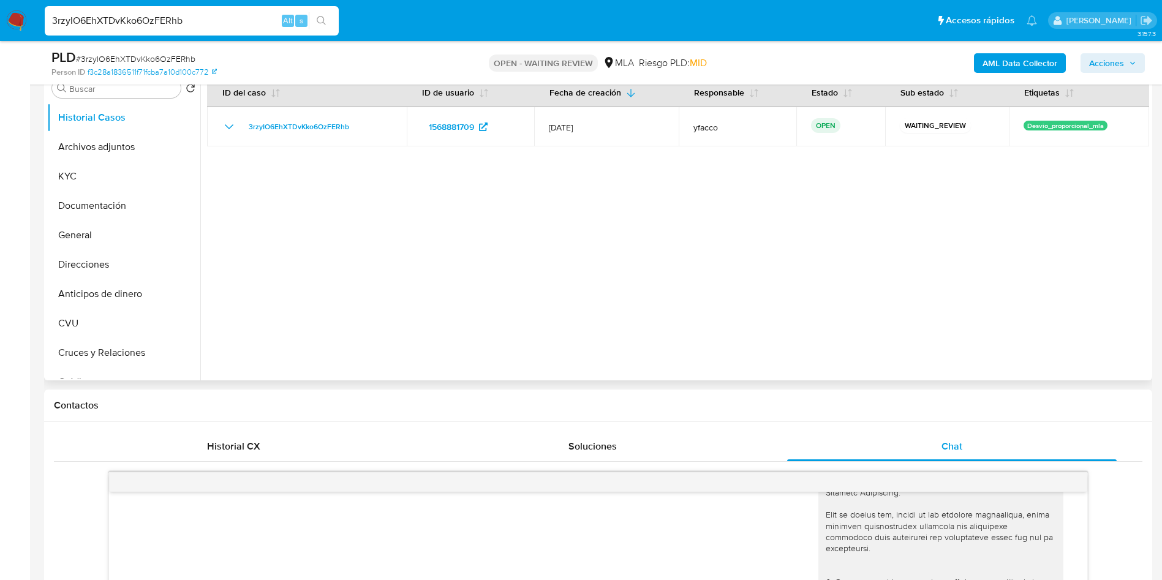
scroll to position [92, 0]
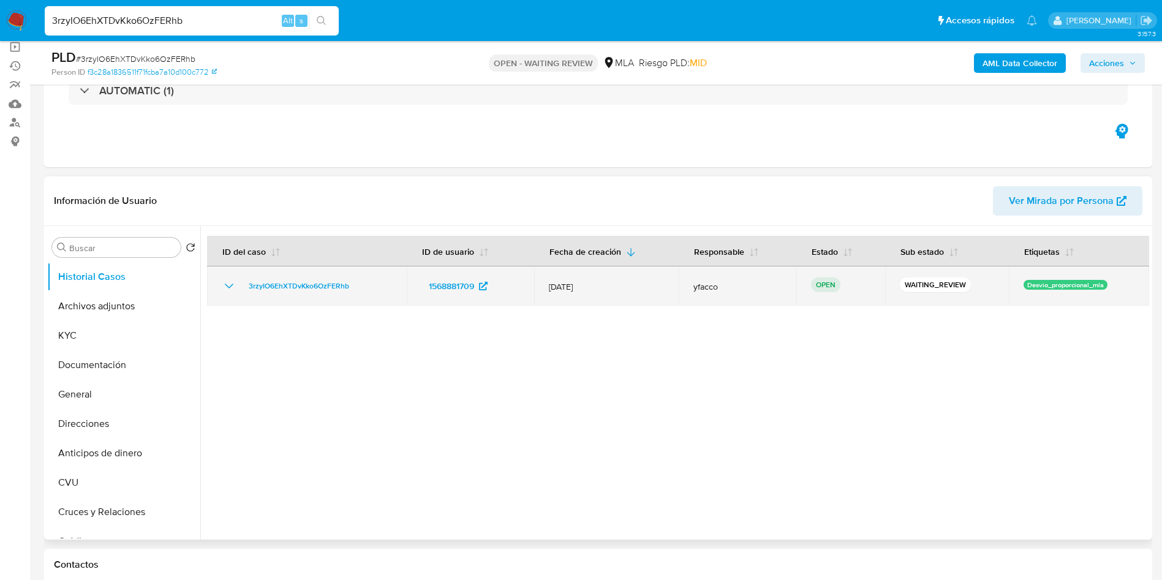
drag, startPoint x: 240, startPoint y: 288, endPoint x: 358, endPoint y: 289, distance: 118.3
click at [358, 289] on div "3rzyIO6EhXTDvKko6OzFERhb" at bounding box center [307, 286] width 170 height 15
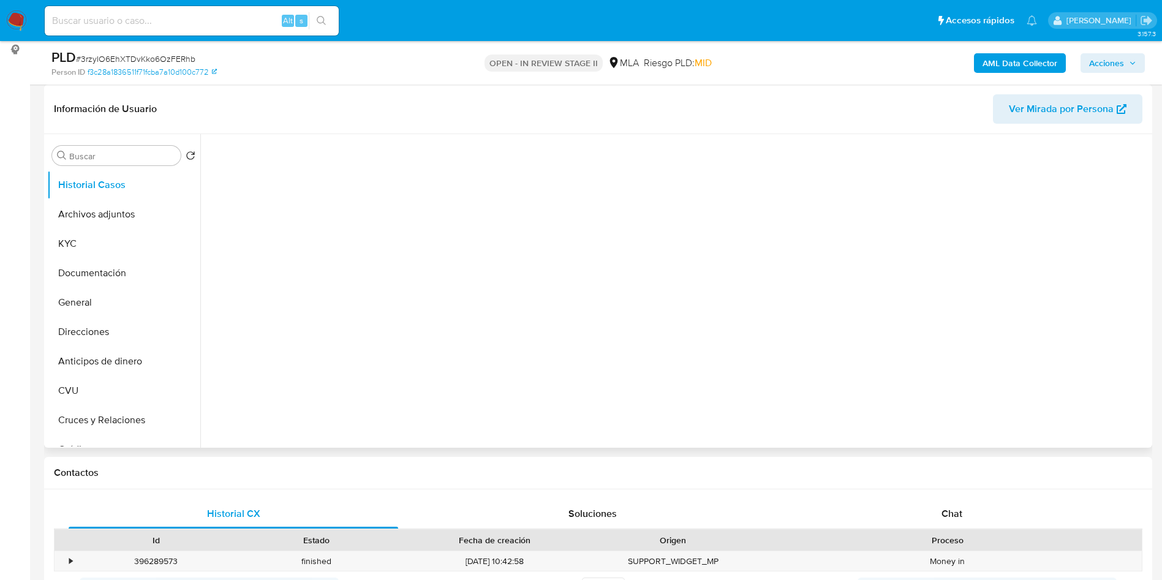
scroll to position [276, 0]
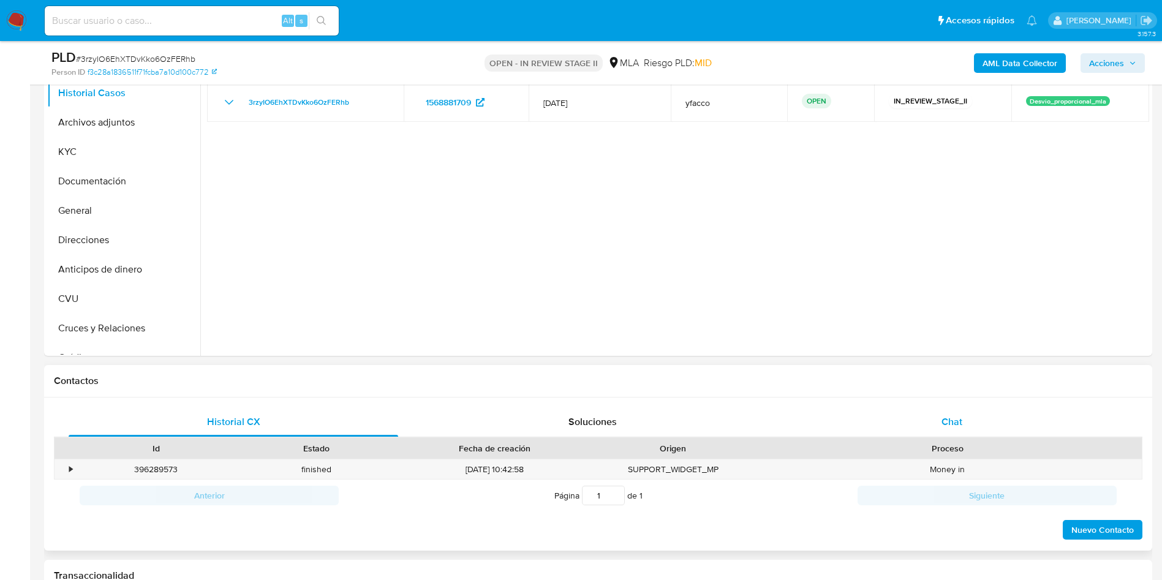
select select "10"
click at [945, 415] on span "Chat" at bounding box center [952, 422] width 21 height 14
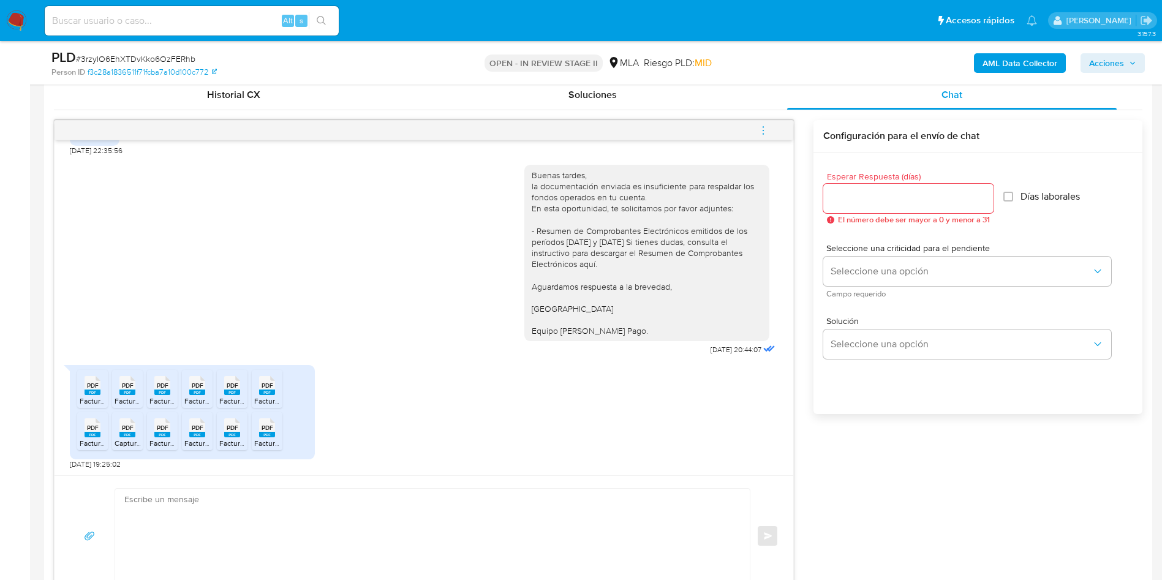
scroll to position [643, 0]
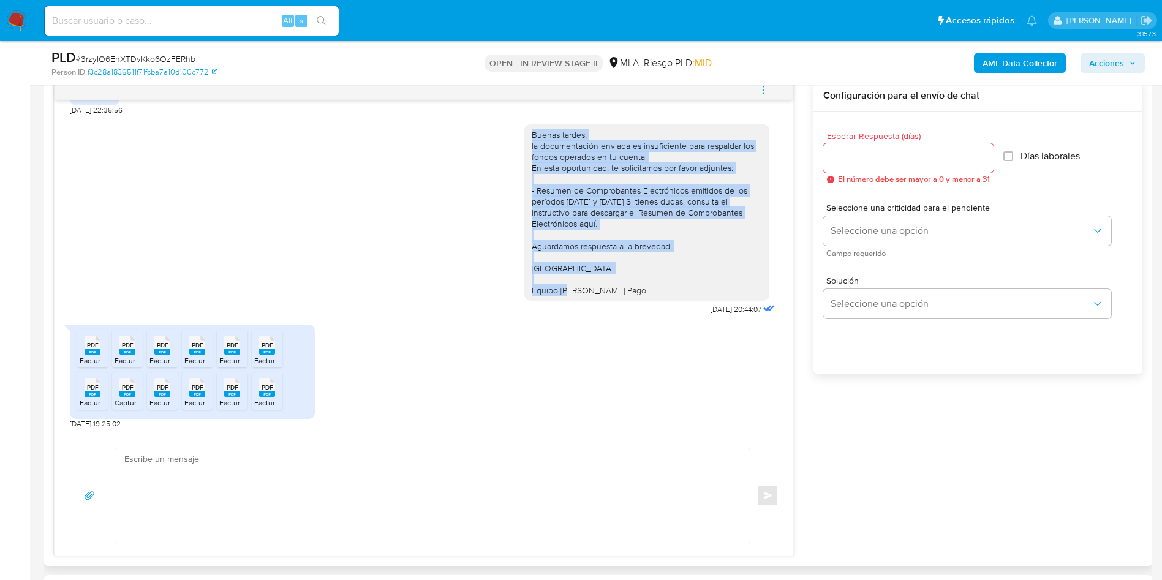
drag, startPoint x: 519, startPoint y: 131, endPoint x: 665, endPoint y: 303, distance: 225.6
click at [665, 303] on div "Buenas tardes, la documentación enviada es insuficiente para respaldar los fond…" at bounding box center [651, 217] width 254 height 203
copy div "Buenas tardes, la documentación enviada es insuficiente para respaldar los fond…"
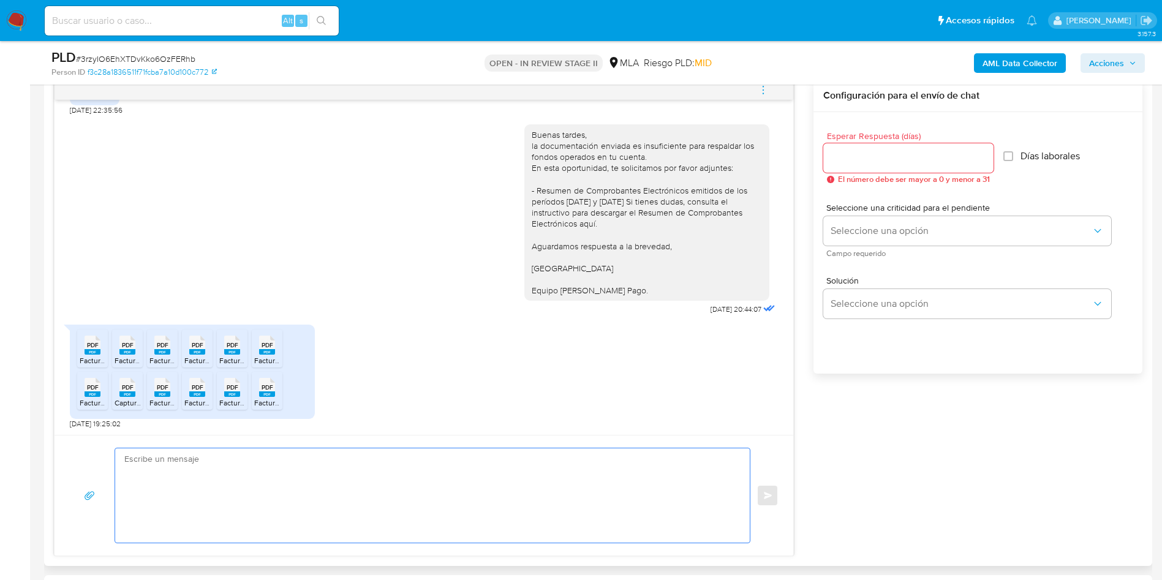
click at [298, 473] on textarea at bounding box center [429, 495] width 610 height 94
paste textarea "Buenas tardes, la documentación enviada es insuficiente para respaldar los fond…"
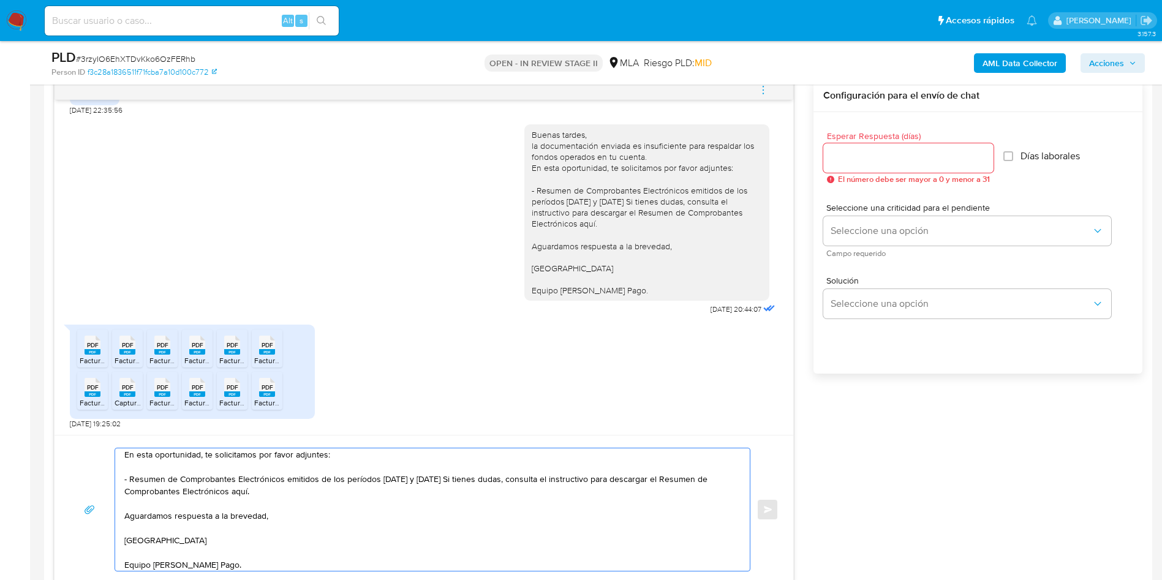
scroll to position [0, 0]
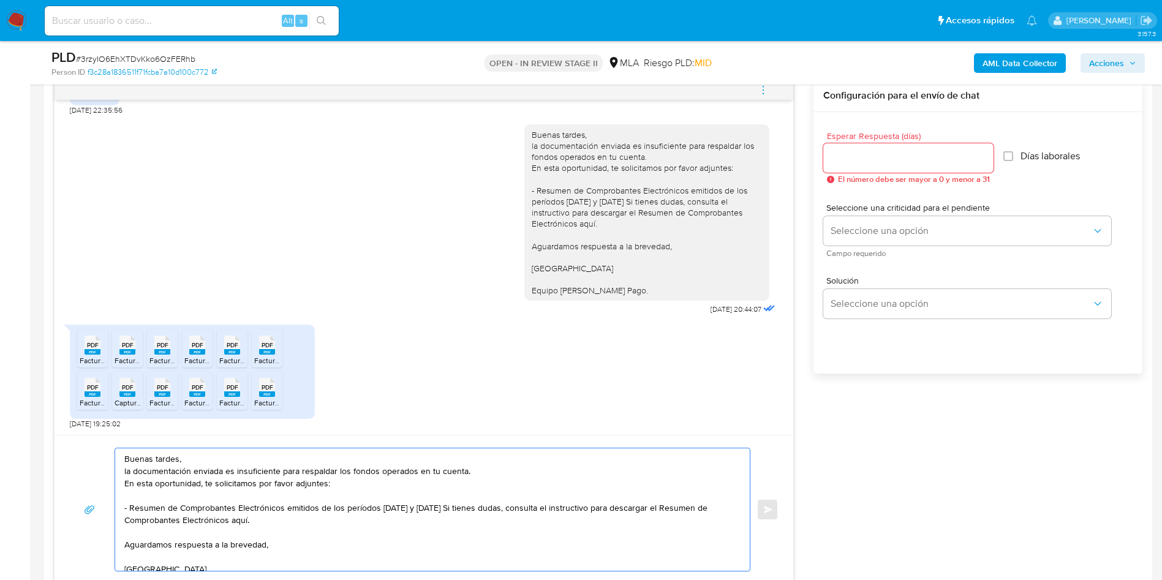
drag, startPoint x: 232, startPoint y: 474, endPoint x: 422, endPoint y: 439, distance: 192.5
click at [231, 473] on textarea "Buenas tardes, la documentación enviada es insuficiente para respaldar los fond…" at bounding box center [429, 509] width 610 height 123
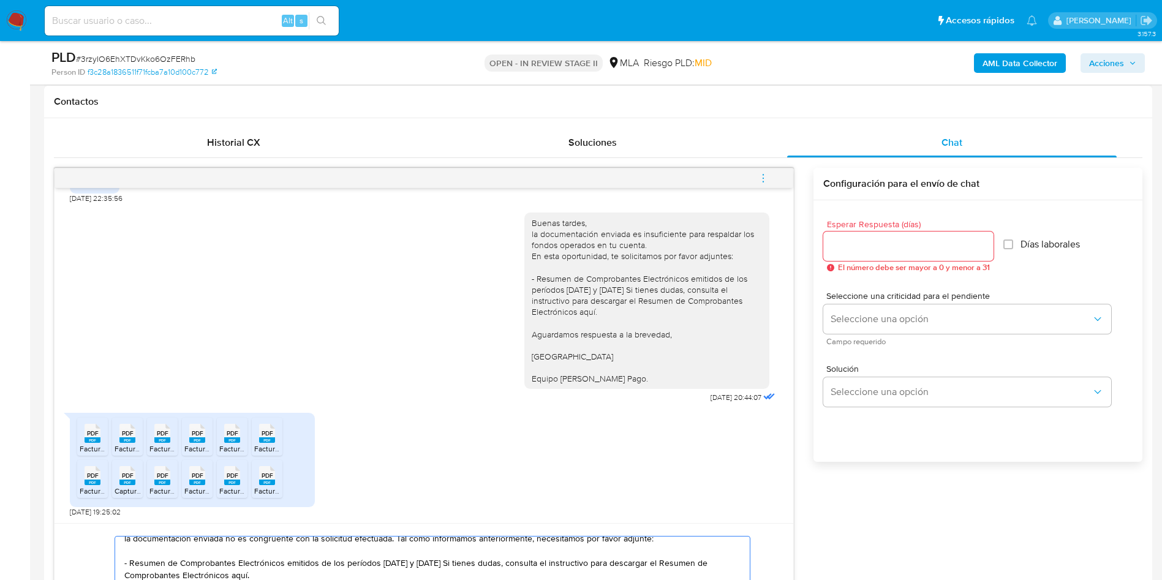
scroll to position [551, 0]
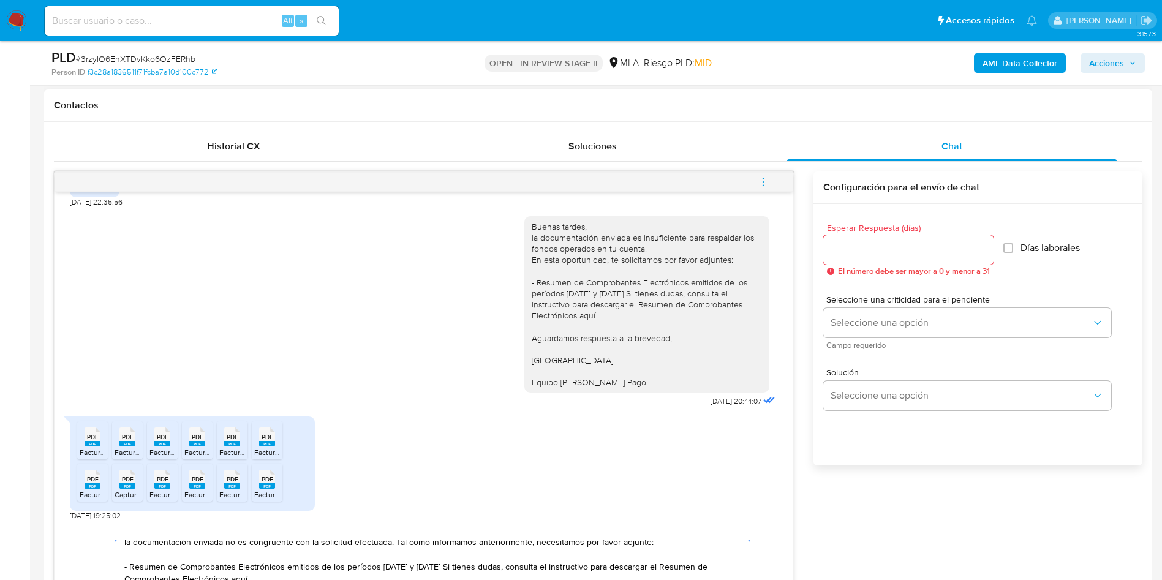
type textarea "Buenas tardes, la documentación enviada no es congruente con la solicitud efect…"
click at [856, 261] on div at bounding box center [908, 249] width 170 height 29
click at [855, 254] on input "Esperar Respuesta (días)" at bounding box center [908, 250] width 170 height 16
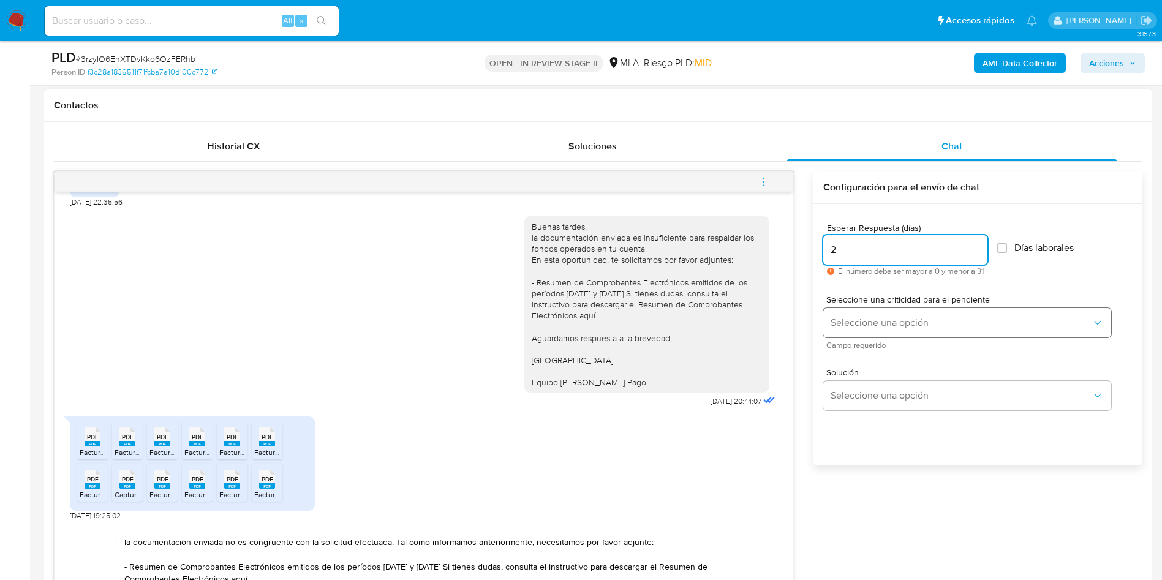
type input "2"
click at [838, 317] on span "Seleccione una opción" at bounding box center [961, 323] width 261 height 12
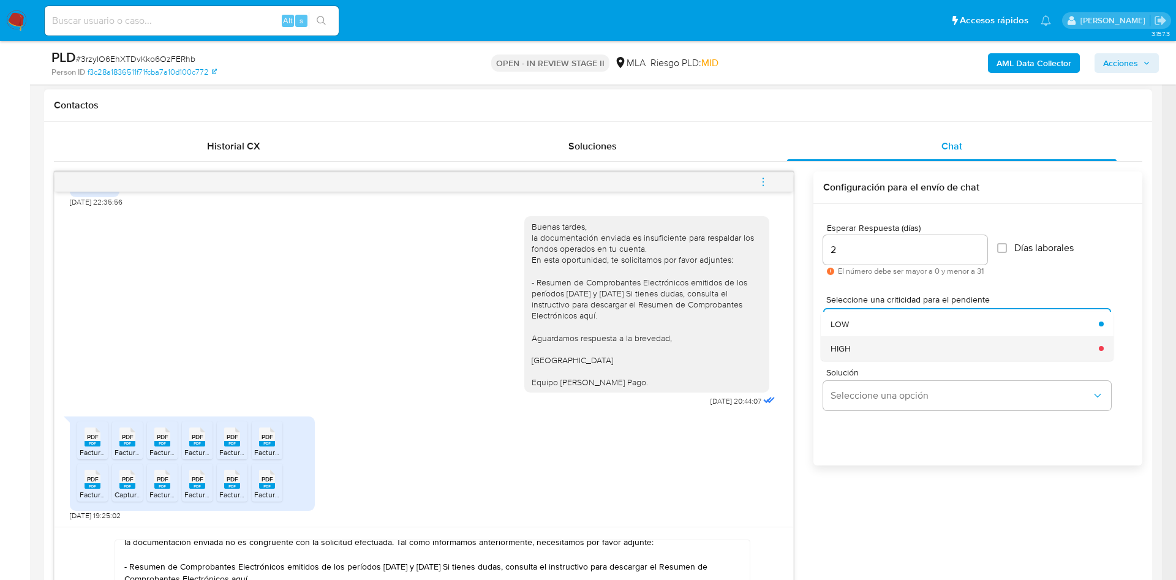
click at [843, 350] on span "HIGH" at bounding box center [841, 348] width 20 height 11
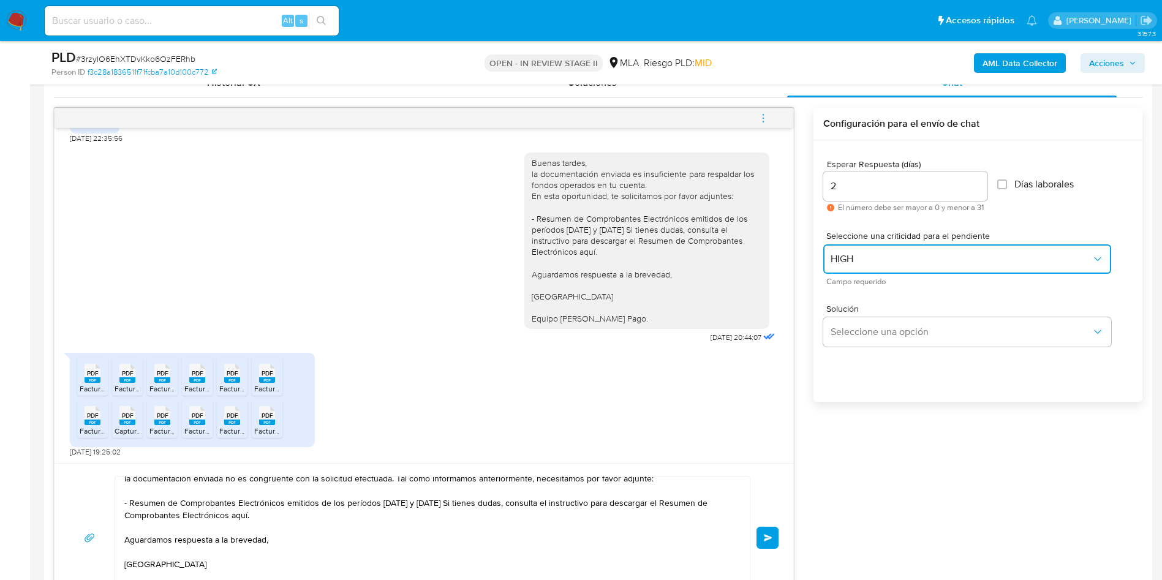
scroll to position [643, 0]
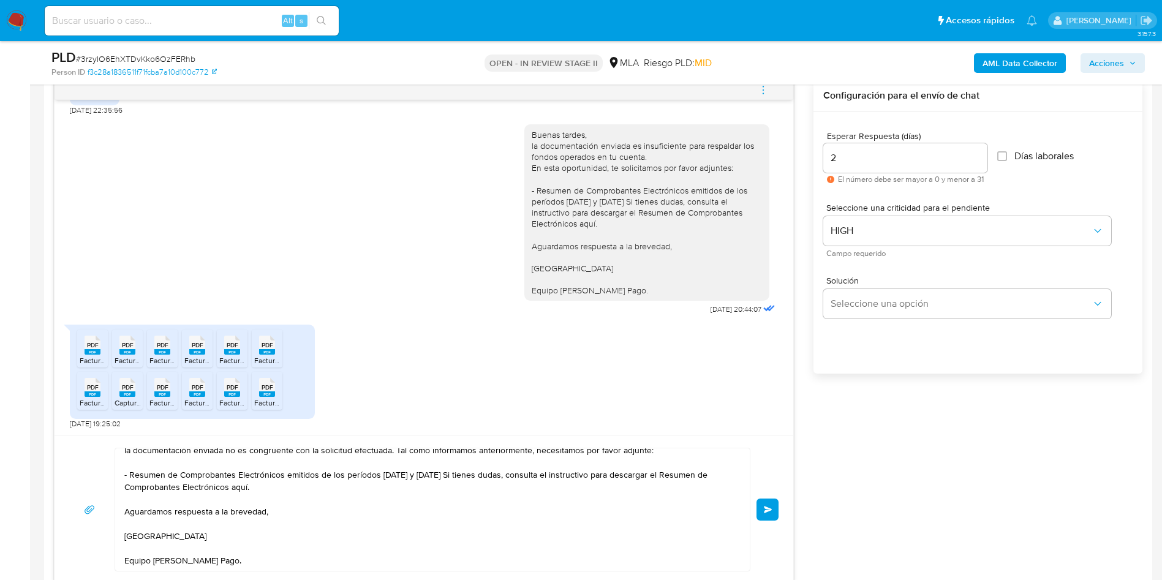
click at [762, 509] on button "Enviar" at bounding box center [768, 510] width 22 height 22
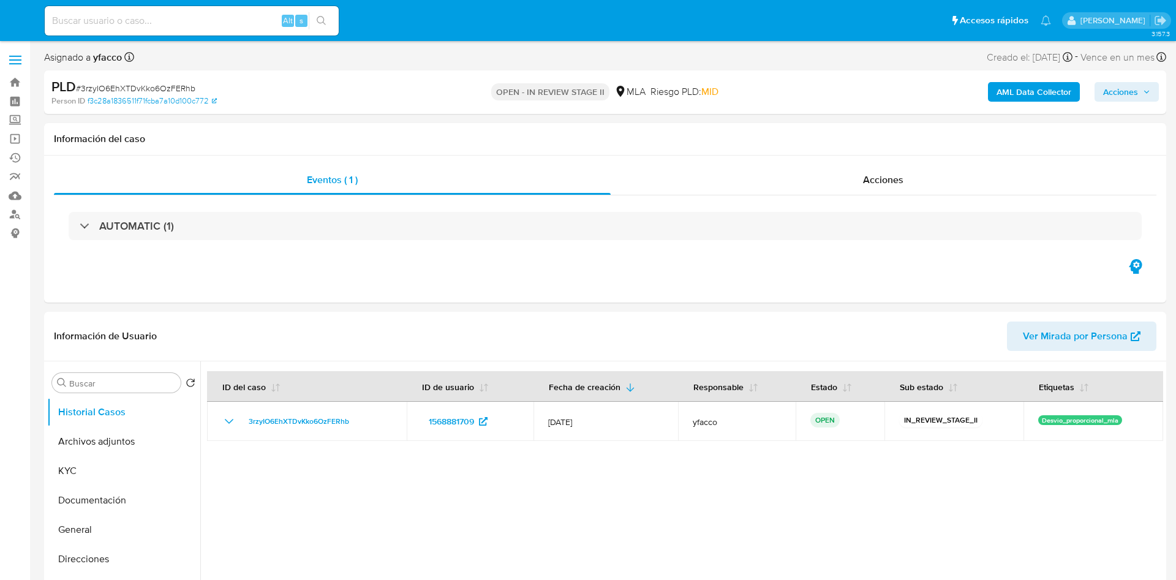
select select "10"
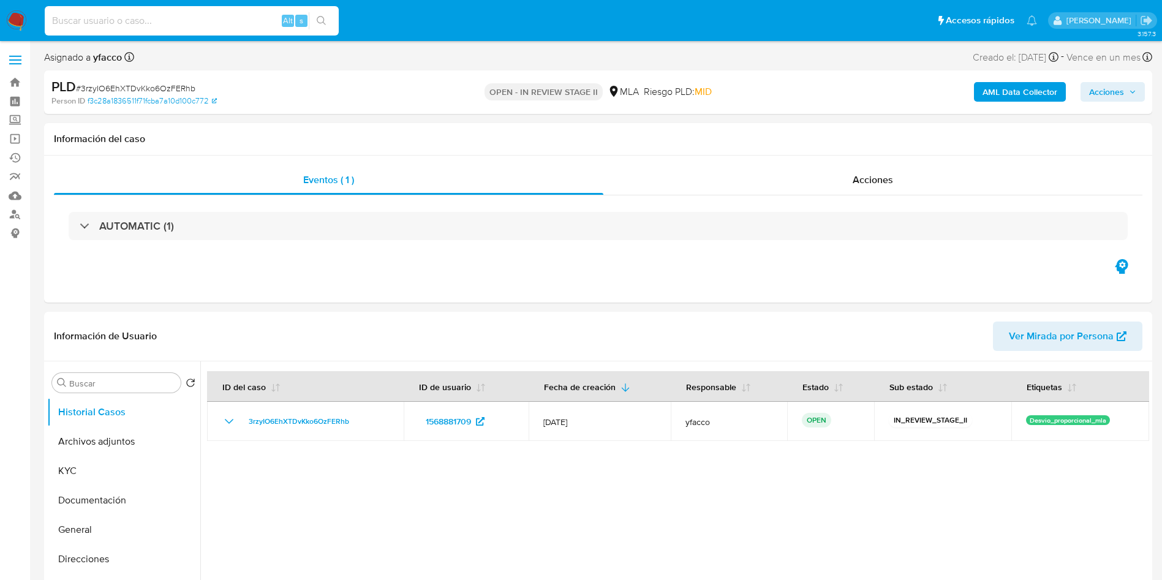
click at [254, 21] on input at bounding box center [192, 21] width 294 height 16
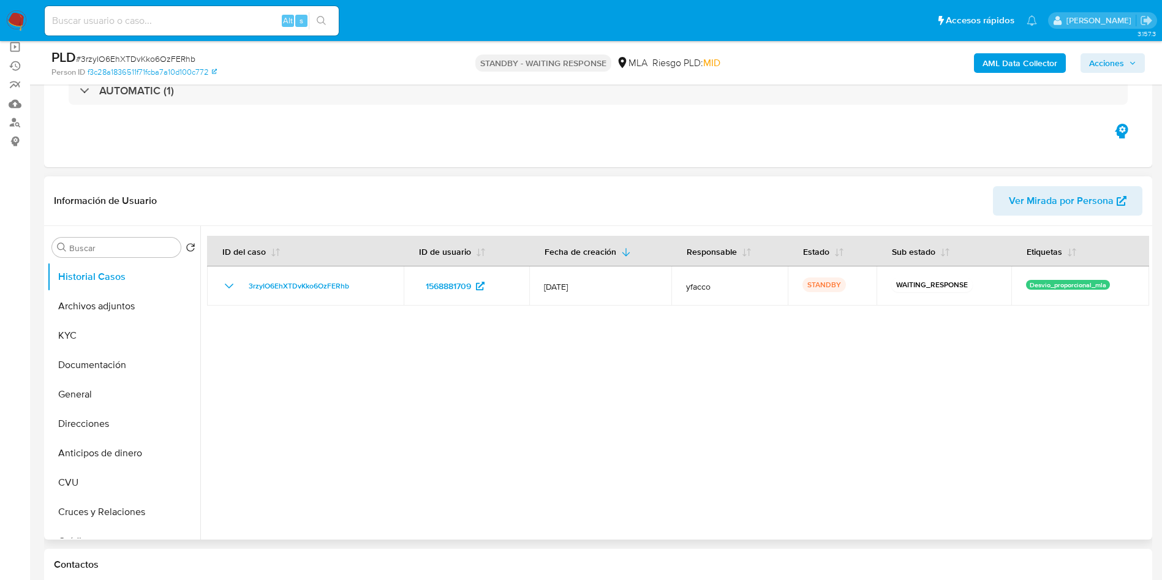
select select "10"
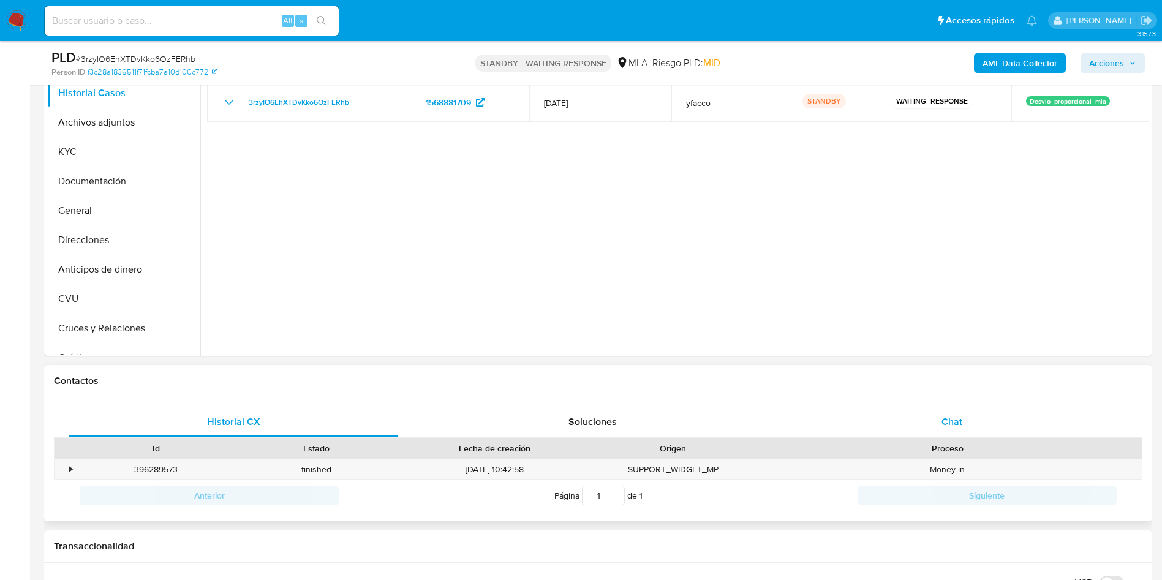
click at [978, 422] on div "Chat" at bounding box center [952, 421] width 330 height 29
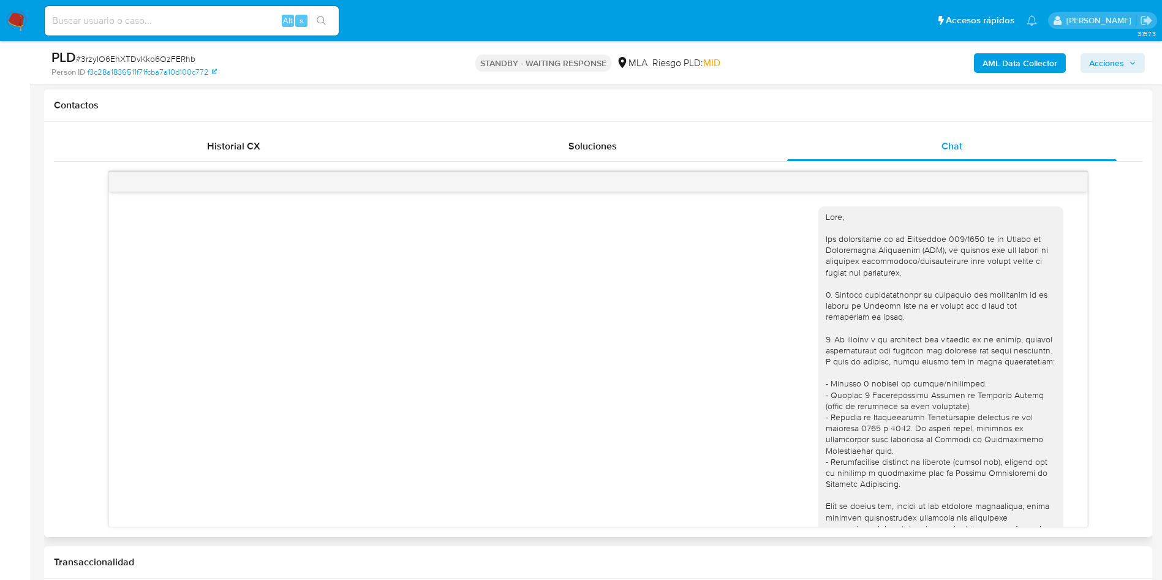
scroll to position [955, 0]
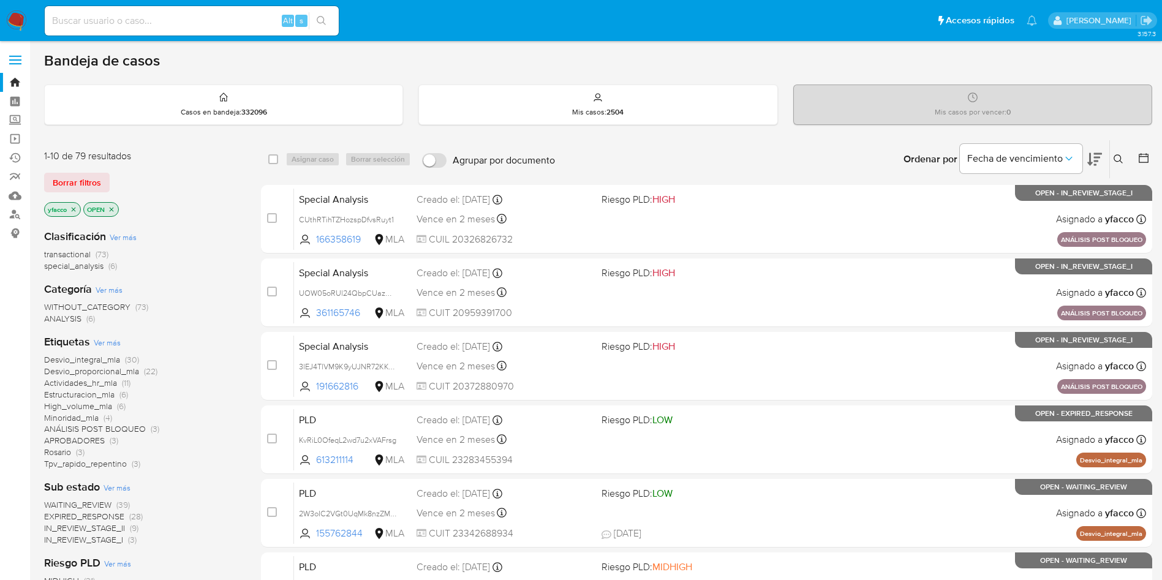
click at [147, 19] on input at bounding box center [192, 21] width 294 height 16
paste input "UDMzPgk8kyyKcDxY5PLioFwI"
type input "UDMzPgk8kyyKcDxY5PLioFwI"
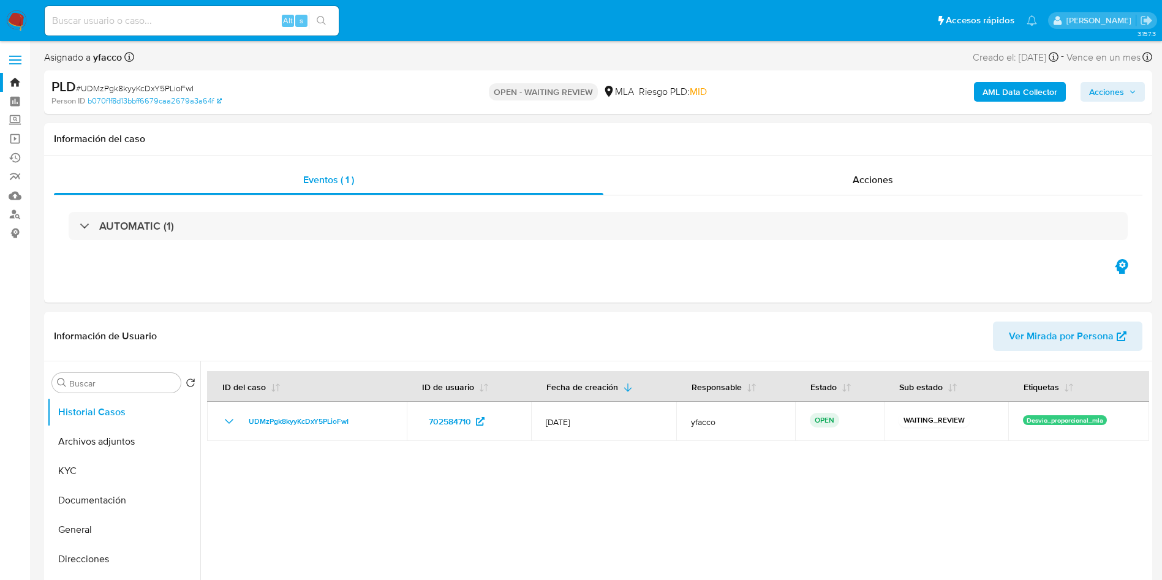
select select "10"
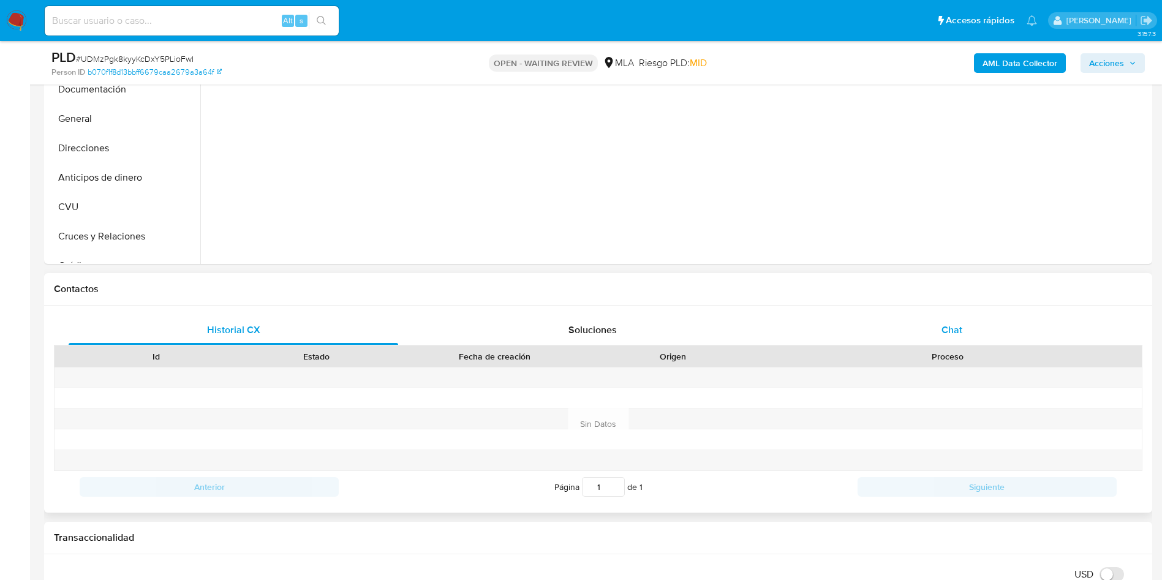
click at [948, 335] on span "Chat" at bounding box center [952, 330] width 21 height 14
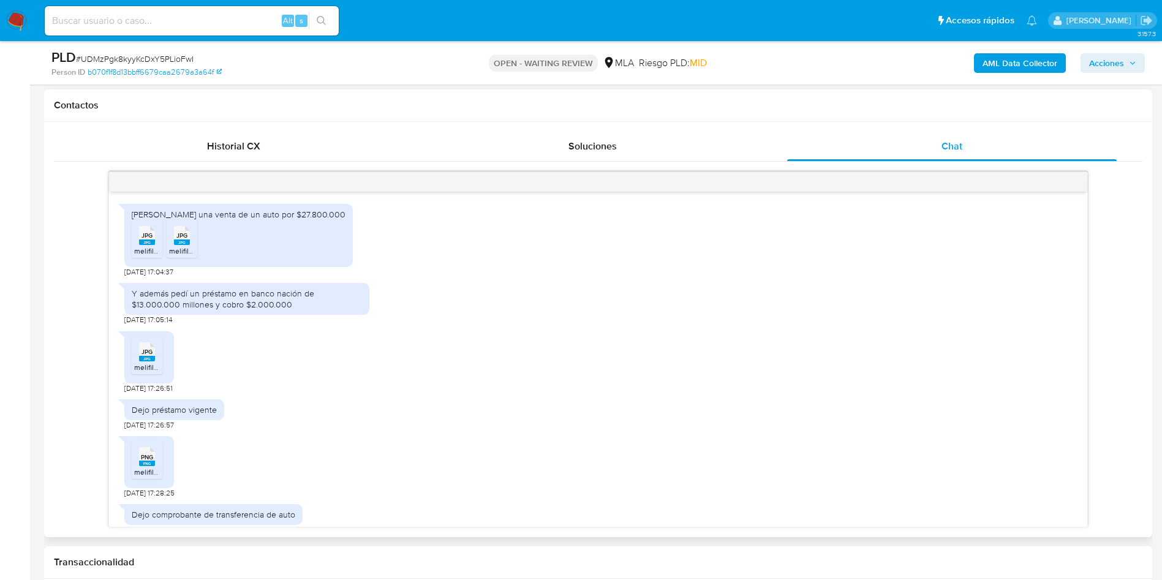
scroll to position [273, 0]
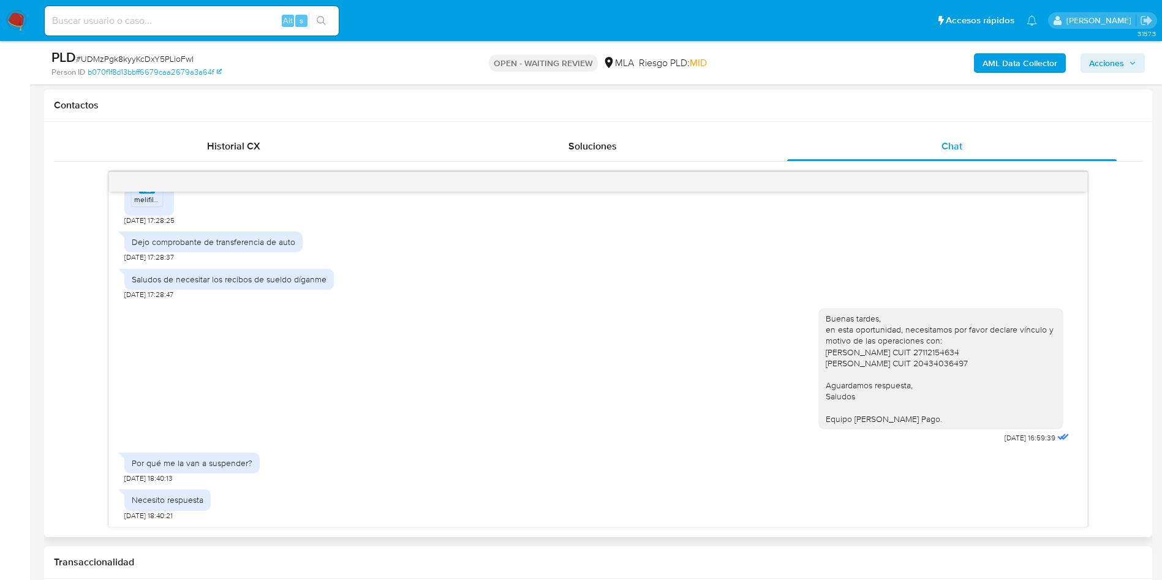
drag, startPoint x: 812, startPoint y: 318, endPoint x: 945, endPoint y: 421, distance: 168.1
click at [945, 421] on div "Buenas tardes, en esta oportunidad, necesitamos por favor declare vínculo y mot…" at bounding box center [941, 369] width 230 height 112
copy div "Buenas tardes, en esta oportunidad, necesitamos por favor declare vínculo y mot…"
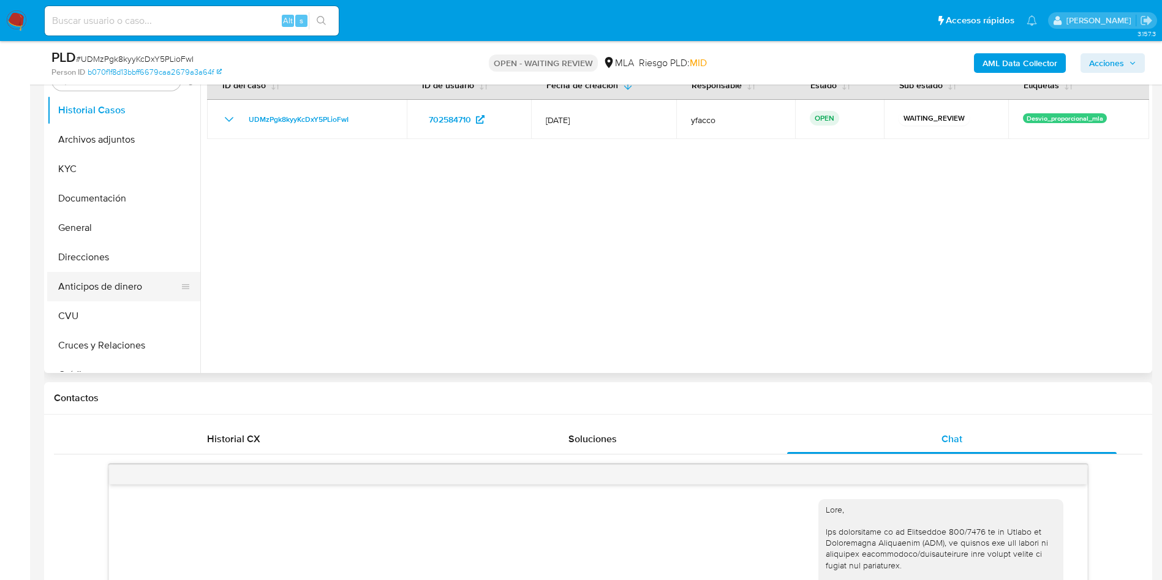
scroll to position [184, 0]
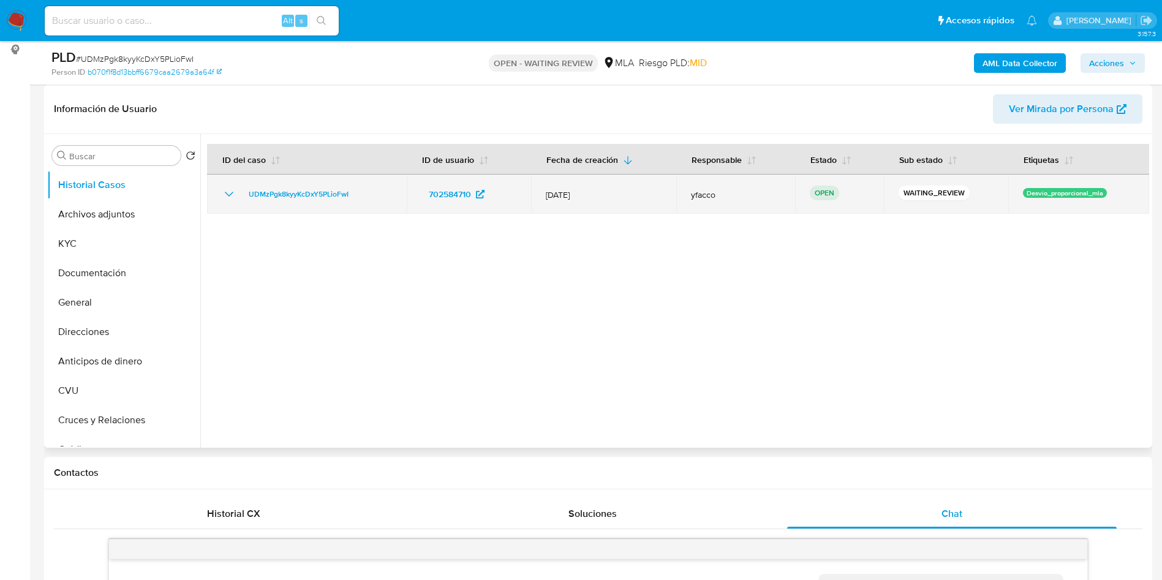
drag, startPoint x: 240, startPoint y: 196, endPoint x: 366, endPoint y: 193, distance: 126.3
click at [366, 193] on div "UDMzPgk8kyyKcDxY5PLioFwI" at bounding box center [307, 194] width 170 height 15
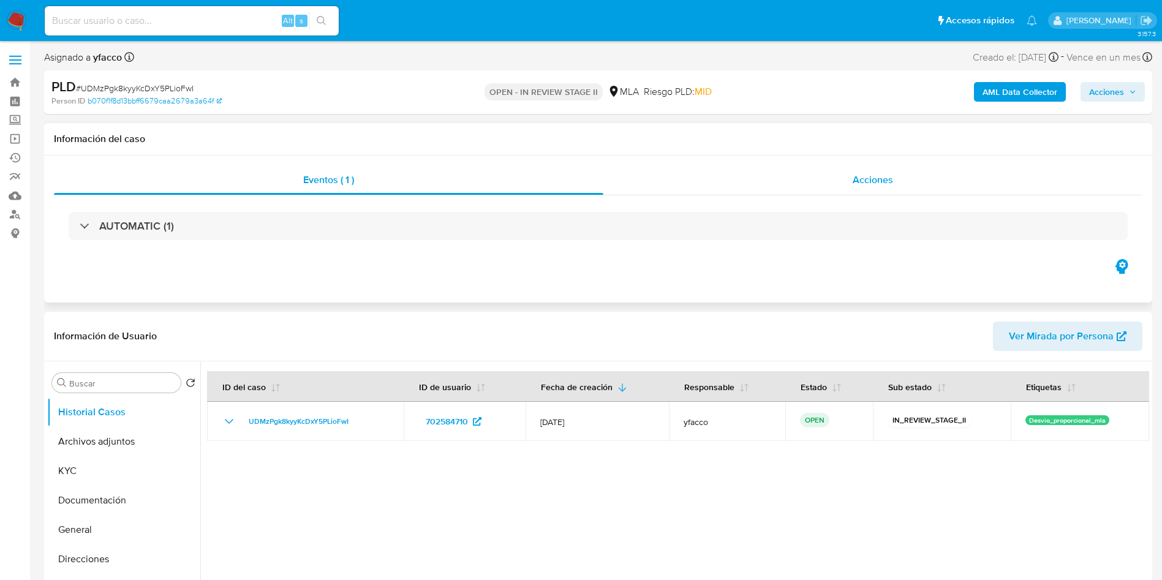
select select "10"
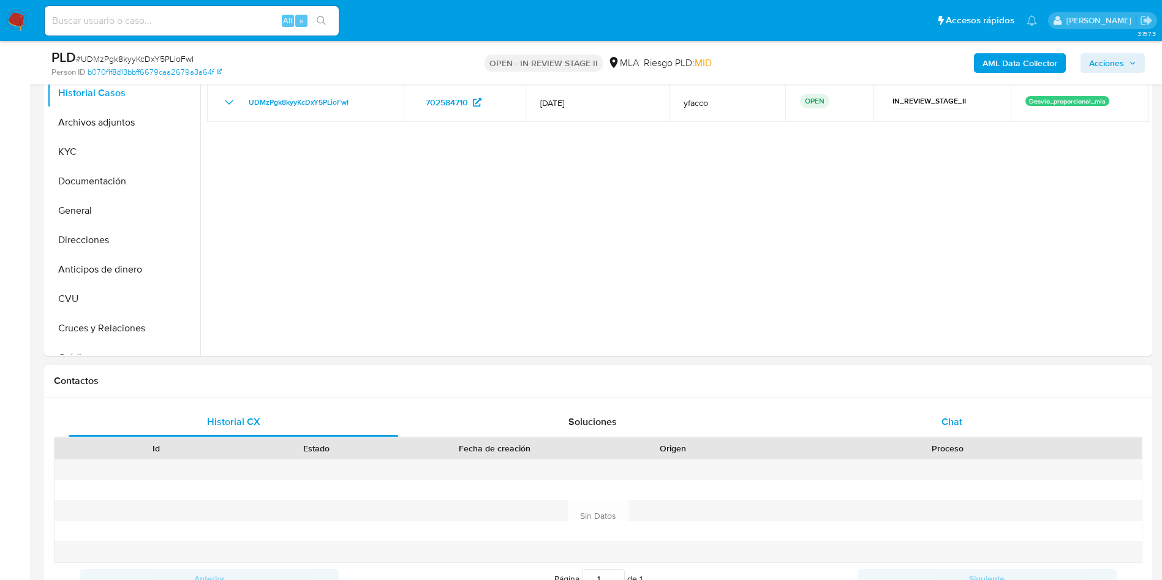
click at [963, 415] on div "Chat" at bounding box center [952, 421] width 330 height 29
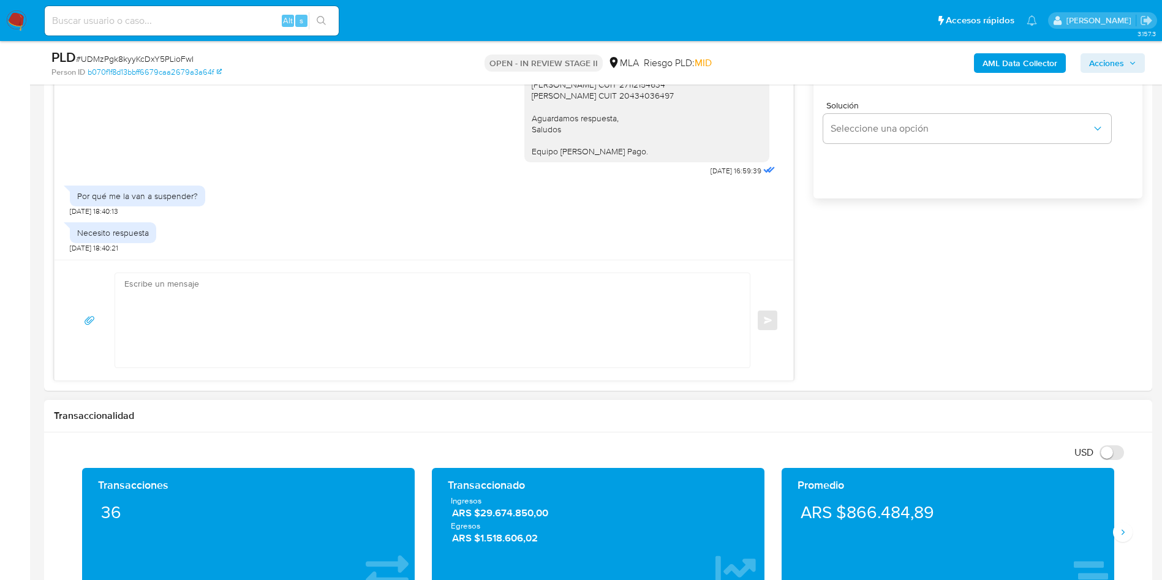
scroll to position [827, 0]
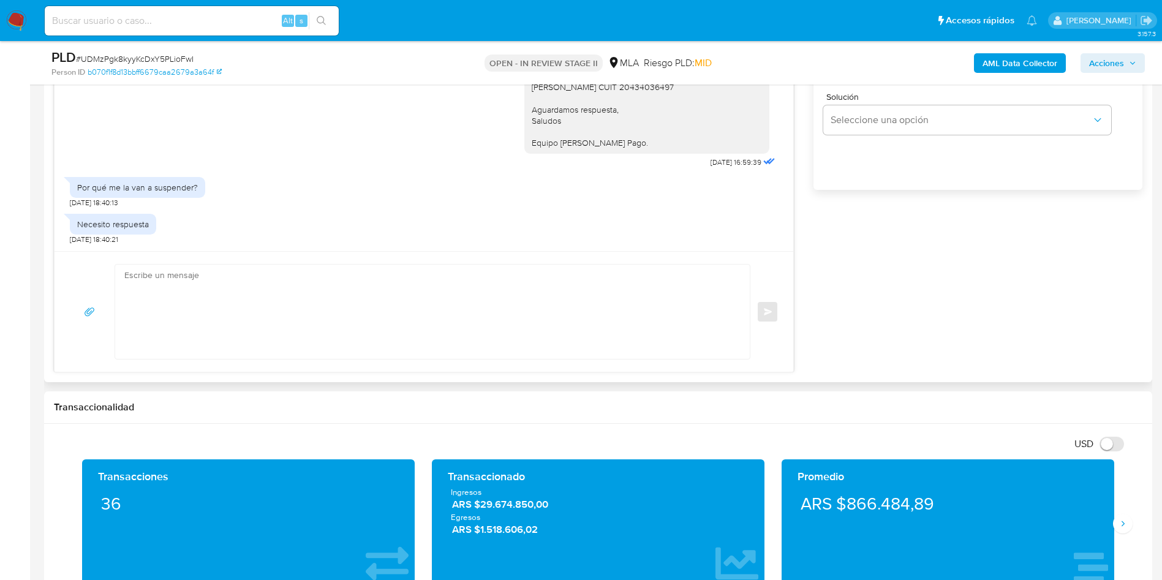
click at [213, 293] on textarea at bounding box center [429, 312] width 610 height 94
paste textarea "UDMzPgk8kyyKcDxY5PLioFwI"
type textarea "UDMzPgk8kyyKcDxY5PLioFwI"
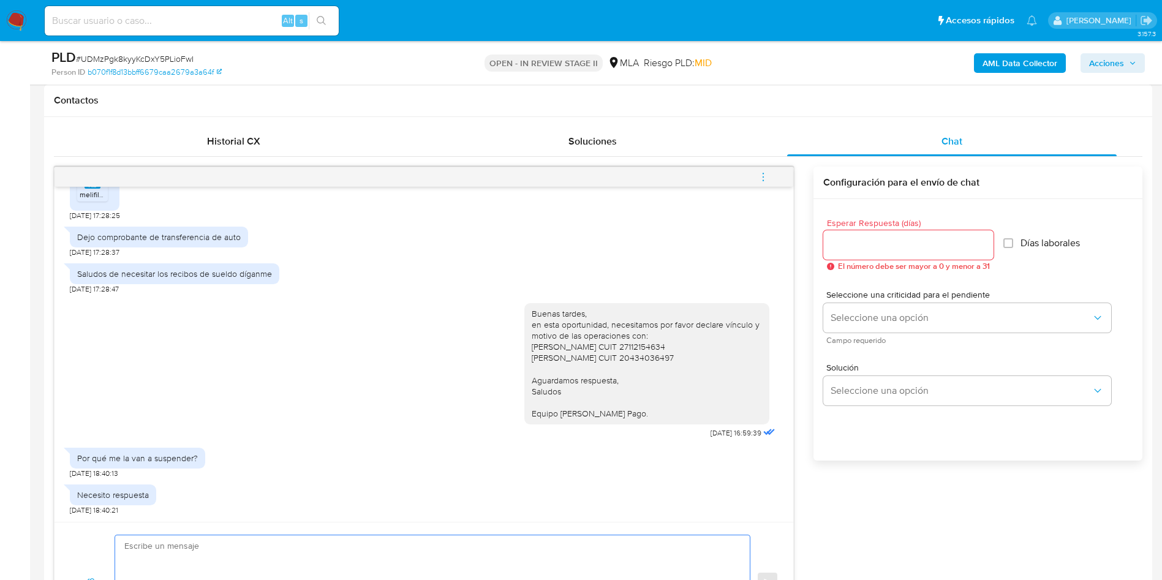
scroll to position [551, 0]
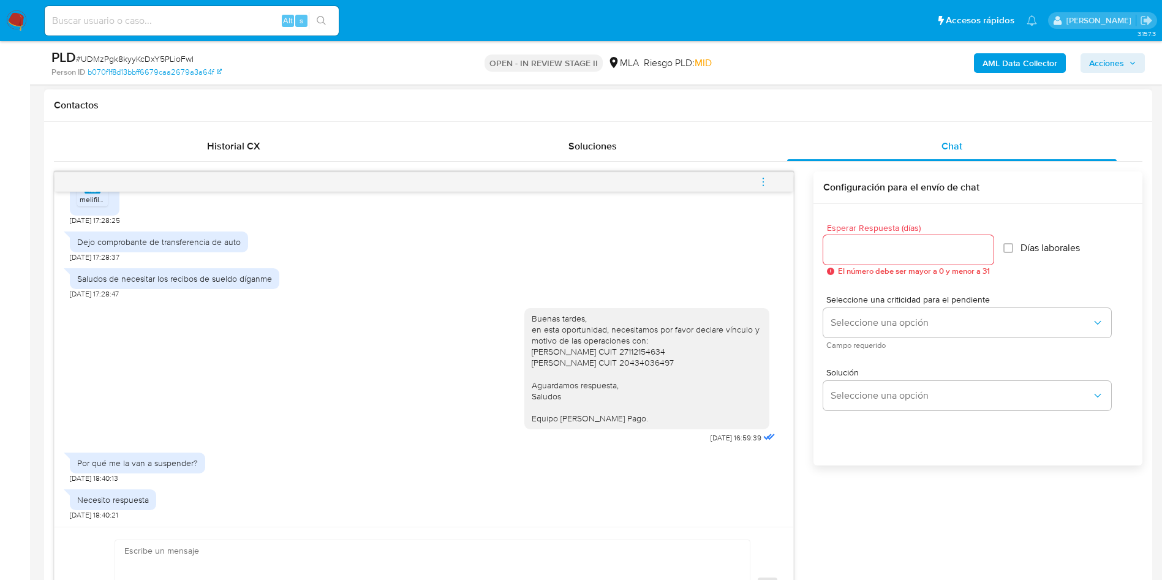
drag, startPoint x: 518, startPoint y: 317, endPoint x: 634, endPoint y: 417, distance: 152.5
click at [634, 417] on div "Buenas tardes, en esta oportunidad, necesitamos por favor declare vínculo y mot…" at bounding box center [647, 369] width 230 height 112
copy div "Buenas tardes, en esta oportunidad, necesitamos por favor declare vínculo y mot…"
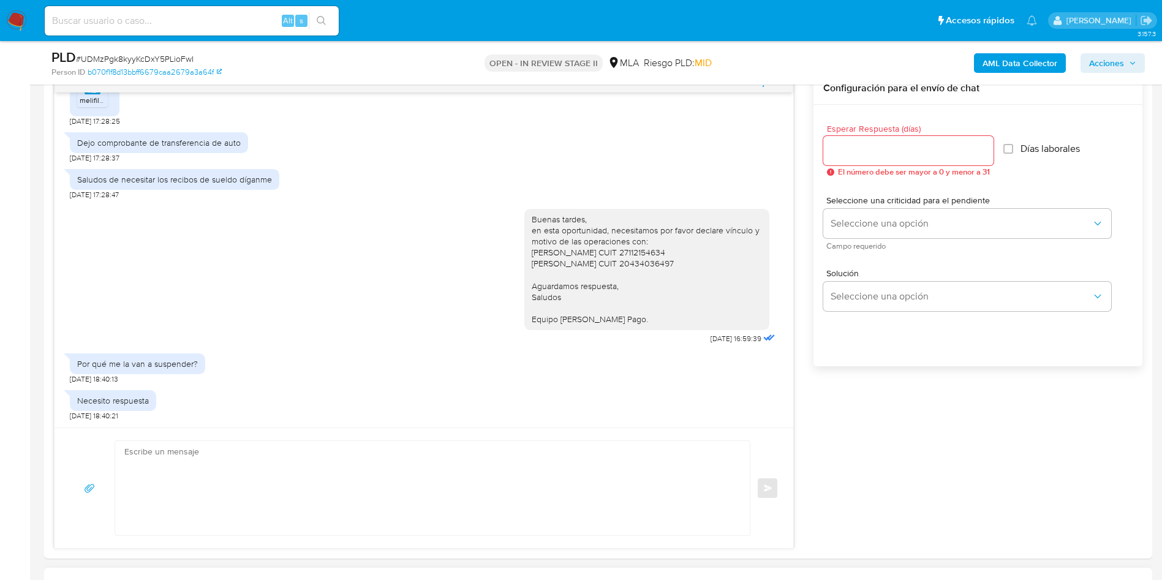
scroll to position [827, 0]
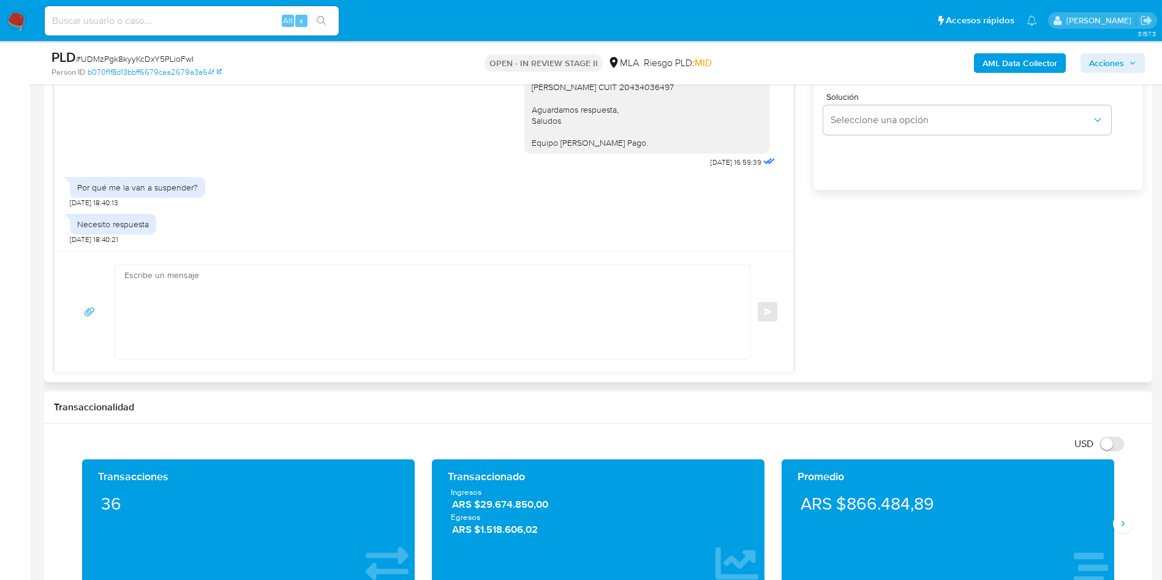
click at [249, 311] on textarea at bounding box center [429, 312] width 610 height 94
paste textarea "Buenas tardes, en esta oportunidad, necesitamos por favor declare vínculo y mot…"
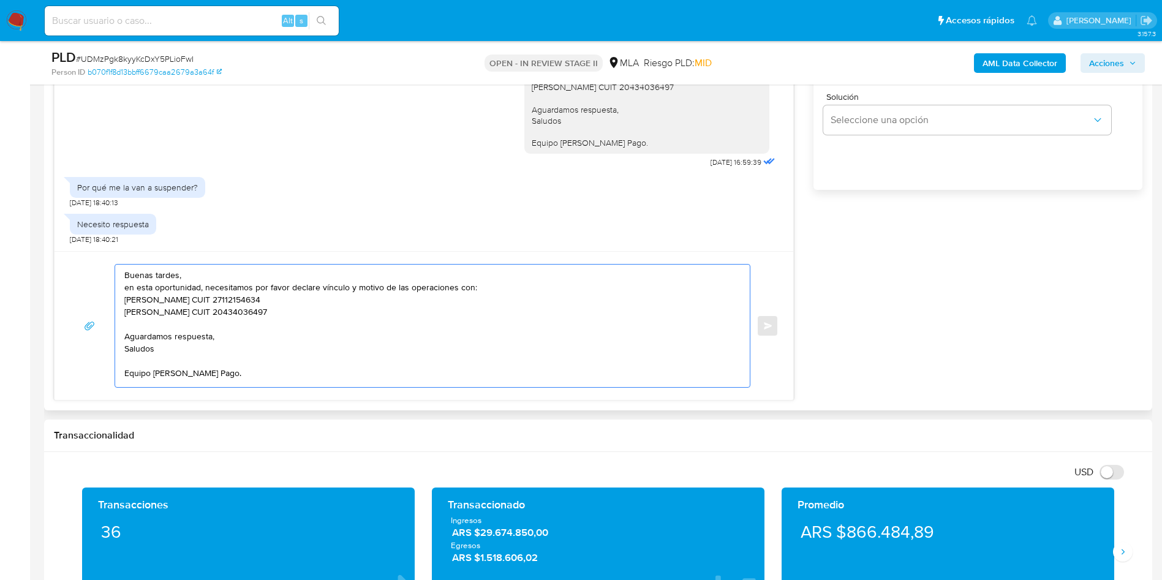
scroll to position [17, 0]
click at [295, 298] on textarea "Buenas tardes, en esta oportunidad, necesitamos por favor declare vínculo y mot…" at bounding box center [429, 326] width 610 height 123
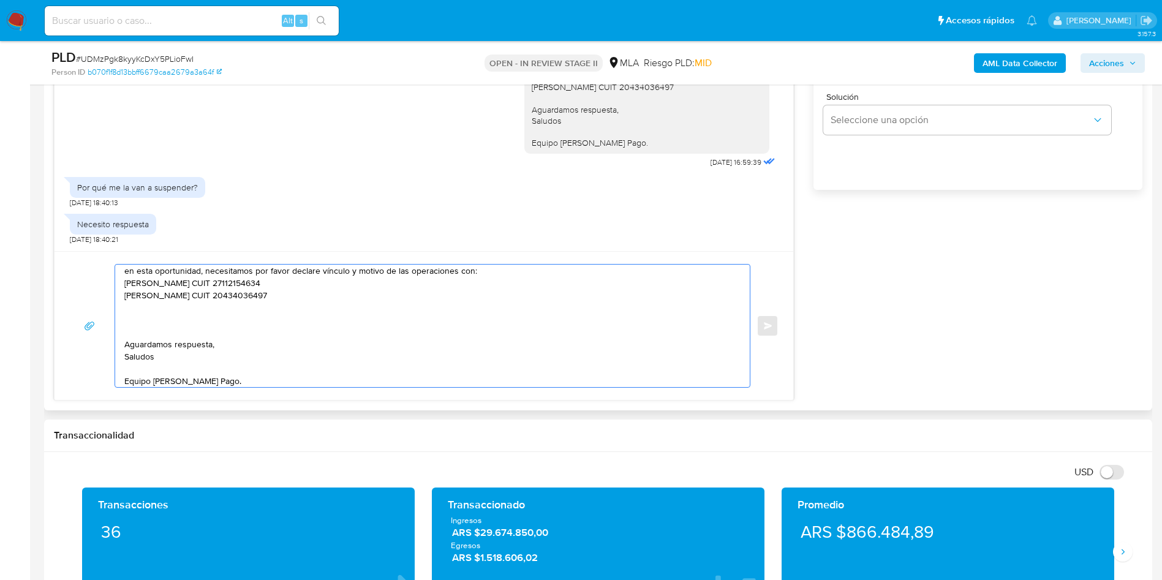
paste textarea "La información y documentación que nos proporciones no será divulgada a tercero…"
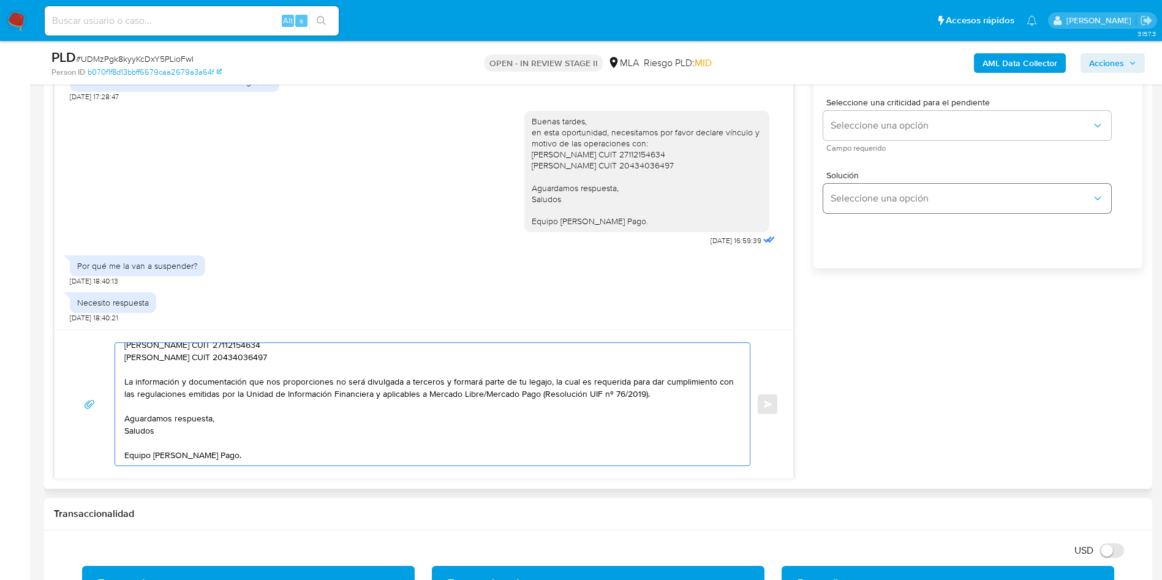
scroll to position [643, 0]
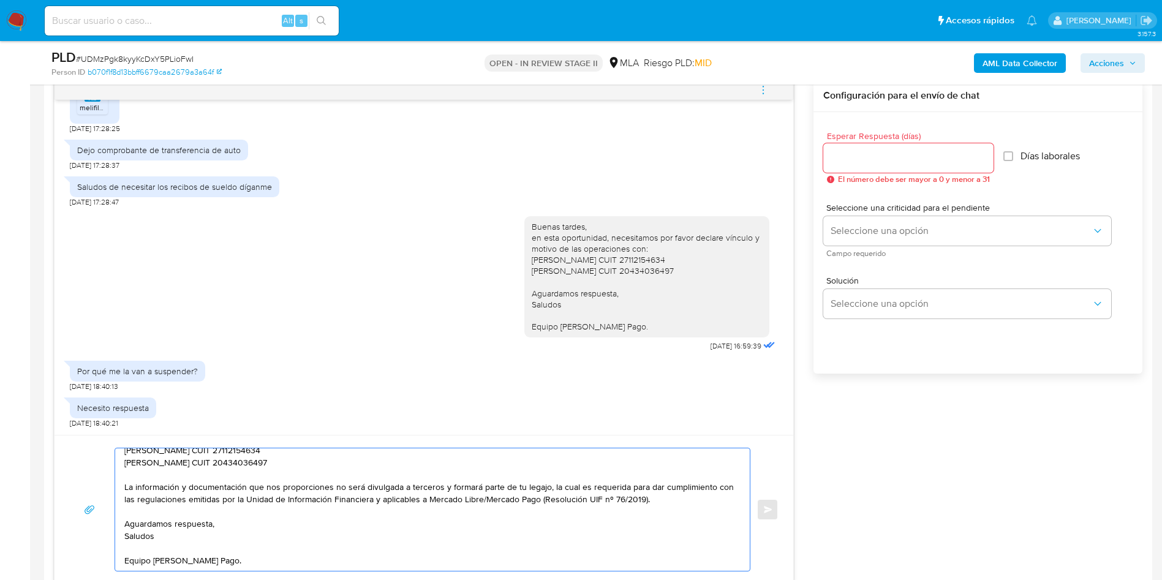
type textarea "Buenas tardes, en esta oportunidad, necesitamos por favor declare vínculo y mot…"
click at [862, 167] on div at bounding box center [908, 157] width 170 height 29
click at [862, 162] on input "Esperar Respuesta (días)" at bounding box center [908, 158] width 170 height 16
type input "2"
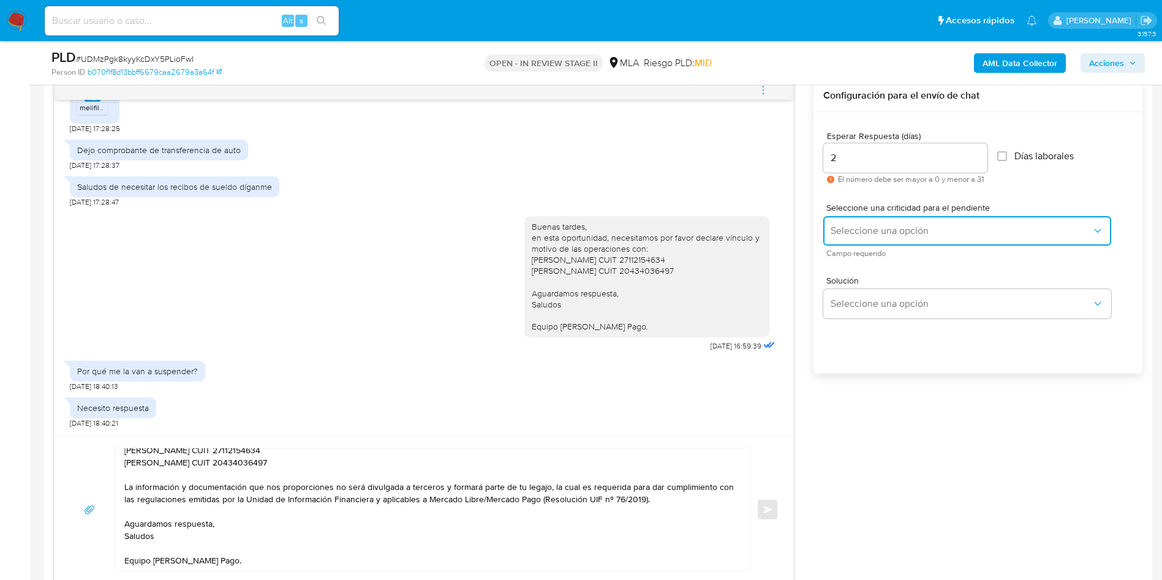
click at [860, 231] on span "Seleccione una opción" at bounding box center [961, 231] width 261 height 12
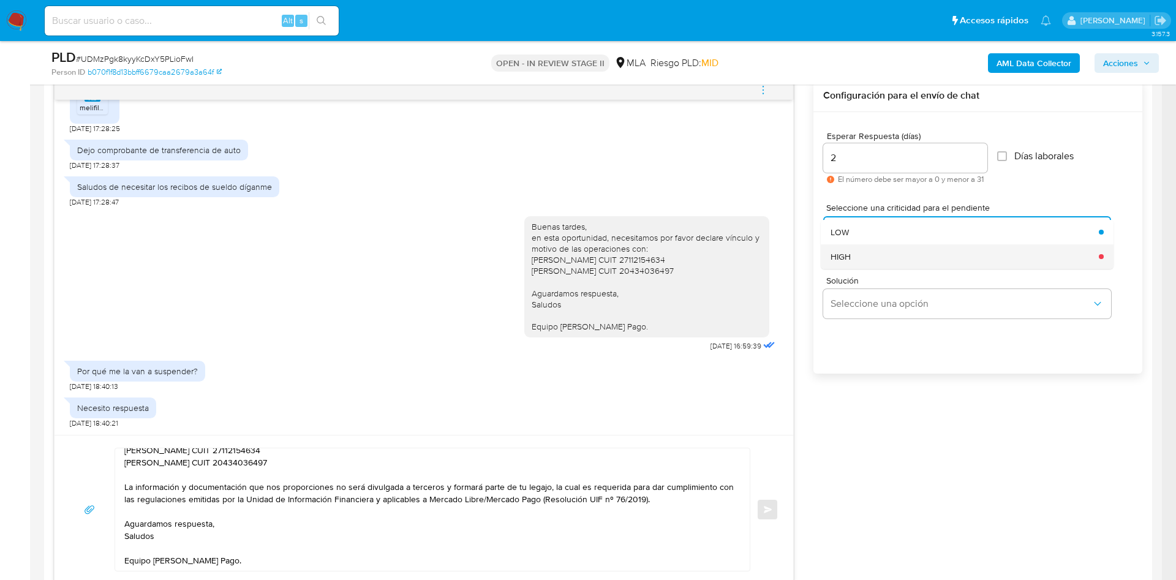
click at [861, 255] on div "HIGH" at bounding box center [961, 256] width 261 height 25
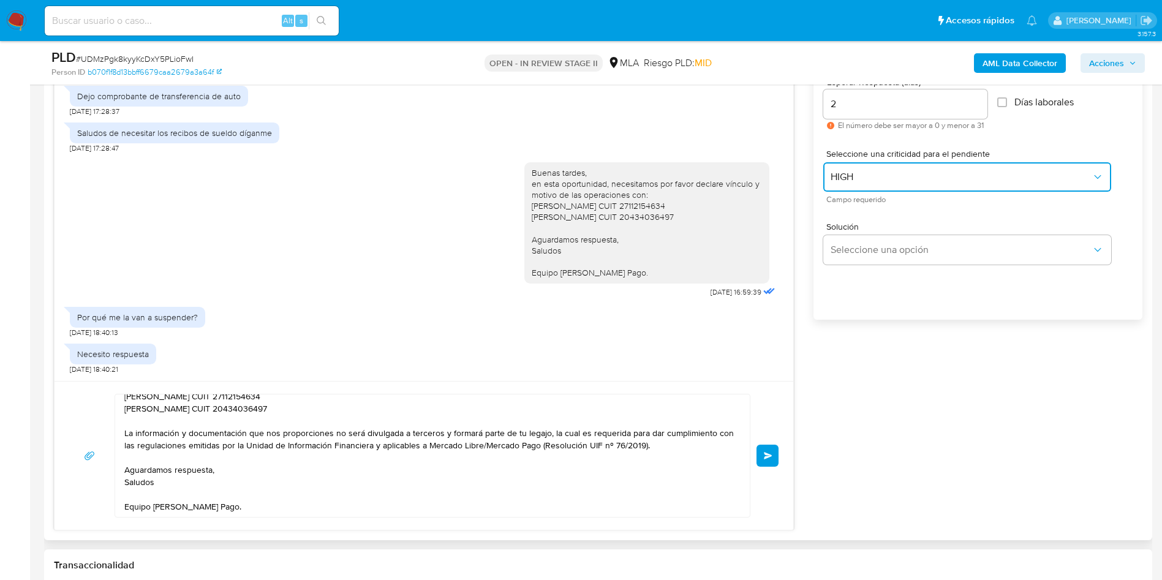
scroll to position [735, 0]
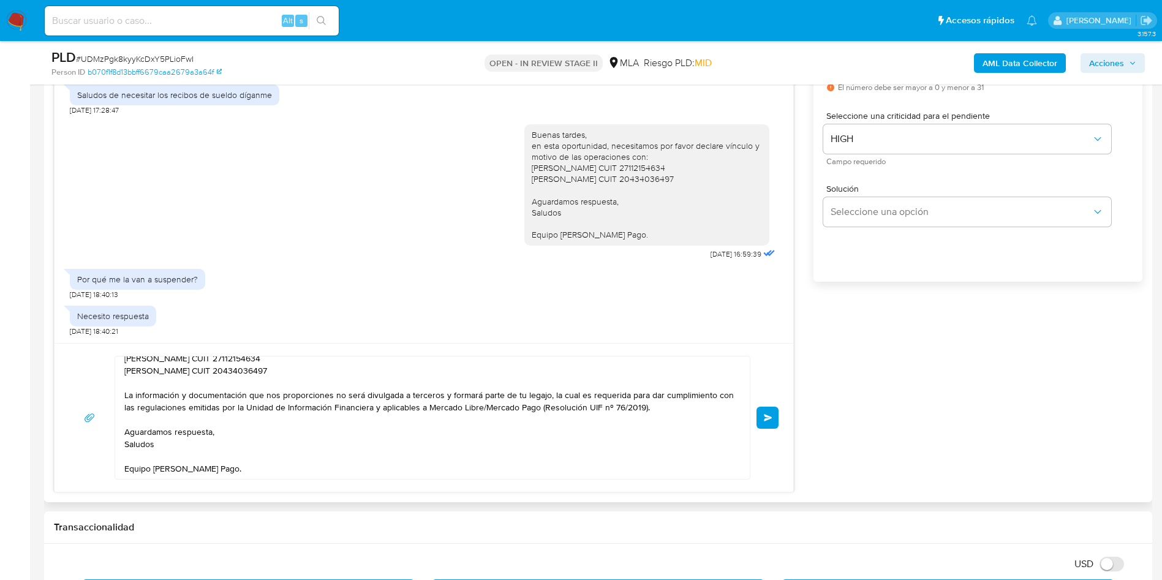
click at [775, 418] on button "Enviar" at bounding box center [768, 418] width 22 height 22
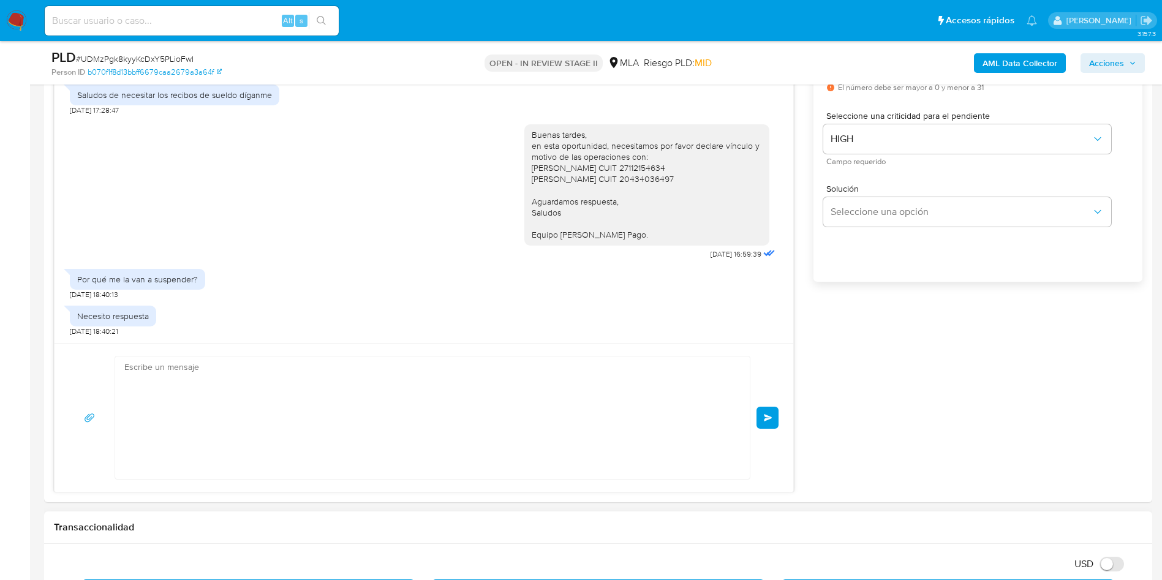
scroll to position [0, 0]
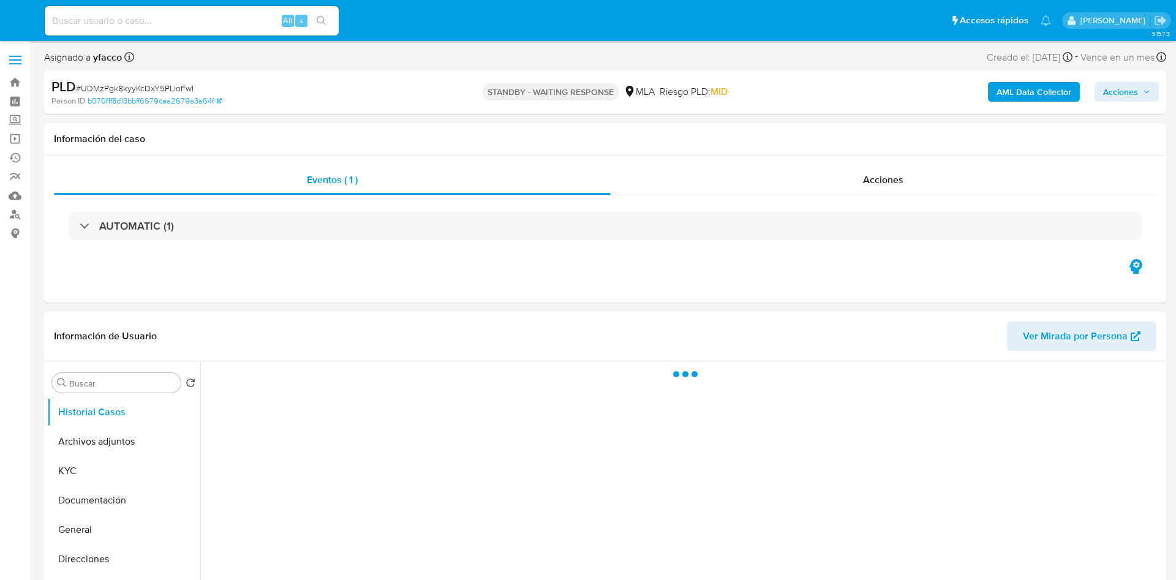
select select "10"
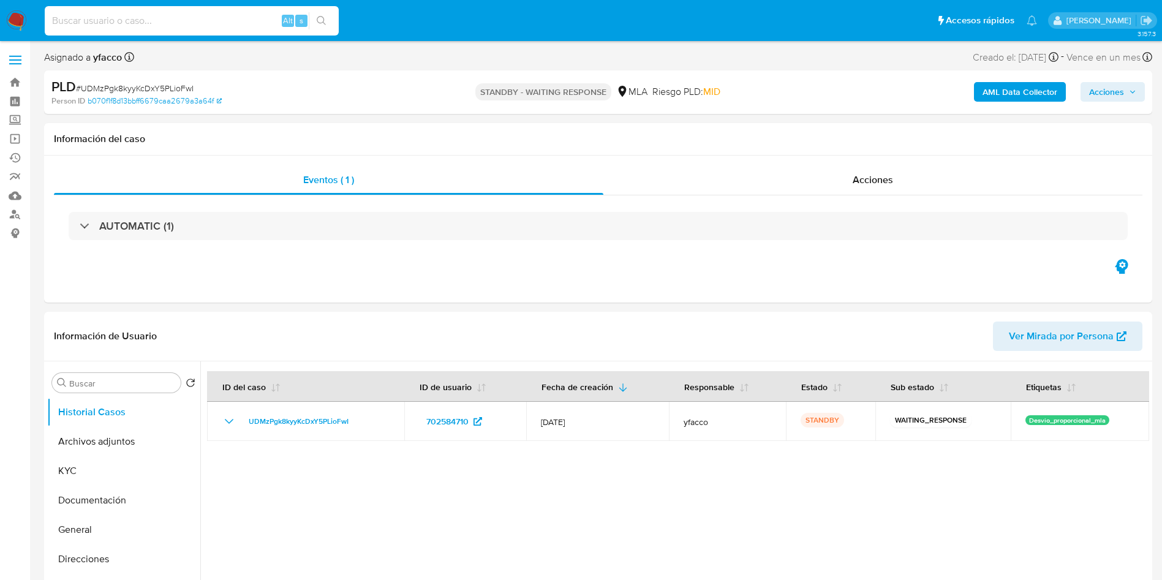
click at [198, 18] on input at bounding box center [192, 21] width 294 height 16
paste input "DuBxtJvs6dEsxVrPdmfT4cXM"
type input "DuBxtJvs6dEsxVrPdmfT4cXM"
select select "10"
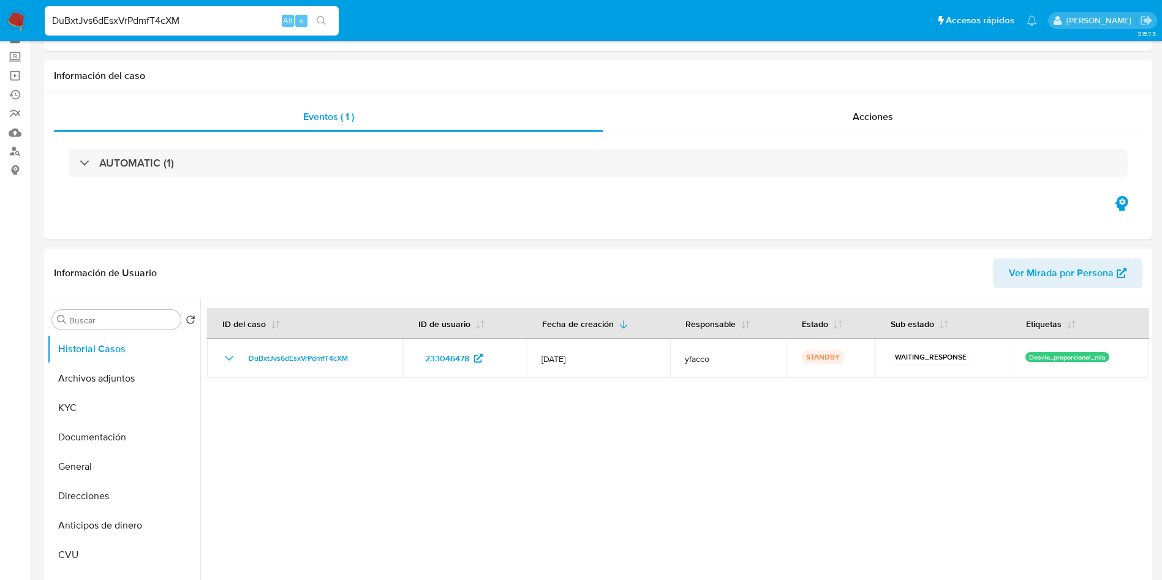
scroll to position [92, 0]
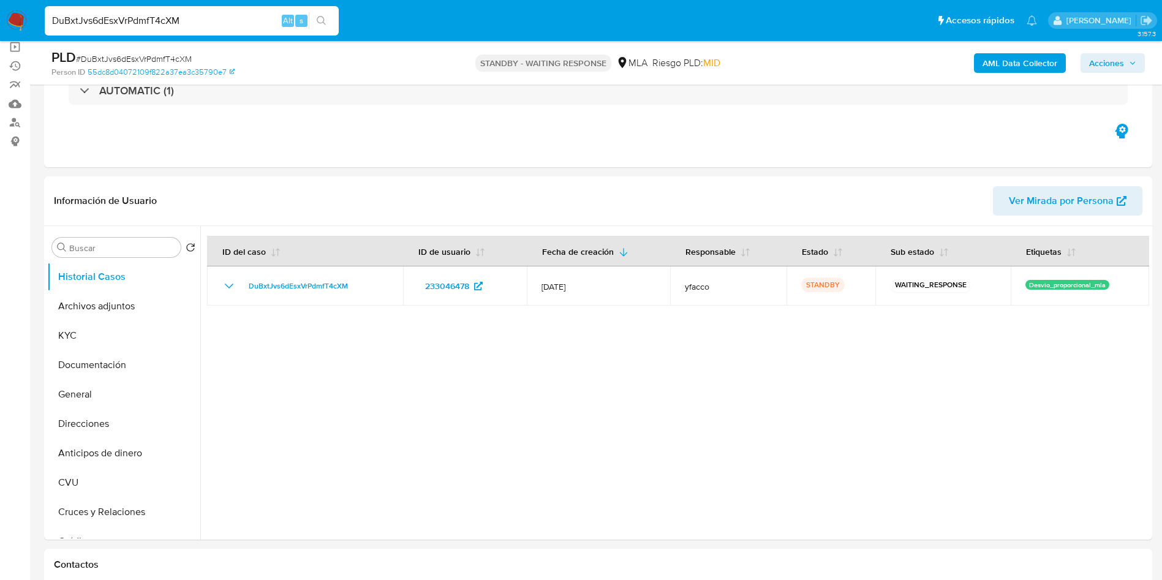
click at [276, 22] on input "DuBxtJvs6dEsxVrPdmfT4cXM" at bounding box center [192, 21] width 294 height 16
click at [275, 22] on input "DuBxtJvs6dEsxVrPdmfT4cXM" at bounding box center [192, 21] width 294 height 16
paste input "2y0jqSO3eYAPLyX317jFMOW3"
type input "2y0jqSO3eYAPLyX317jFMOW3"
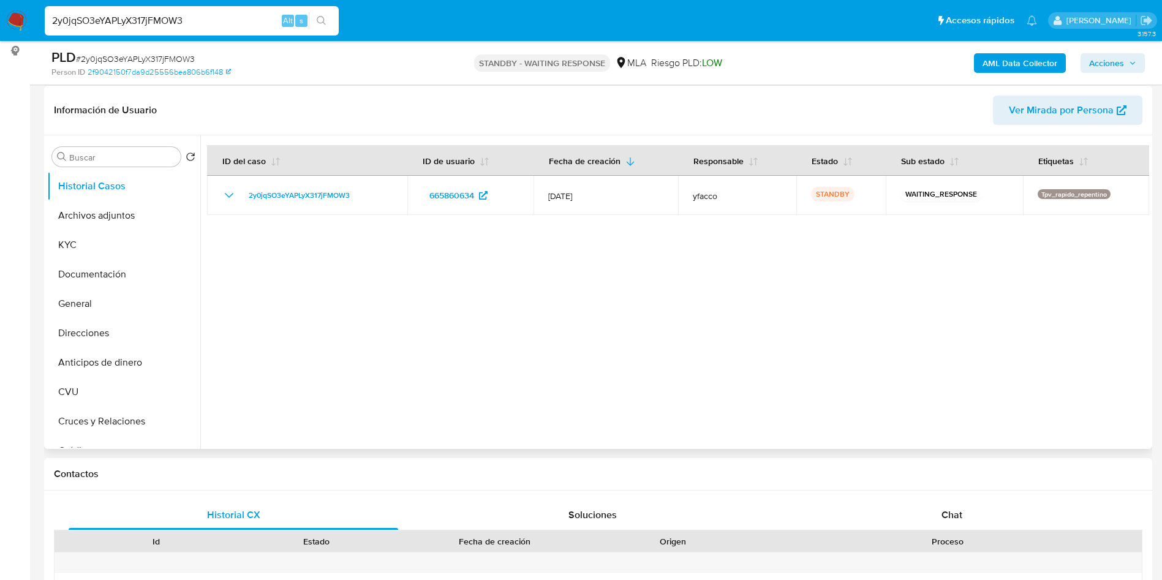
scroll to position [184, 0]
select select "10"
click at [240, 18] on input "2y0jqSO3eYAPLyX317jFMOW3" at bounding box center [192, 21] width 294 height 16
paste input "3rzyIO6EhXTDvKko6OzFERhb"
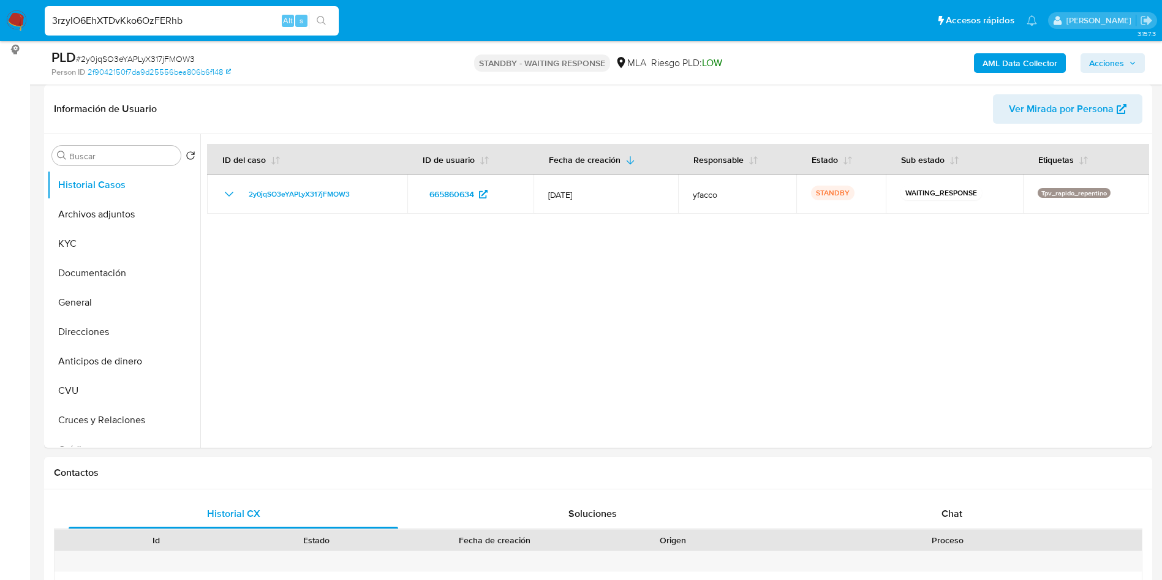
type input "3rzyIO6EhXTDvKko6OzFERhb"
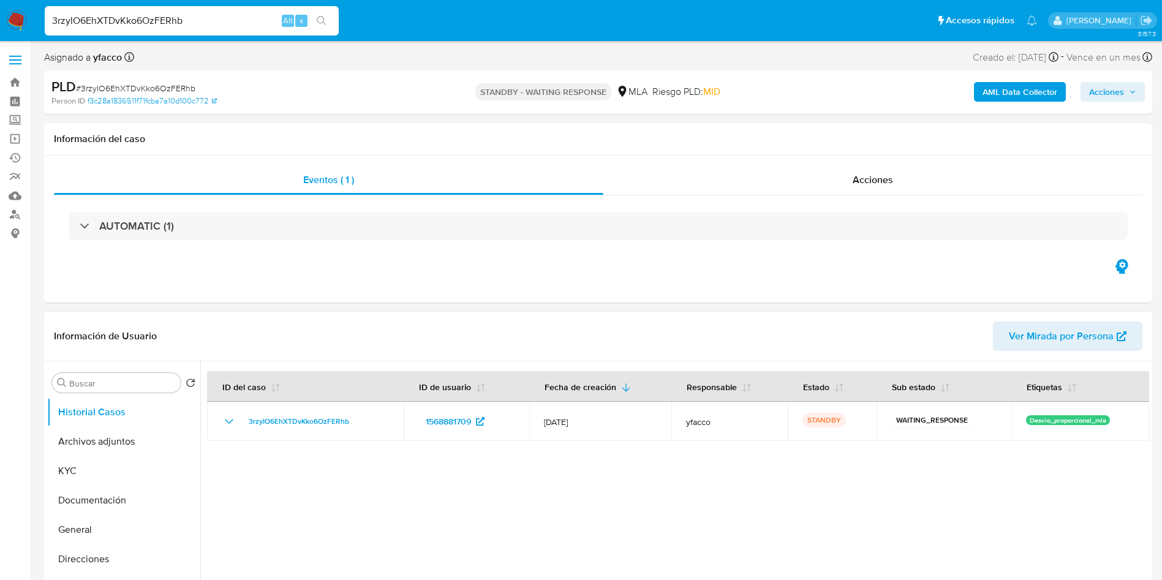
select select "10"
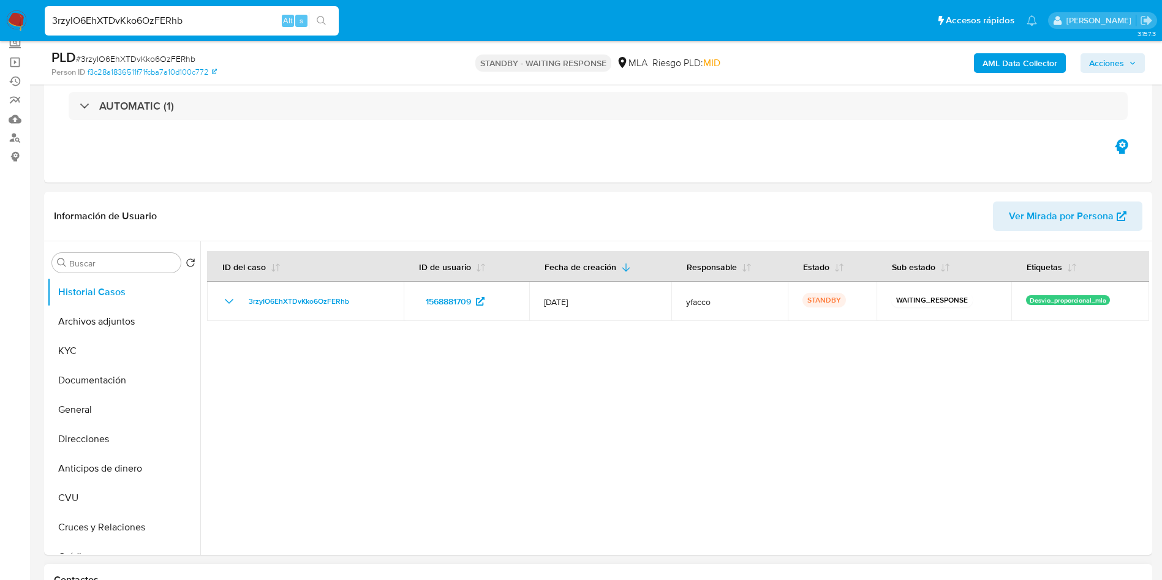
scroll to position [184, 0]
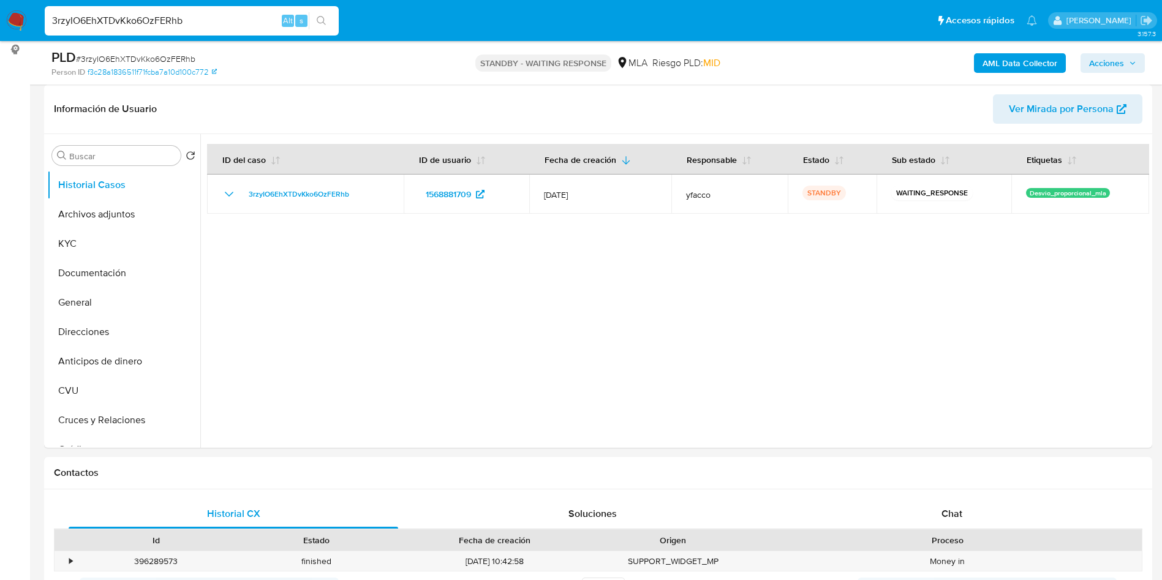
click at [198, 21] on input "3rzyIO6EhXTDvKko6OzFERhb" at bounding box center [192, 21] width 294 height 16
paste input "bCF4894Xz0Vuzh7q7k7JmLQv"
type input "bCF4894Xz0Vuzh7q7k7JmLQv"
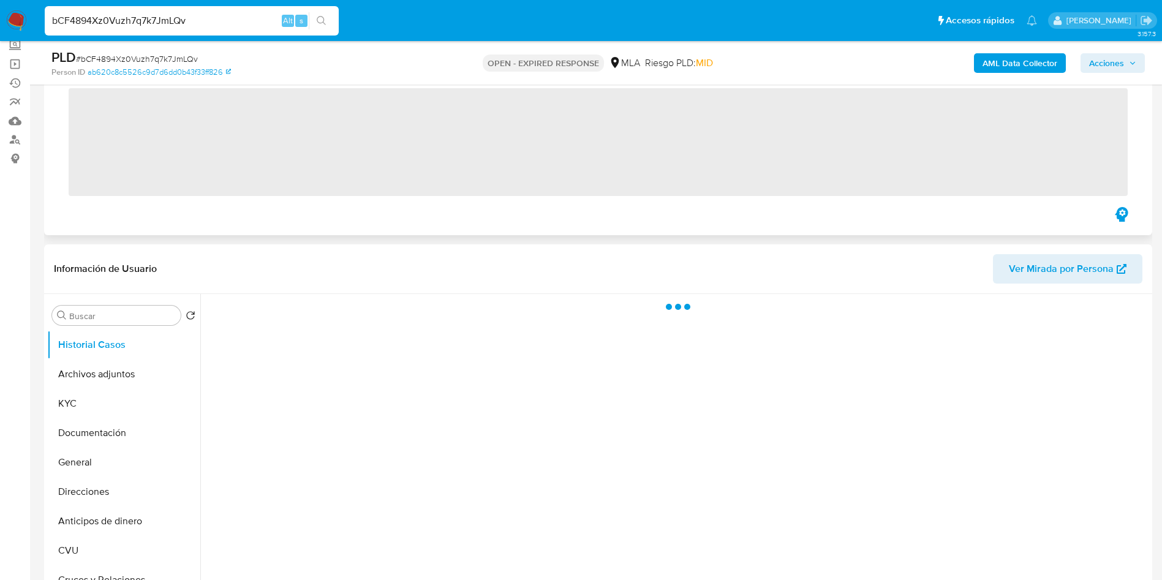
scroll to position [92, 0]
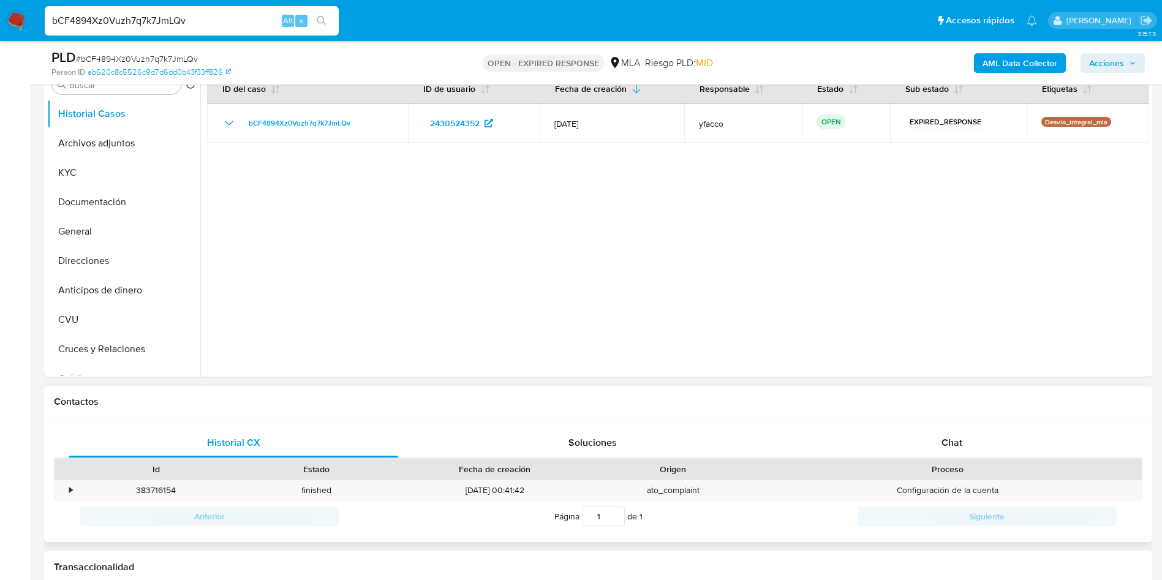
select select "10"
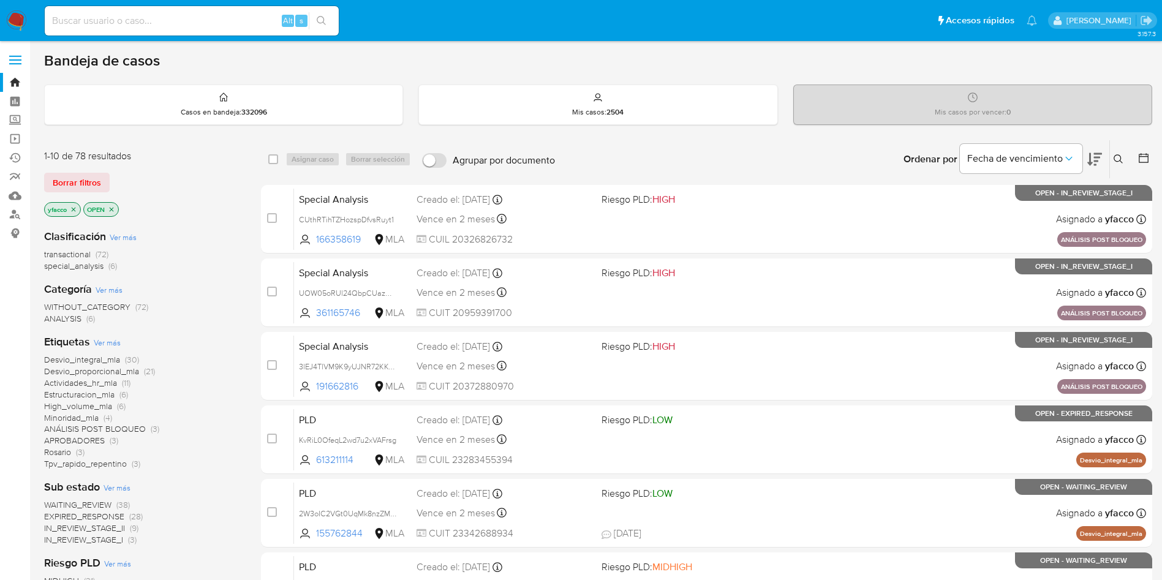
click at [190, 30] on div "Alt s" at bounding box center [192, 20] width 294 height 29
click at [187, 26] on input at bounding box center [192, 21] width 294 height 16
paste input "SXLwQ4q2VggHSHcseuWCZbQc"
type input "SXLwQ4q2VggHSHcseuWCZbQc"
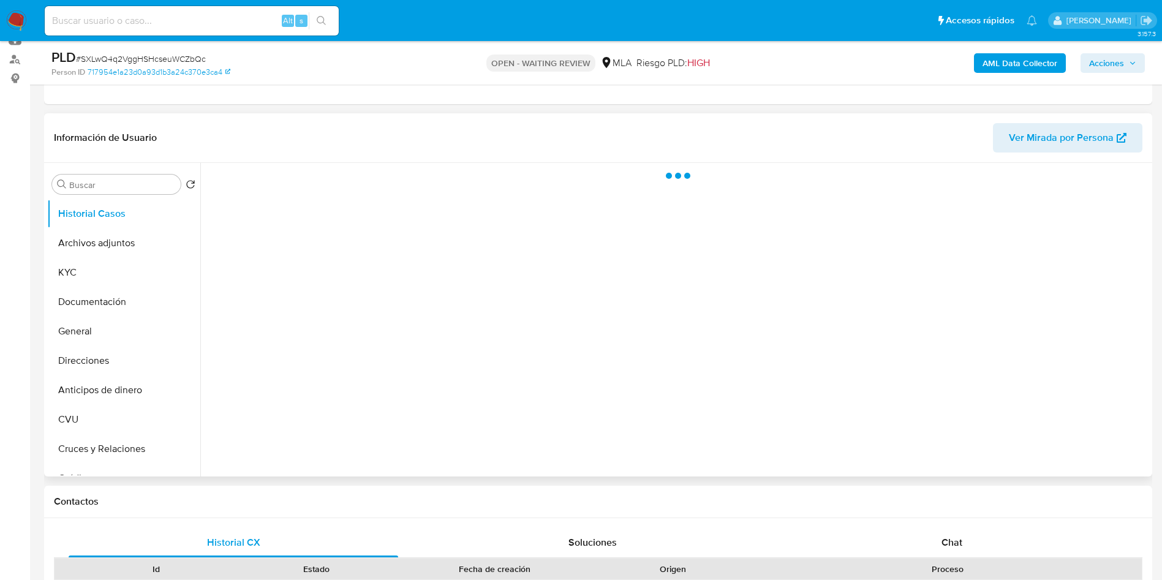
scroll to position [184, 0]
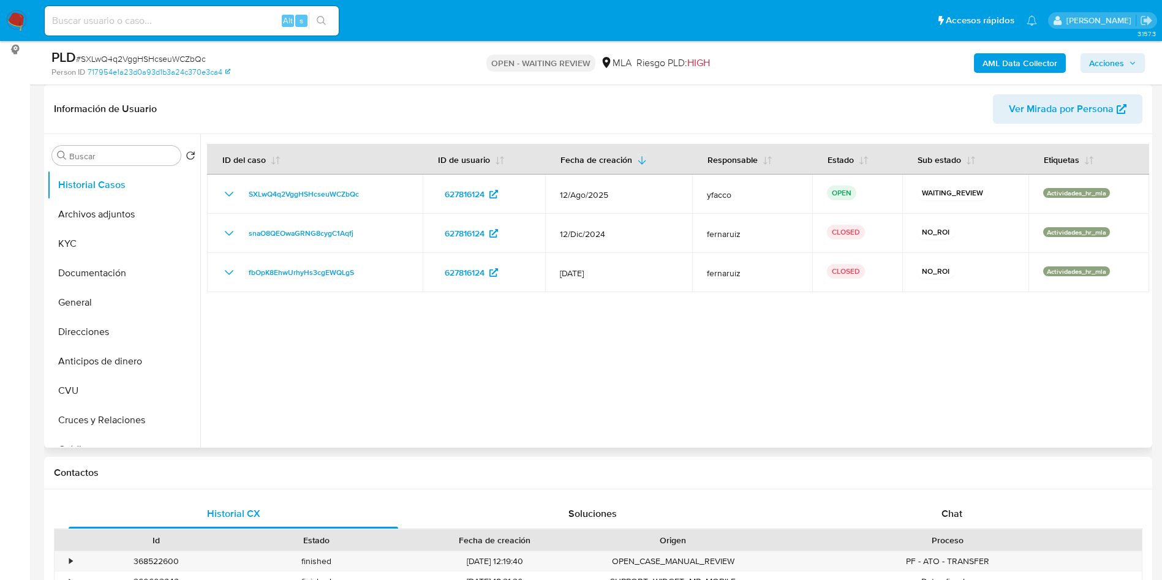
select select "10"
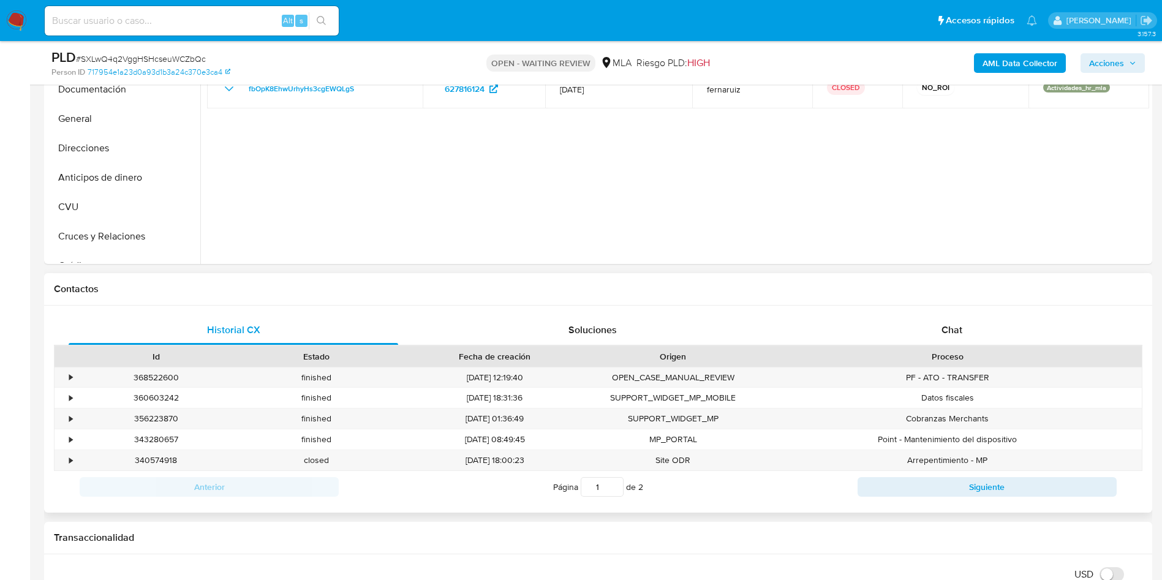
click at [972, 352] on div "Proceso" at bounding box center [947, 356] width 371 height 12
click at [973, 341] on div "Chat" at bounding box center [952, 330] width 330 height 29
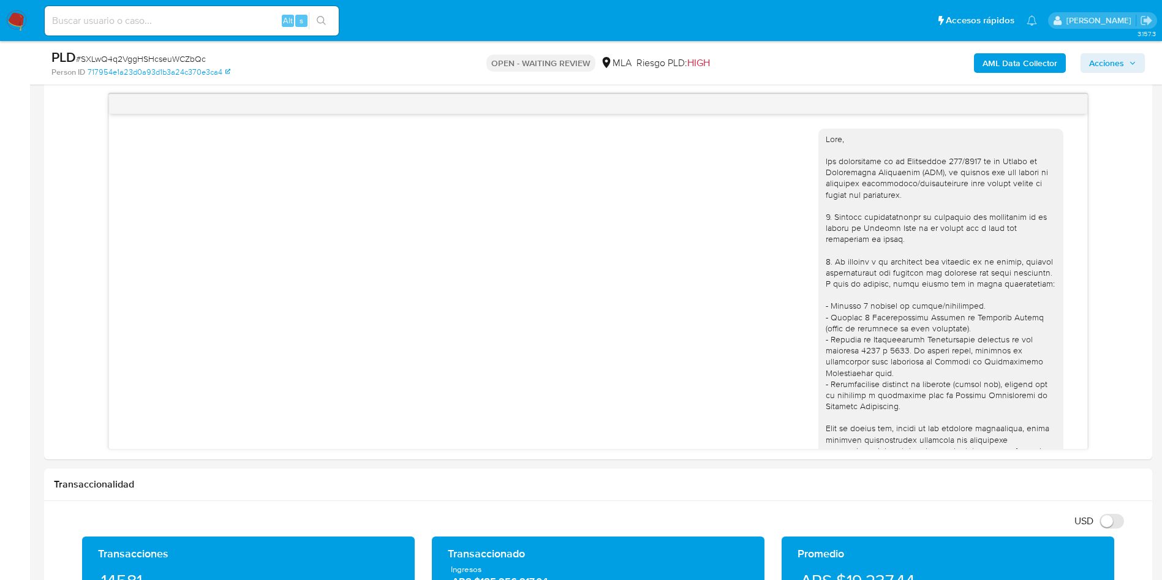
scroll to position [523, 0]
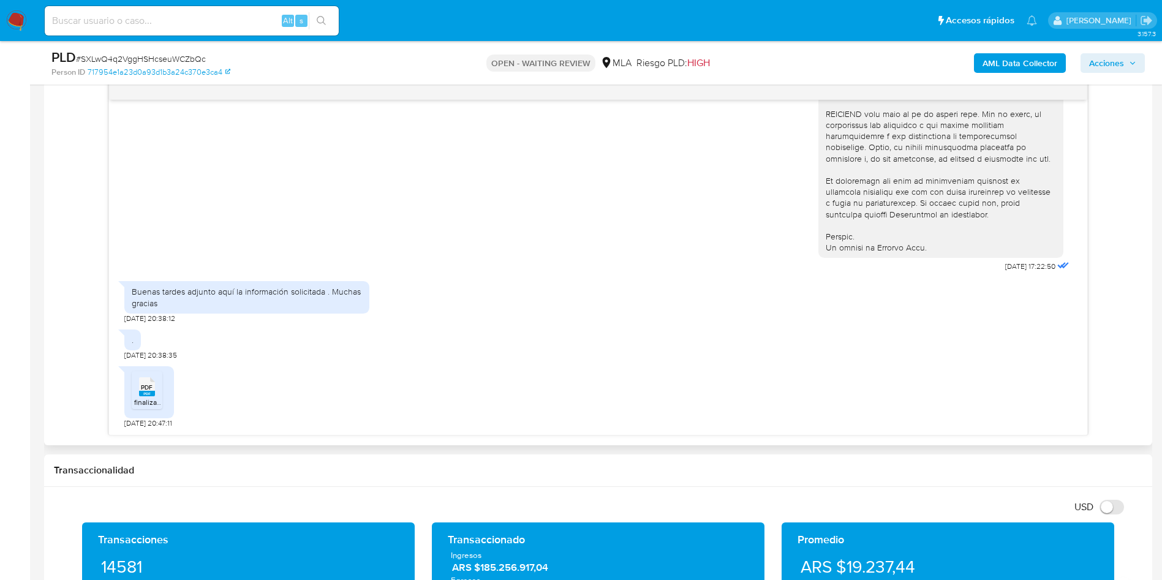
click at [153, 388] on span "PDF" at bounding box center [147, 388] width 12 height 8
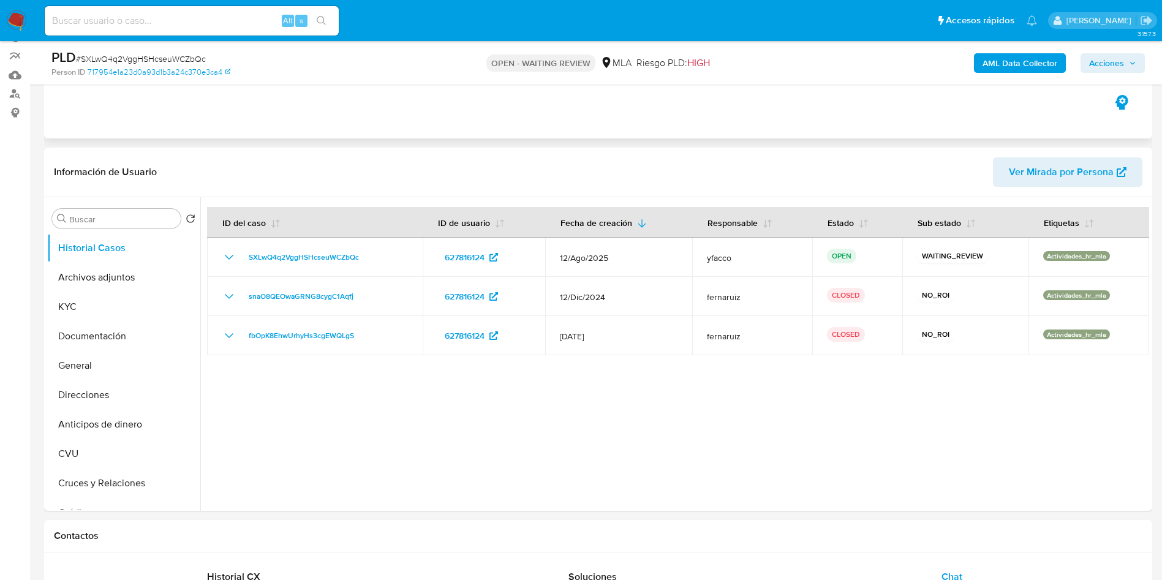
scroll to position [92, 0]
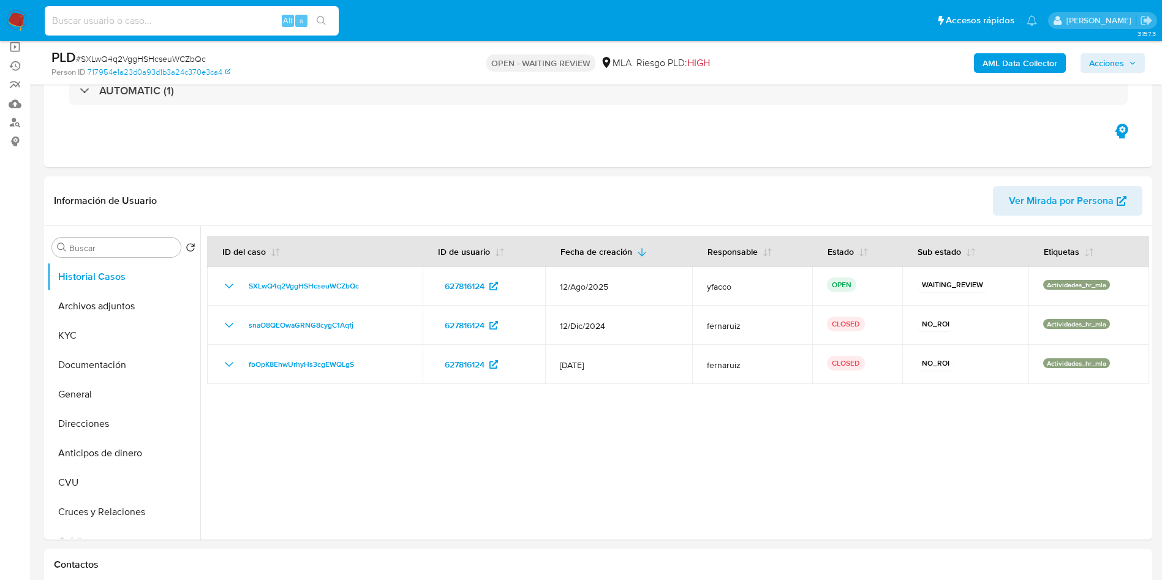
click at [261, 23] on input at bounding box center [192, 21] width 294 height 16
paste input "KvRiL0OfeqL2wd7u2xVAFrsg"
type input "KvRiL0OfeqL2wd7u2xVAFrsg"
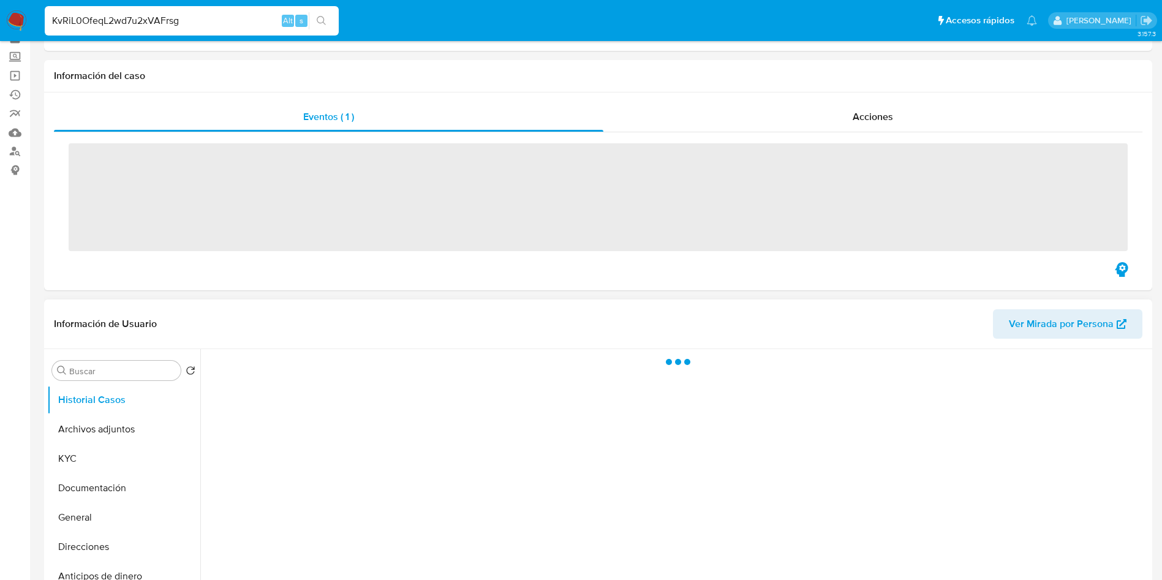
scroll to position [92, 0]
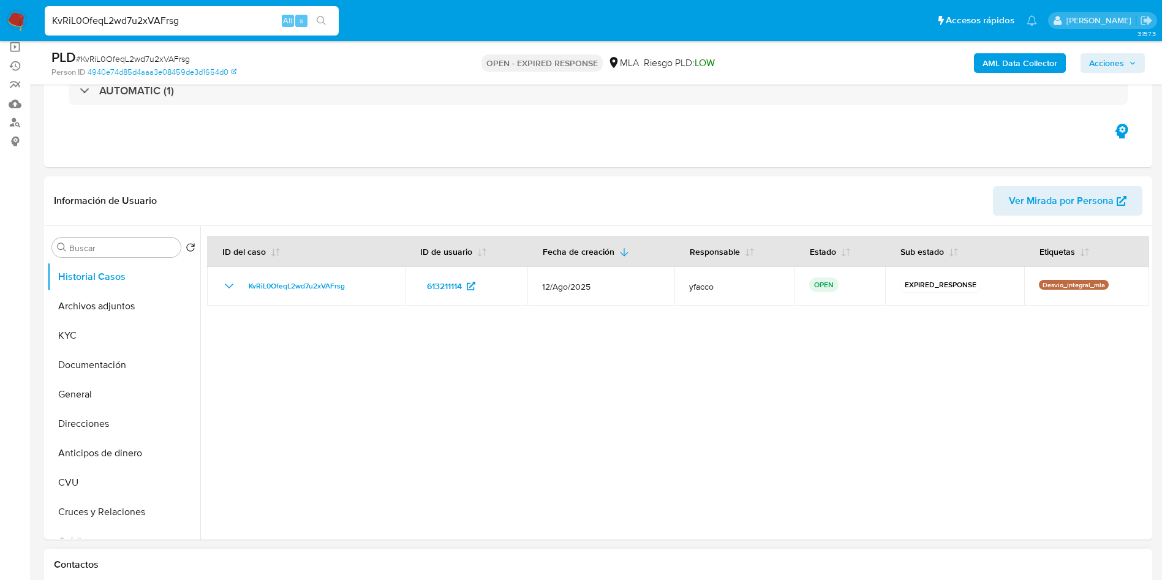
select select "10"
click at [230, 27] on input "KvRiL0OfeqL2wd7u2xVAFrsg" at bounding box center [192, 21] width 294 height 16
paste input "crv8nImso2WZRqR2xVrjvBLv"
type input "crv8nImso2WZRqR2xVrjvBLv"
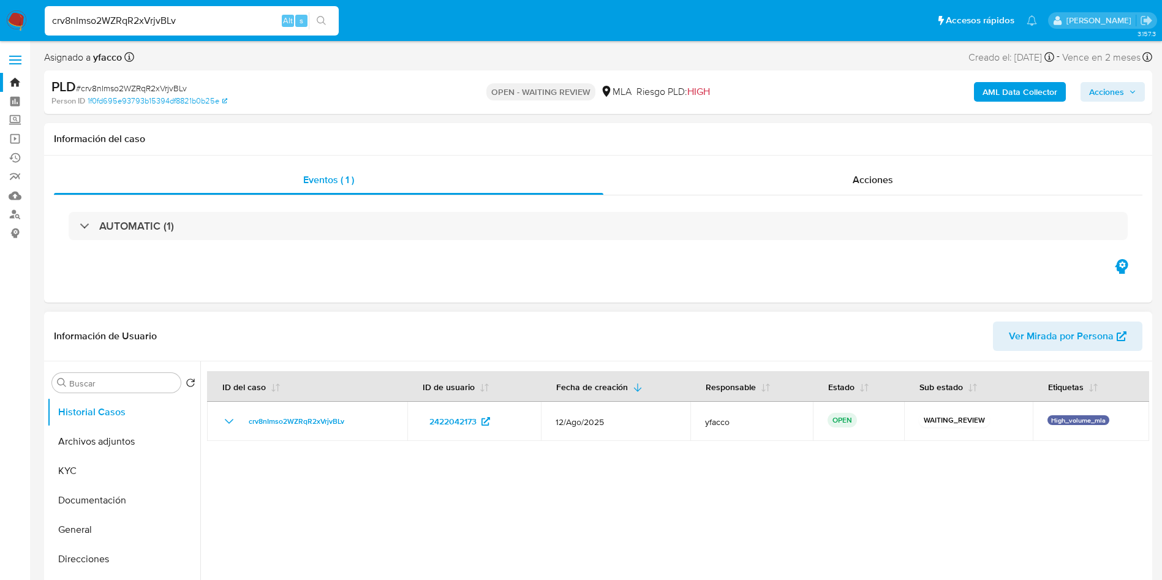
select select "10"
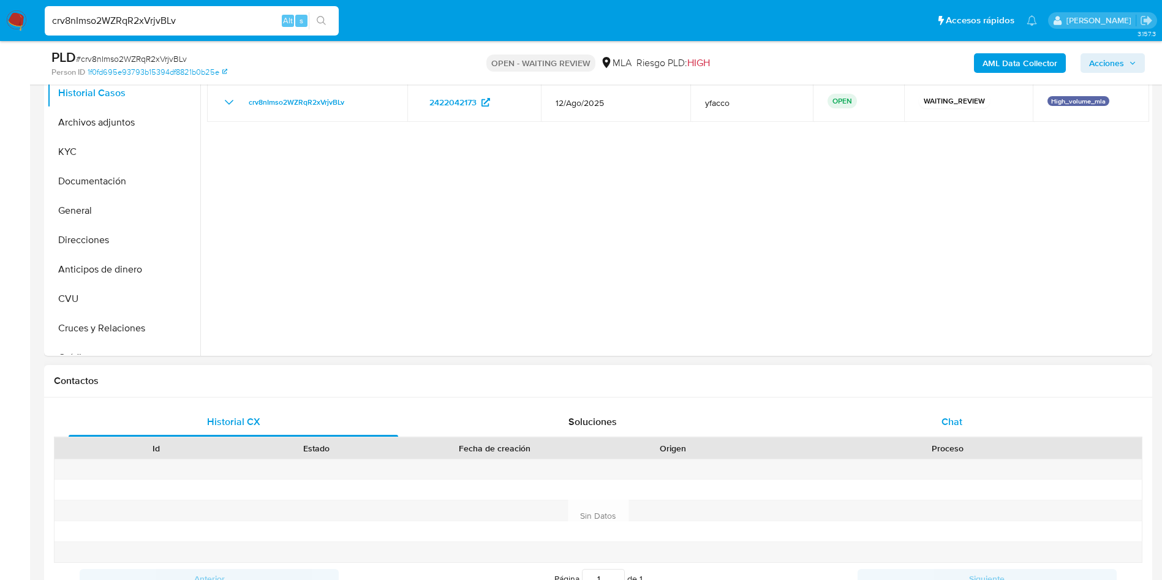
click at [962, 428] on span "Chat" at bounding box center [952, 422] width 21 height 14
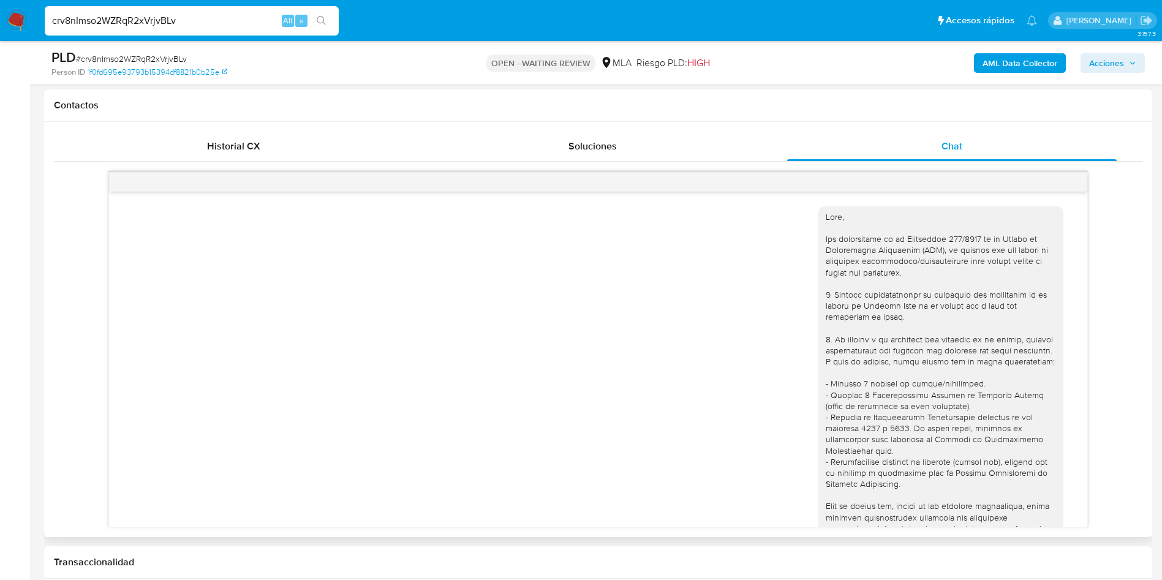
scroll to position [418, 0]
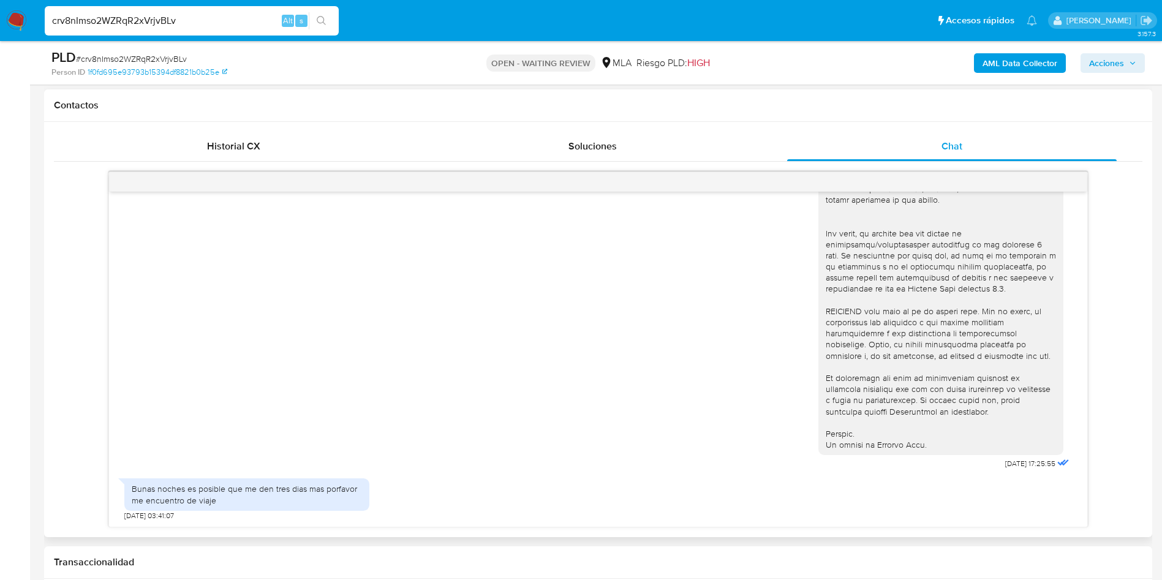
click at [200, 16] on input "crv8nImso2WZRqR2xVrjvBLv" at bounding box center [192, 21] width 294 height 16
paste input "WxZDQLHthcy3eQGT5stdPizd"
type input "WxZDQLHthcy3eQGT5stdPizd"
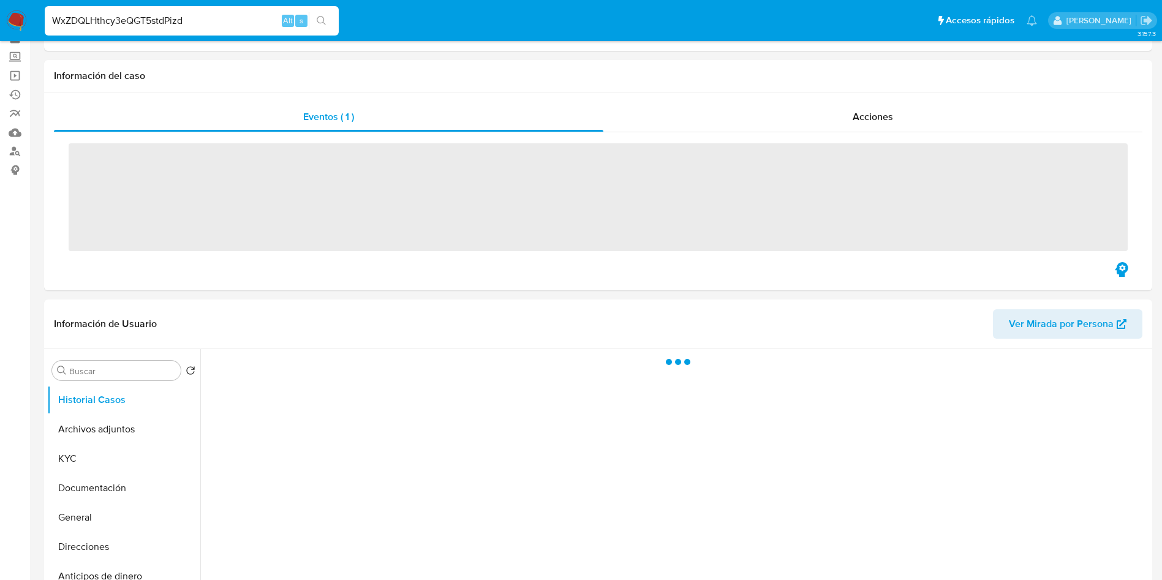
scroll to position [92, 0]
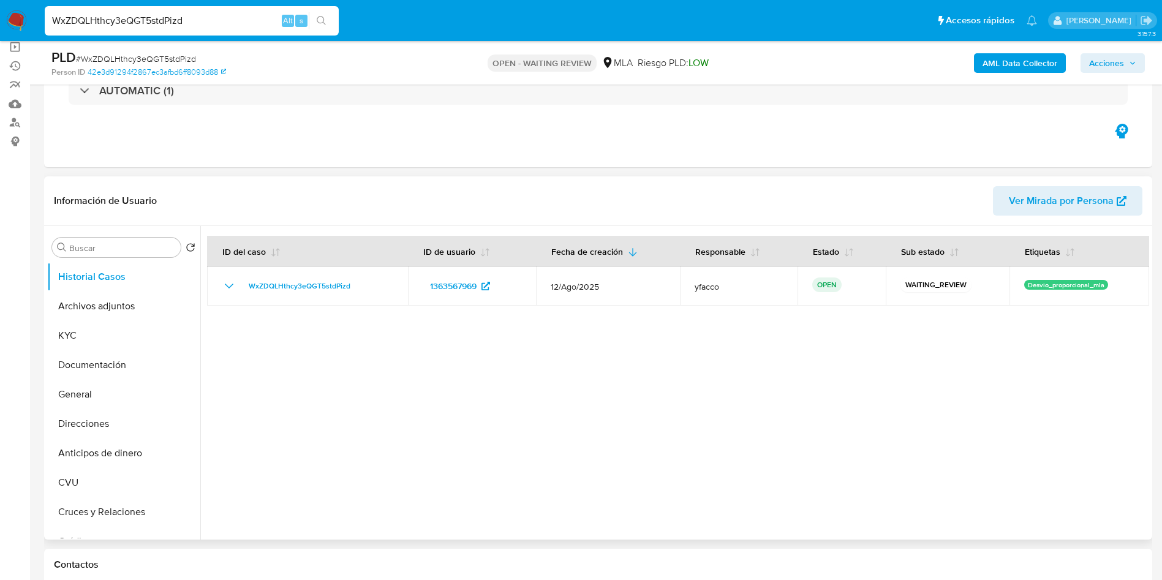
select select "10"
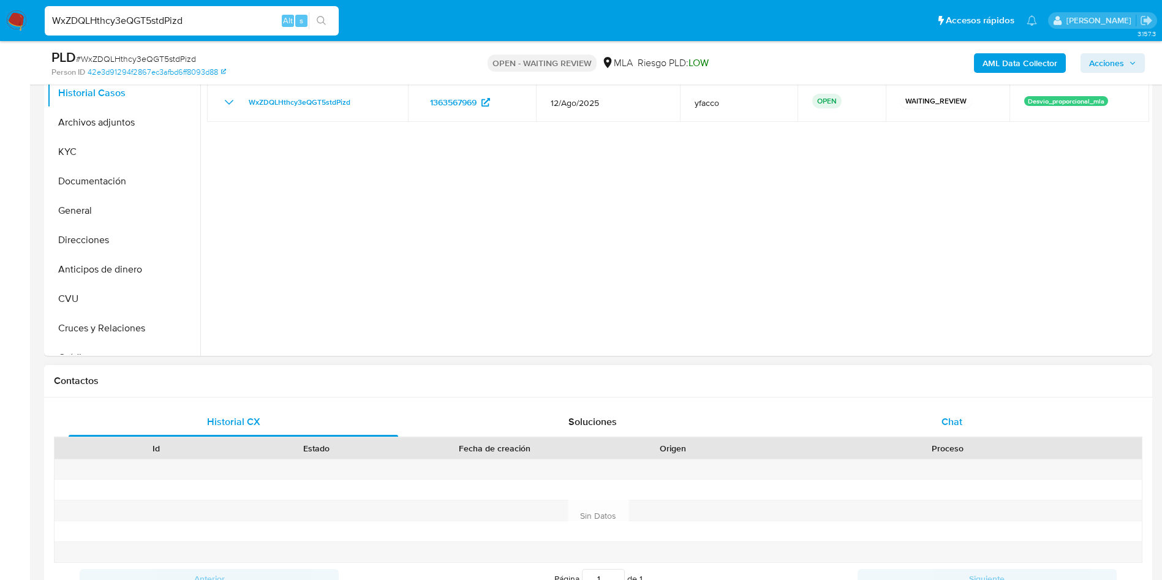
click at [946, 436] on div "Chat" at bounding box center [952, 421] width 330 height 29
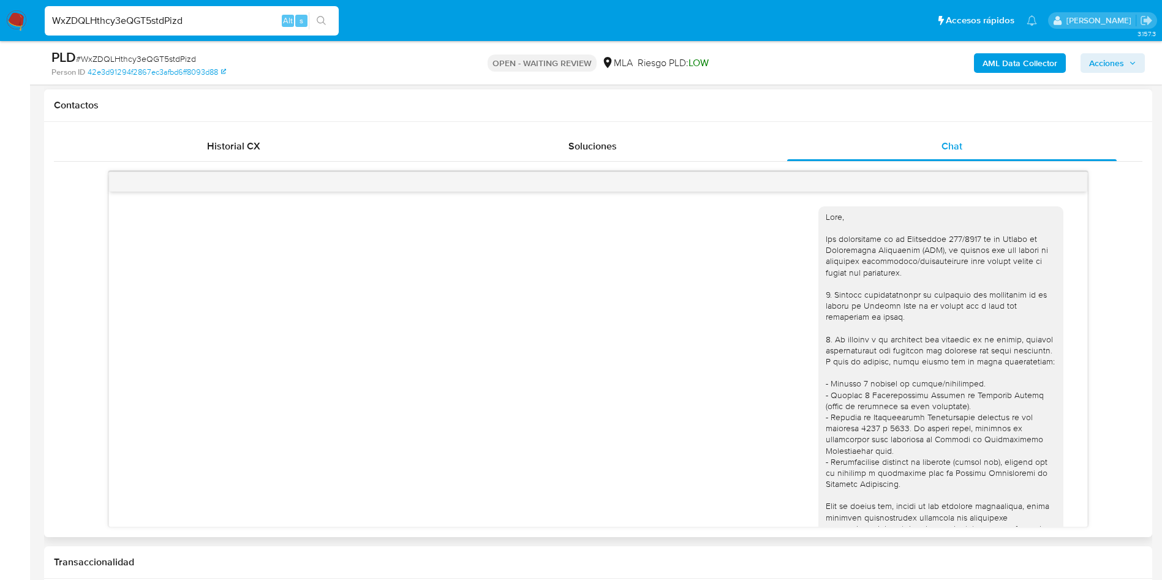
scroll to position [444, 0]
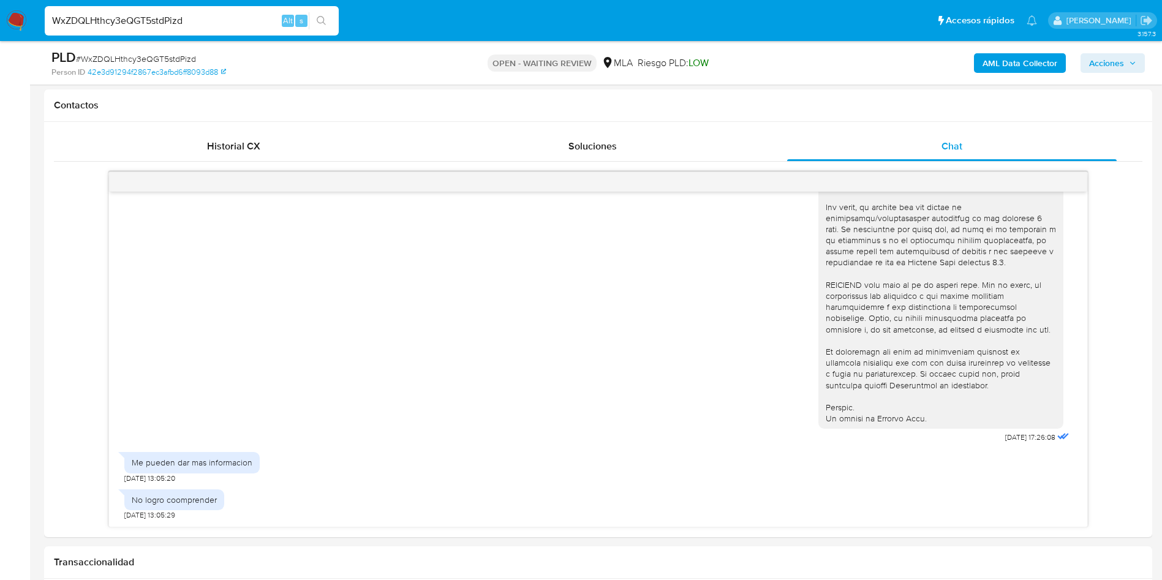
click at [210, 22] on input "WxZDQLHthcy3eQGT5stdPizd" at bounding box center [192, 21] width 294 height 16
paste input "5aknGHvTCclStm50xXl617xz"
type input "5aknGHvTCclStm50xXl617xz"
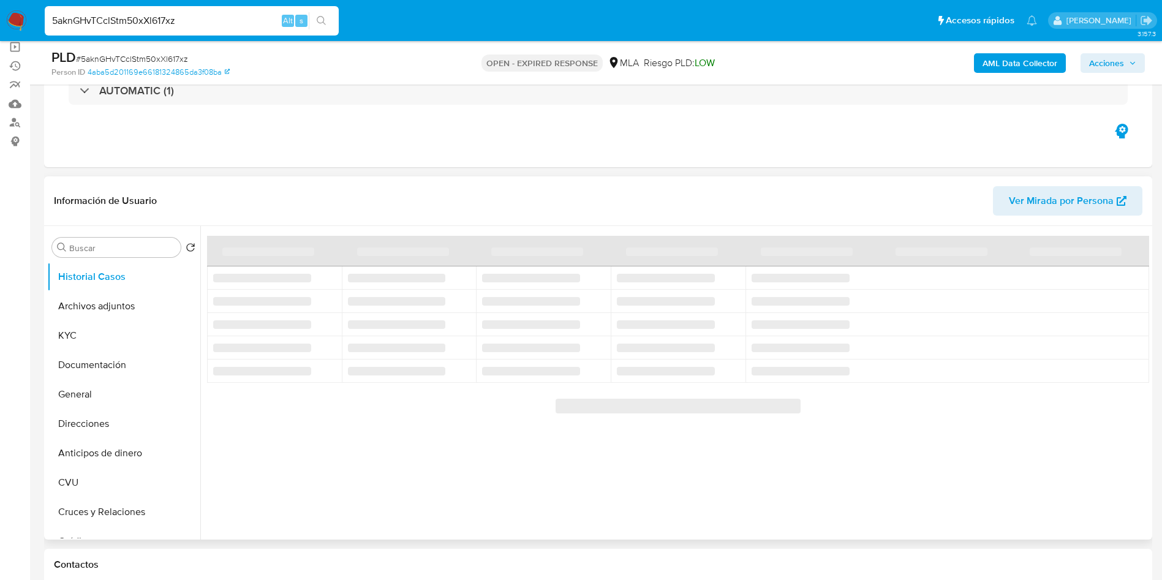
scroll to position [184, 0]
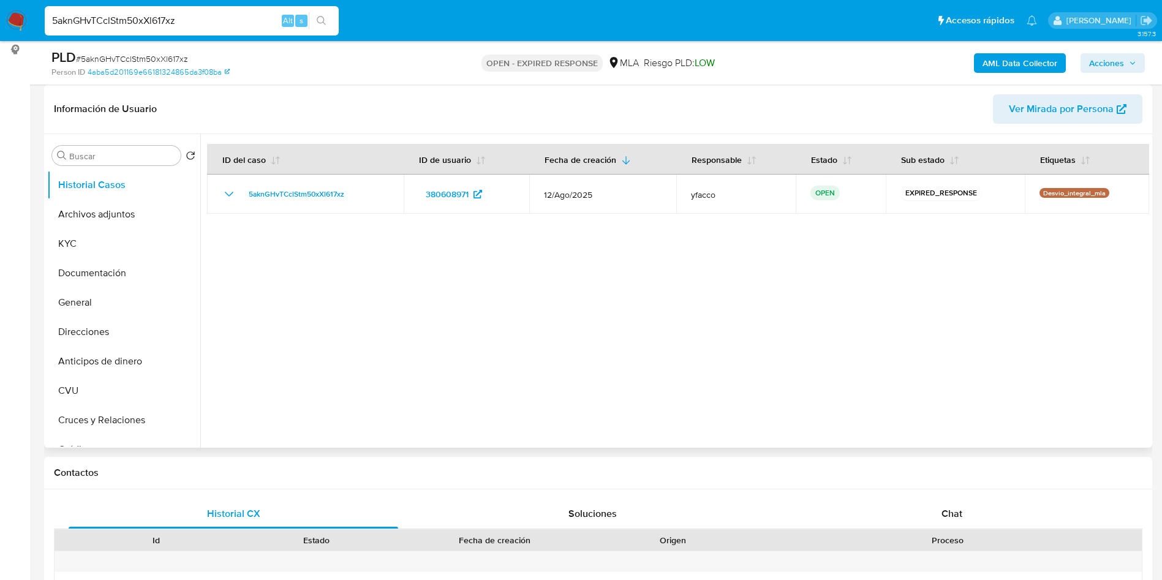
select select "10"
click at [215, 20] on input "5aknGHvTCclStm50xXl617xz" at bounding box center [192, 21] width 294 height 16
paste input "5aknGHvTCclStm50xXl617xz"
type input "5aknGHvTCclStm50xXl617xz"
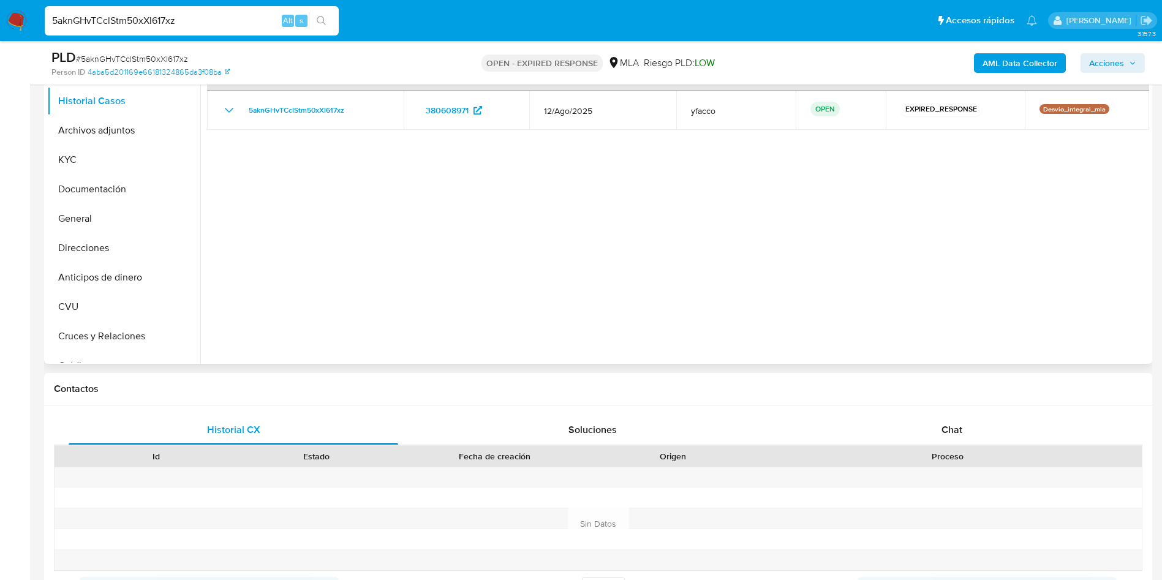
scroll to position [368, 0]
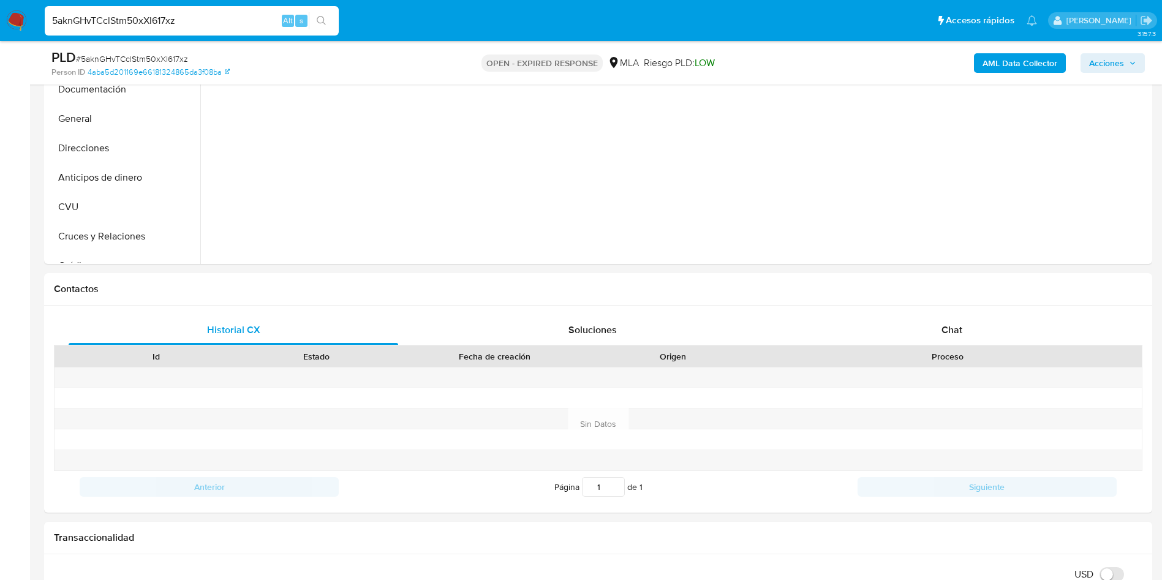
click at [219, 26] on input "5aknGHvTCclStm50xXl617xz" at bounding box center [192, 21] width 294 height 16
paste input "ATuweJMSRAutL5Ws1LnFgeK8"
type input "ATuweJMSRAutL5Ws1LnFgeK8"
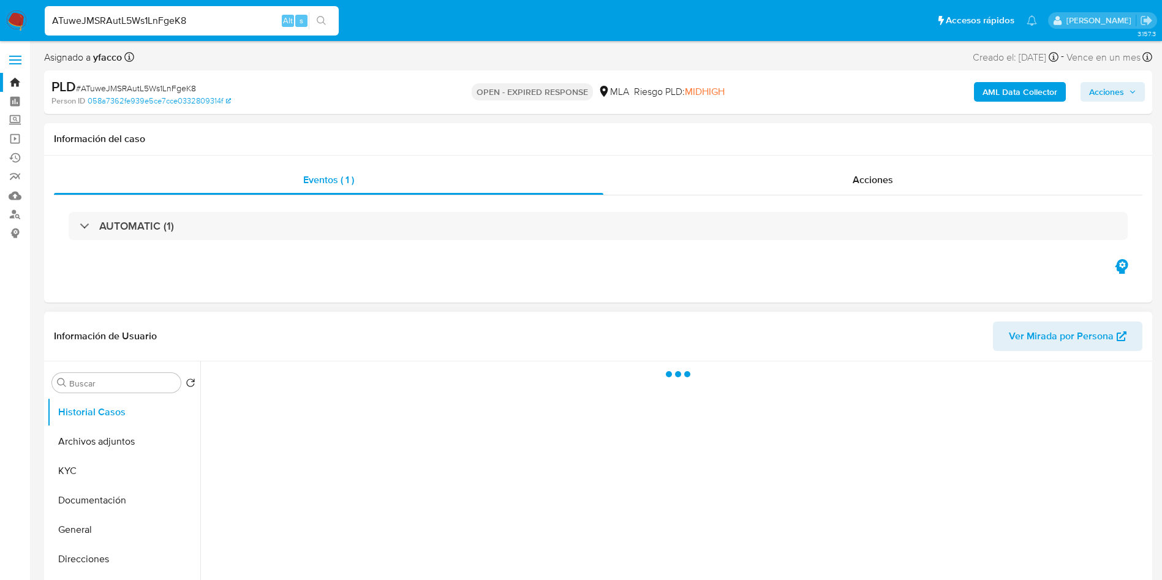
scroll to position [92, 0]
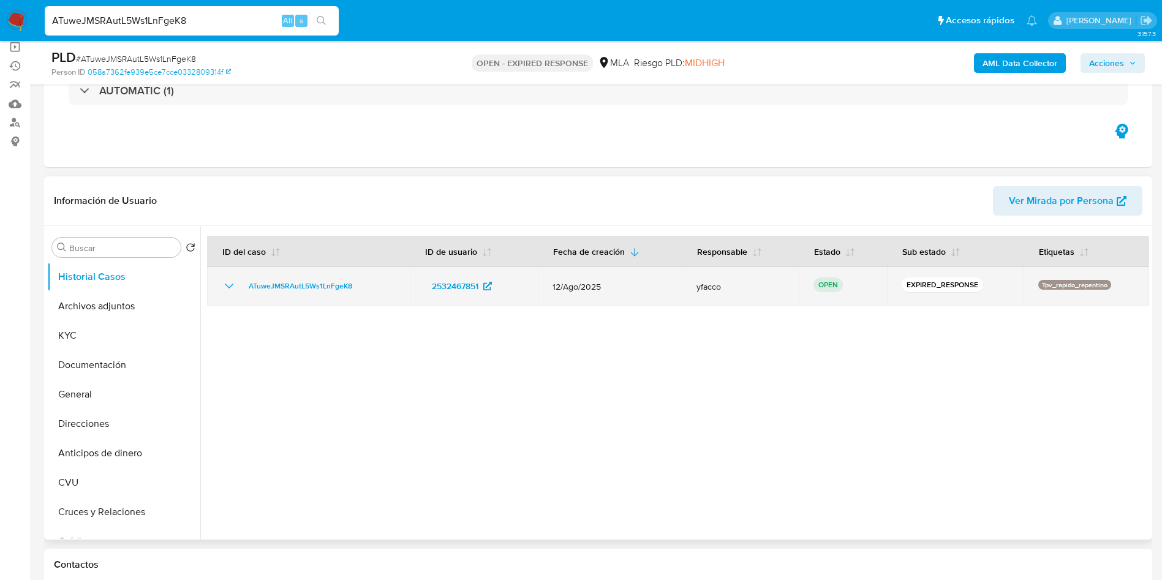
select select "10"
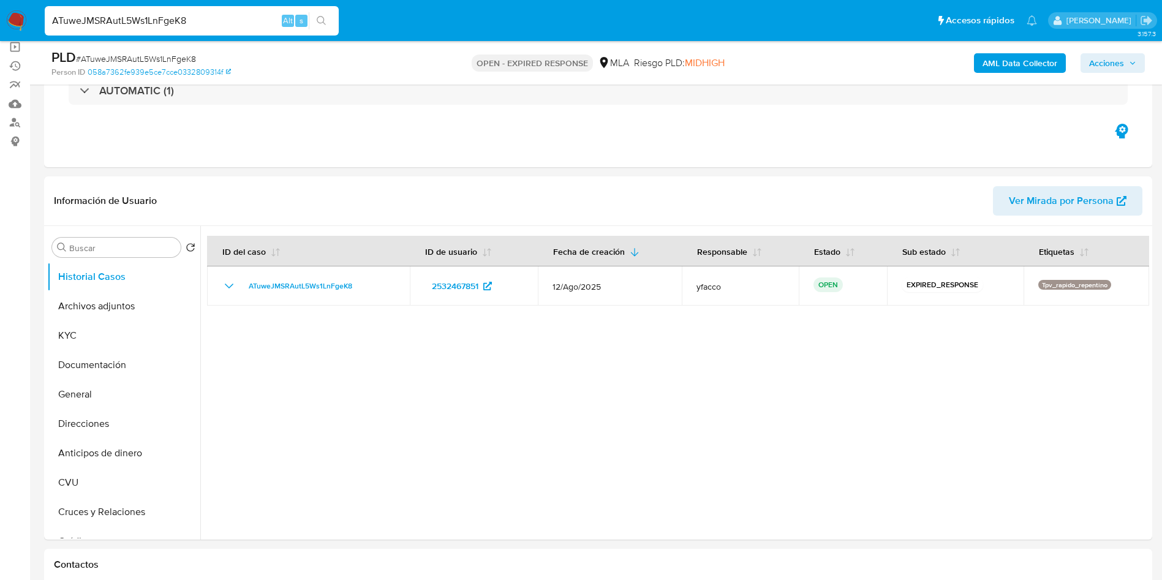
click at [229, 21] on input "ATuweJMSRAutL5Ws1LnFgeK8" at bounding box center [192, 21] width 294 height 16
paste input "dj1a7Dsvgbrnn5P4d5ZJi55r"
type input "dj1a7Dsvgbrnn5P4d5ZJi55r"
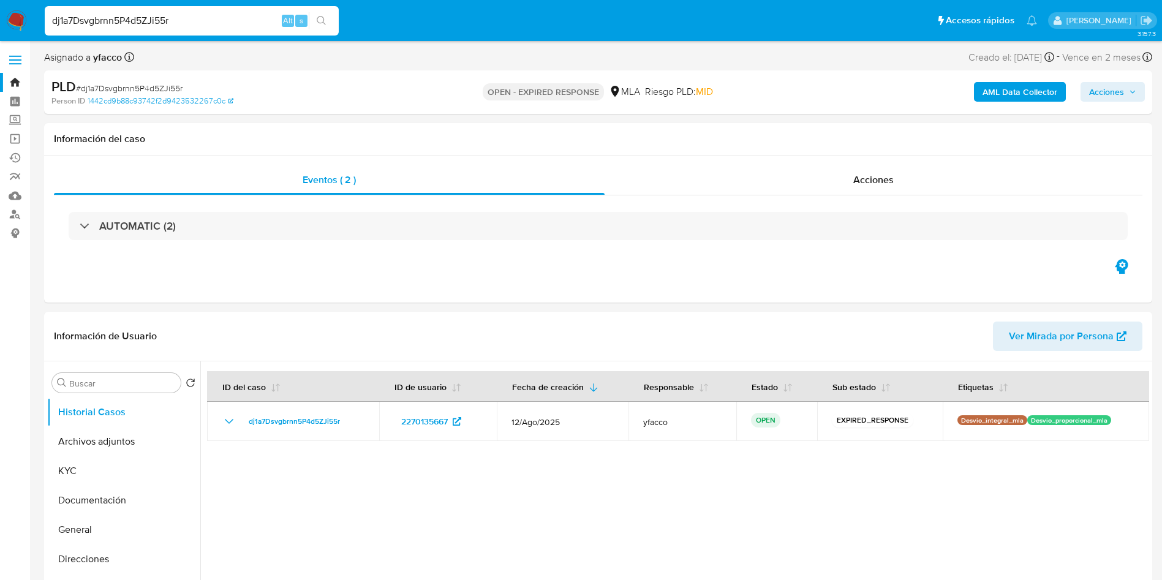
select select "10"
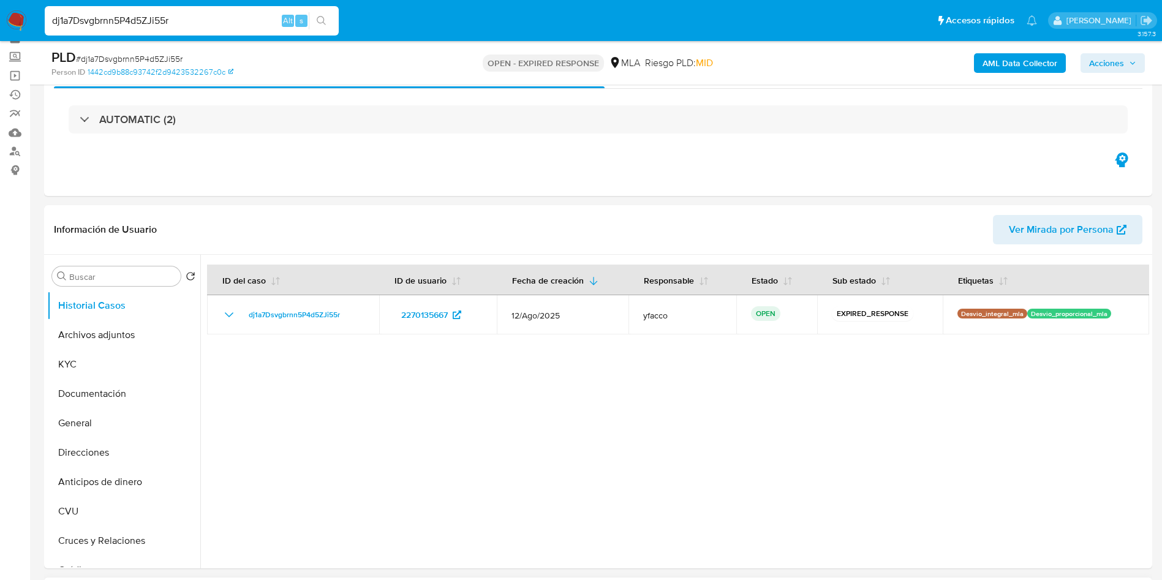
scroll to position [92, 0]
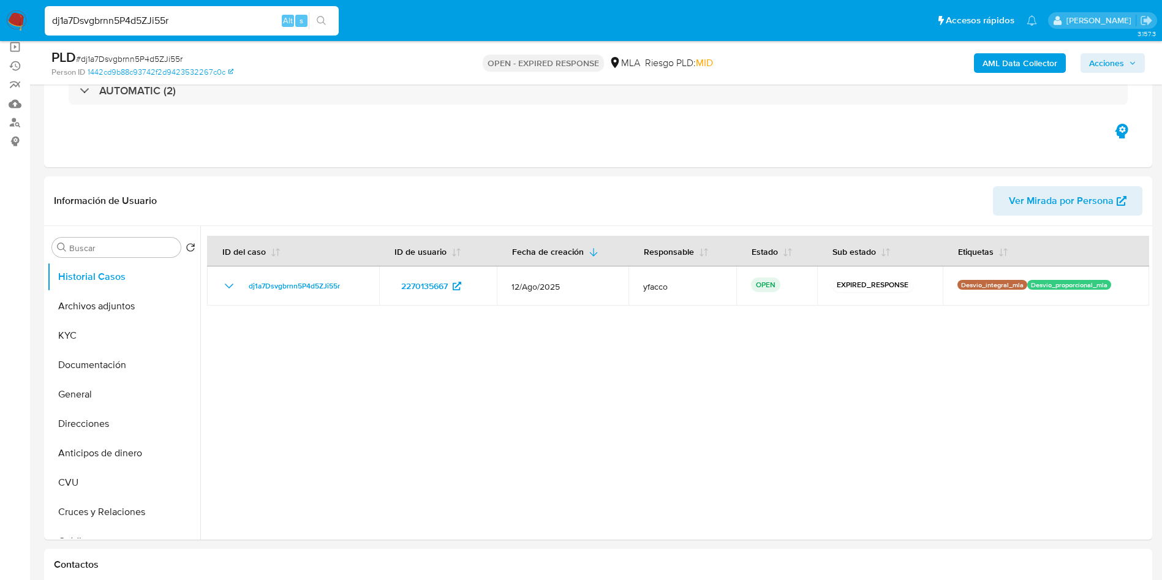
click at [193, 19] on input "dj1a7Dsvgbrnn5P4d5ZJi55r" at bounding box center [192, 21] width 294 height 16
paste input "11W0m0etIqVxHOOeP23CdeLx"
type input "11W0m0etIqVxHOOeP23CdeLx"
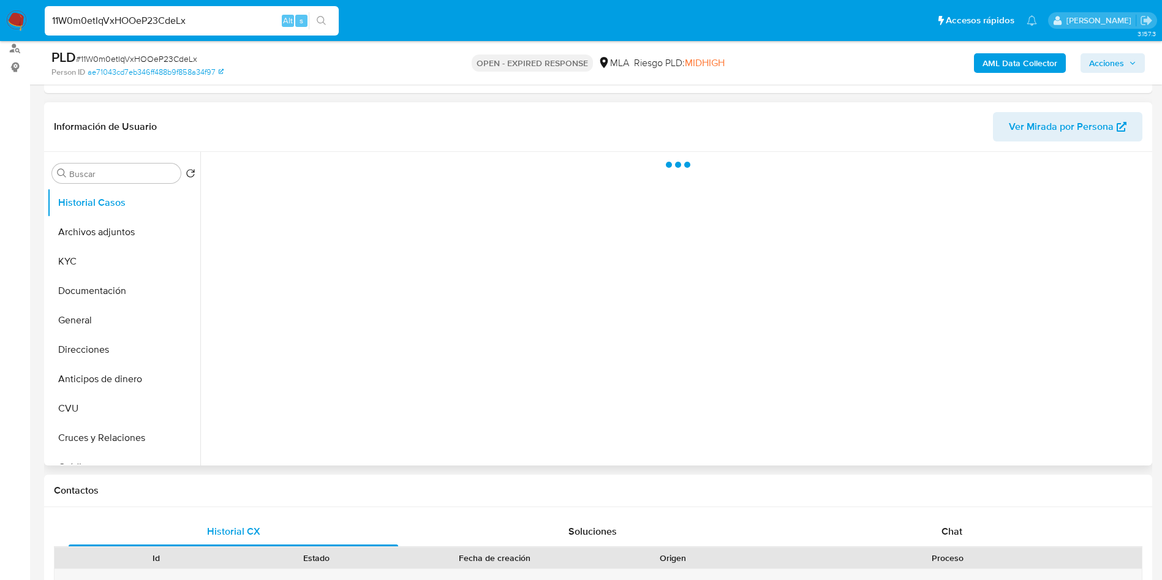
scroll to position [184, 0]
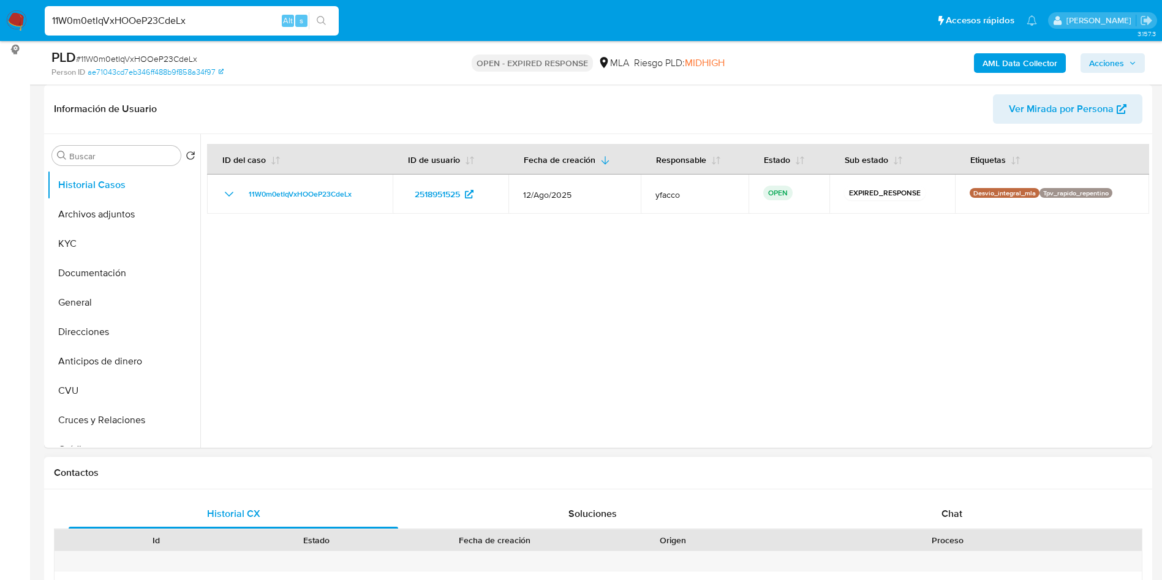
select select "10"
click at [218, 22] on input "11W0m0etIqVxHOOeP23CdeLx" at bounding box center [192, 21] width 294 height 16
paste input "QGn9qbVkpPLQvGszth7f2VuW"
type input "QGn9qbVkpPLQvGszth7f2VuW"
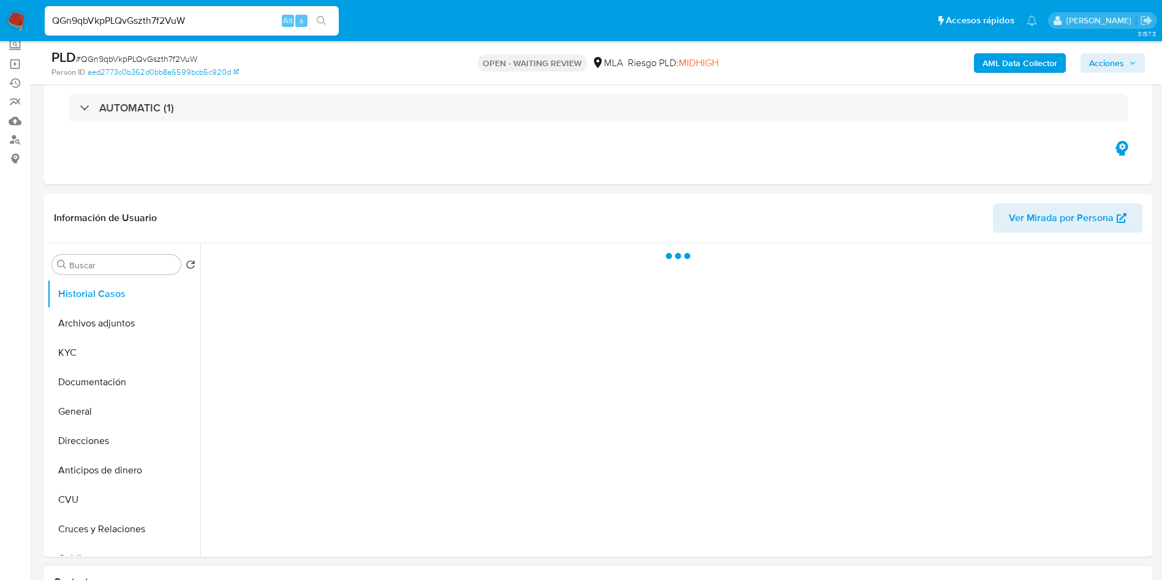
scroll to position [92, 0]
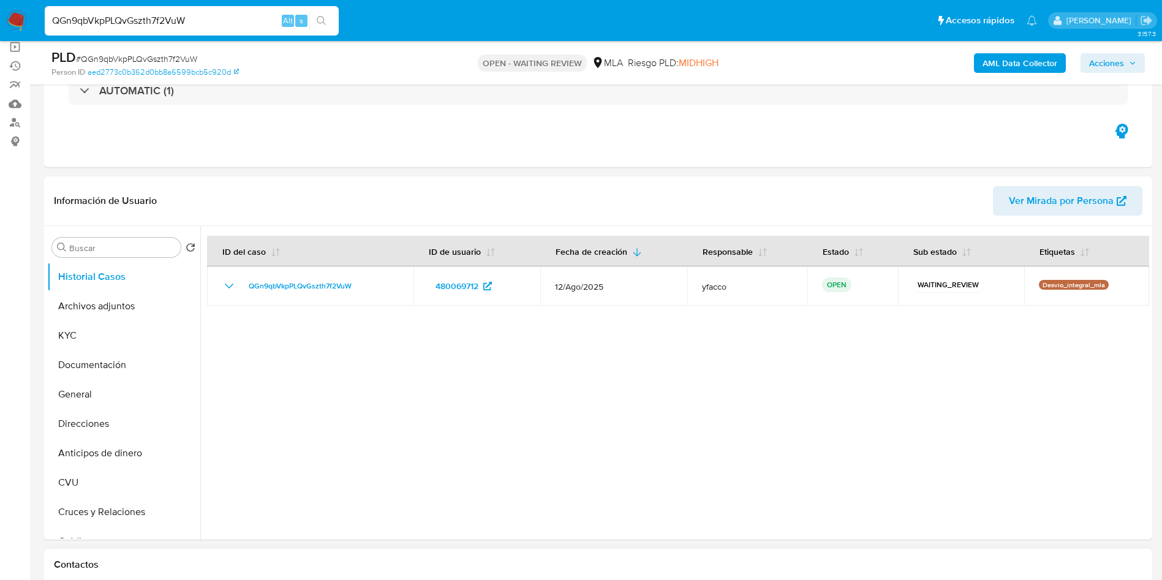
select select "10"
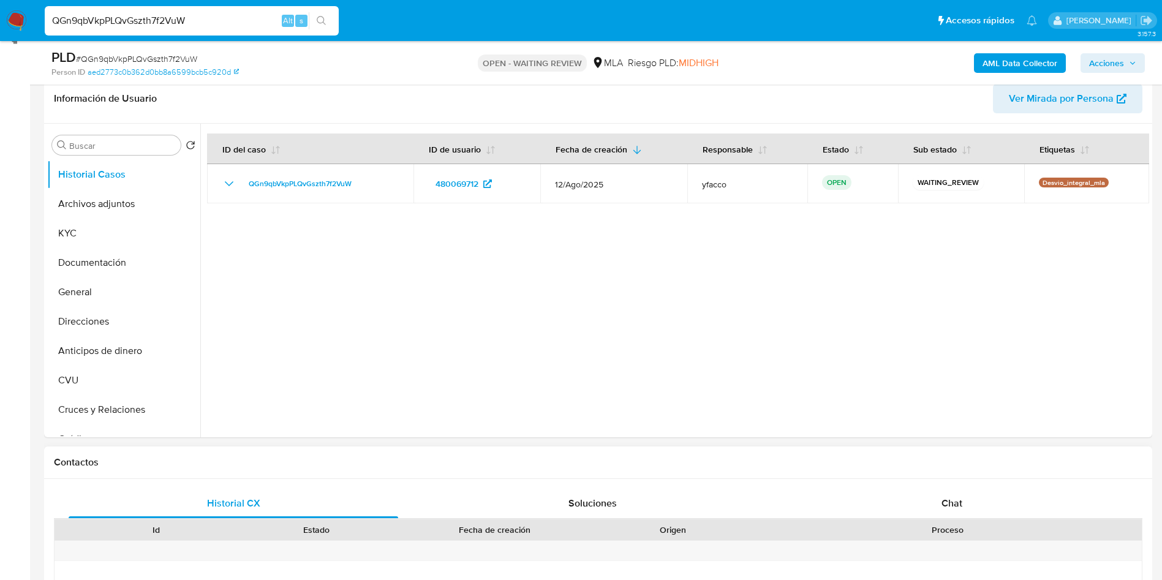
scroll to position [276, 0]
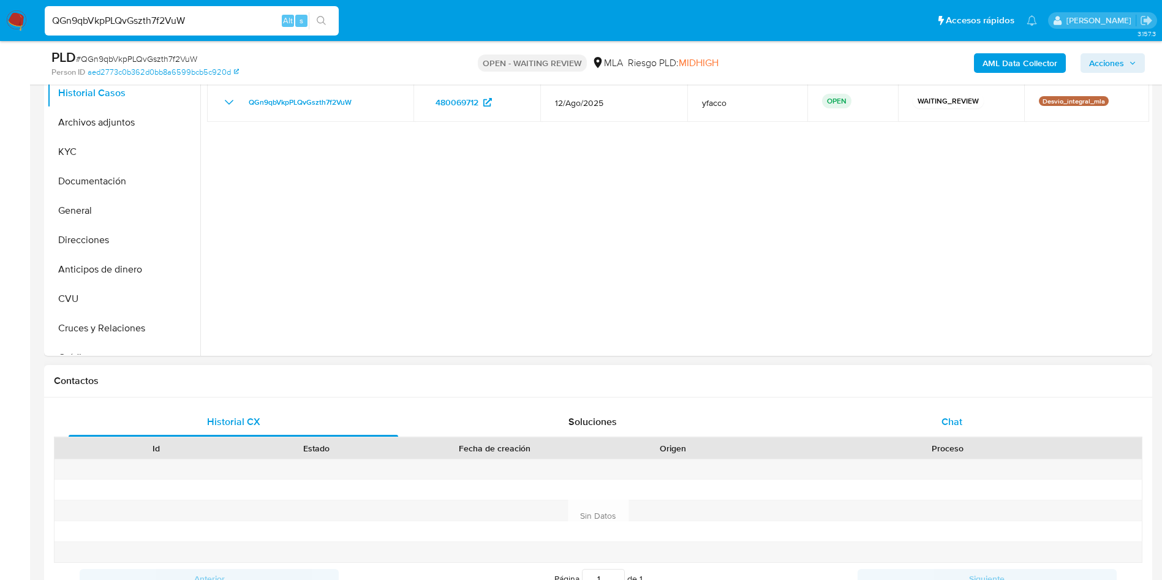
click at [956, 436] on div "Historial CX Soluciones Chat Id Estado Fecha de creación Origen Proceso Anterio…" at bounding box center [598, 500] width 1089 height 187
click at [950, 414] on div "Chat" at bounding box center [952, 421] width 330 height 29
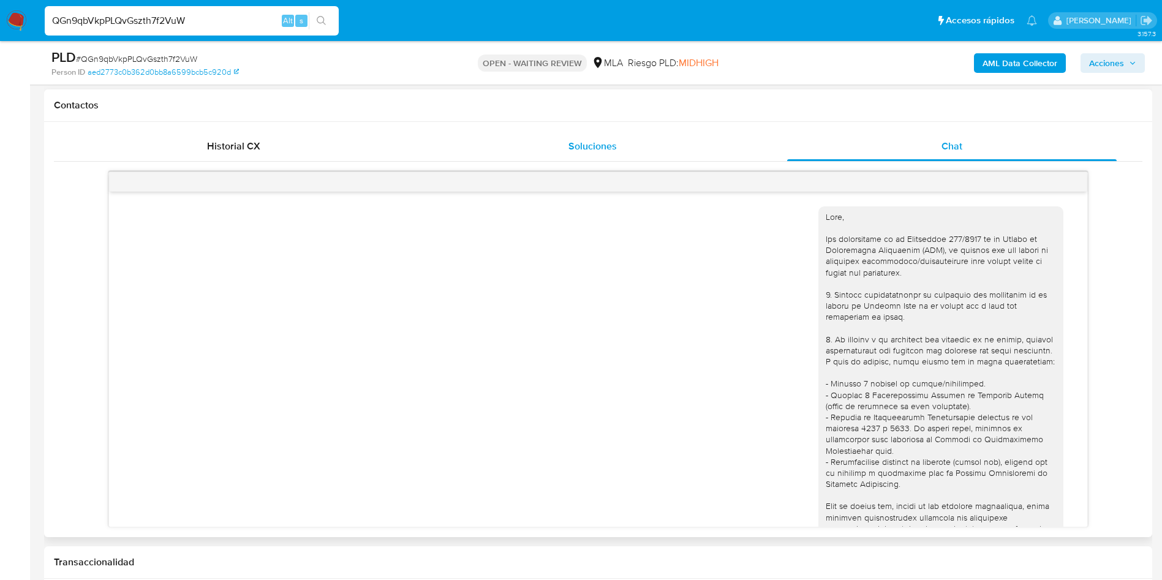
scroll to position [407, 0]
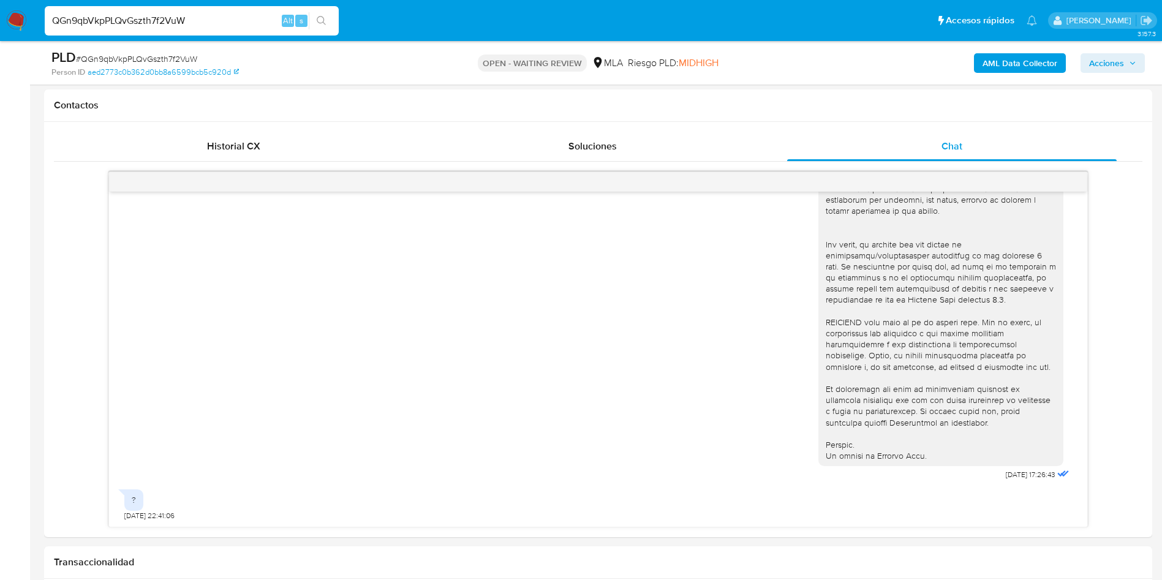
click at [254, 19] on input "QGn9qbVkpPLQvGszth7f2VuW" at bounding box center [192, 21] width 294 height 16
paste input "UMgN9dbitUSxZMidHFh22MlM"
type input "UMgN9dbitUSxZMidHFh22MlM"
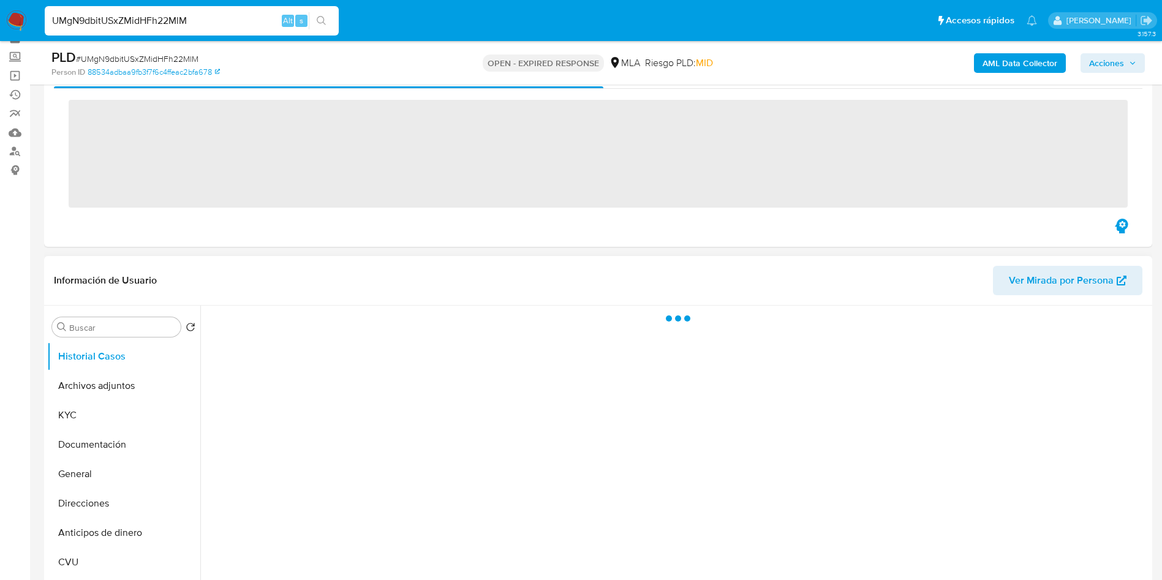
scroll to position [92, 0]
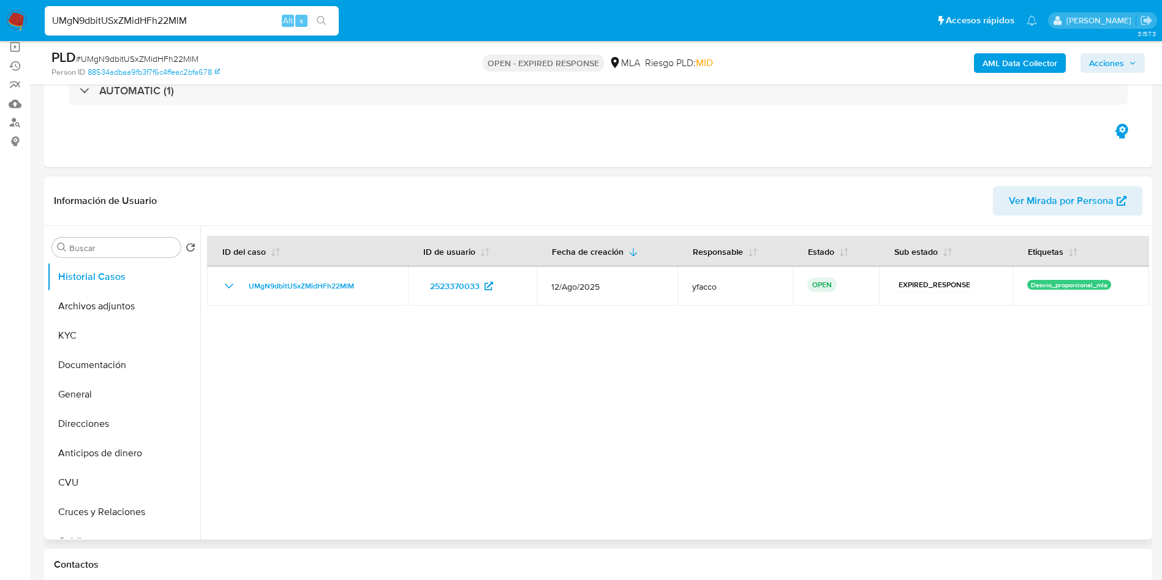
select select "10"
click at [224, 21] on input "UMgN9dbitUSxZMidHFh22MlM" at bounding box center [192, 21] width 294 height 16
paste input "jZDRzf3sRHmpY5K45pNL6MHK"
type input "jZDRzf3sRHmpY5K45pNL6MHK"
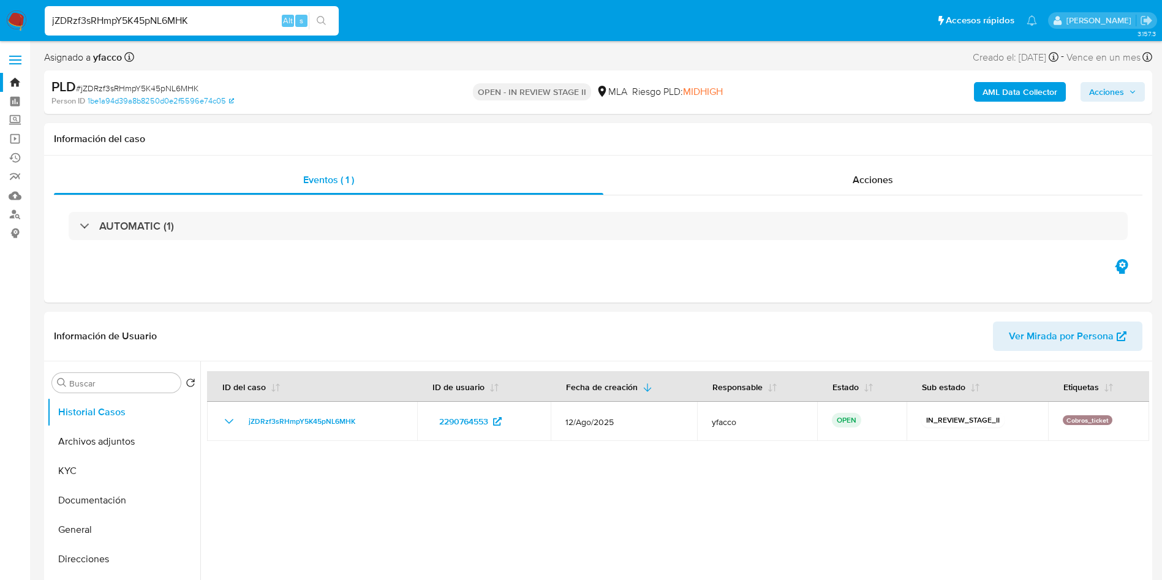
select select "10"
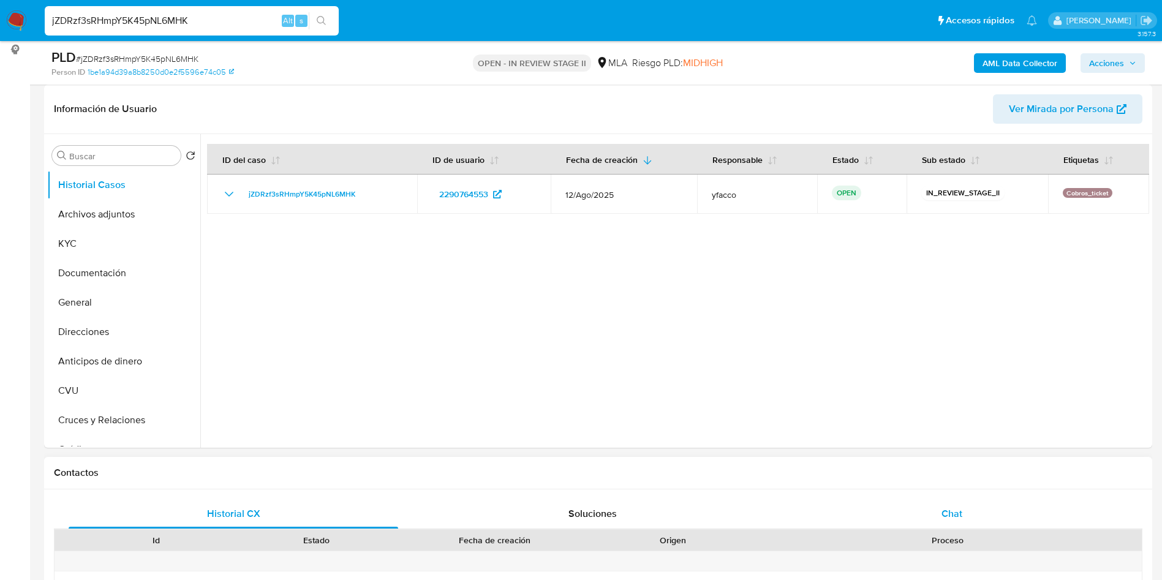
click at [942, 518] on span "Chat" at bounding box center [952, 514] width 21 height 14
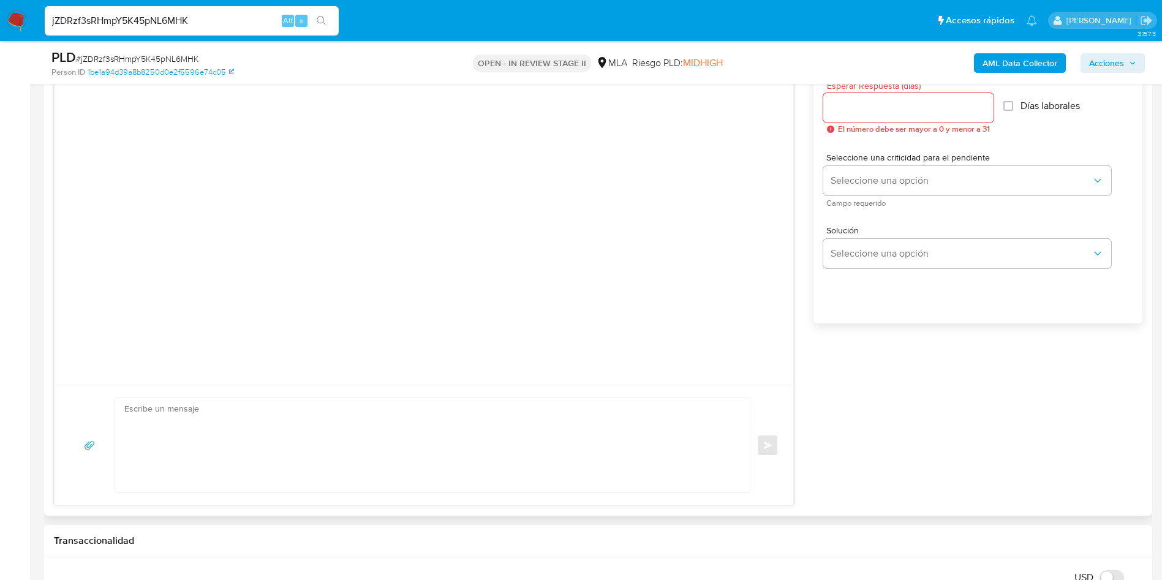
scroll to position [735, 0]
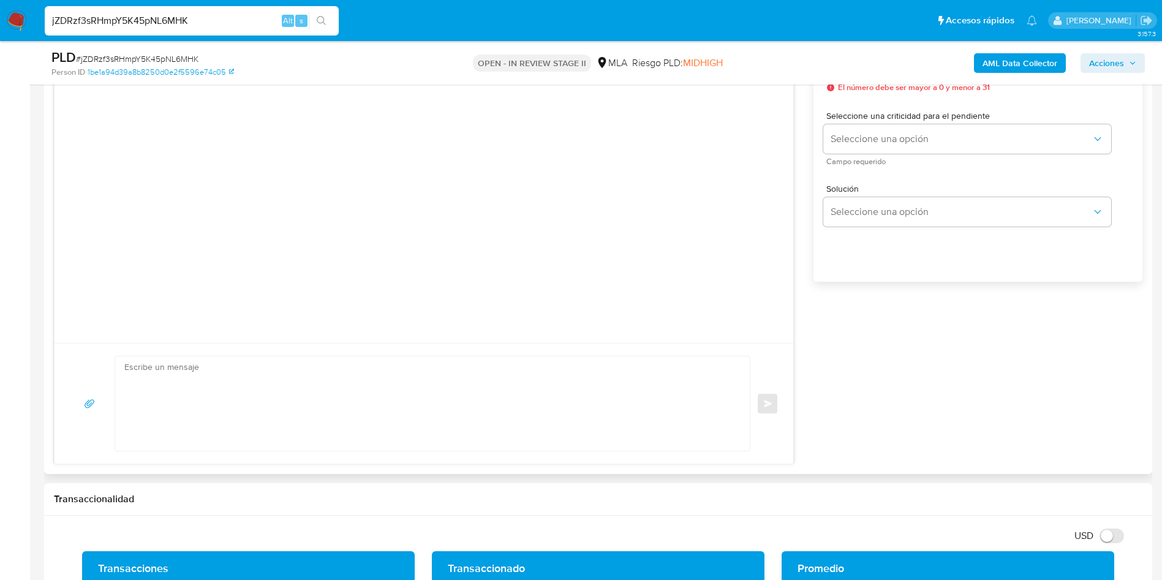
click at [380, 404] on textarea at bounding box center [429, 404] width 610 height 94
paste textarea "Hola , En función de las operaciones registradas en tu cuenta de Mercado Pago, …"
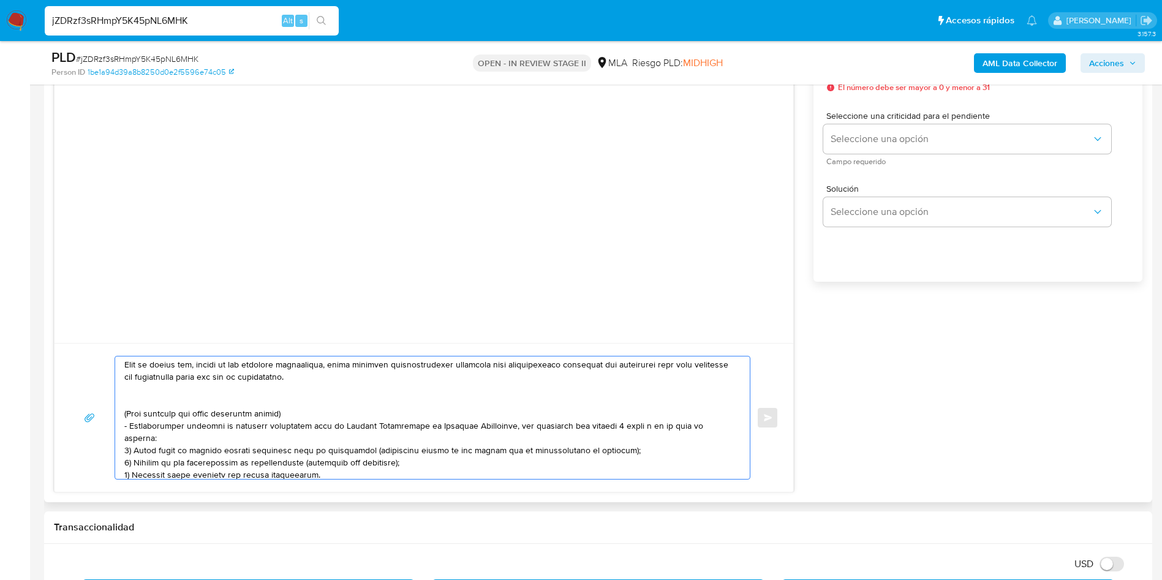
scroll to position [276, 0]
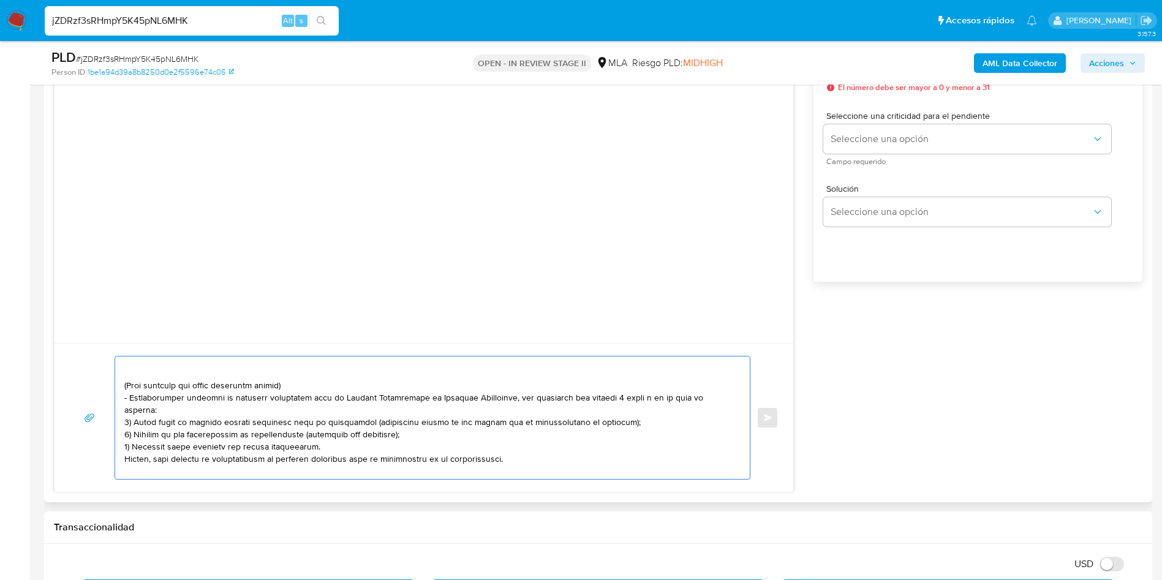
drag, startPoint x: 125, startPoint y: 388, endPoint x: 518, endPoint y: 445, distance: 396.9
click at [518, 445] on textarea at bounding box center [429, 418] width 610 height 123
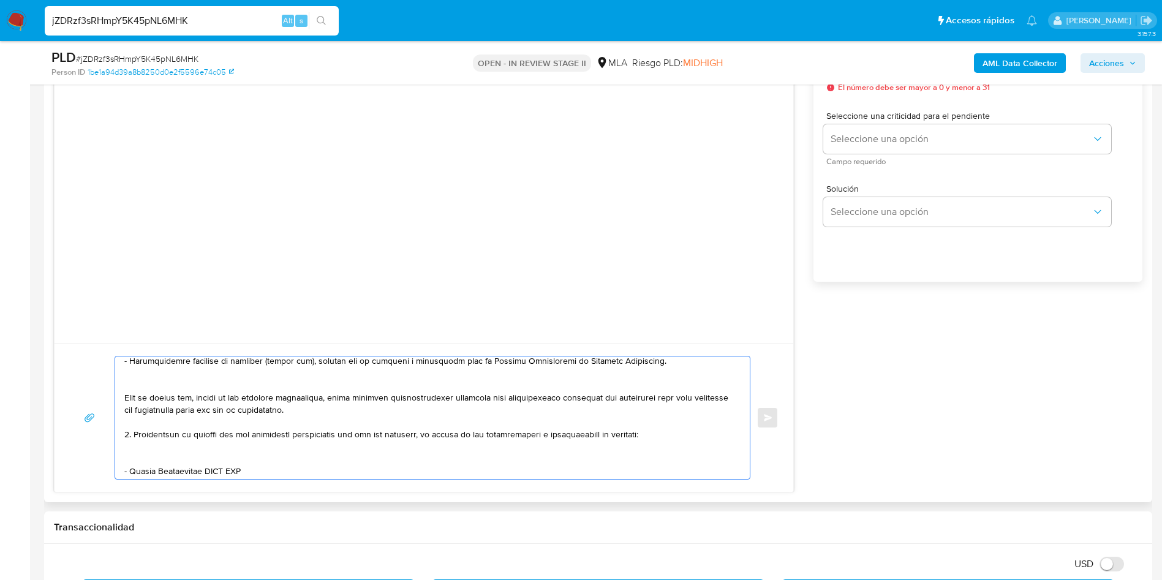
scroll to position [272, 0]
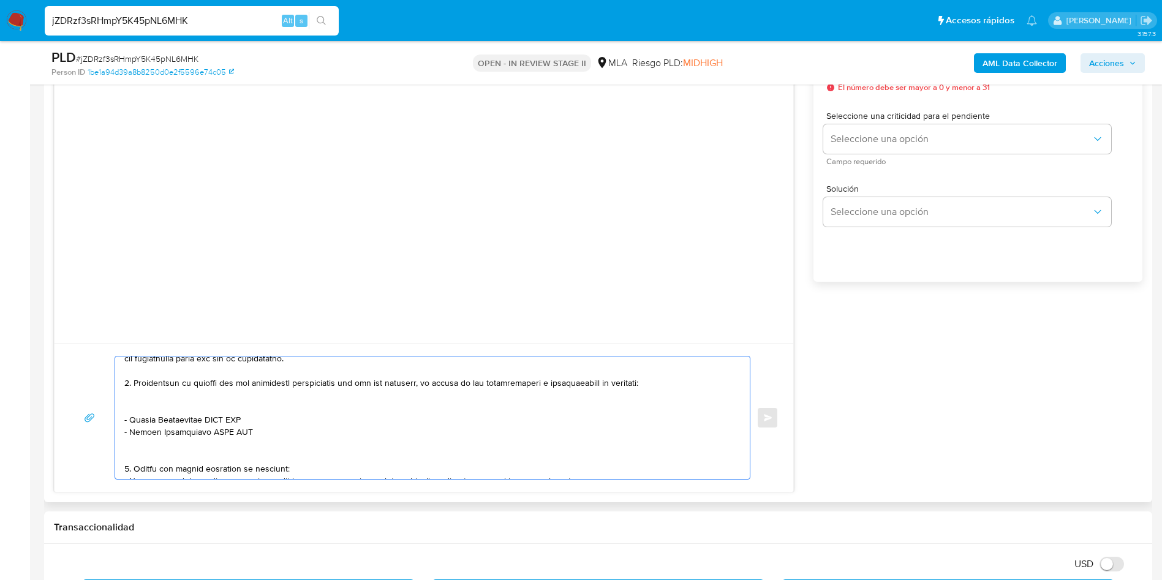
drag, startPoint x: 125, startPoint y: 433, endPoint x: 278, endPoint y: 472, distance: 158.1
click at [278, 472] on textarea at bounding box center [429, 418] width 610 height 123
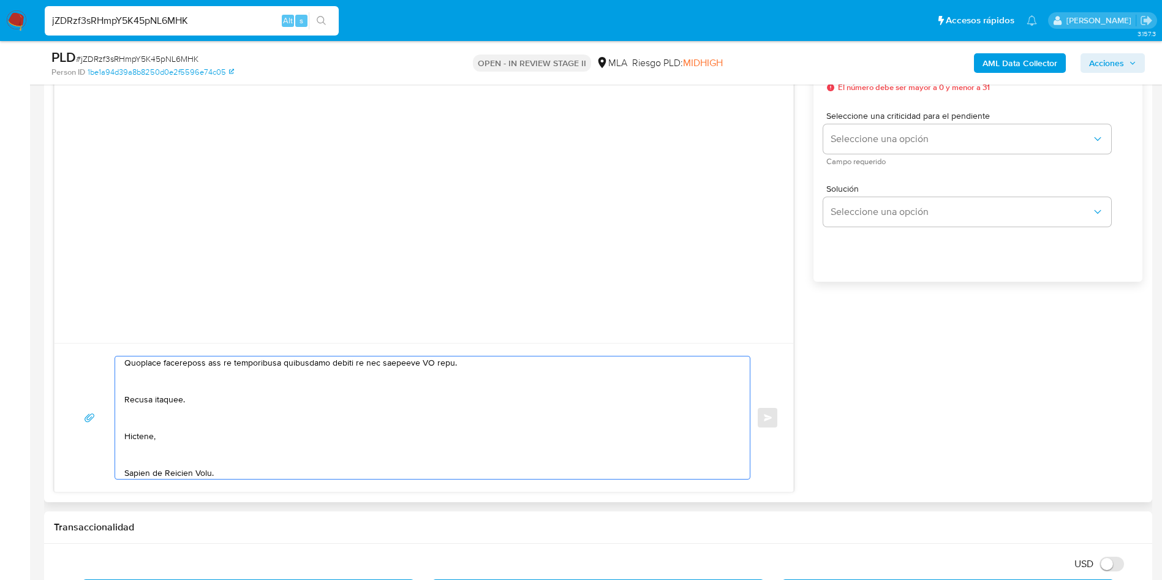
scroll to position [280, 0]
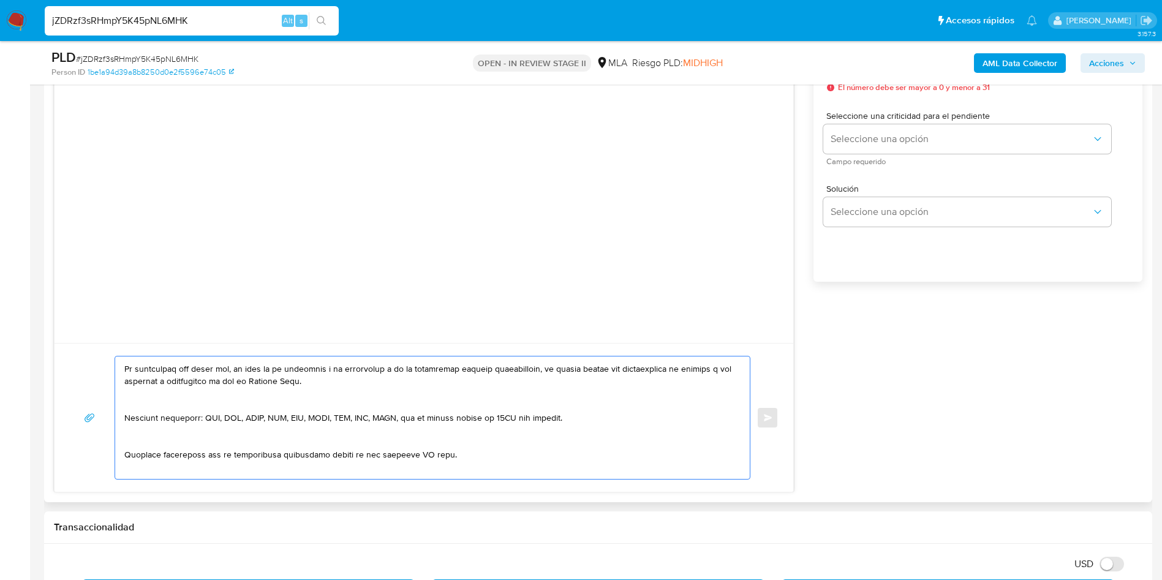
click at [421, 460] on textarea at bounding box center [429, 418] width 610 height 123
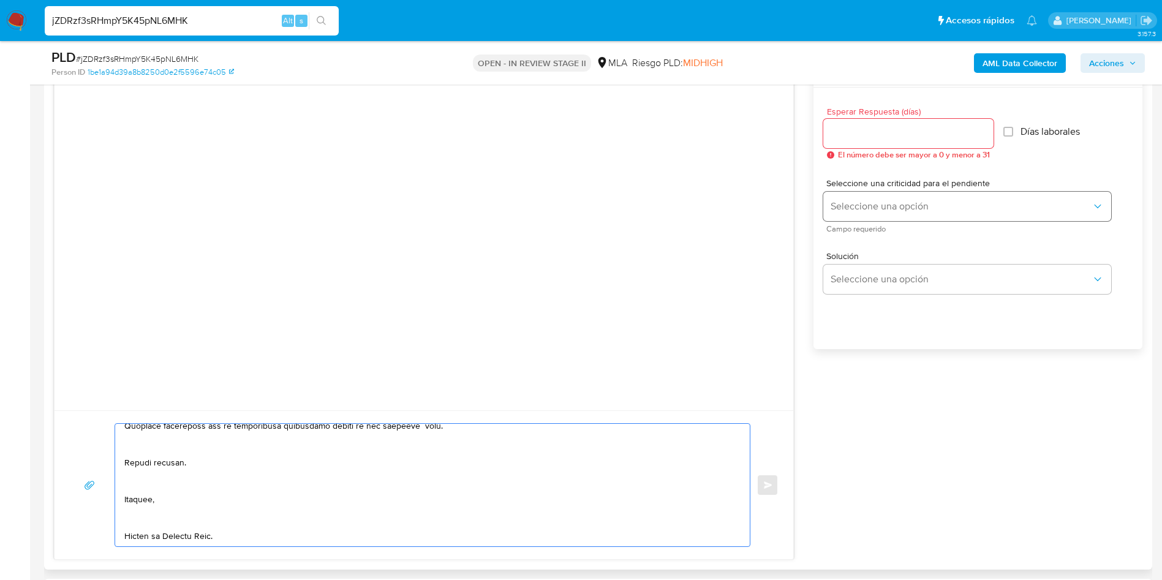
scroll to position [643, 0]
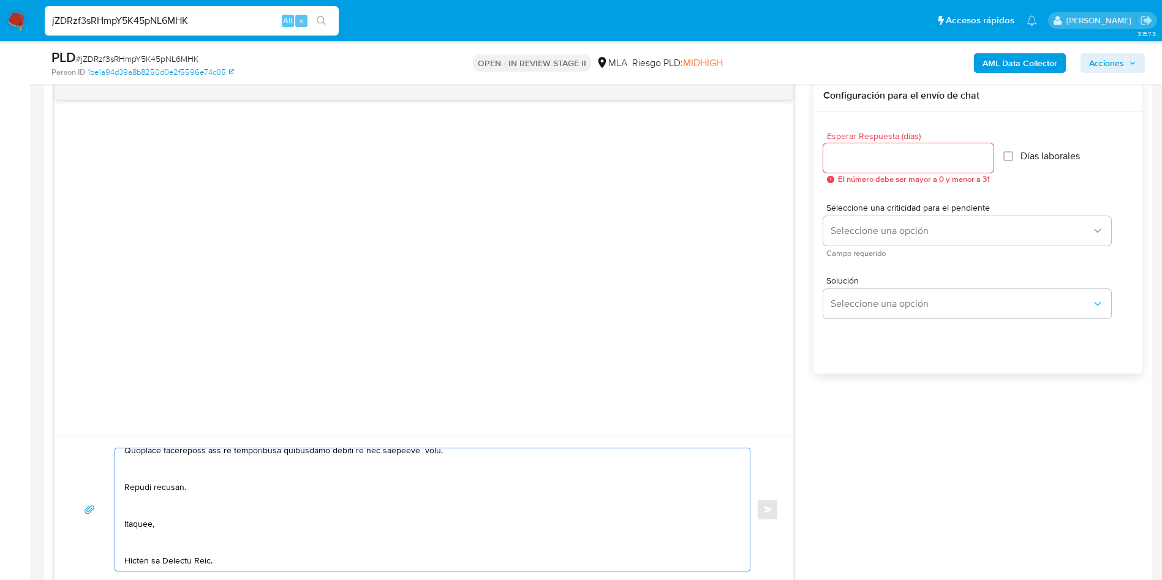
type textarea "Hola , En función de las operaciones registradas en tu cuenta de Mercado Pago, …"
click at [878, 159] on input "Esperar Respuesta (días)" at bounding box center [908, 158] width 170 height 16
type input "2"
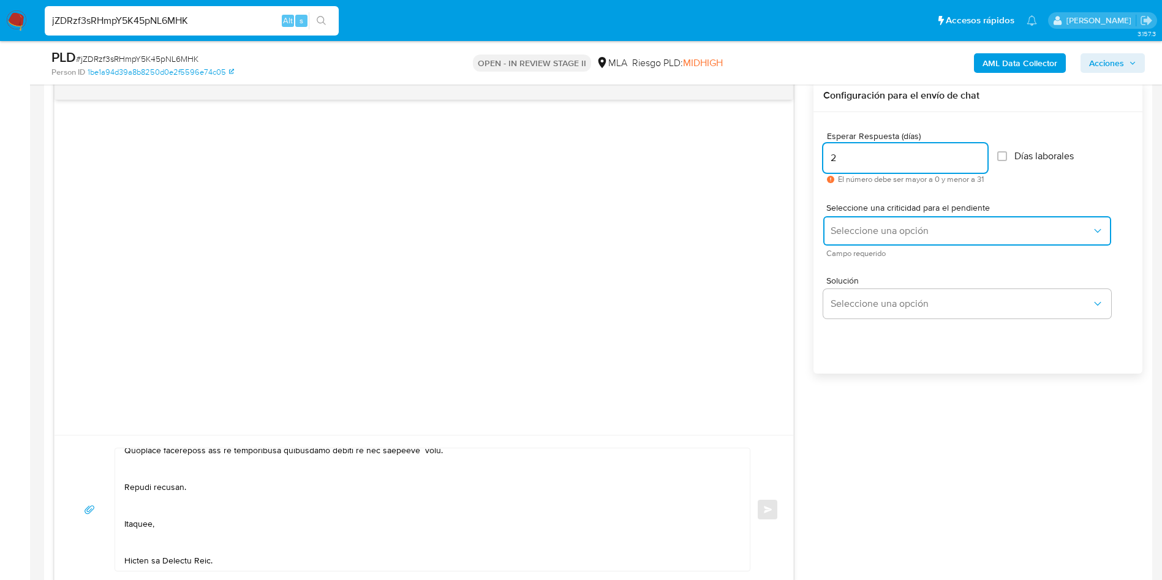
click at [885, 221] on button "Seleccione una opción" at bounding box center [967, 230] width 288 height 29
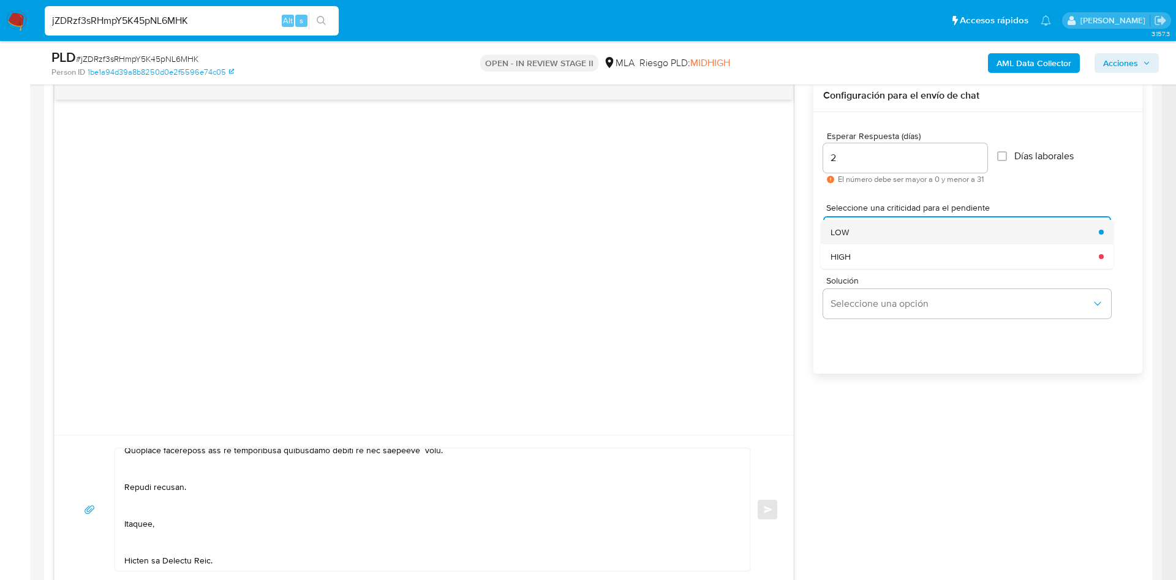
click at [893, 229] on div "LOW" at bounding box center [961, 232] width 261 height 25
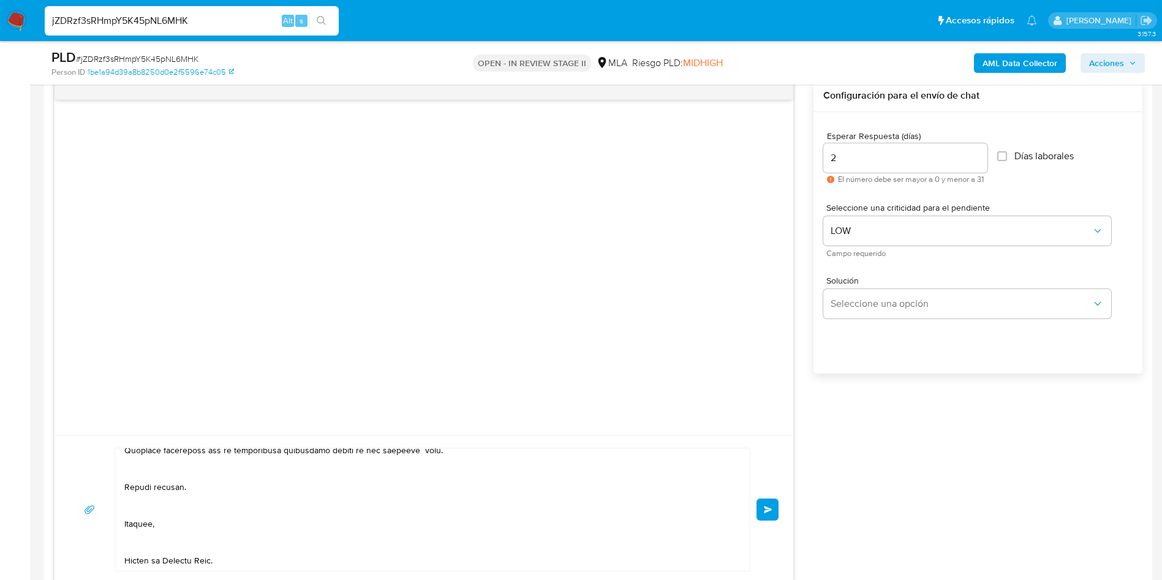
click at [765, 513] on span "Enviar" at bounding box center [768, 509] width 9 height 7
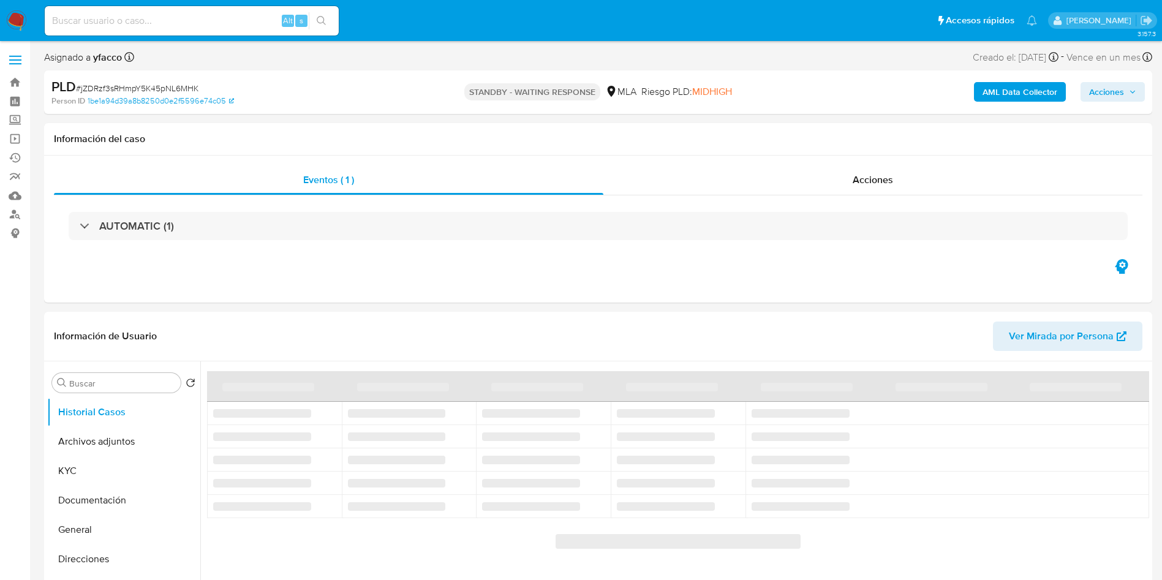
select select "10"
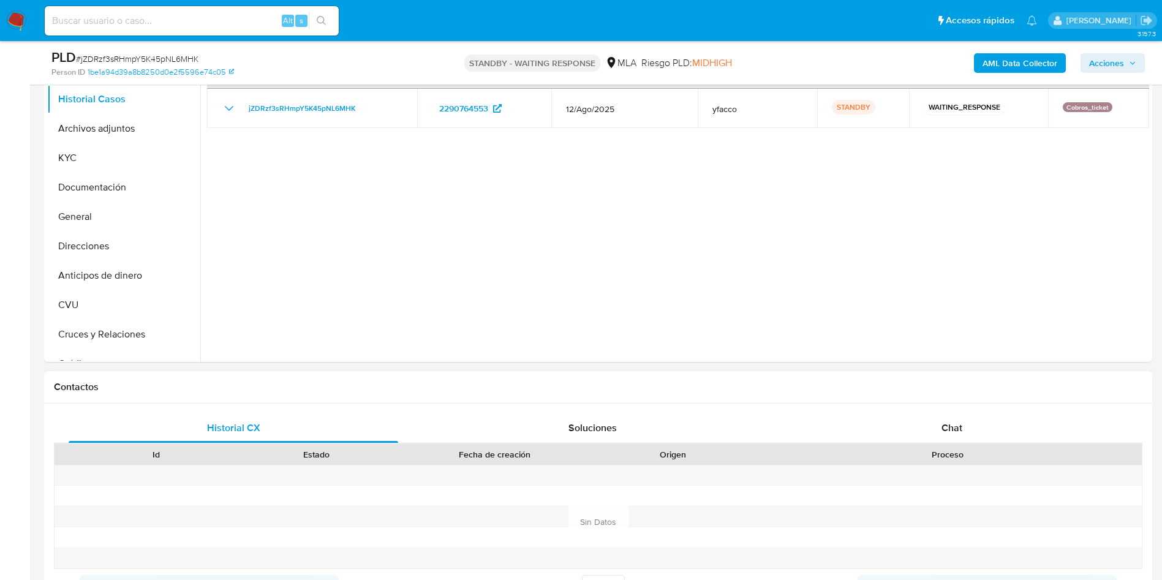
scroll to position [276, 0]
